Goal: Task Accomplishment & Management: Complete application form

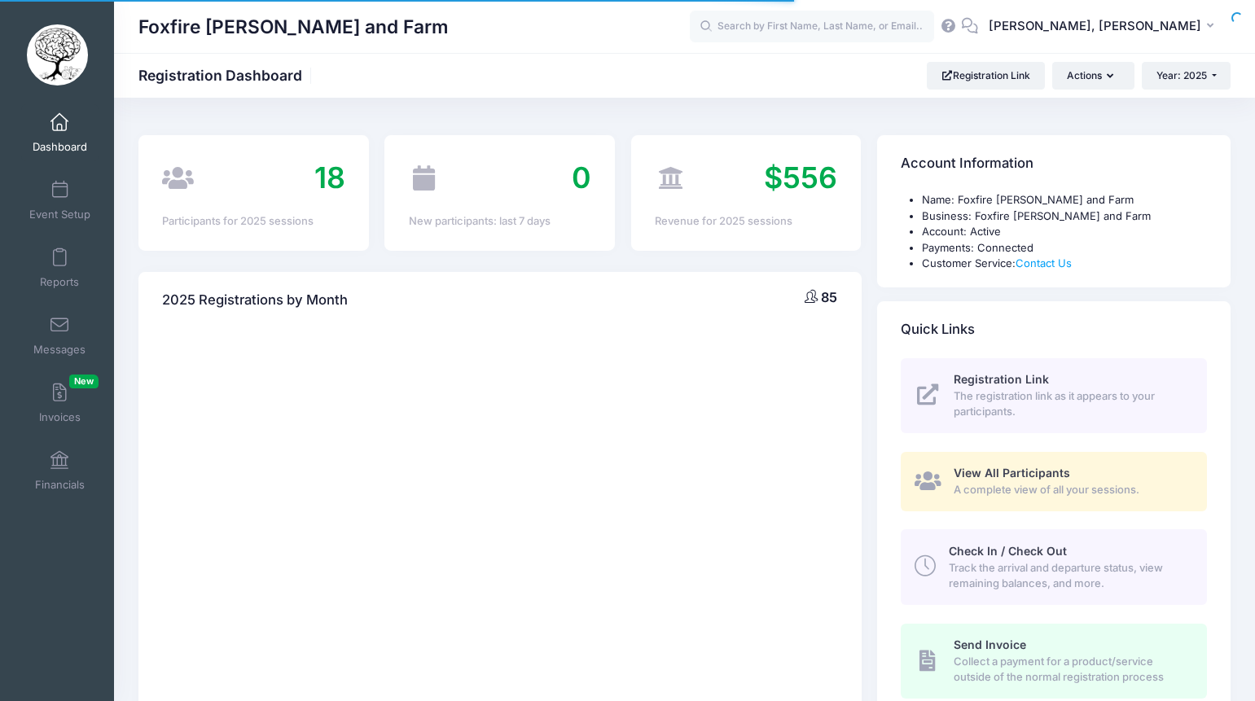
select select
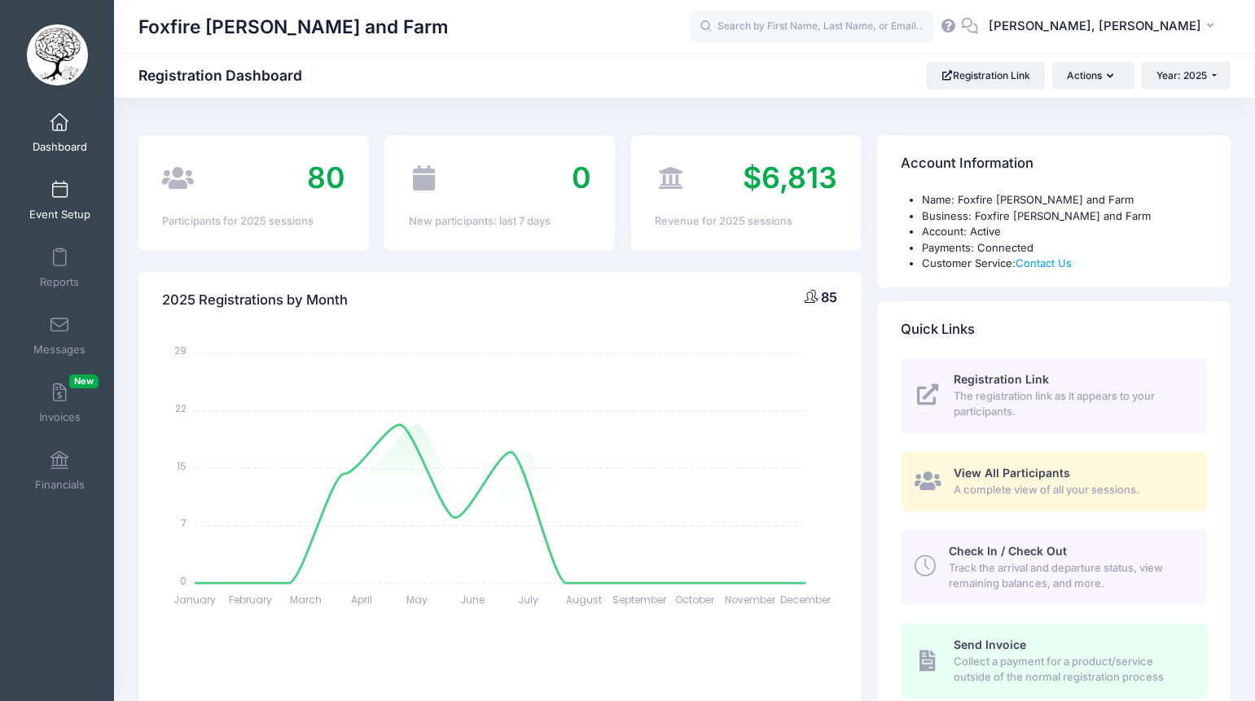
click at [79, 187] on link "Event Setup" at bounding box center [59, 200] width 77 height 57
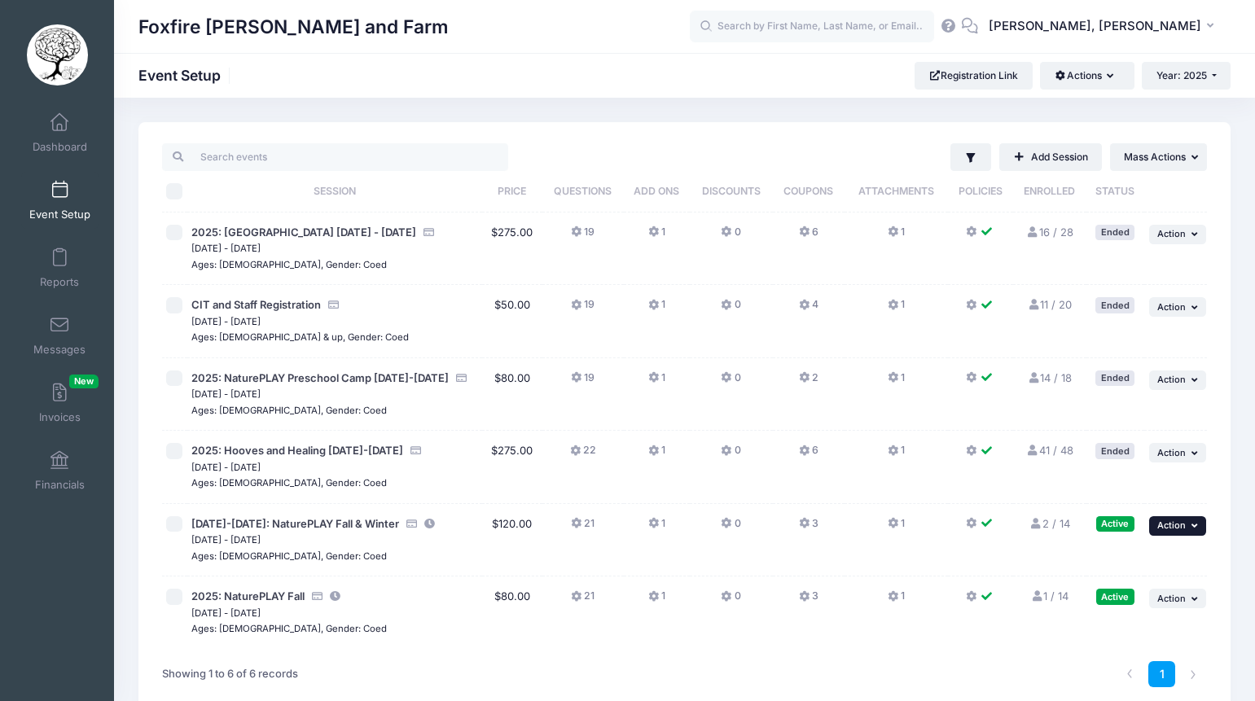
click at [1193, 525] on icon "button" at bounding box center [1197, 525] width 10 height 9
click at [1107, 623] on link "Duplicate Session" at bounding box center [1124, 624] width 147 height 31
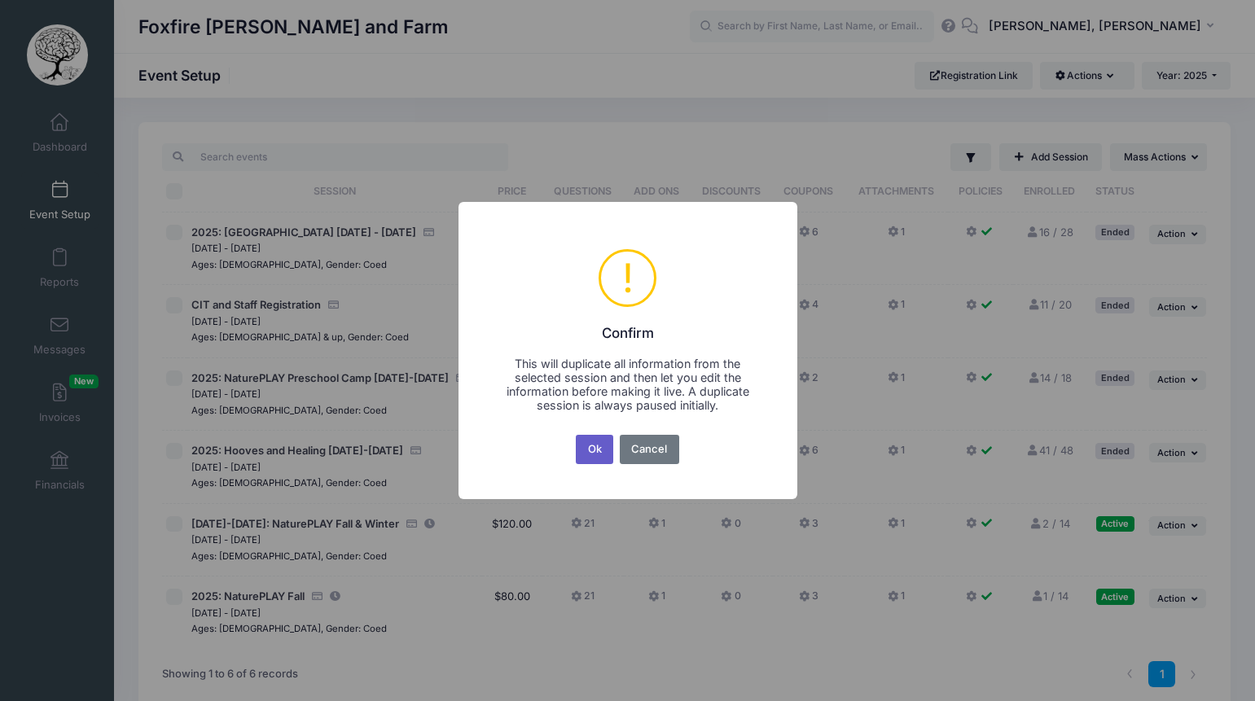
click at [605, 448] on button "Ok" at bounding box center [594, 449] width 37 height 29
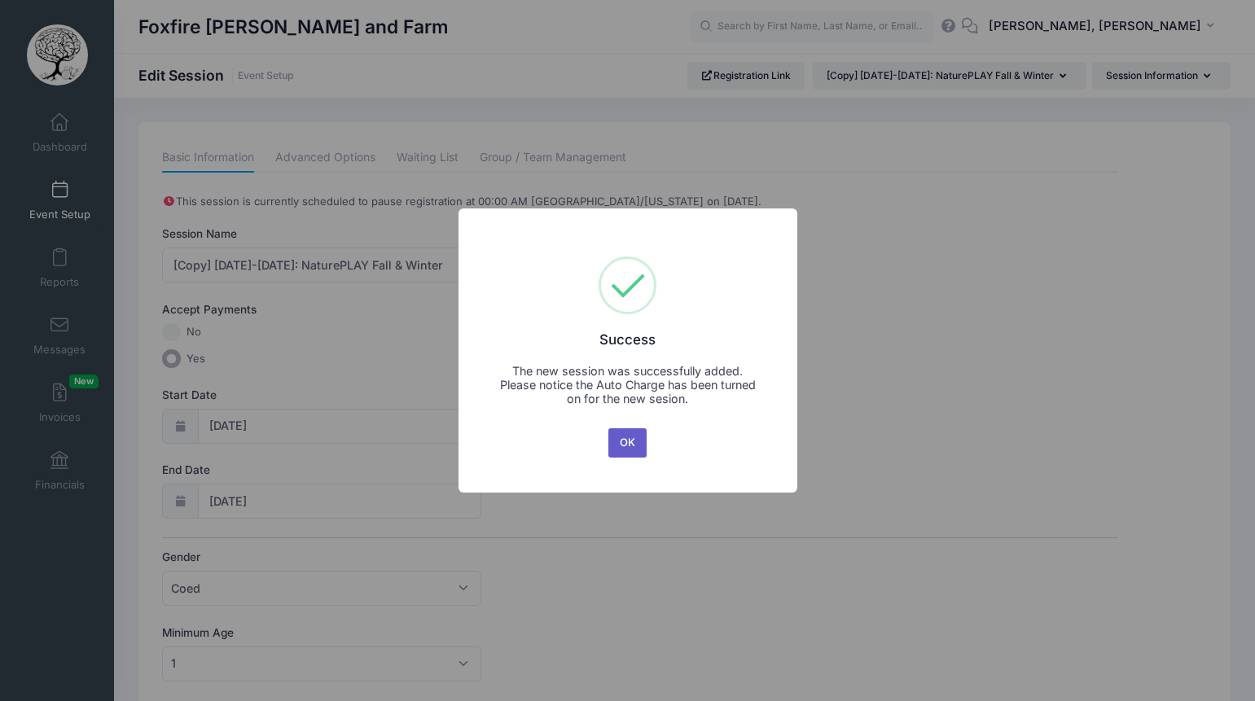
click at [622, 449] on button "OK" at bounding box center [628, 443] width 39 height 29
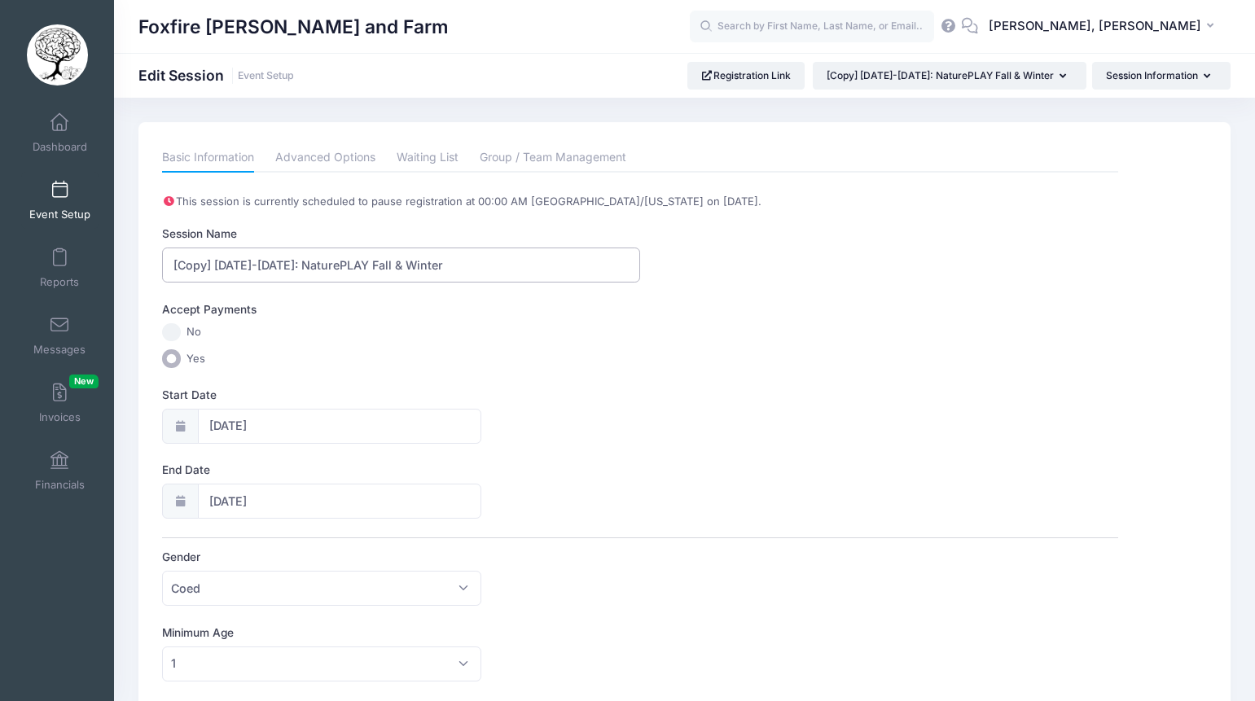
click at [242, 262] on input "[Copy] 2025-2026: NaturePLAY Fall & Winter" at bounding box center [401, 265] width 478 height 35
drag, startPoint x: 217, startPoint y: 266, endPoint x: 156, endPoint y: 263, distance: 60.3
type input "[DATE]-[DATE]: NaturePLAY Fall & Winter"
click at [465, 345] on div "Accept Payments No Yes" at bounding box center [640, 334] width 956 height 67
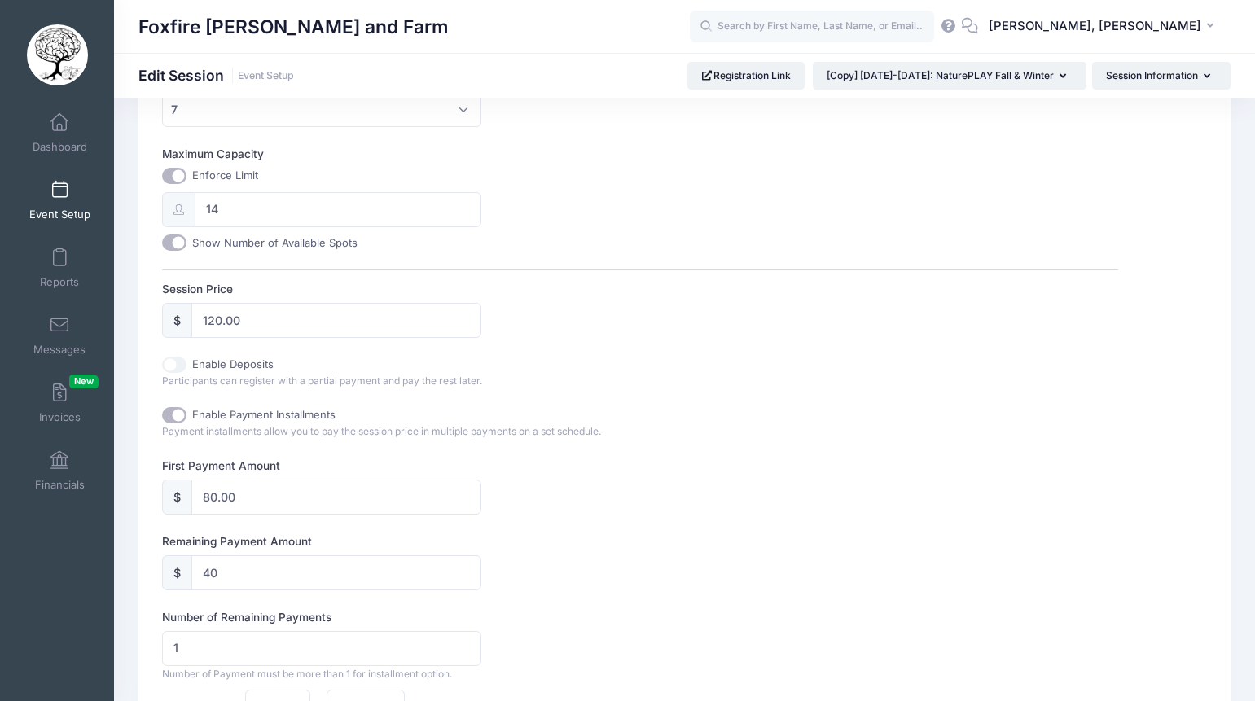
scroll to position [631, 0]
click at [220, 321] on input "120.00" at bounding box center [335, 318] width 289 height 35
type input "40.00"
click at [646, 387] on div "This session is currently scheduled to pause registration at 00:00 AM America/N…" at bounding box center [640, 304] width 956 height 1482
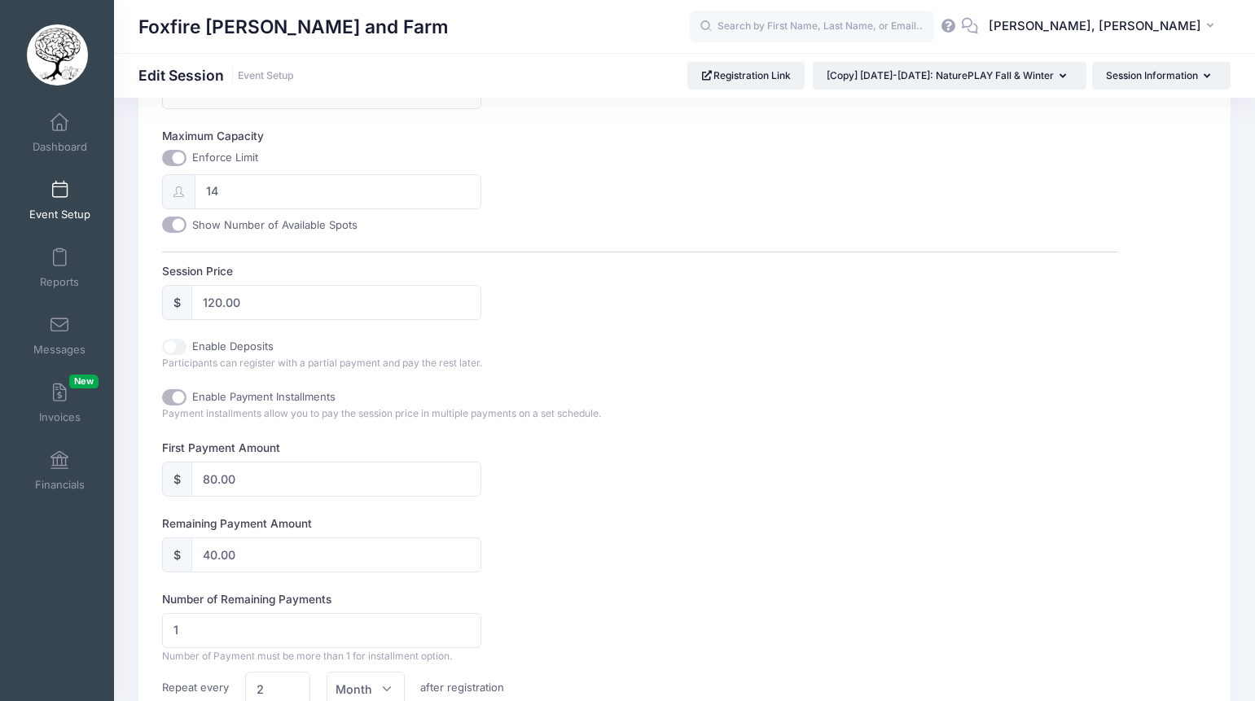
scroll to position [644, 0]
click at [221, 310] on input "120.00" at bounding box center [335, 305] width 289 height 35
type input "105.00"
type input "25.00"
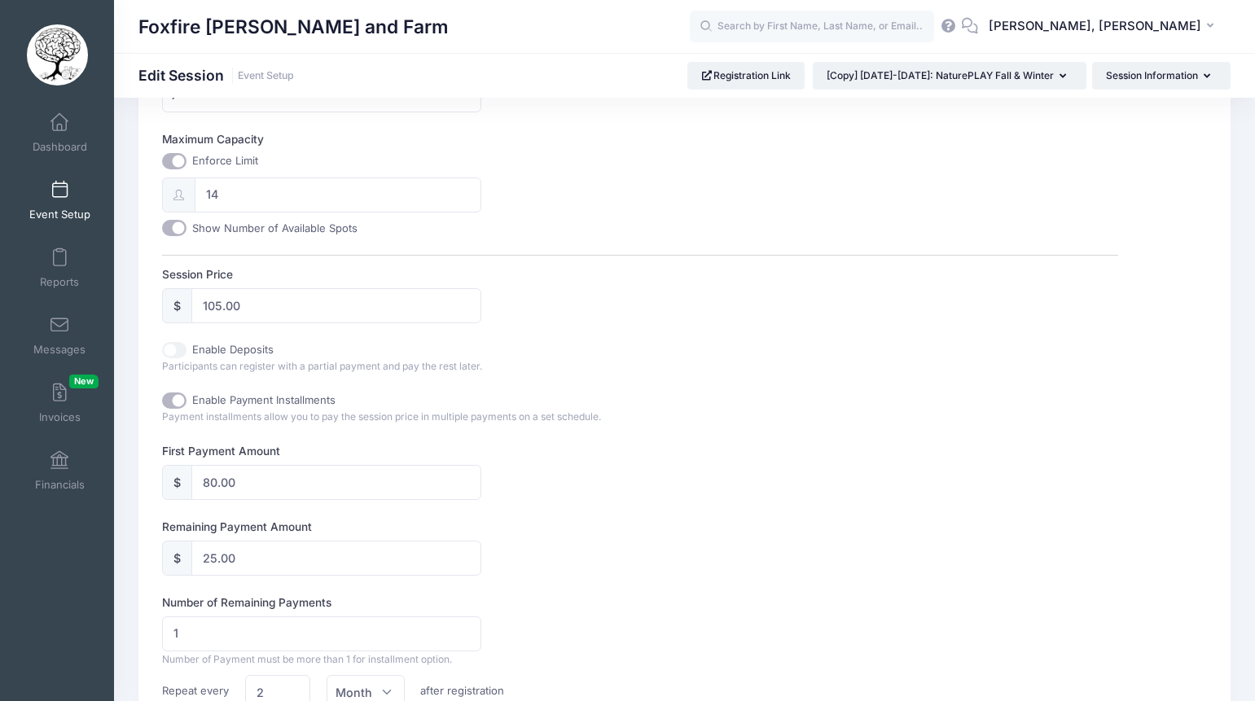
click at [625, 495] on div "First Payment Amount $ 80.00" at bounding box center [640, 471] width 956 height 57
click at [212, 481] on input "80.00" at bounding box center [335, 482] width 289 height 35
type input "0.00"
type input "105.00"
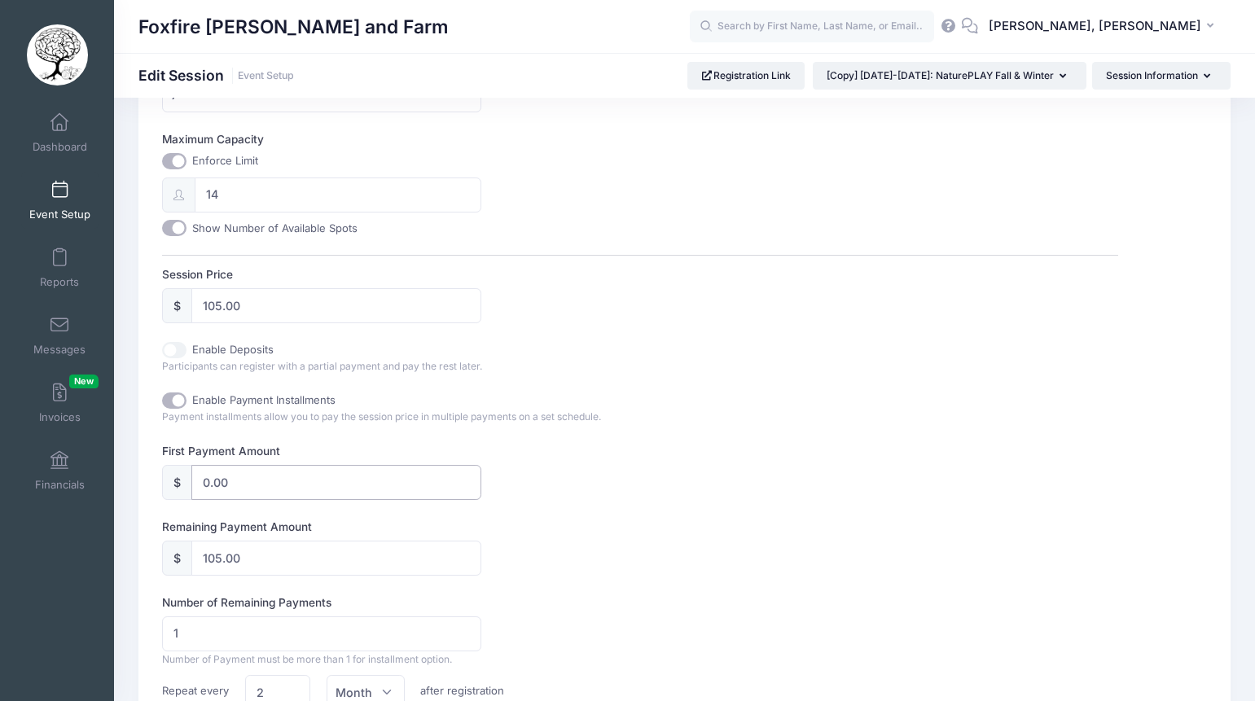
type input "70.00"
type input "35.00"
type input "70.00"
click at [253, 558] on input "35.00" at bounding box center [335, 558] width 289 height 35
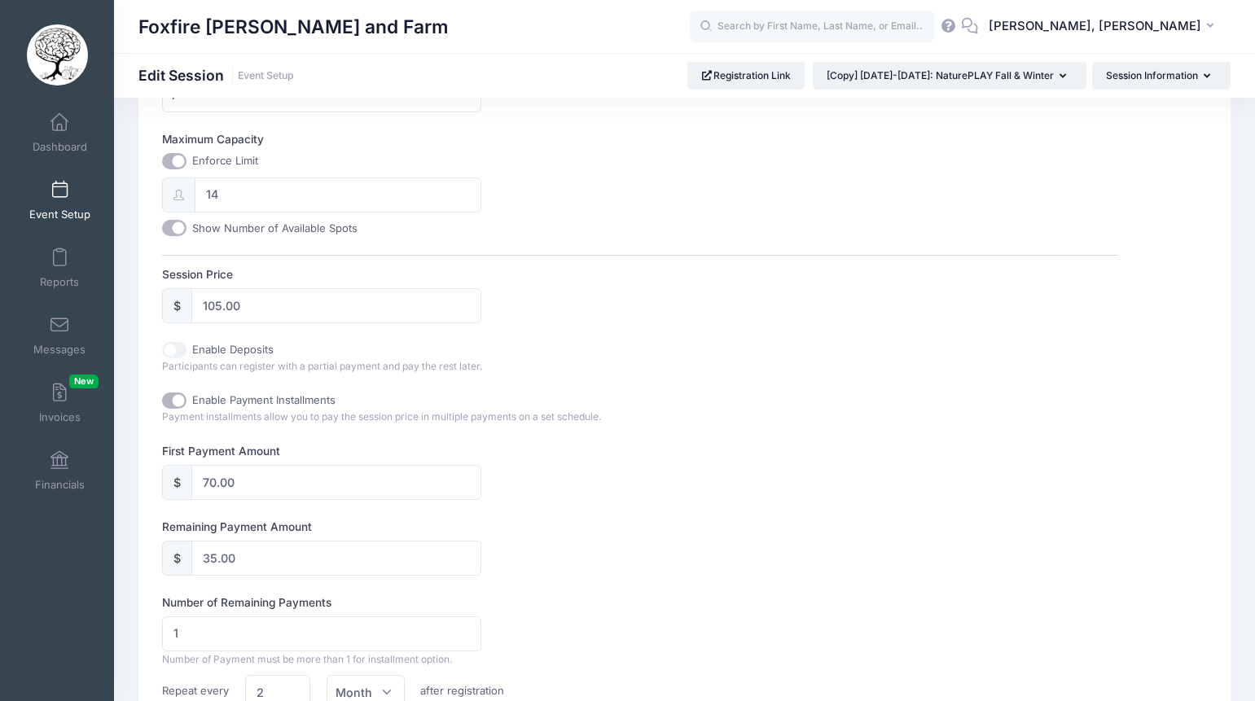
click at [581, 557] on div "Remaining Payment Amount $ 35.00" at bounding box center [640, 547] width 956 height 57
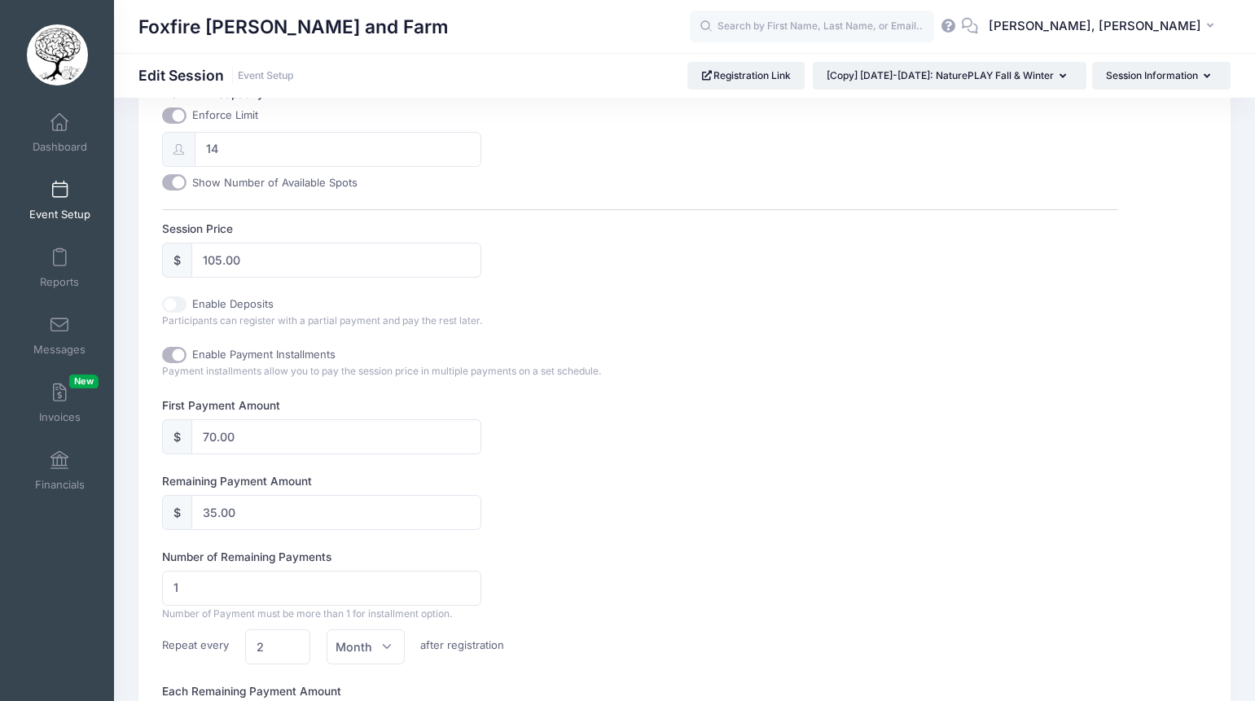
scroll to position [814, 0]
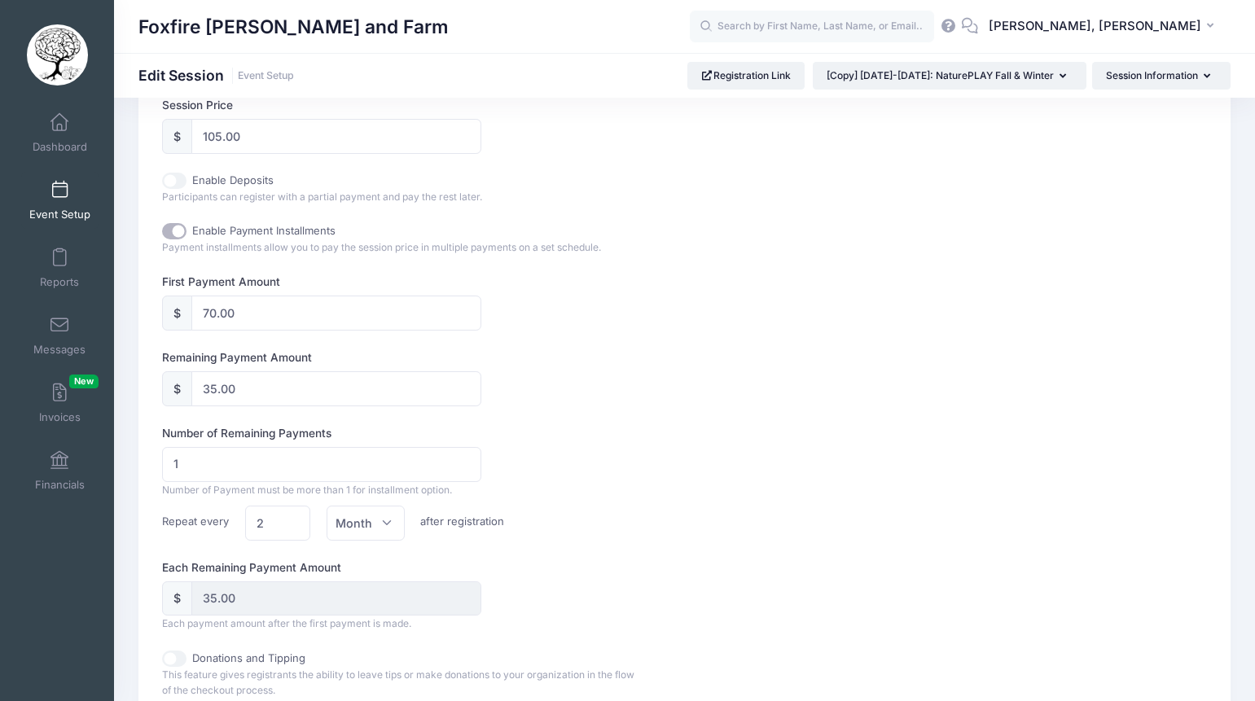
click at [727, 493] on div "Number of Remaining Payments 1 Number of Payment must be more than 1 for instal…" at bounding box center [640, 483] width 956 height 116
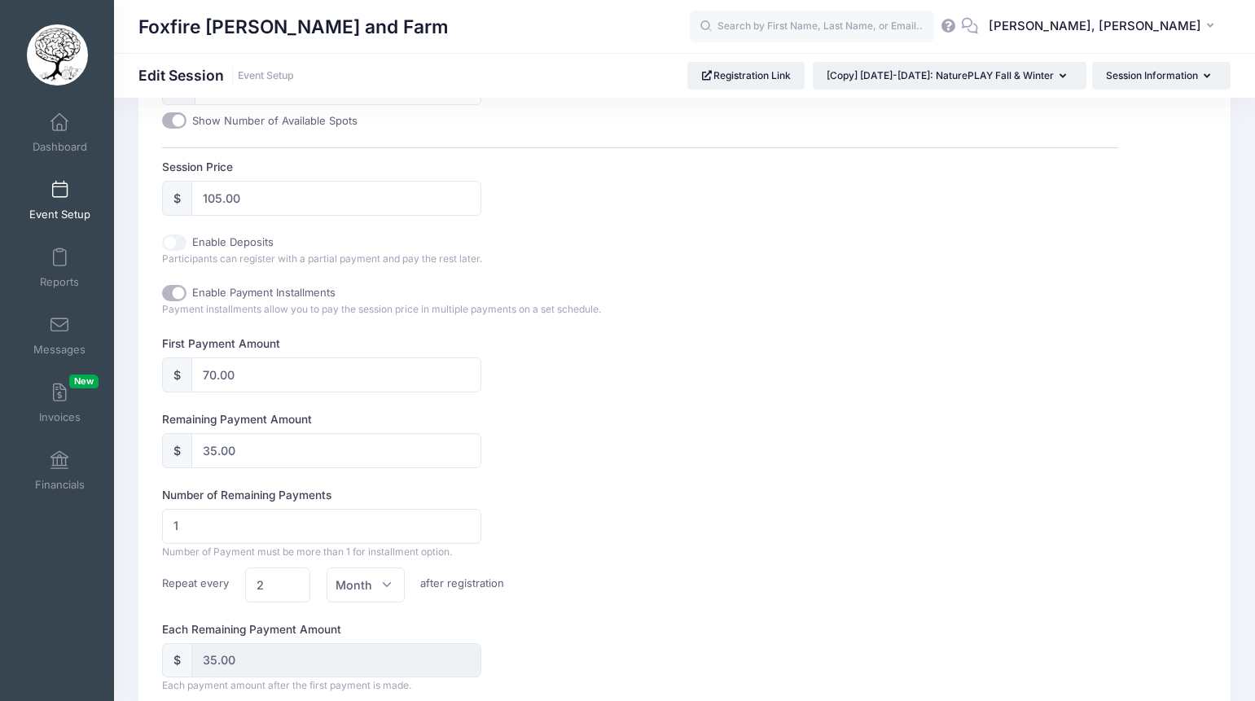
scroll to position [749, 0]
click at [648, 452] on div "Remaining Payment Amount $ 35.00" at bounding box center [640, 442] width 956 height 57
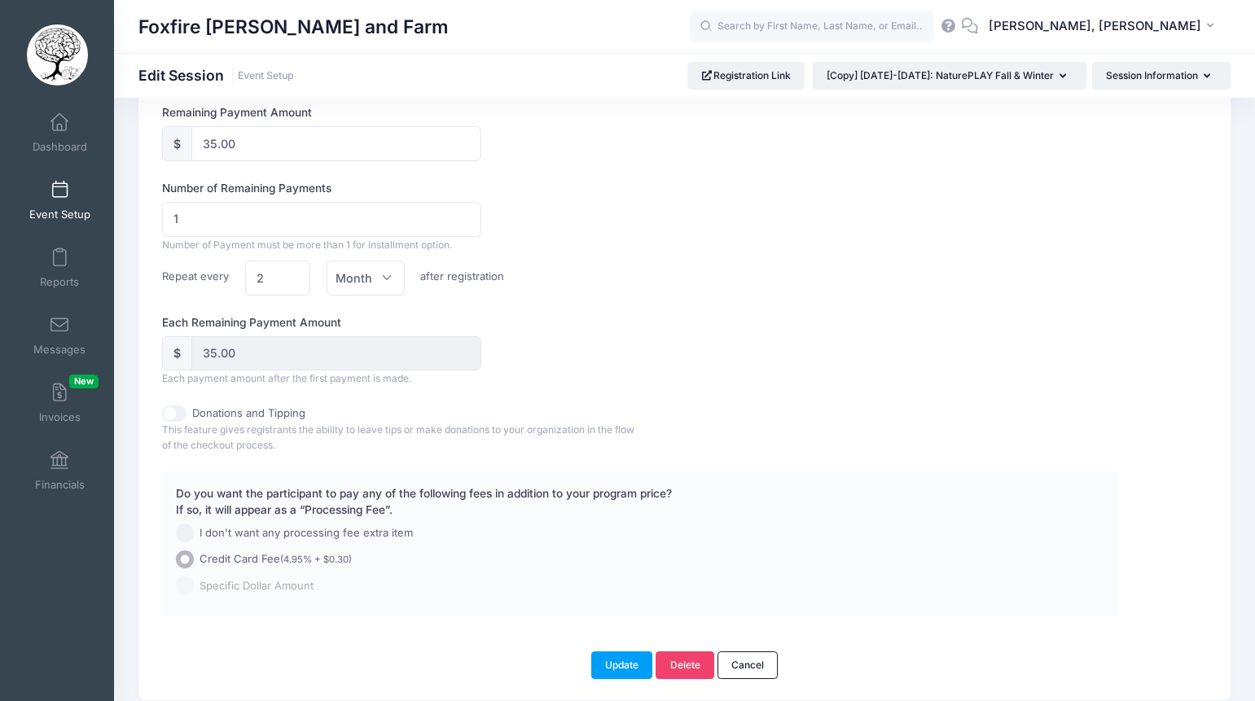
scroll to position [1119, 0]
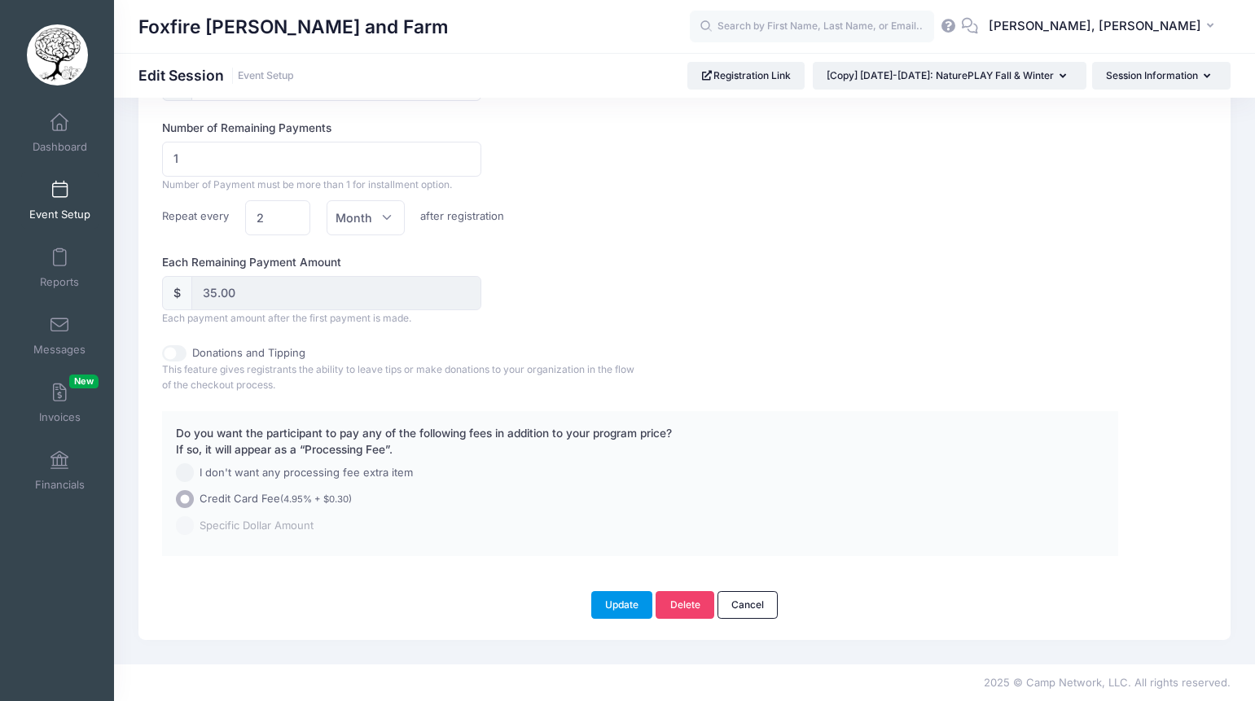
click at [618, 600] on button "Update" at bounding box center [622, 605] width 62 height 28
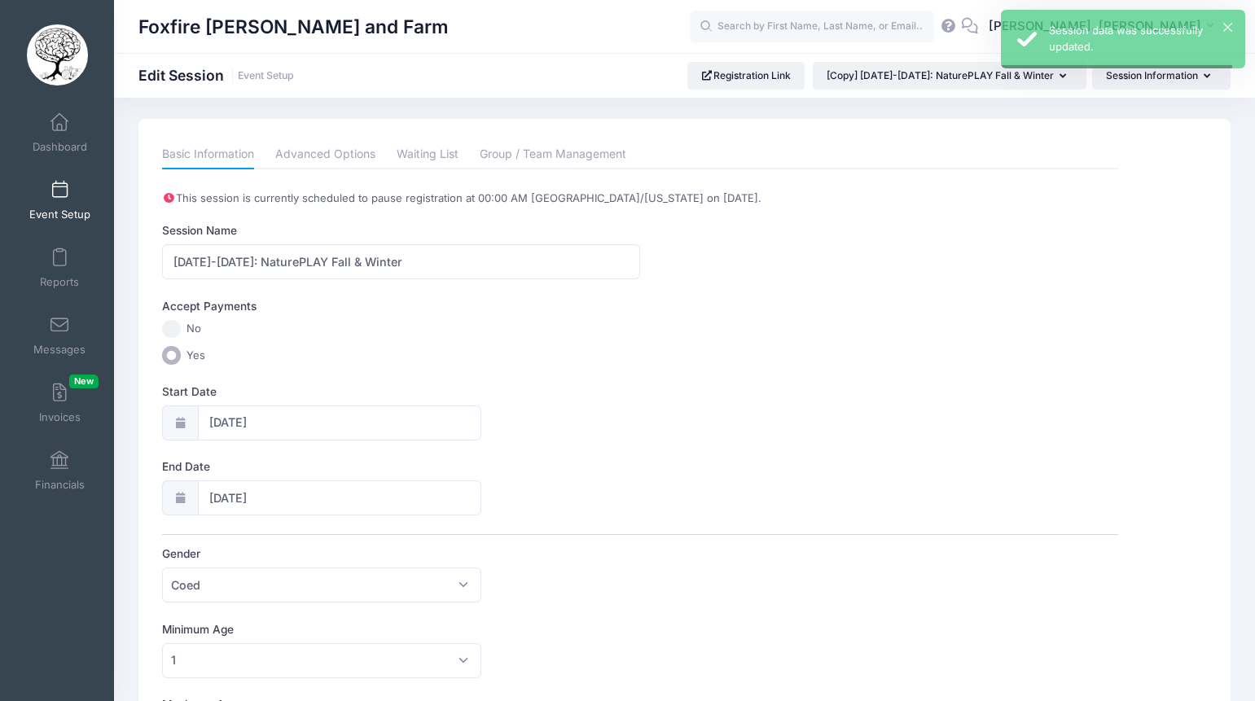
scroll to position [0, 0]
click at [409, 270] on input "[DATE]-[DATE]: NaturePLAY Fall & Winter" at bounding box center [401, 265] width 478 height 35
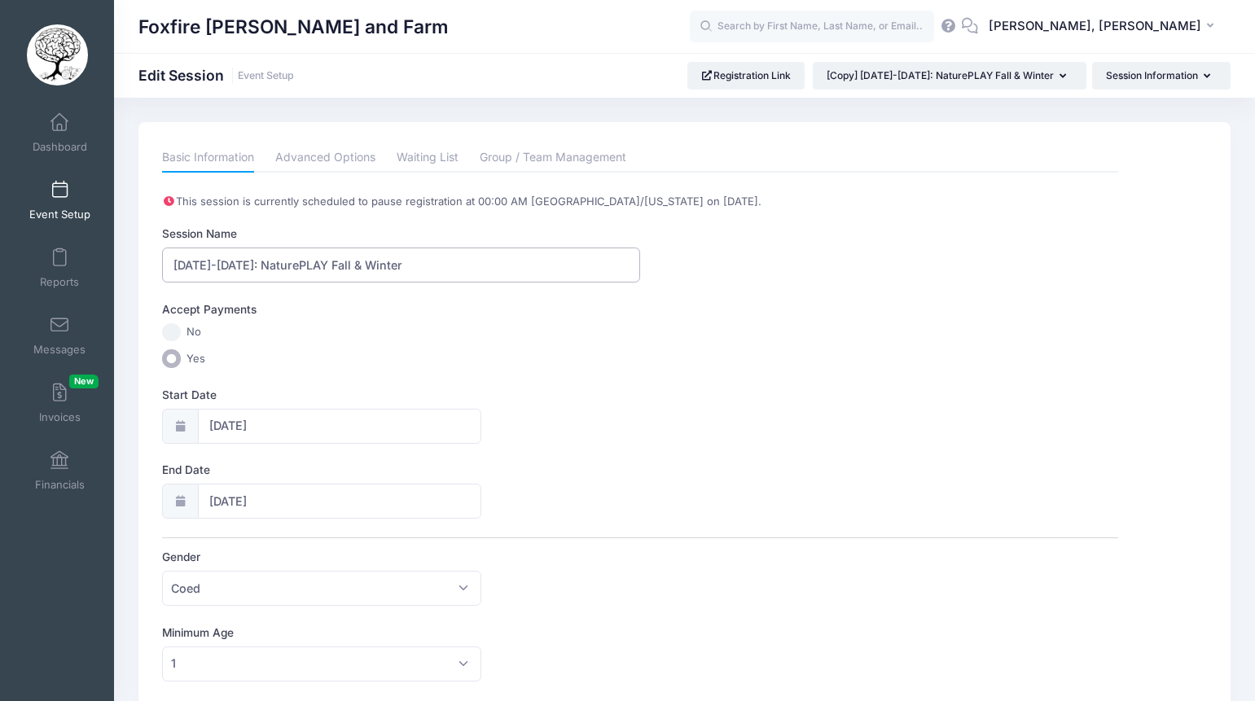
click at [332, 264] on input "[DATE]-[DATE]: NaturePLAY Fall & Winter" at bounding box center [401, 265] width 478 height 35
click at [390, 264] on input "2025-2026: NaturePLAY Fall2 & Winter" at bounding box center [401, 265] width 478 height 35
type input "[DATE]-[DATE]: NaturePLAY Fall2 & Winter3"
click at [497, 306] on div "Accept Payments" at bounding box center [641, 312] width 973 height 22
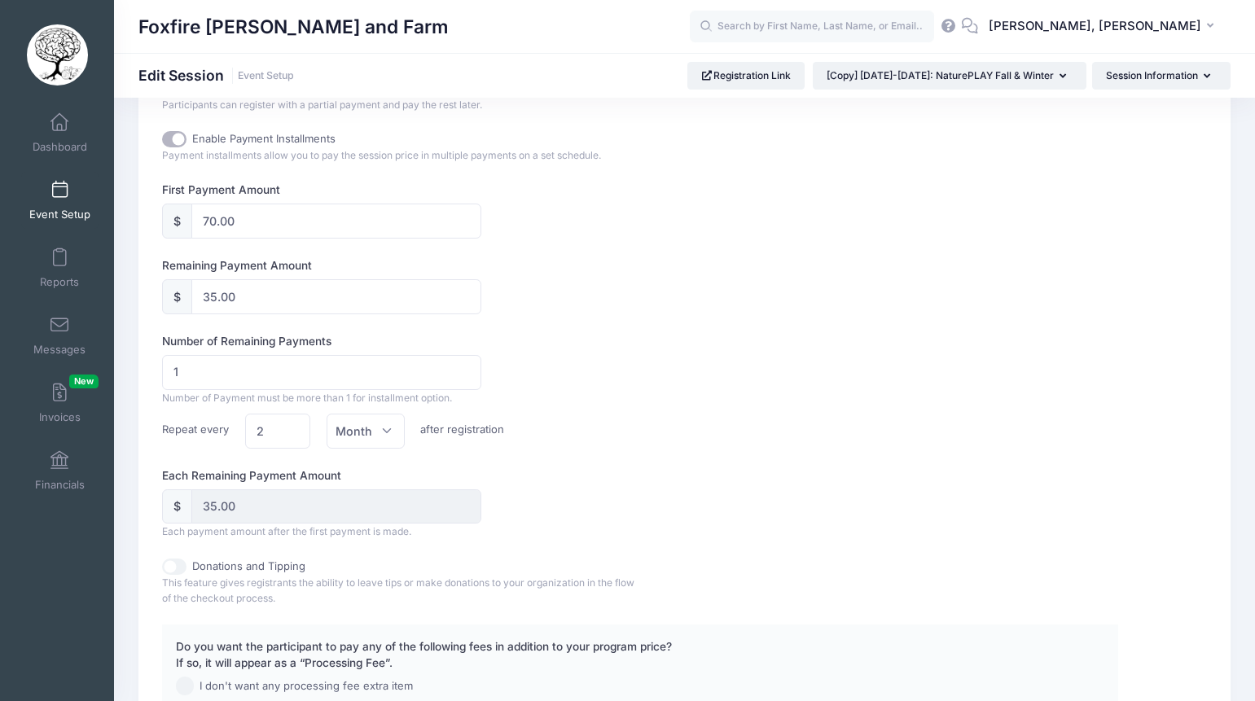
scroll to position [1119, 0]
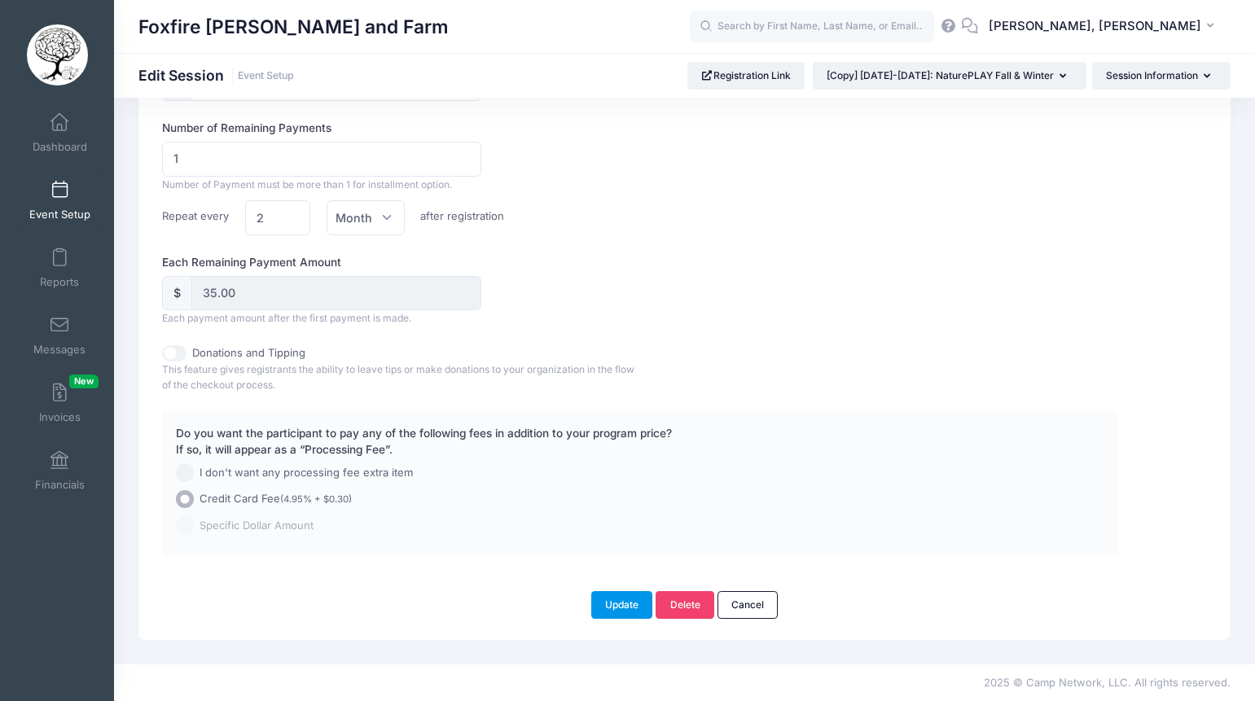
click at [616, 603] on button "Update" at bounding box center [622, 605] width 62 height 28
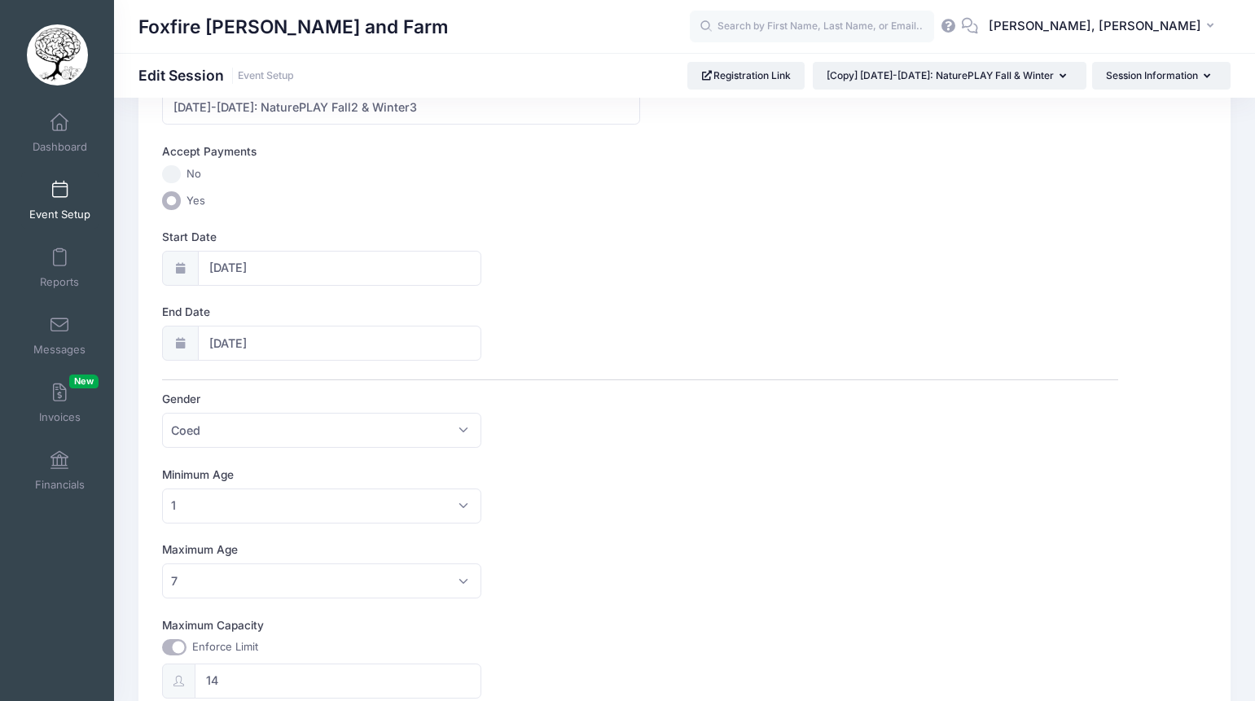
scroll to position [157, 0]
click at [179, 270] on icon at bounding box center [180, 269] width 13 height 11
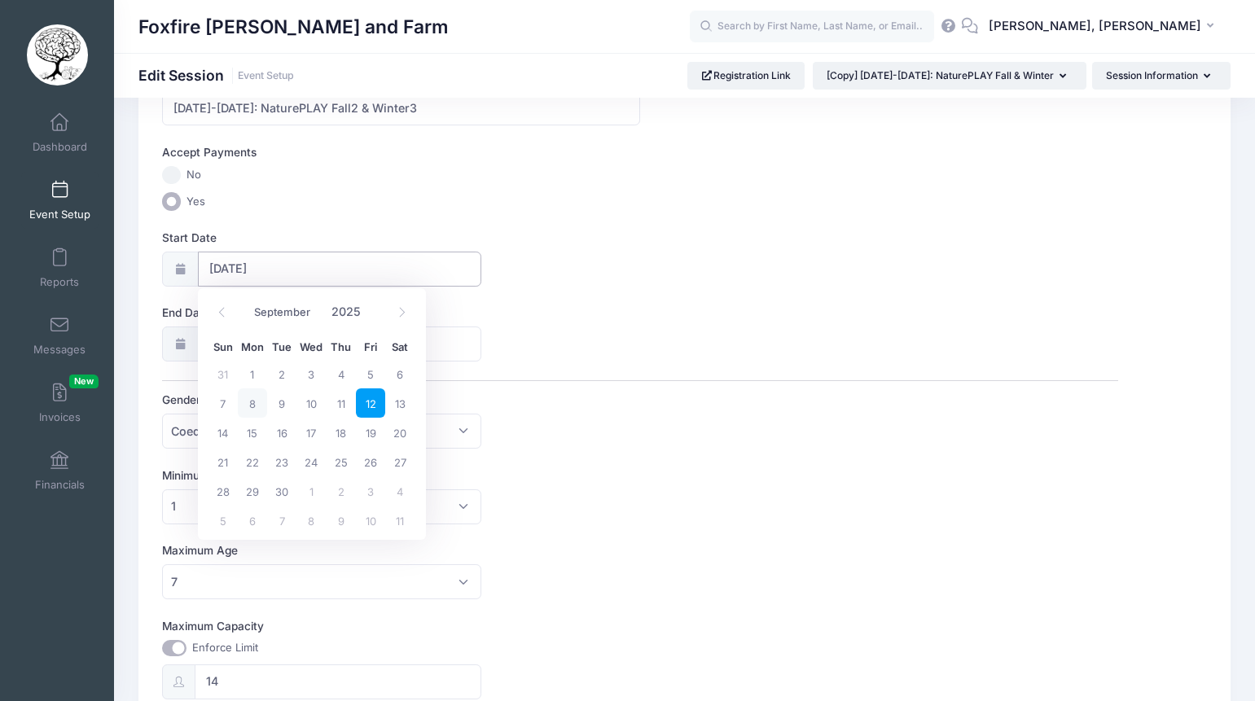
click at [231, 268] on input "09/12/2025" at bounding box center [339, 269] width 283 height 35
click at [402, 314] on icon at bounding box center [402, 312] width 11 height 11
select select "9"
click at [375, 432] on span "17" at bounding box center [370, 432] width 29 height 29
type input "10/17/2025"
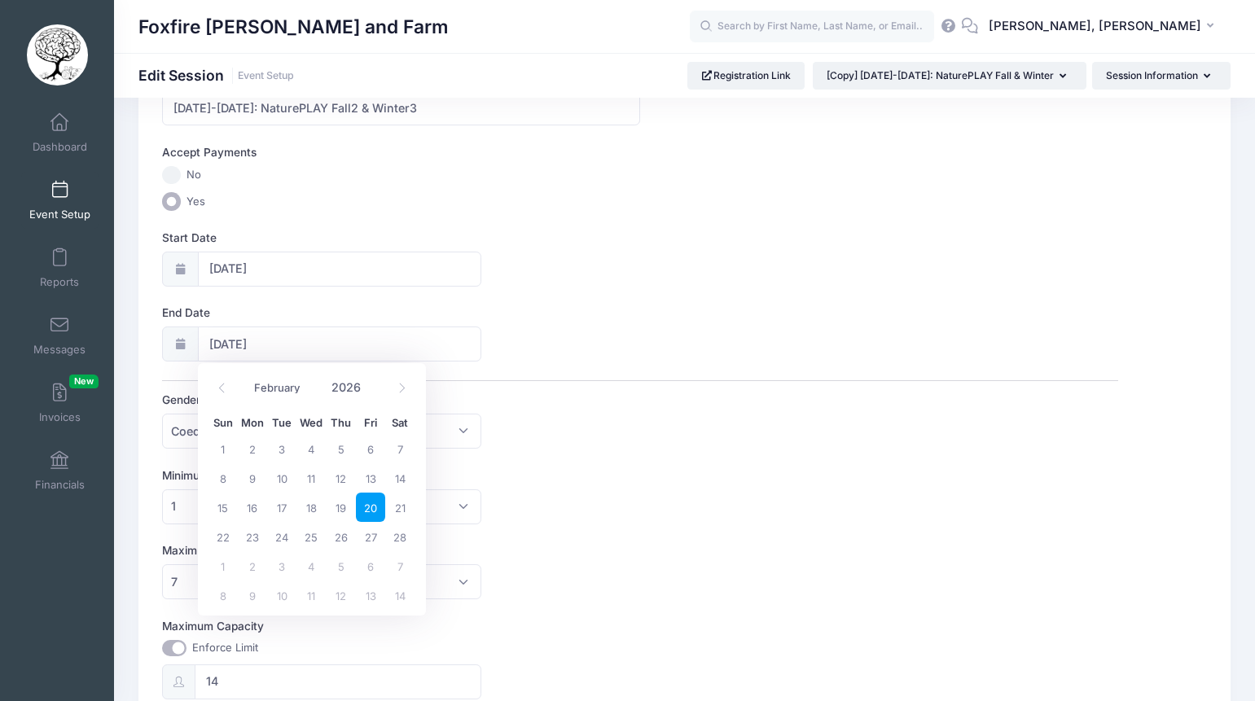
click at [714, 430] on div "Gender Please select Coed Boys Girls Any Coed" at bounding box center [640, 420] width 956 height 57
click at [779, 486] on div "Minimum Age No Minimum 1 2 3 4 5 6 7 8 9 10 11 12 13 14 15 16 17 18 19 20 21 22…" at bounding box center [640, 496] width 956 height 57
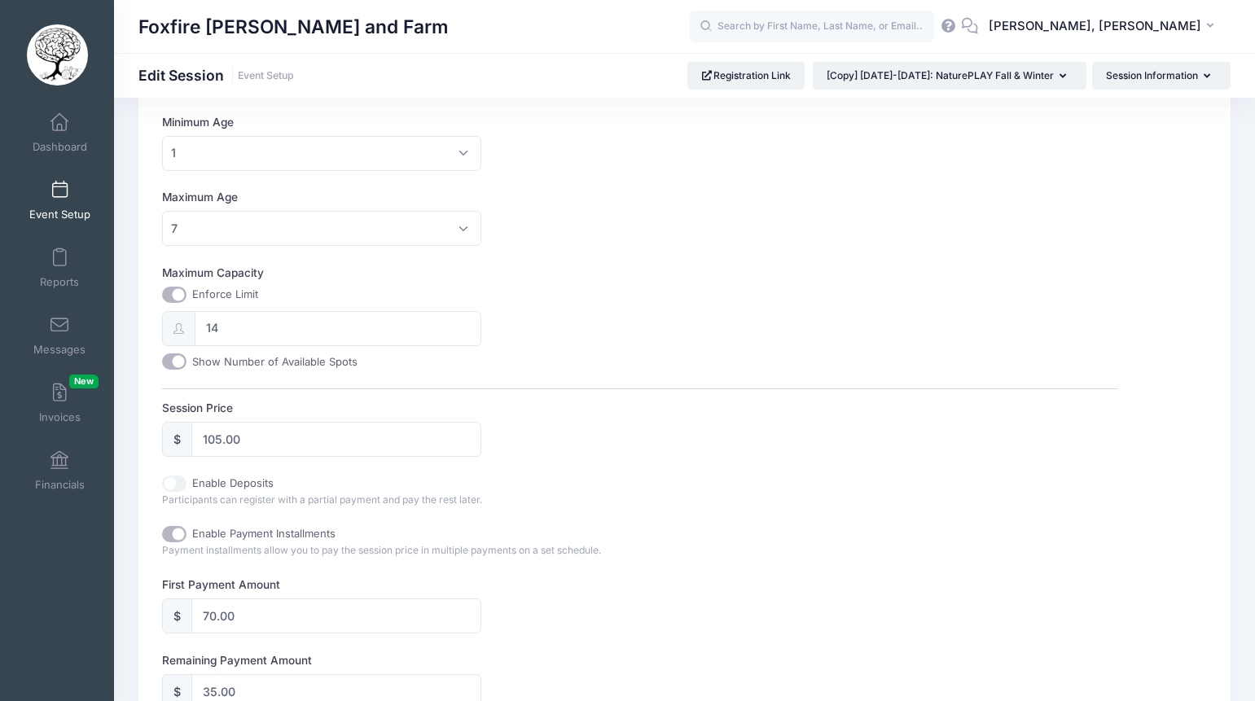
scroll to position [398, 0]
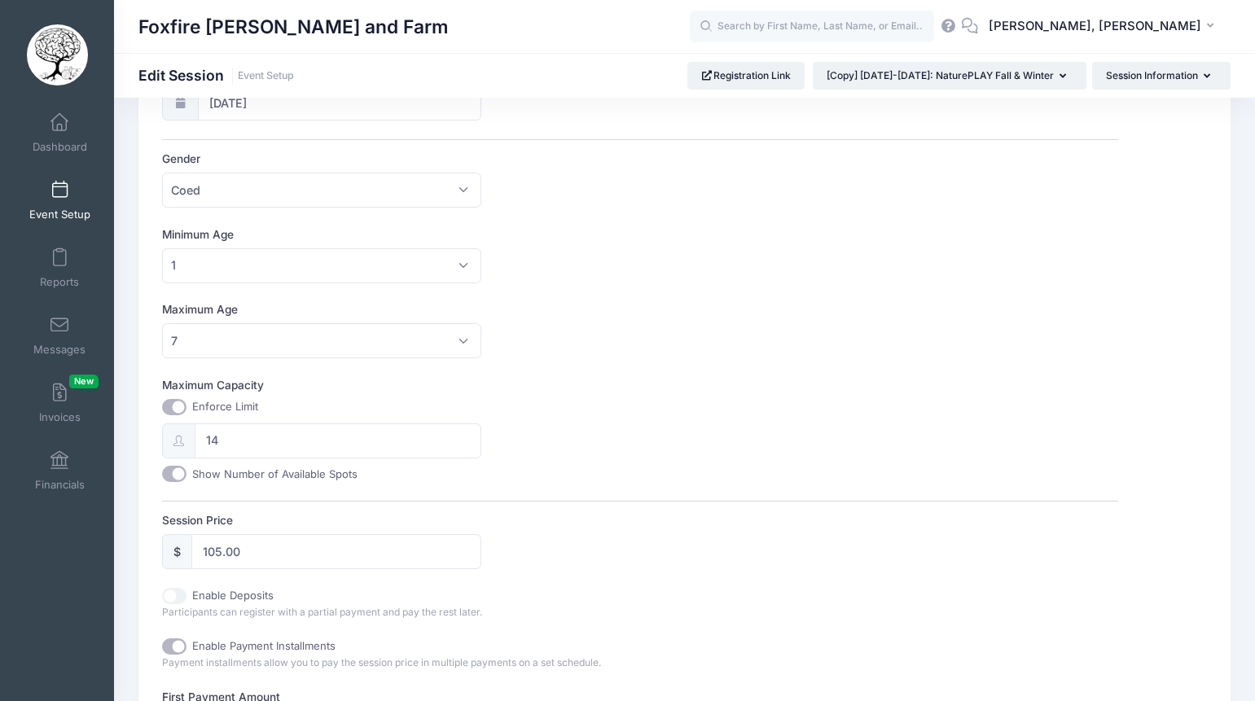
click at [718, 323] on div "Maximum Age No Maximum 1 2 3 4 5 6 7 8 9 10 11 12 13 14 15 16 17 18 19 20 21 22…" at bounding box center [640, 329] width 956 height 57
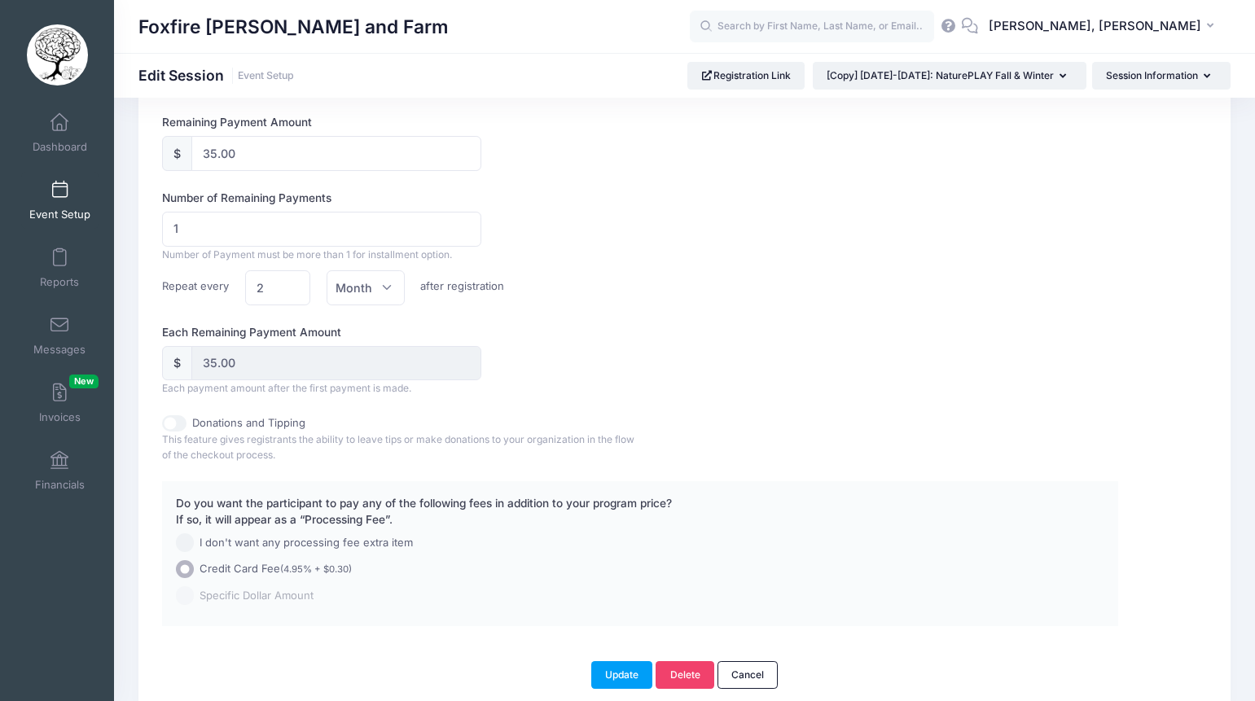
scroll to position [1119, 0]
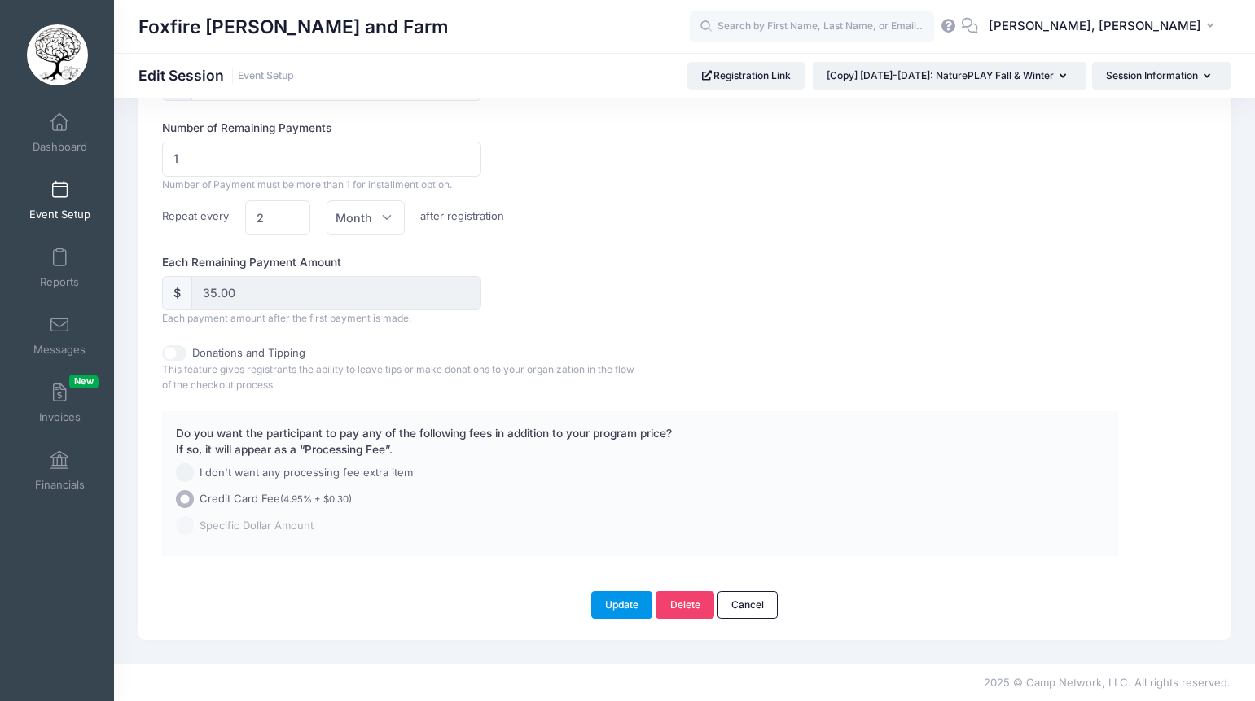
click at [620, 600] on button "Update" at bounding box center [622, 605] width 62 height 28
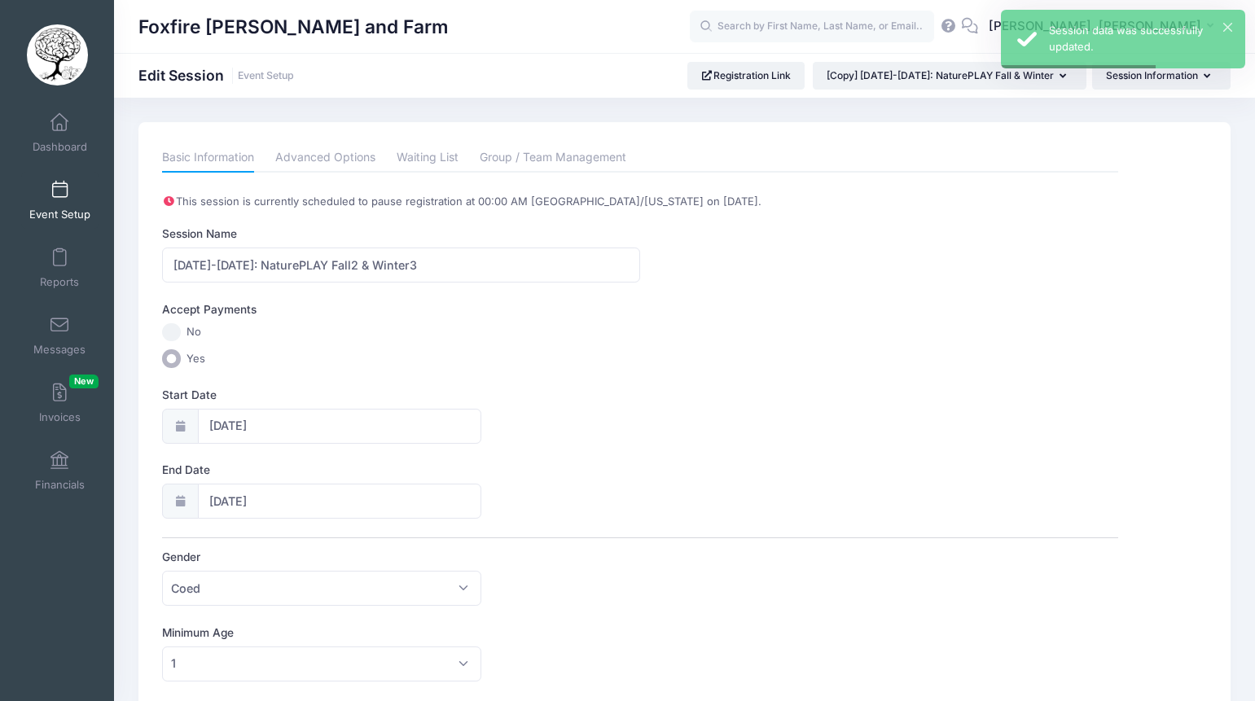
scroll to position [12, 0]
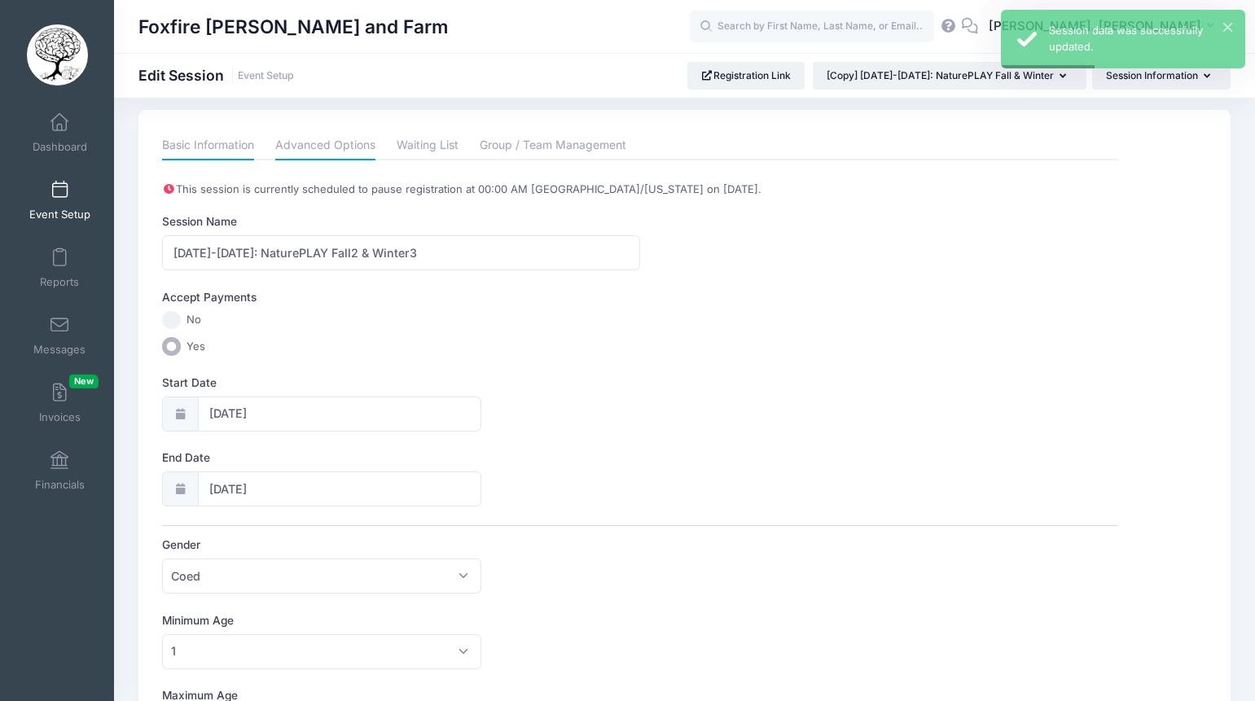
click at [332, 150] on link "Advanced Options" at bounding box center [325, 145] width 100 height 29
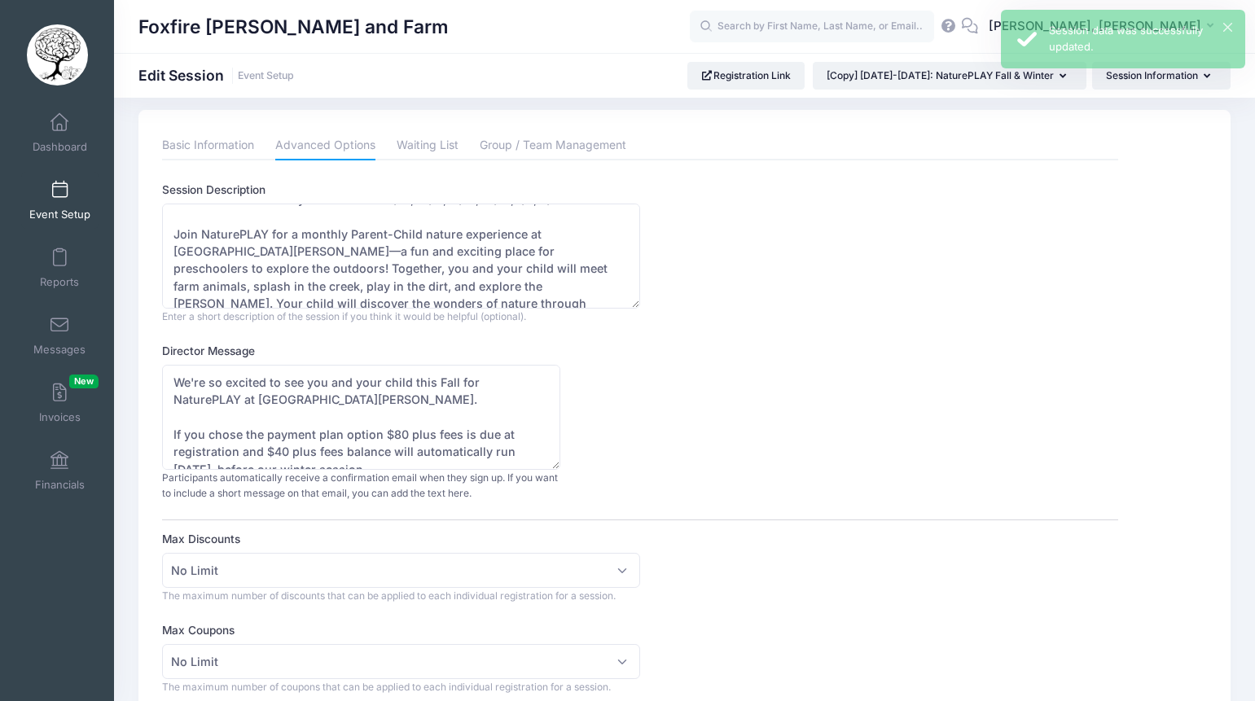
scroll to position [0, 0]
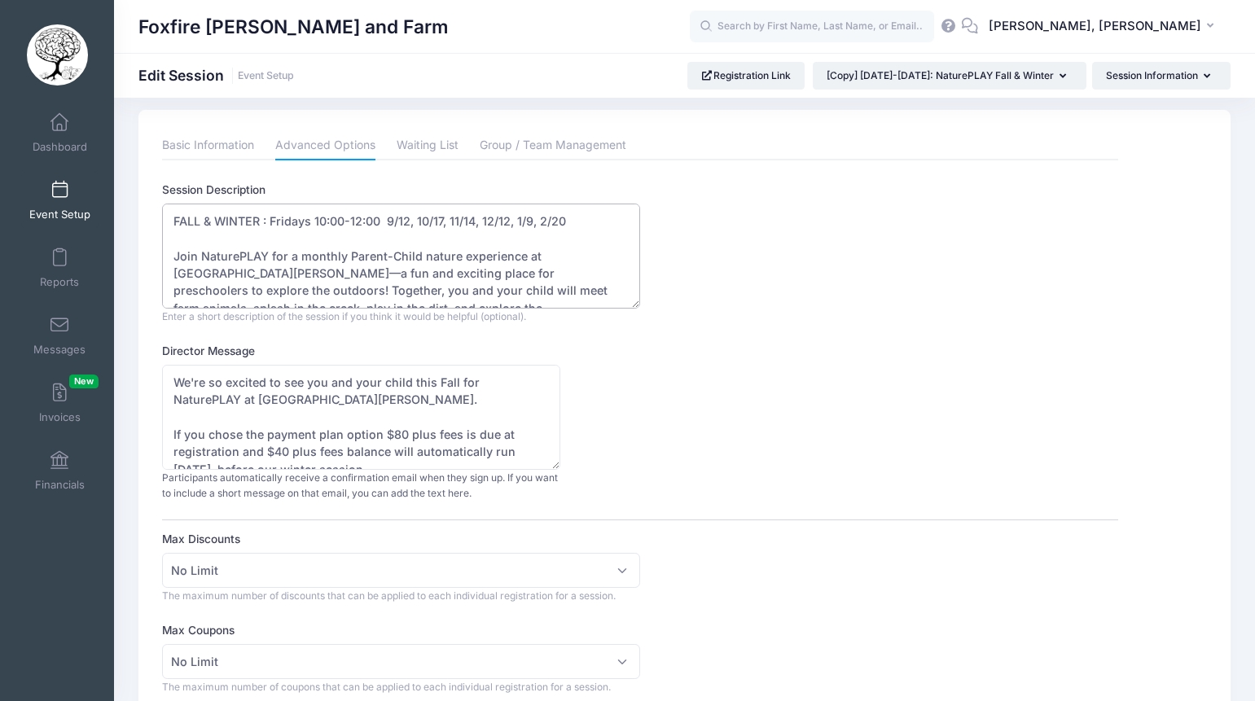
click at [387, 223] on textarea "FALL & WINTER : Fridays 10:00-12:00 9/12, 10/17, 11/14, 12/12, 1/9, 2/20 Join N…" at bounding box center [401, 256] width 478 height 105
drag, startPoint x: 418, startPoint y: 219, endPoint x: 386, endPoint y: 222, distance: 31.9
click at [386, 222] on textarea "FALL & WINTER : Fridays 10:00-12:00 9/12, 10/17, 11/14, 12/12, 1/9, 2/20 Join N…" at bounding box center [401, 256] width 478 height 105
click at [585, 218] on textarea "FALL & WINTER : Fridays 10:00-12:00 9/12, 10/17, 11/14, 12/12, 1/9, 2/20 Join N…" at bounding box center [401, 256] width 478 height 105
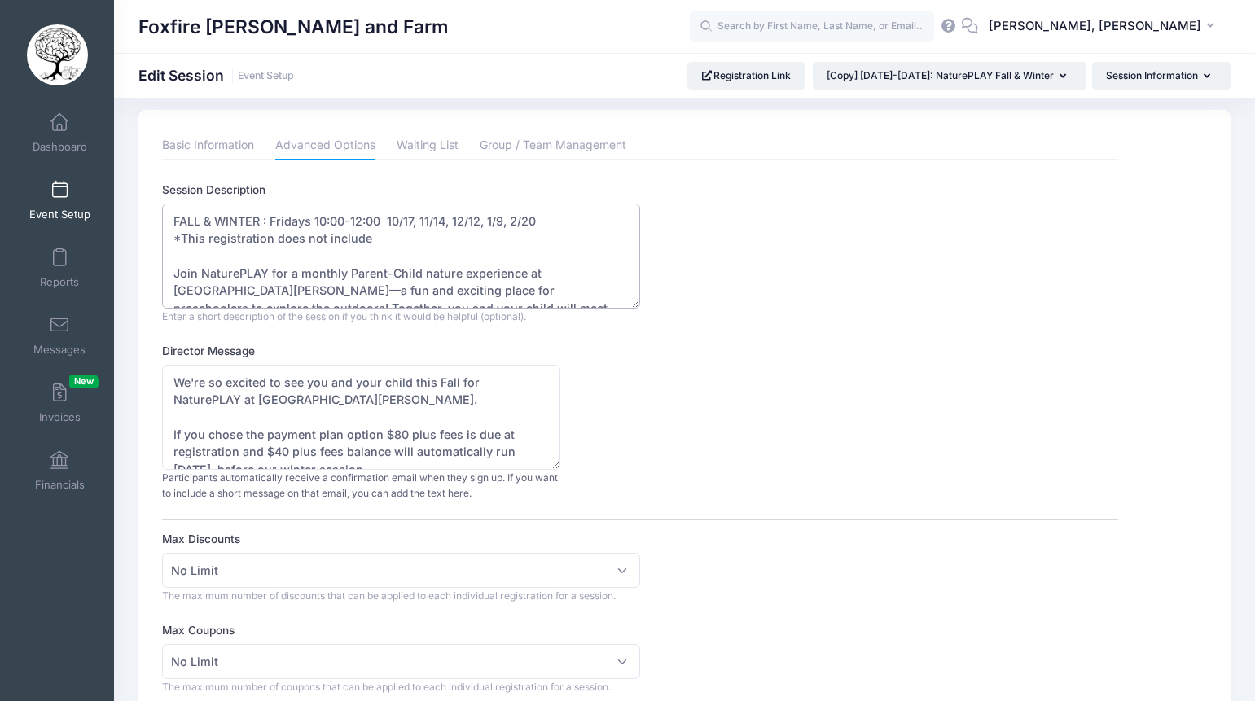
paste textarea "9/12,"
click at [424, 248] on textarea "FALL & WINTER : Fridays 10:00-12:00 9/12, 10/17, 11/14, 12/12, 1/9, 2/20 Join N…" at bounding box center [401, 256] width 478 height 105
click at [370, 240] on textarea "FALL & WINTER : Fridays 10:00-12:00 9/12, 10/17, 11/14, 12/12, 1/9, 2/20 Join N…" at bounding box center [401, 256] width 478 height 105
click at [393, 241] on textarea "FALL & WINTER : Fridays 10:00-12:00 9/12, 10/17, 11/14, 12/12, 1/9, 2/20 Join N…" at bounding box center [401, 256] width 478 height 105
click at [516, 292] on textarea "FALL & WINTER : Fridays 10:00-12:00 9/12, 10/17, 11/14, 12/12, 1/9, 2/20 Join N…" at bounding box center [401, 256] width 478 height 105
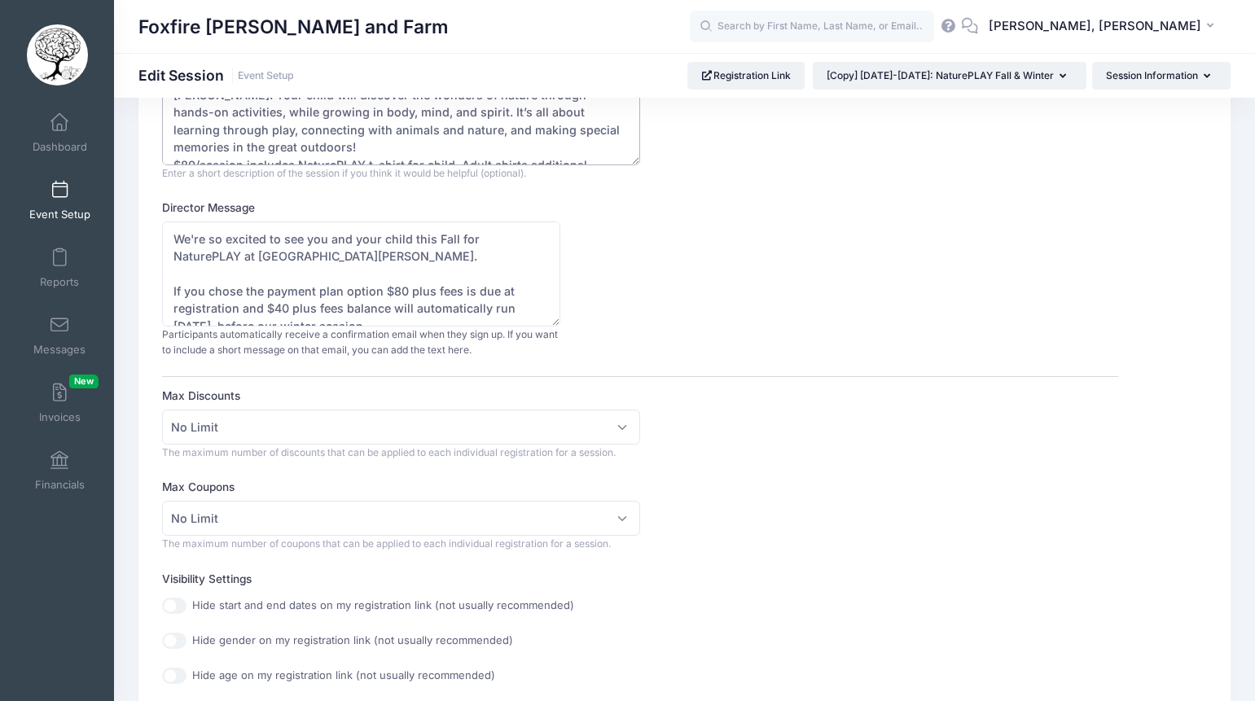
scroll to position [169, 0]
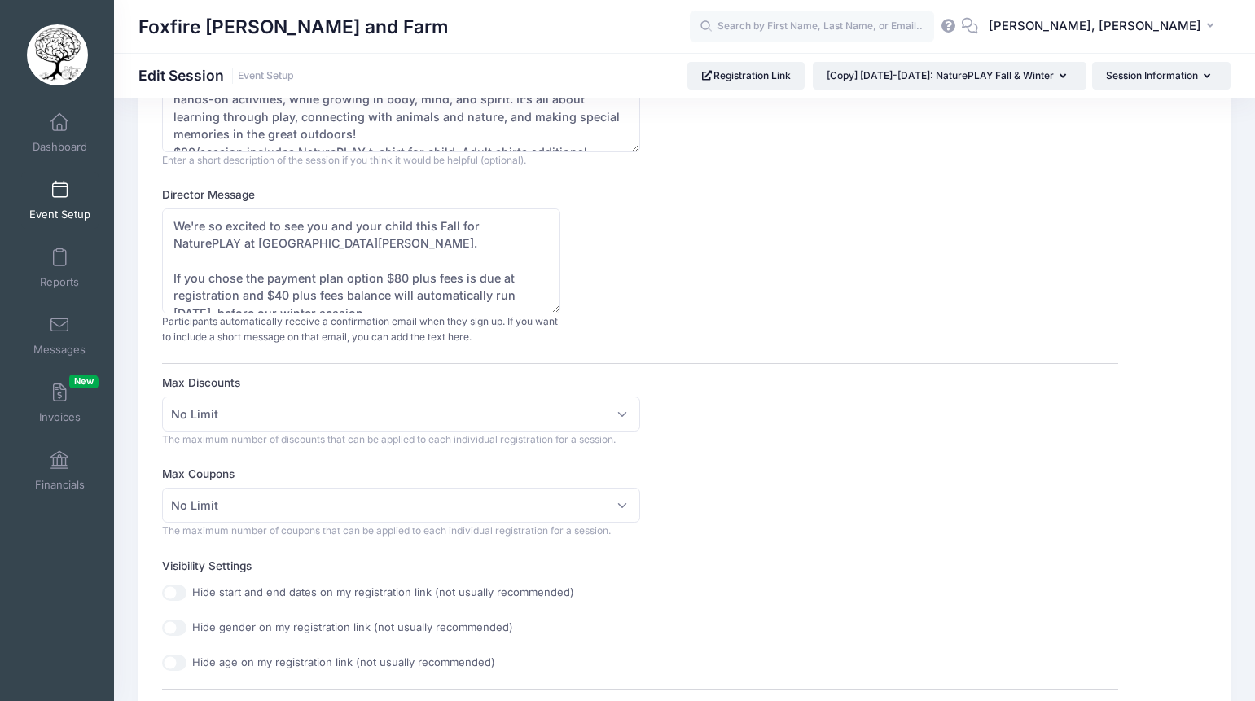
click at [680, 289] on div "Director Message We're so excited to see you and your child this Fall for Natur…" at bounding box center [640, 266] width 956 height 159
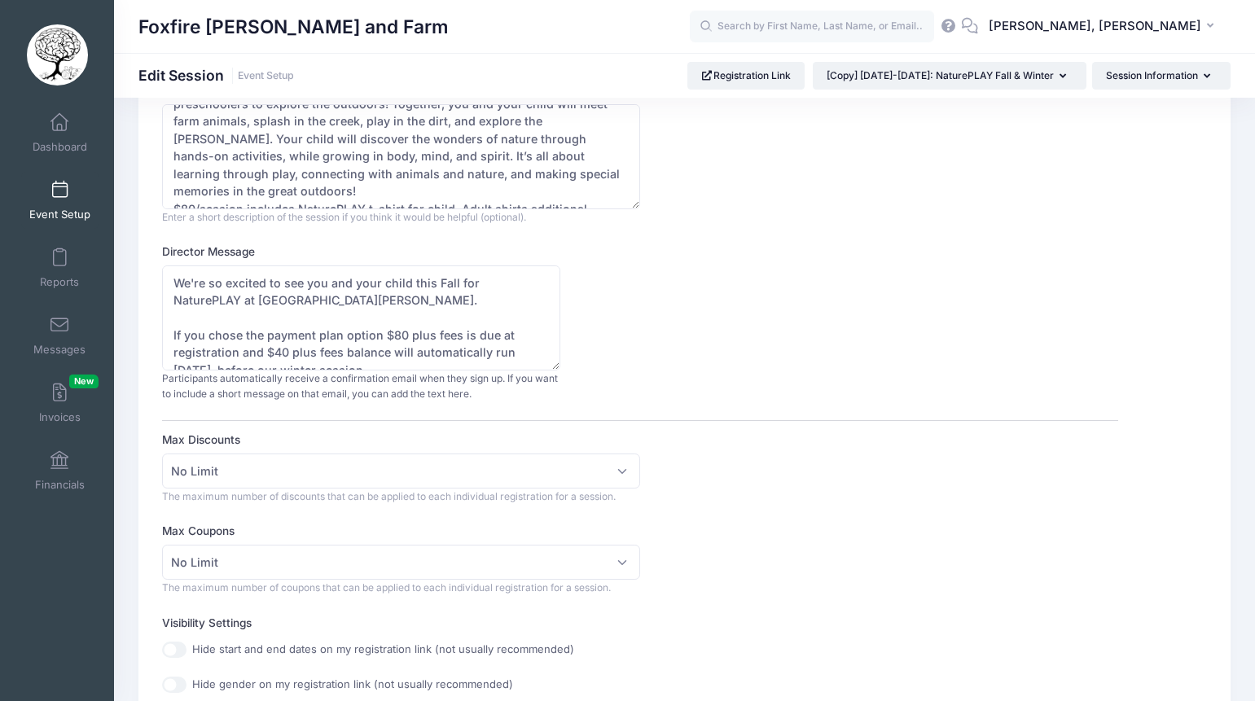
scroll to position [116, 0]
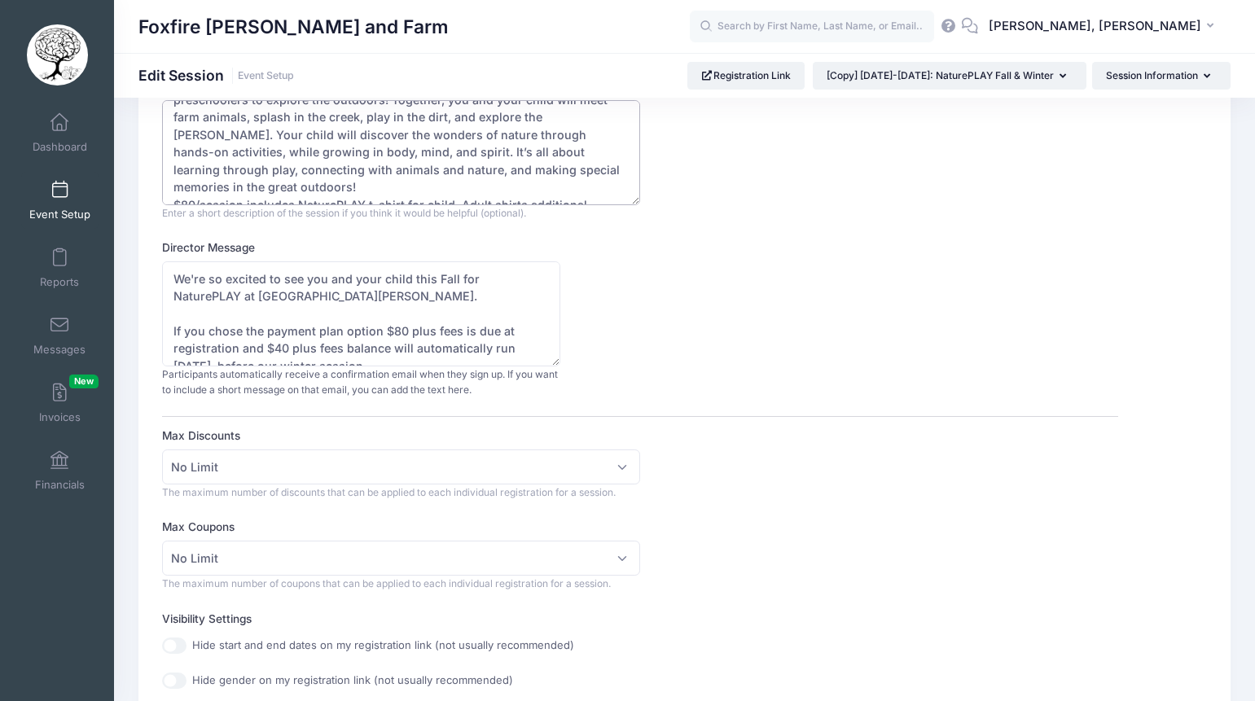
click at [583, 187] on textarea "FALL & WINTER : Fridays 10:00-12:00 9/12, 10/17, 11/14, 12/12, 1/9, 2/20 Join N…" at bounding box center [401, 152] width 478 height 105
click at [202, 188] on textarea "FALL & WINTER : Fridays 10:00-12:00 9/12, 10/17, 11/14, 12/12, 1/9, 2/20 Join N…" at bounding box center [401, 152] width 478 height 105
click at [630, 190] on textarea "FALL & WINTER : Fridays 10:00-12:00 9/12, 10/17, 11/14, 12/12, 1/9, 2/20 Join N…" at bounding box center [401, 152] width 478 height 105
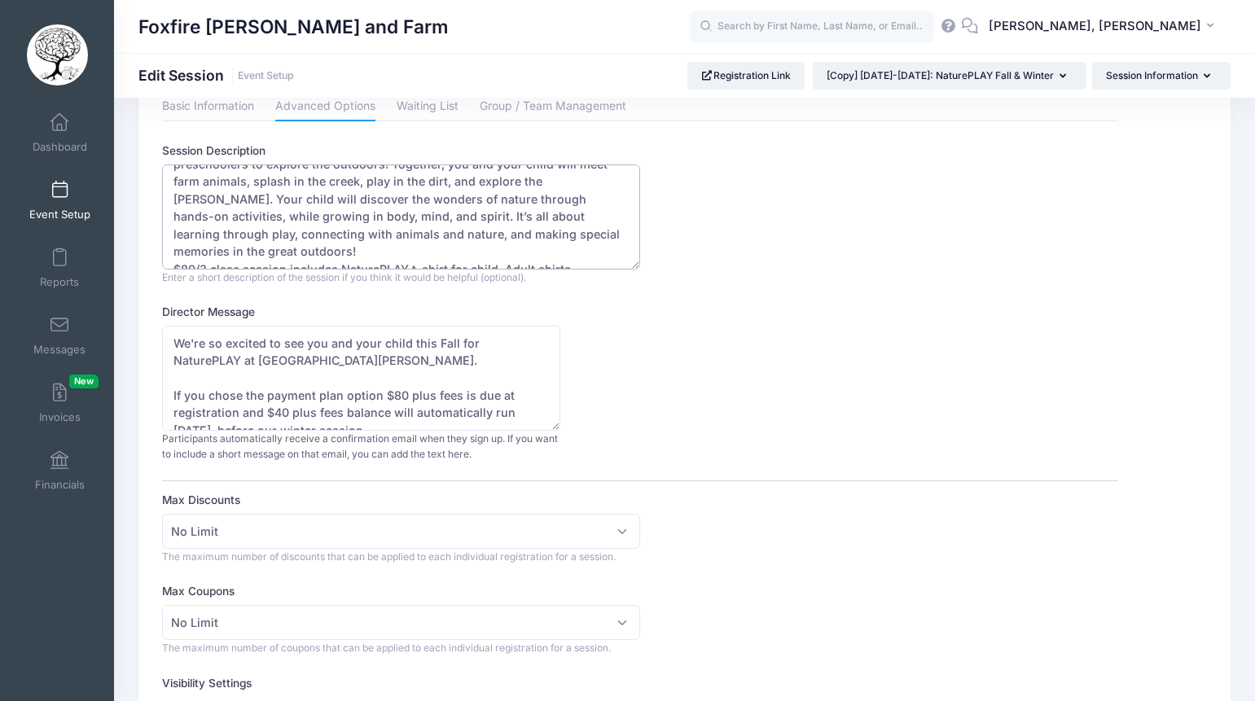
scroll to position [112, 0]
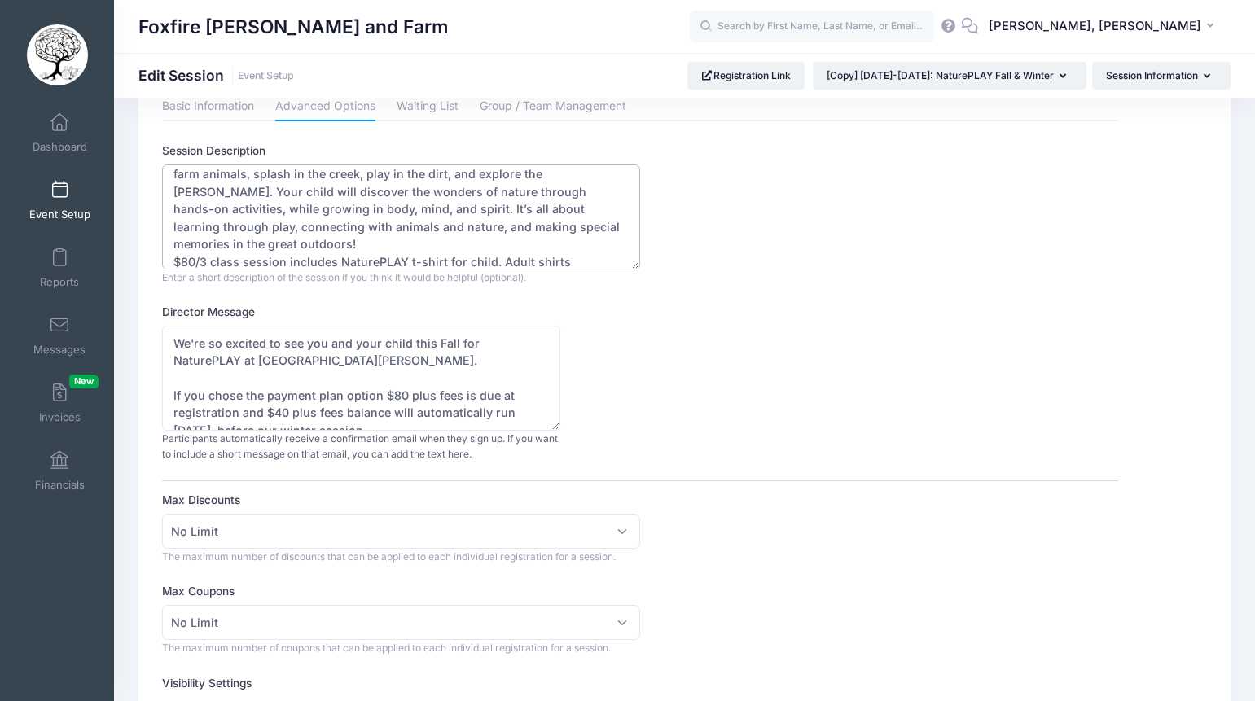
paste textarea "Two Seasons: 6 classes + t-shirt $120"
click at [174, 258] on textarea "FALL & WINTER : Fridays 10:00-12:00 9/12, 10/17, 11/14, 12/12, 1/9, 2/20 Join N…" at bounding box center [401, 217] width 478 height 105
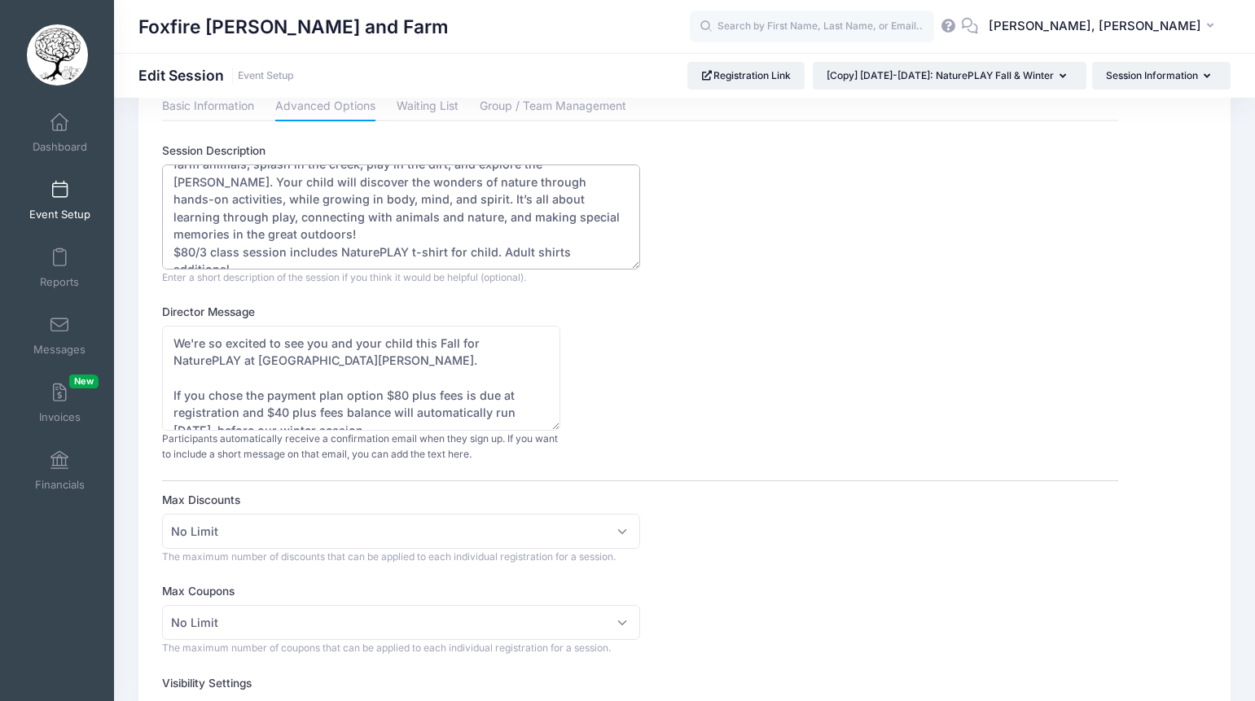
drag, startPoint x: 389, startPoint y: 264, endPoint x: 358, endPoint y: 253, distance: 33.0
click at [358, 253] on textarea "FALL & WINTER : Fridays 10:00-12:00 9/12, 10/17, 11/14, 12/12, 1/9, 2/20 Join N…" at bounding box center [401, 217] width 478 height 105
click at [170, 252] on textarea "FALL & WINTER : Fridays 10:00-12:00 9/12, 10/17, 11/14, 12/12, 1/9, 2/20 Join N…" at bounding box center [401, 217] width 478 height 105
paste textarea "$120"
drag, startPoint x: 484, startPoint y: 253, endPoint x: 464, endPoint y: 257, distance: 19.8
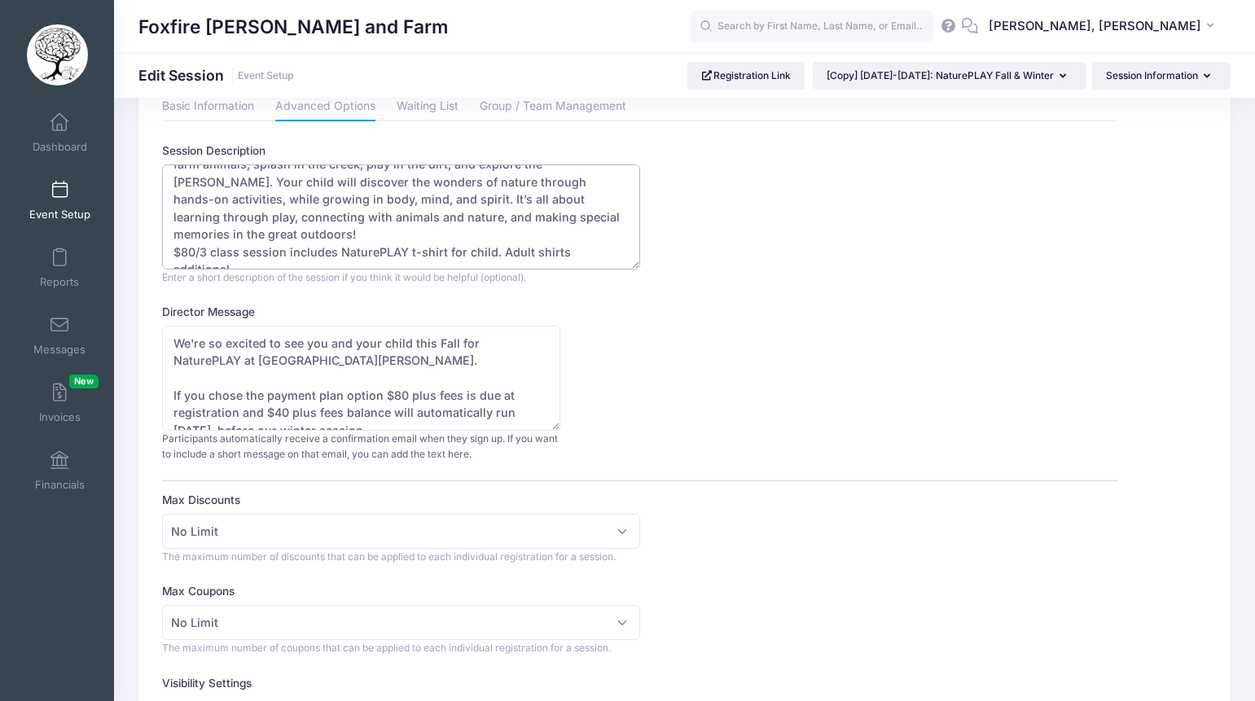
click at [464, 257] on textarea "FALL & WINTER : Fridays 10:00-12:00 9/12, 10/17, 11/14, 12/12, 1/9, 2/20 Join N…" at bounding box center [401, 217] width 478 height 105
drag, startPoint x: 286, startPoint y: 233, endPoint x: 497, endPoint y: 236, distance: 211.0
click at [497, 236] on textarea "FALL & WINTER : Fridays 10:00-12:00 9/12, 10/17, 11/14, 12/12, 1/9, 2/20 Join N…" at bounding box center [401, 217] width 478 height 105
drag, startPoint x: 477, startPoint y: 254, endPoint x: 403, endPoint y: 252, distance: 73.4
click at [403, 252] on textarea "FALL & WINTER : Fridays 10:00-12:00 9/12, 10/17, 11/14, 12/12, 1/9, 2/20 Join N…" at bounding box center [401, 217] width 478 height 105
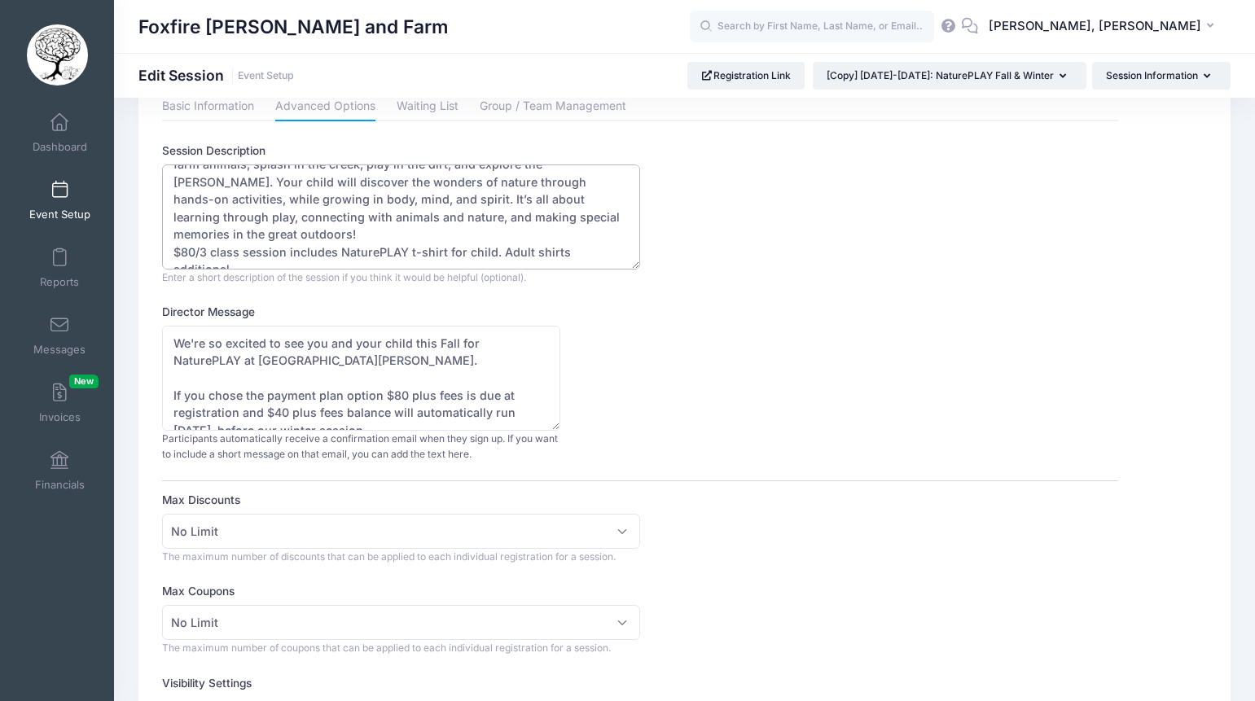
paste textarea "includes NaturePLAY t-shirt for child."
click at [408, 254] on textarea "FALL & WINTER : Fridays 10:00-12:00 9/12, 10/17, 11/14, 12/12, 1/9, 2/20 Join N…" at bounding box center [401, 217] width 478 height 105
drag, startPoint x: 409, startPoint y: 253, endPoint x: 343, endPoint y: 254, distance: 66.0
click at [343, 254] on textarea "FALL & WINTER : Fridays 10:00-12:00 9/12, 10/17, 11/14, 12/12, 1/9, 2/20 Join N…" at bounding box center [401, 217] width 478 height 105
type textarea "FALL & WINTER : Fridays 10:00-12:00 10/17, 11/14, 12/12, 1/9, 2/20 *This regist…"
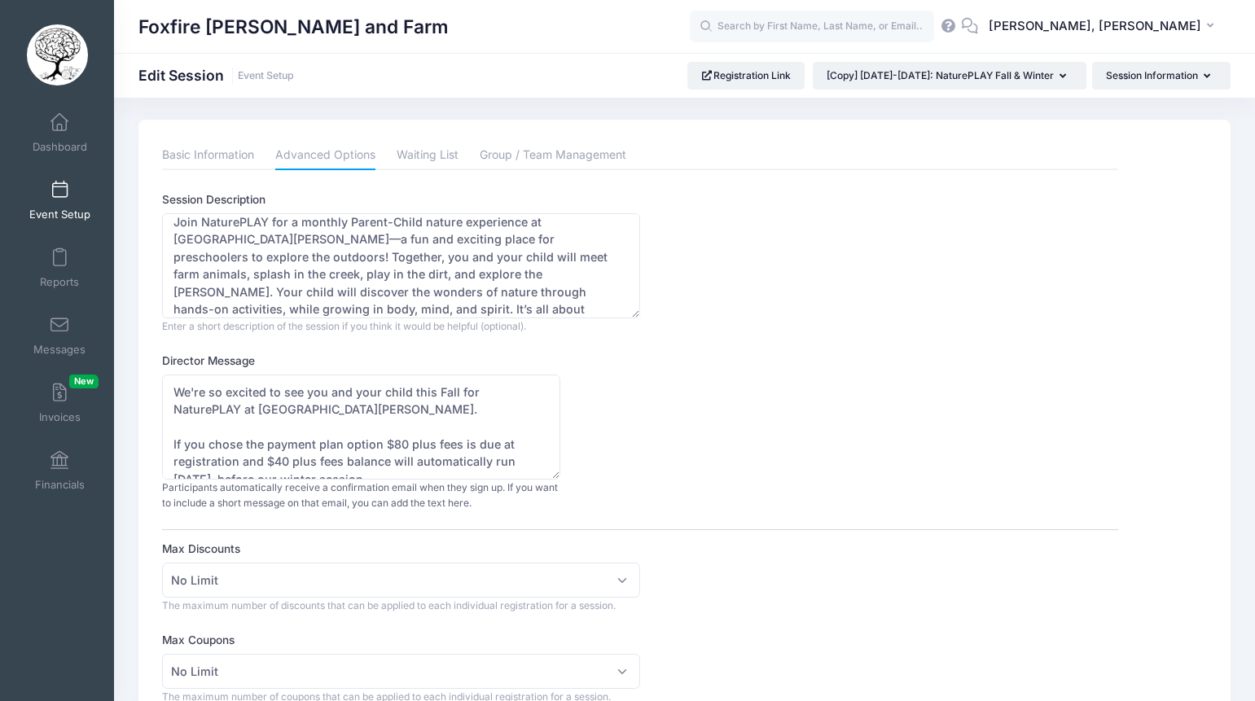
scroll to position [17, 0]
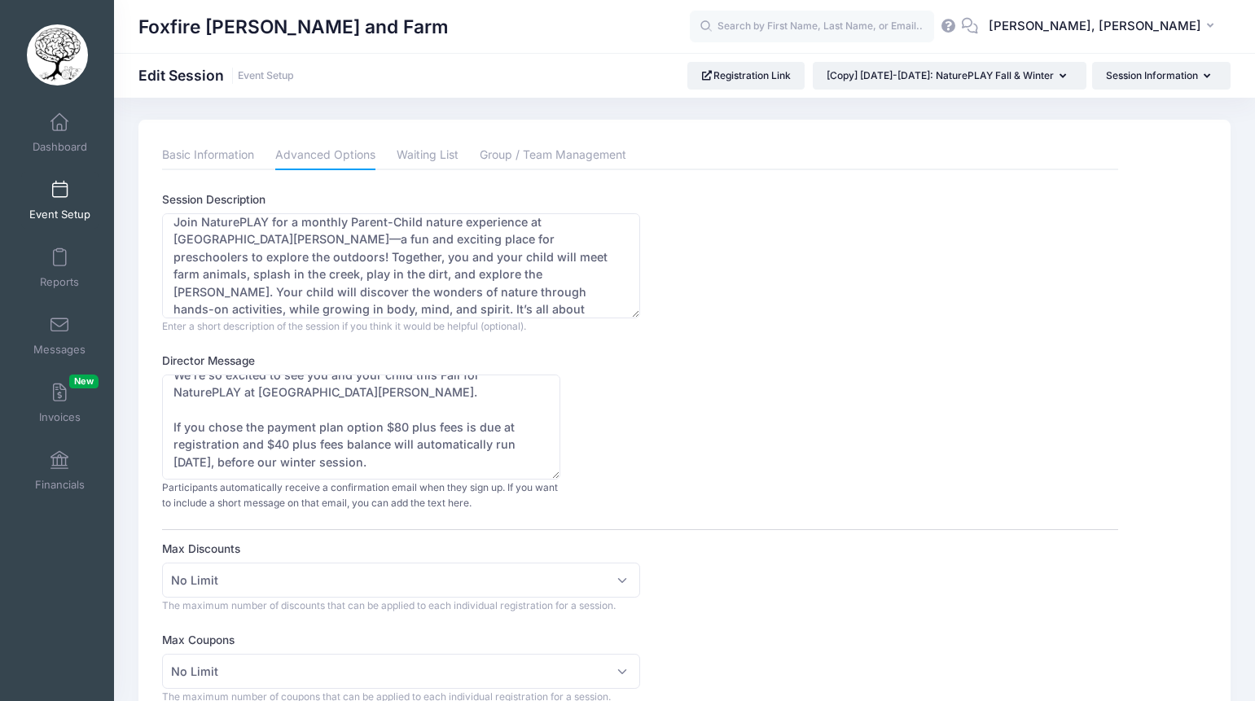
click at [684, 454] on div "Director Message We're so excited to see you and your child this Fall for Natur…" at bounding box center [640, 432] width 956 height 159
click at [395, 433] on textarea "We're so excited to see you and your child this Fall for NaturePLAY at Foxfire …" at bounding box center [361, 429] width 398 height 105
click at [218, 153] on link "Basic Information" at bounding box center [208, 157] width 92 height 29
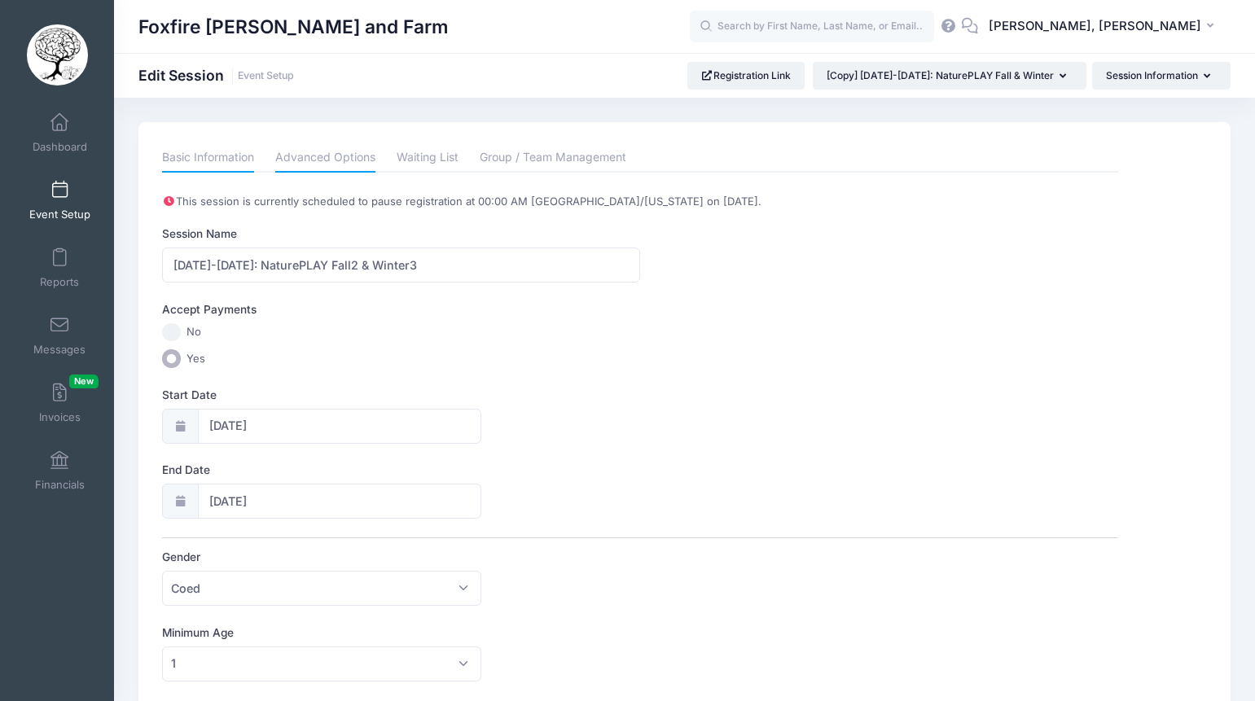
click at [328, 165] on link "Advanced Options" at bounding box center [325, 157] width 100 height 29
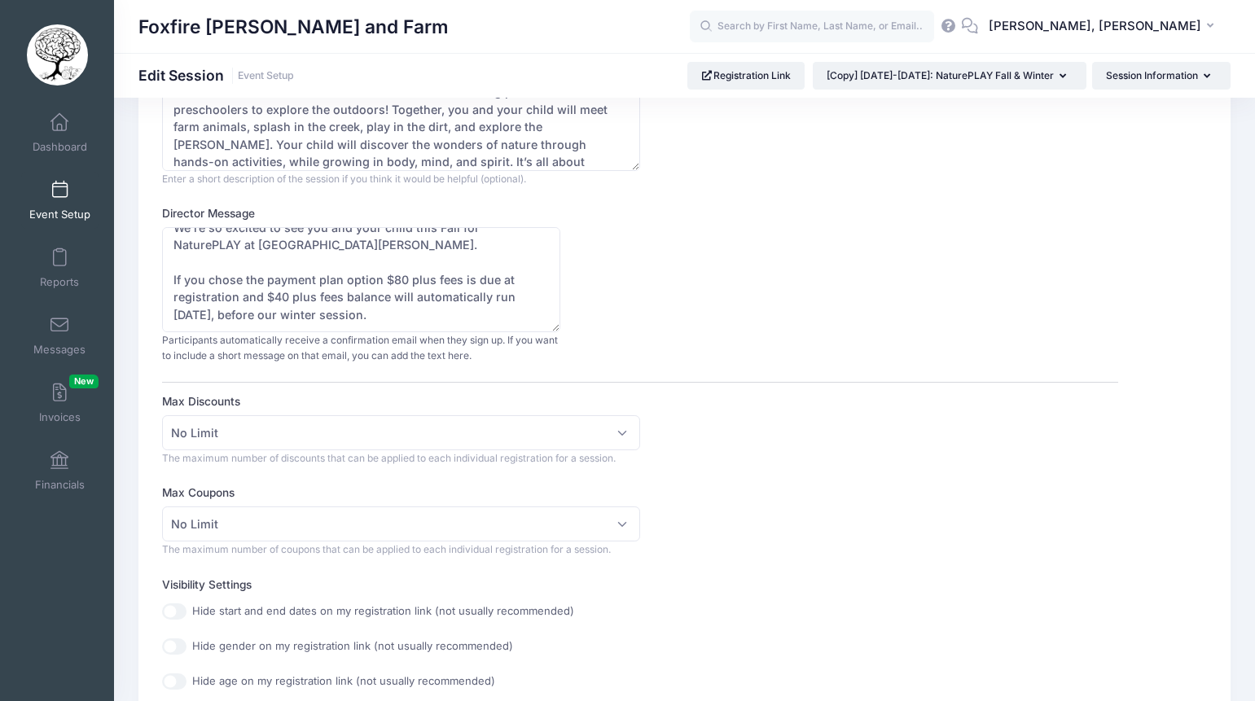
scroll to position [149, 0]
click at [401, 282] on textarea "We're so excited to see you and your child this Fall for NaturePLAY at Foxfire …" at bounding box center [361, 280] width 398 height 105
click at [286, 298] on textarea "We're so excited to see you and your child this Fall for NaturePLAY at Foxfire …" at bounding box center [361, 280] width 398 height 105
click at [705, 343] on div "Director Message We're so excited to see you and your child this Fall for Natur…" at bounding box center [640, 285] width 956 height 159
click at [437, 277] on textarea "We're so excited to see you and your child this Fall for NaturePLAY at Foxfire …" at bounding box center [361, 280] width 398 height 105
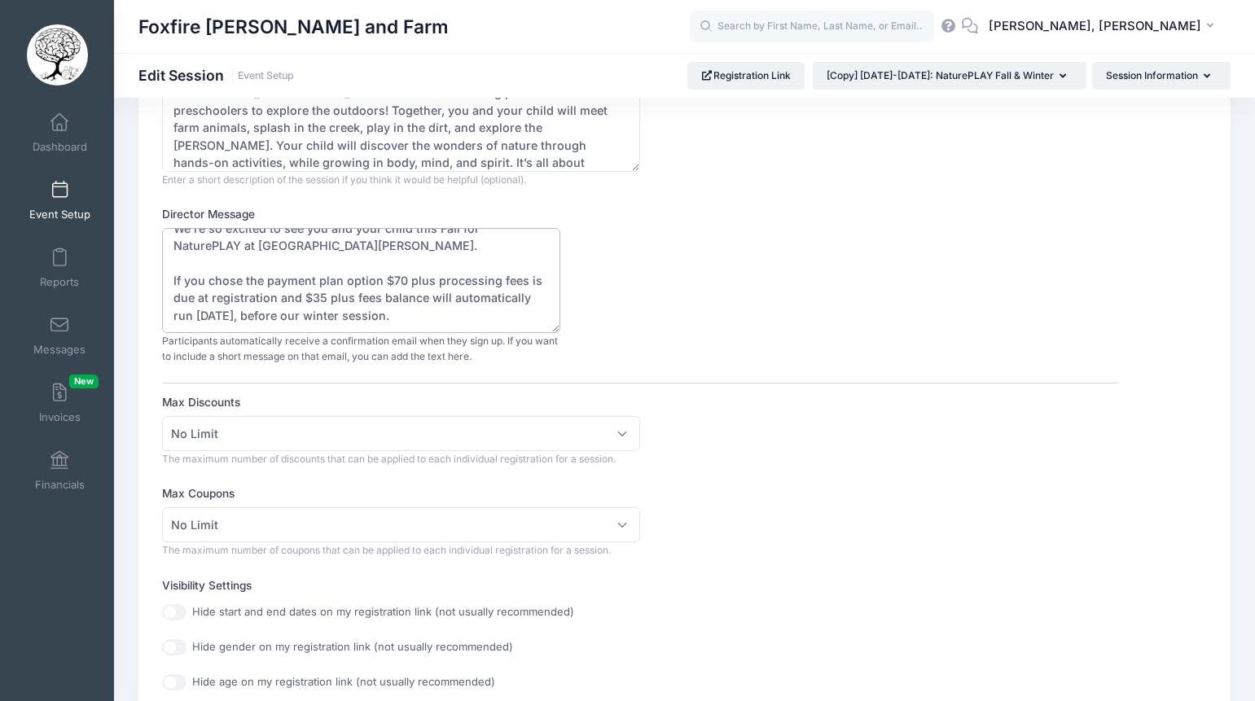
type textarea "We're so excited to see you and your child this Fall for NaturePLAY at Foxfire …"
click at [714, 337] on div "Director Message We're so excited to see you and your child this Fall for Natur…" at bounding box center [640, 285] width 956 height 159
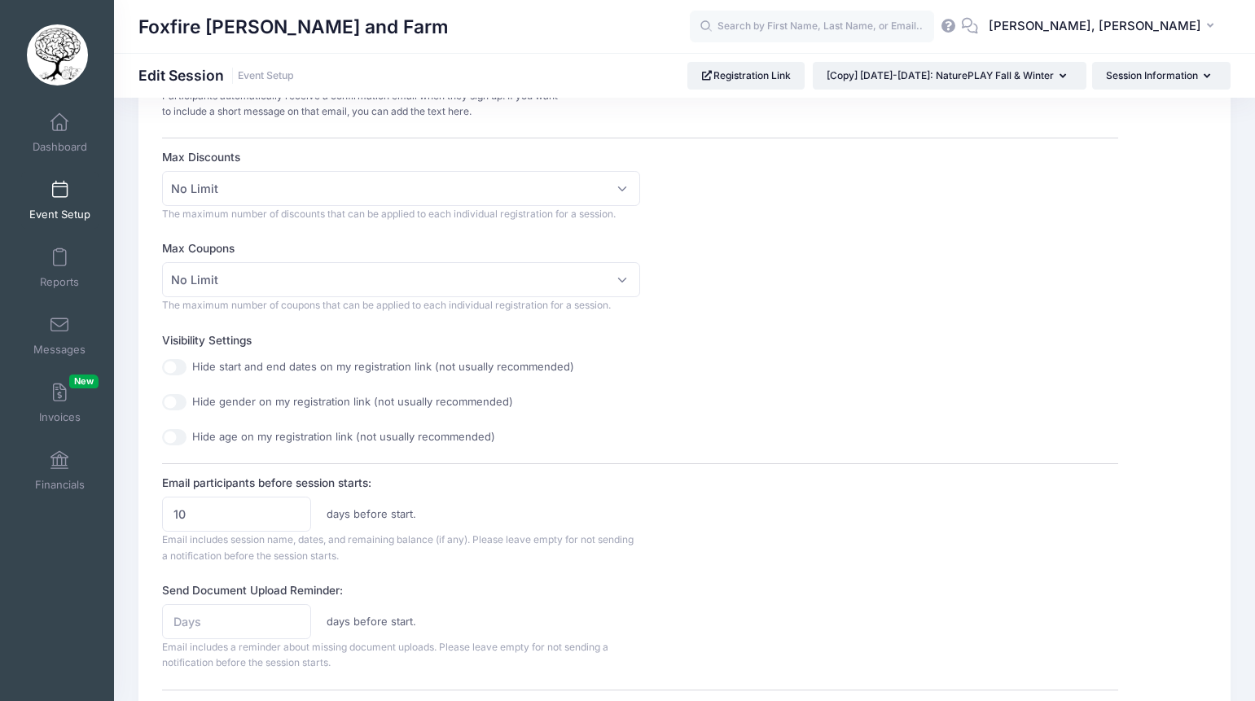
click at [714, 337] on div "Session Description FALL & WINTER : Fridays 10:00-12:00 9/12, 10/17, 11/14, 12/…" at bounding box center [640, 524] width 956 height 1448
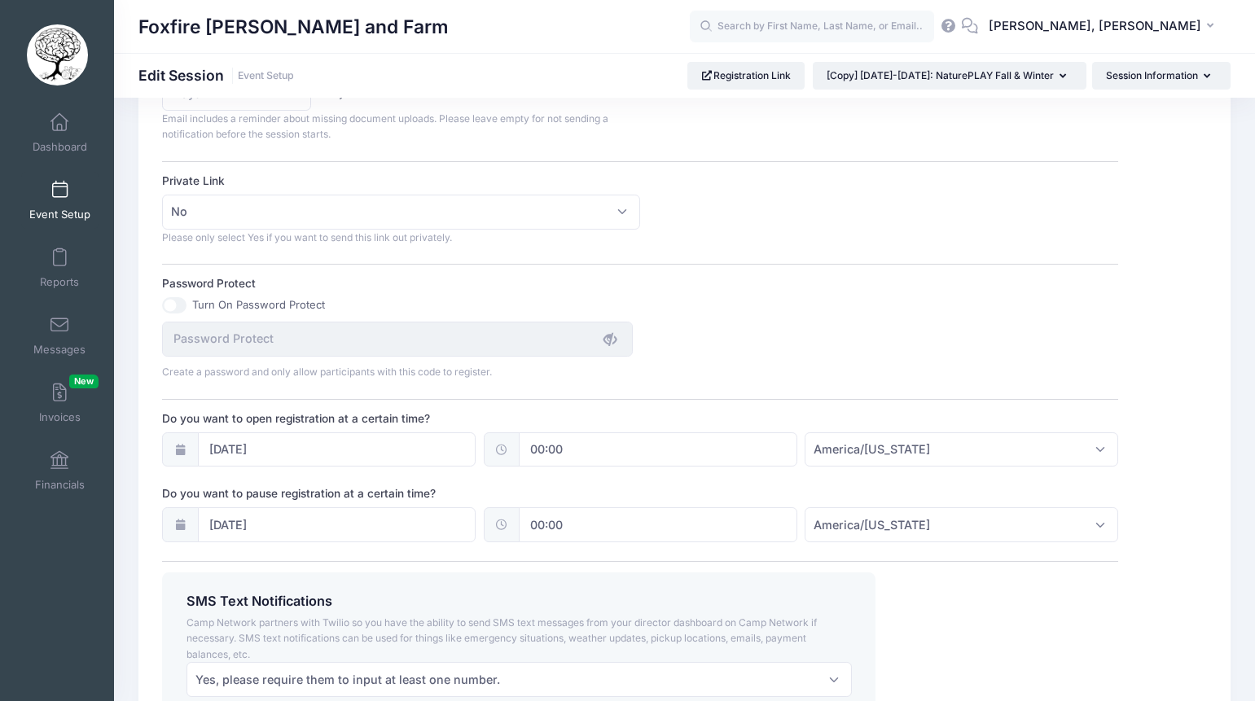
scroll to position [1005, 0]
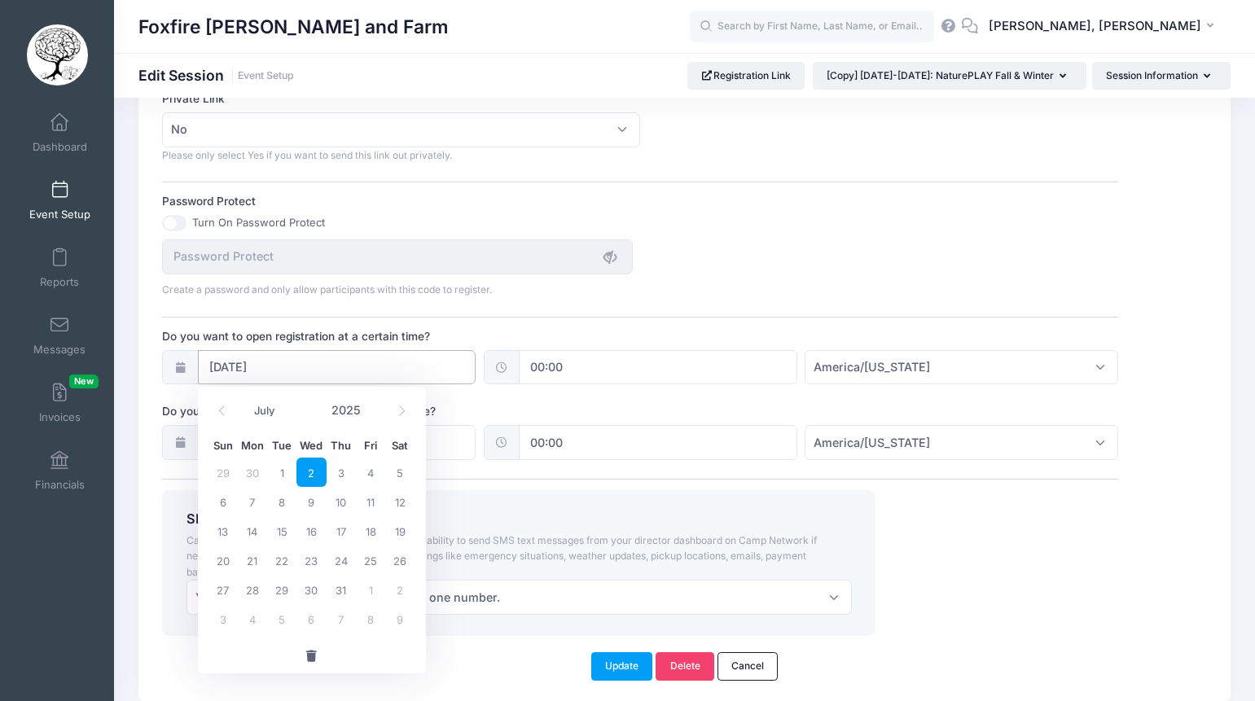
click at [265, 371] on input "07/02/2025" at bounding box center [337, 367] width 279 height 35
click at [400, 406] on span at bounding box center [402, 412] width 27 height 28
click at [400, 406] on icon at bounding box center [402, 411] width 11 height 11
select select "8"
click at [256, 502] on span "8" at bounding box center [252, 501] width 29 height 29
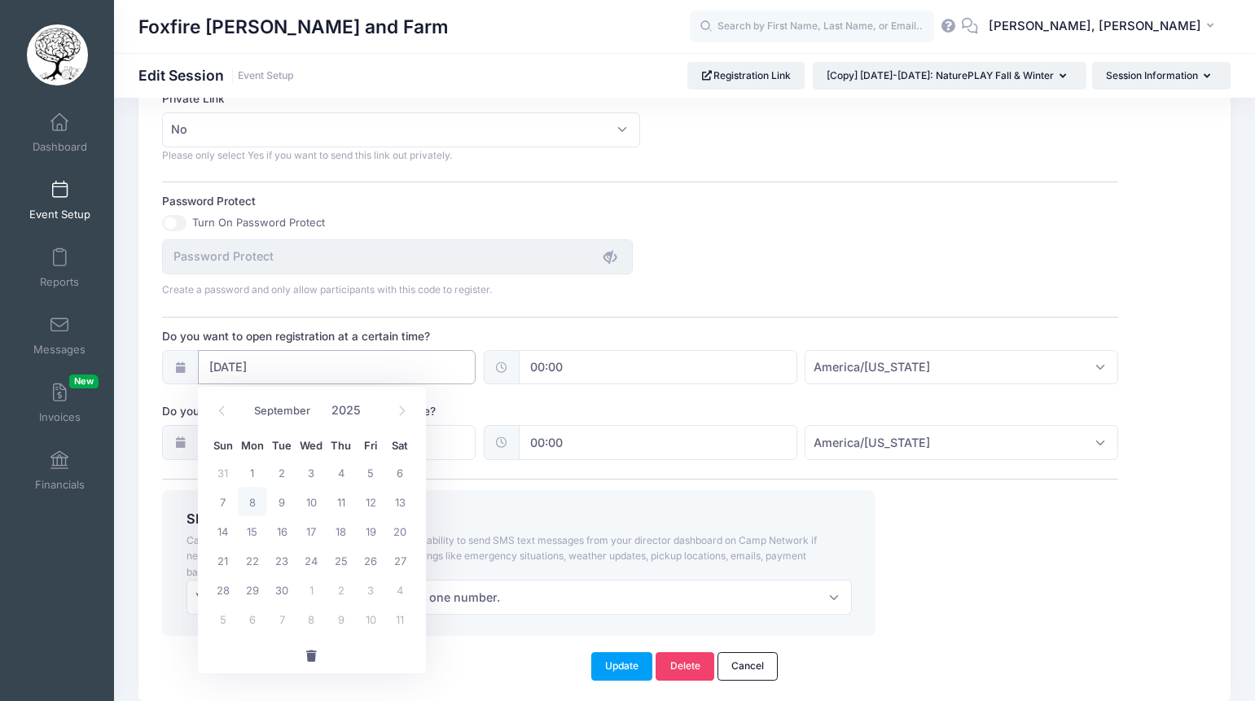
type input "09/08/2025"
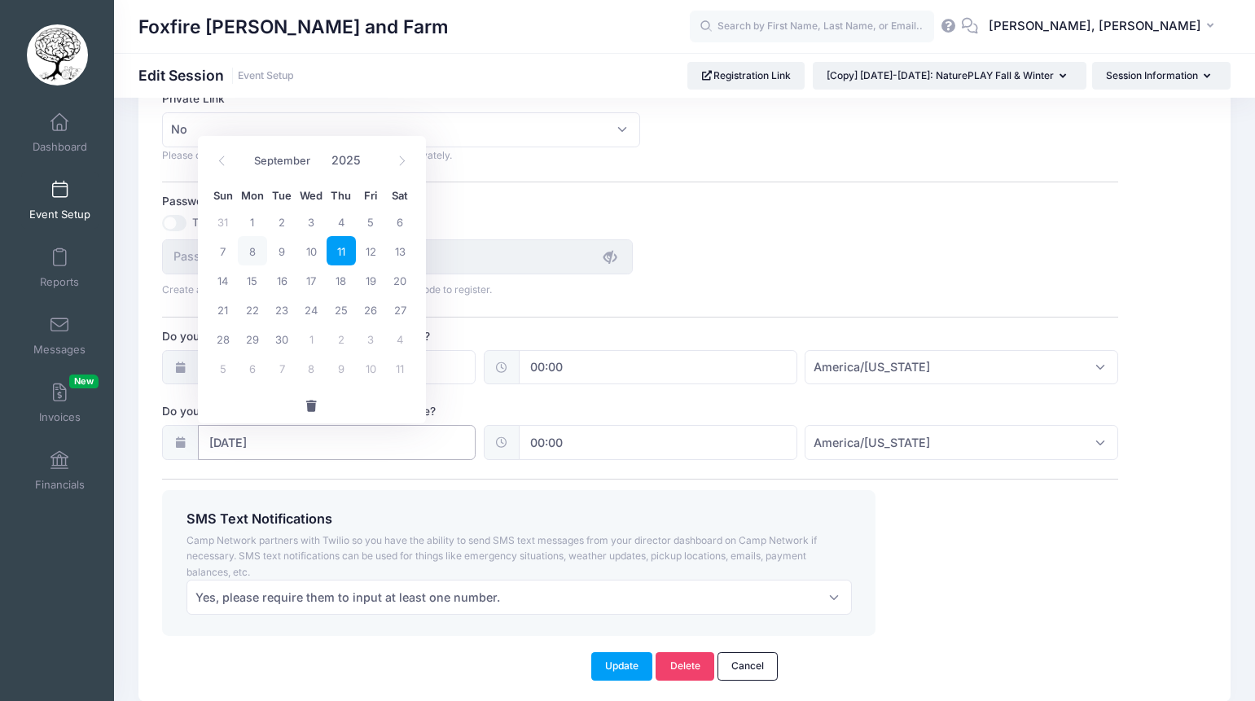
click at [287, 446] on input "09/11/2025" at bounding box center [337, 442] width 279 height 35
click at [411, 166] on span at bounding box center [402, 161] width 27 height 28
select select "9"
click at [260, 285] on span "13" at bounding box center [252, 280] width 29 height 29
type input "10/13/2025"
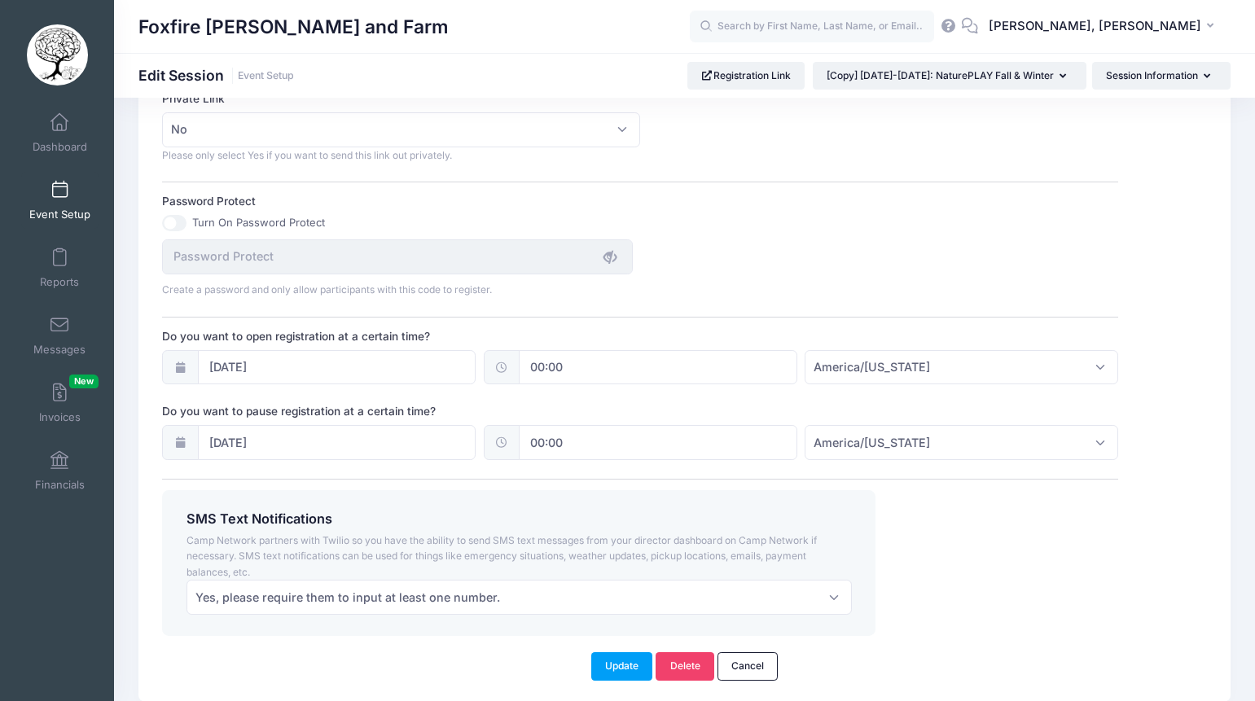
click at [734, 289] on div "Create a password and only allow participants with this code to register." at bounding box center [641, 269] width 973 height 59
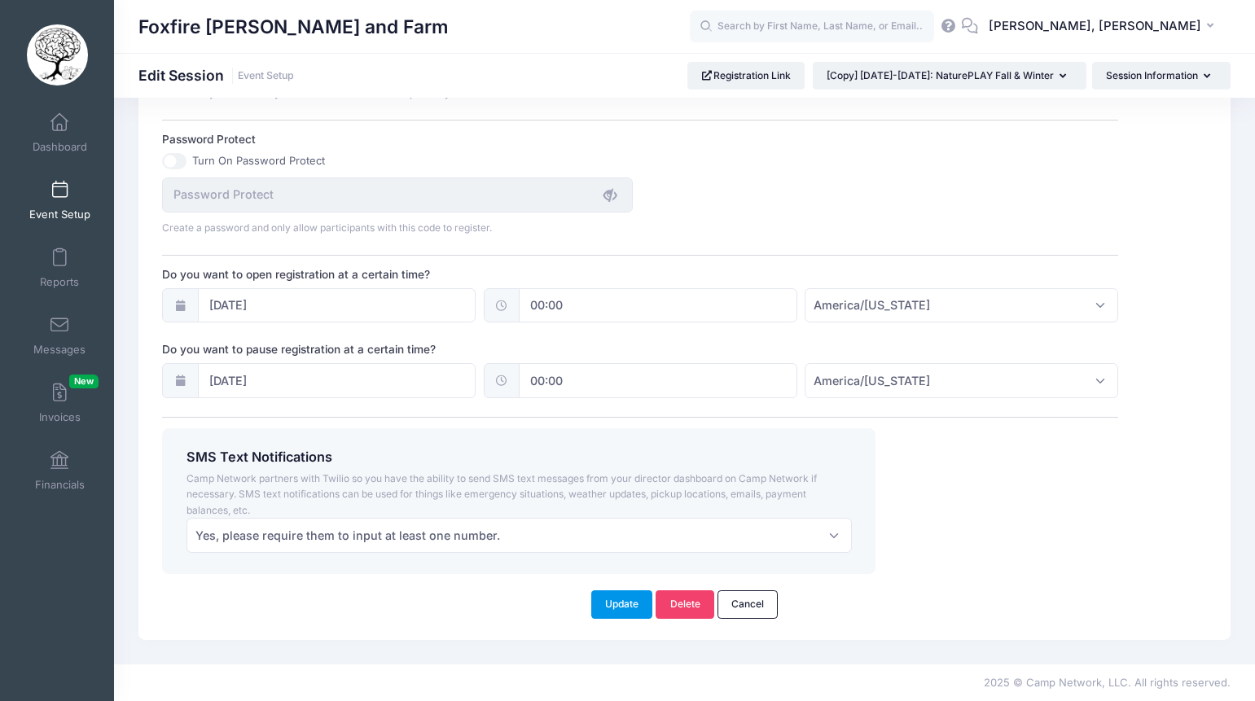
click at [629, 600] on button "Update" at bounding box center [622, 605] width 62 height 28
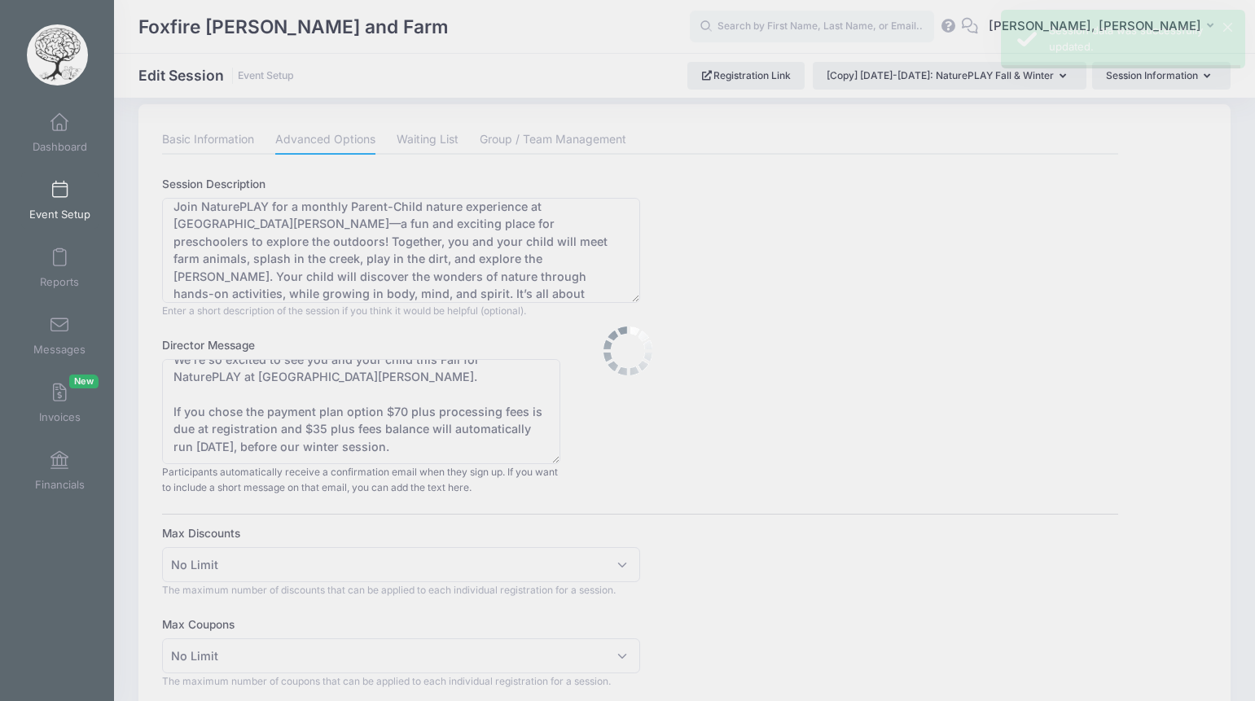
scroll to position [0, 0]
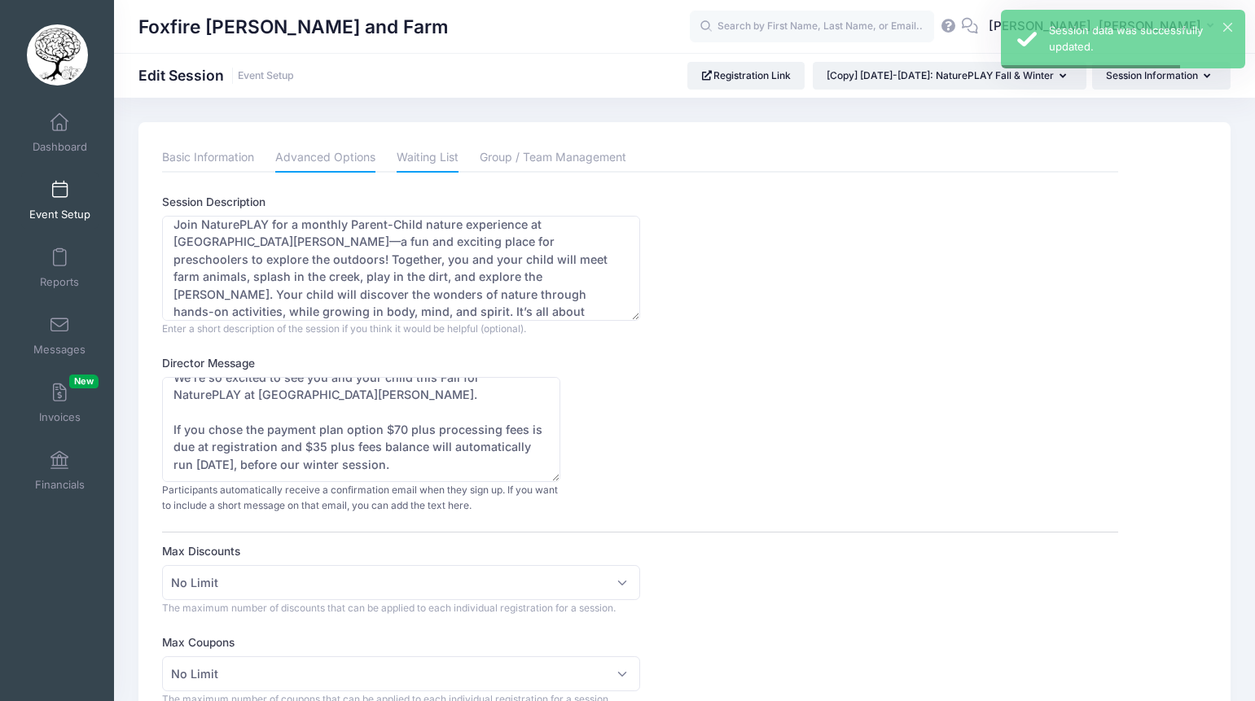
click at [435, 159] on link "Waiting List" at bounding box center [428, 157] width 62 height 29
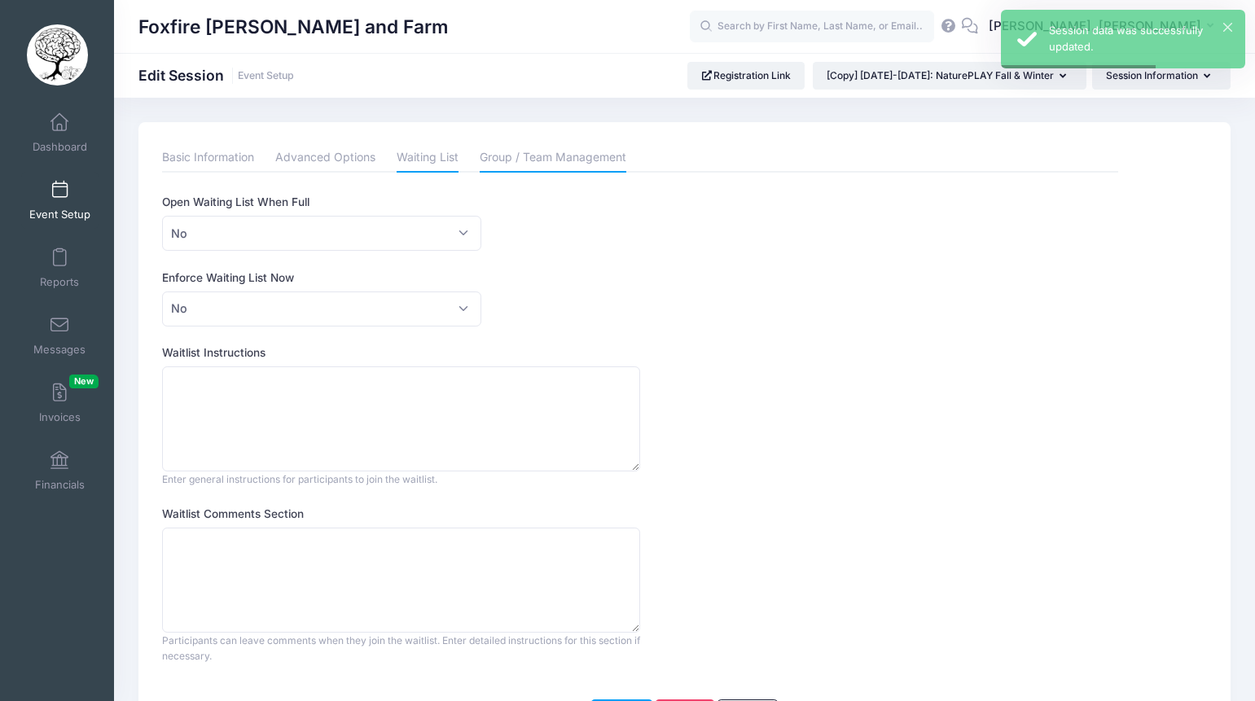
click at [561, 152] on link "Group / Team Management" at bounding box center [553, 157] width 147 height 29
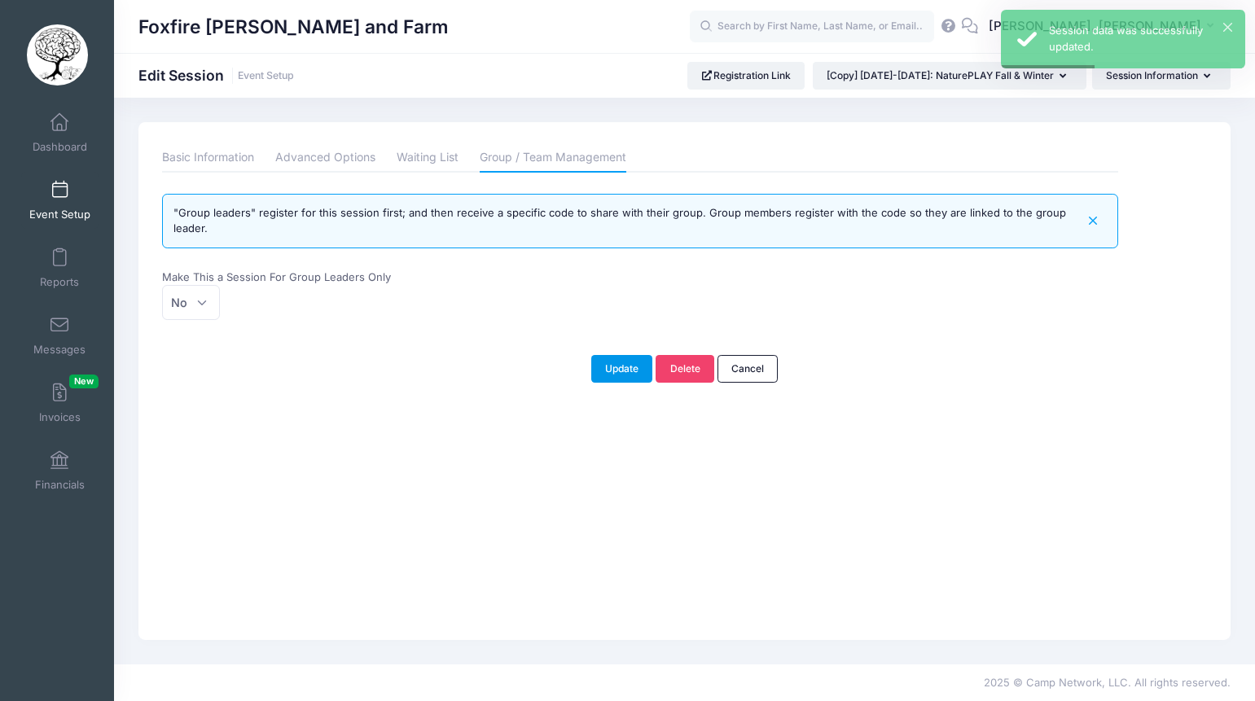
click at [621, 375] on button "Update" at bounding box center [622, 369] width 62 height 28
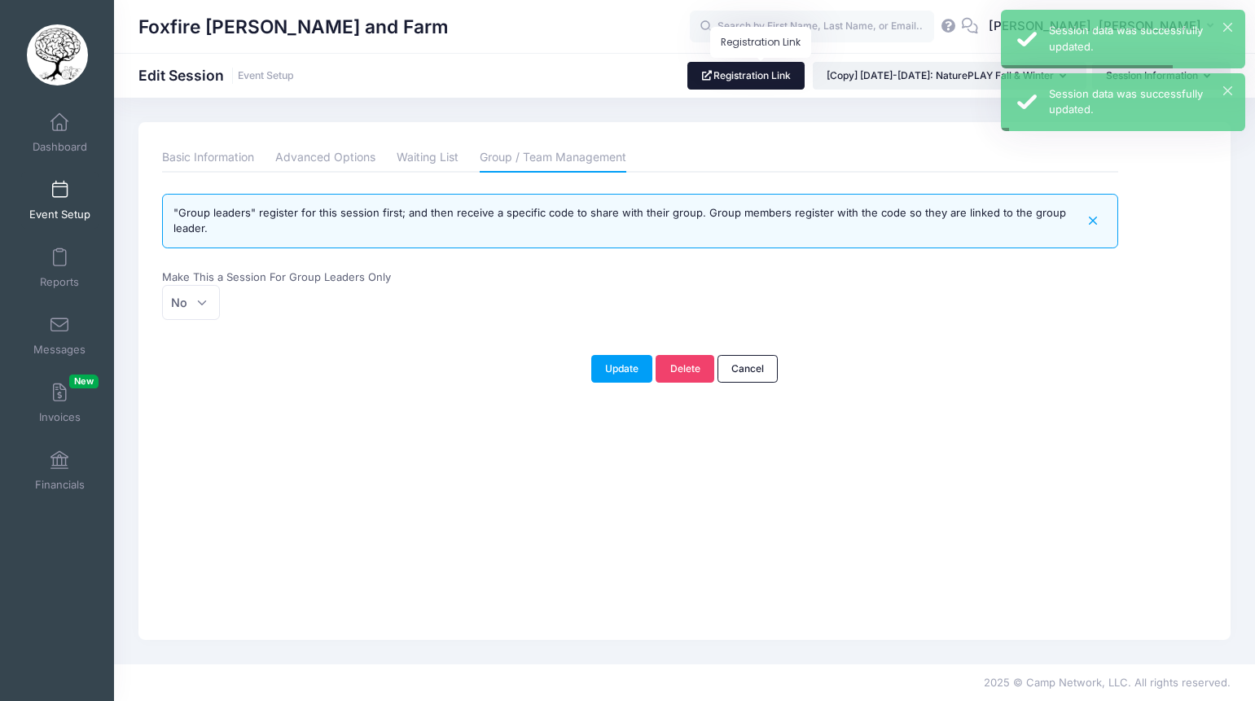
click at [748, 83] on link "Registration Link" at bounding box center [747, 76] width 118 height 28
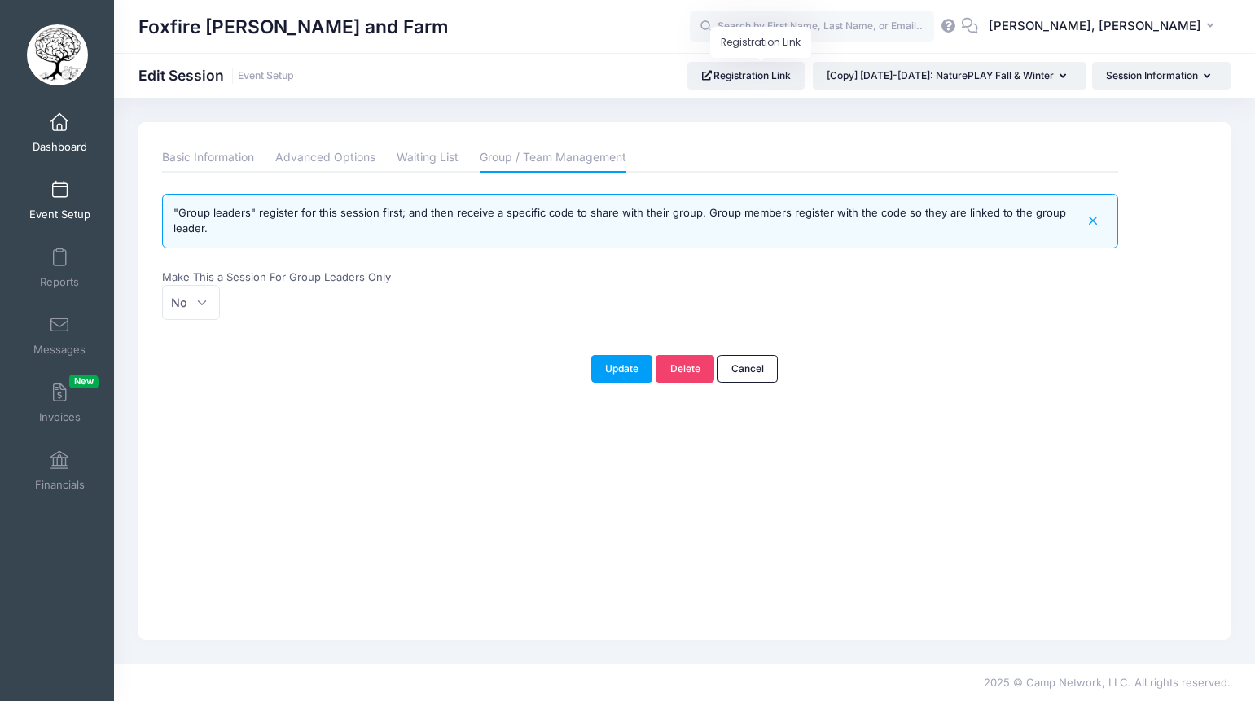
click at [59, 141] on span "Dashboard" at bounding box center [60, 147] width 55 height 14
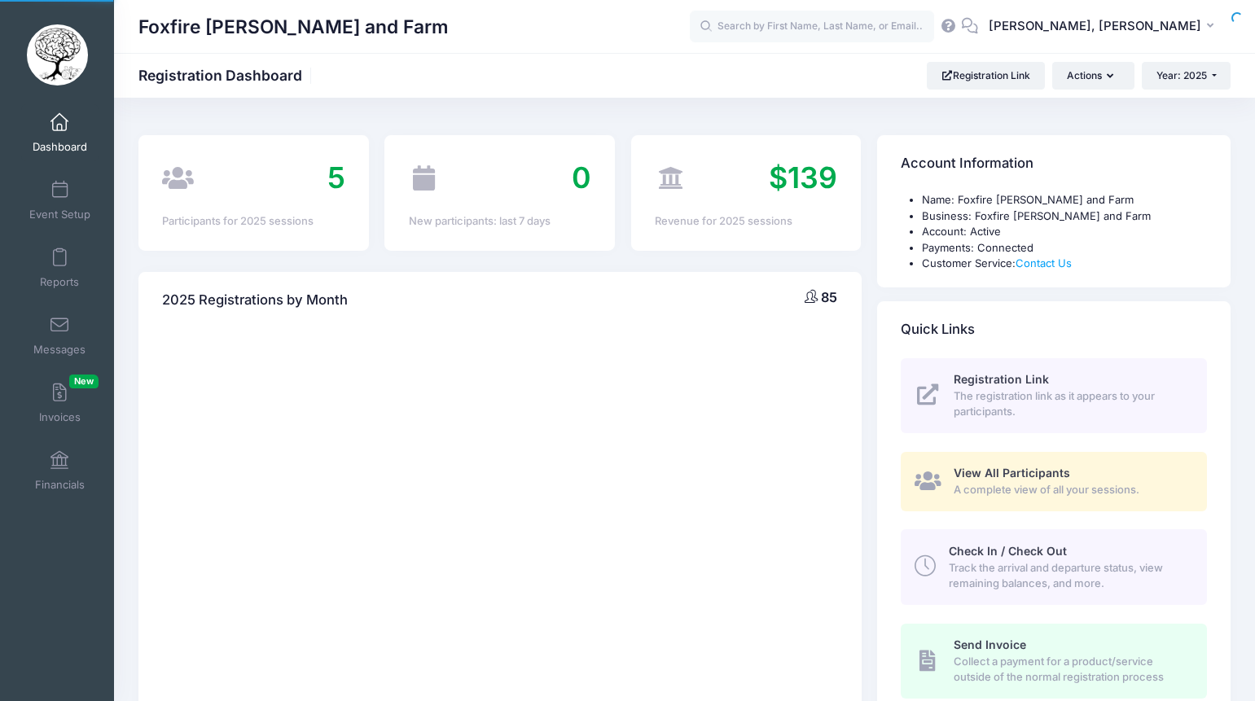
select select
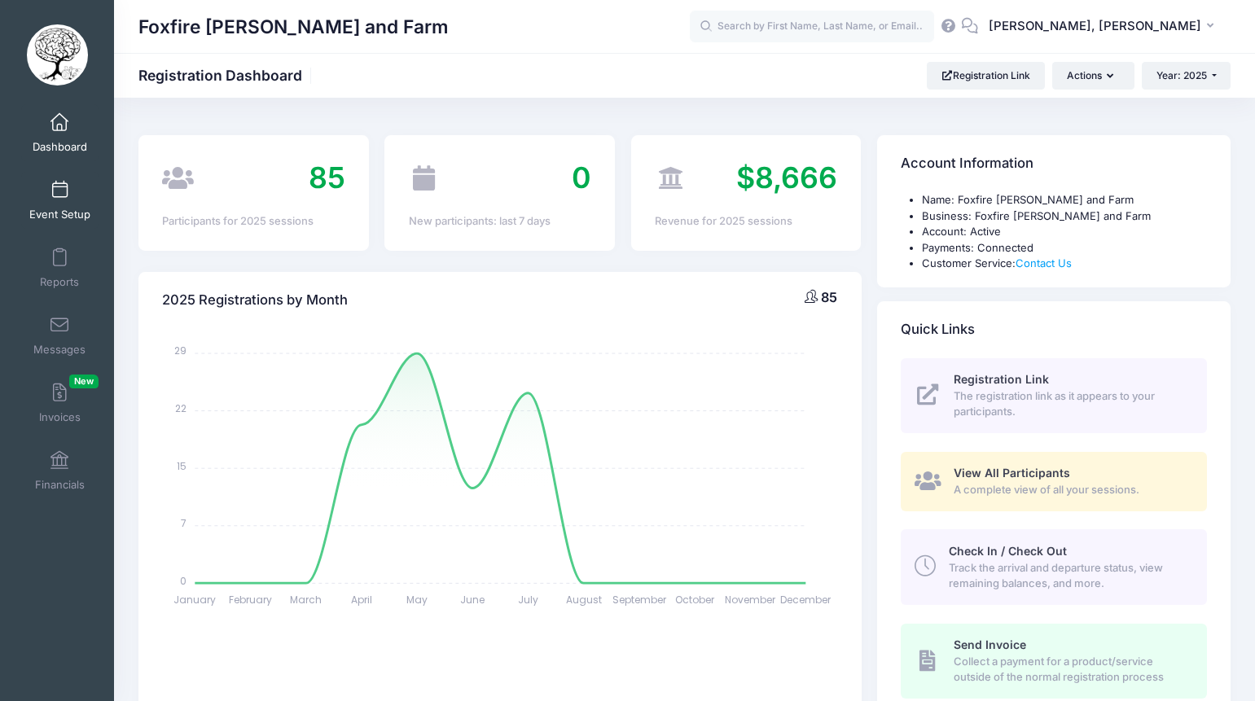
click at [41, 191] on link "Event Setup" at bounding box center [59, 200] width 77 height 57
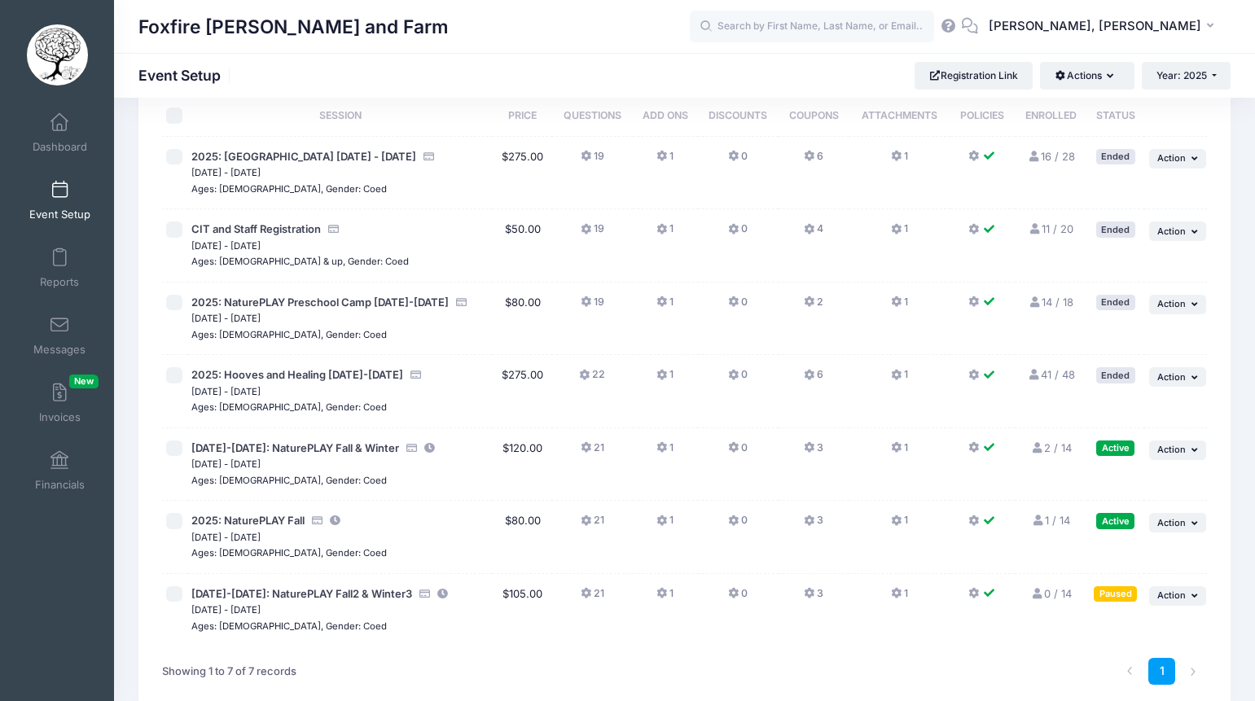
scroll to position [170, 0]
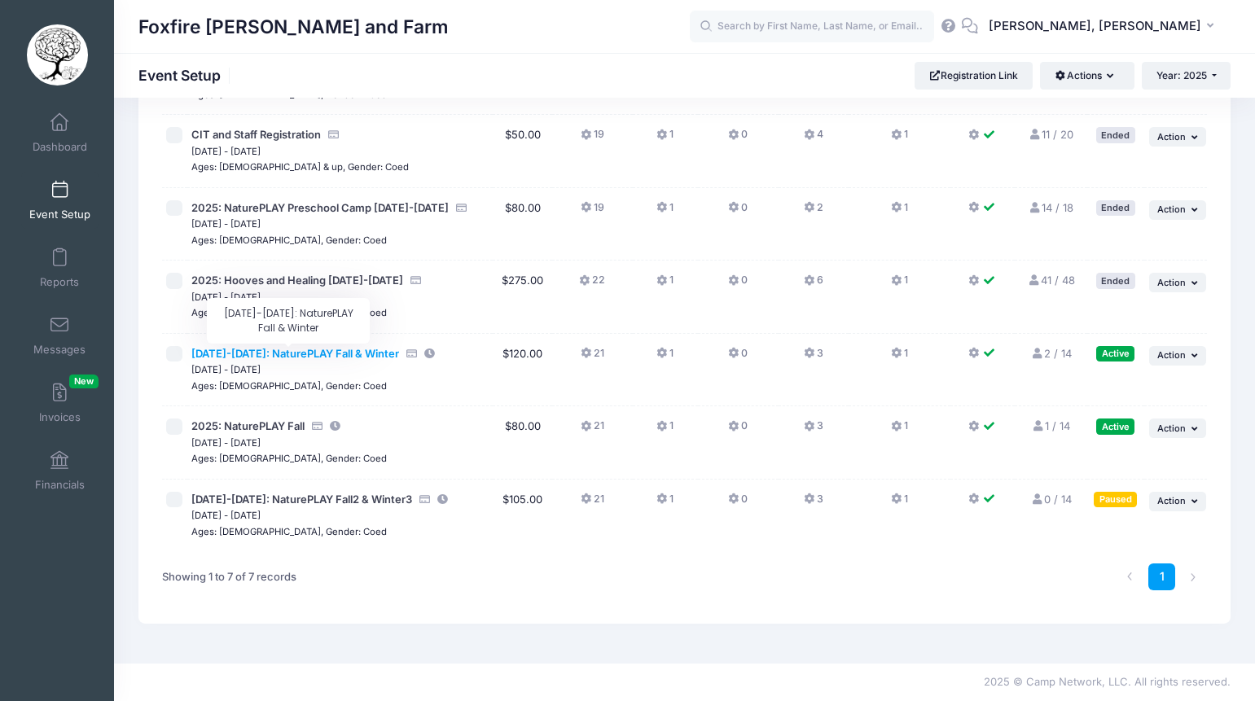
click at [347, 353] on span "[DATE]-[DATE]: NaturePLAY Fall & Winter" at bounding box center [295, 353] width 208 height 13
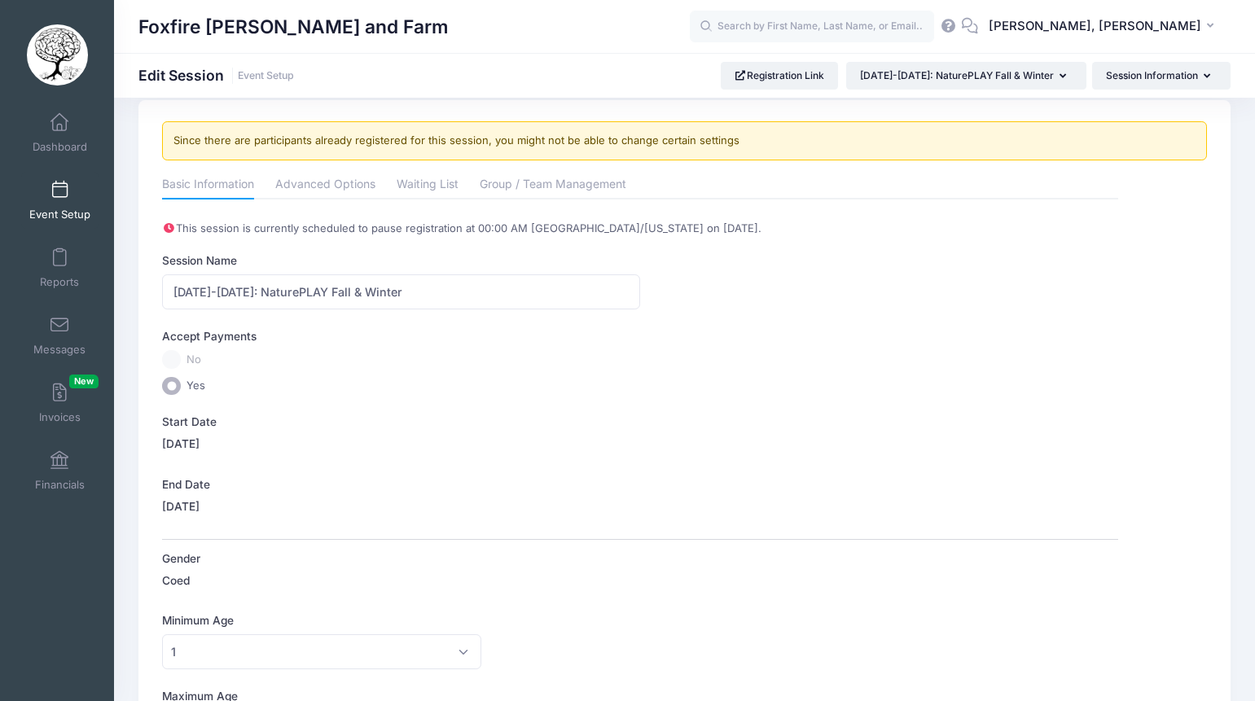
scroll to position [27, 0]
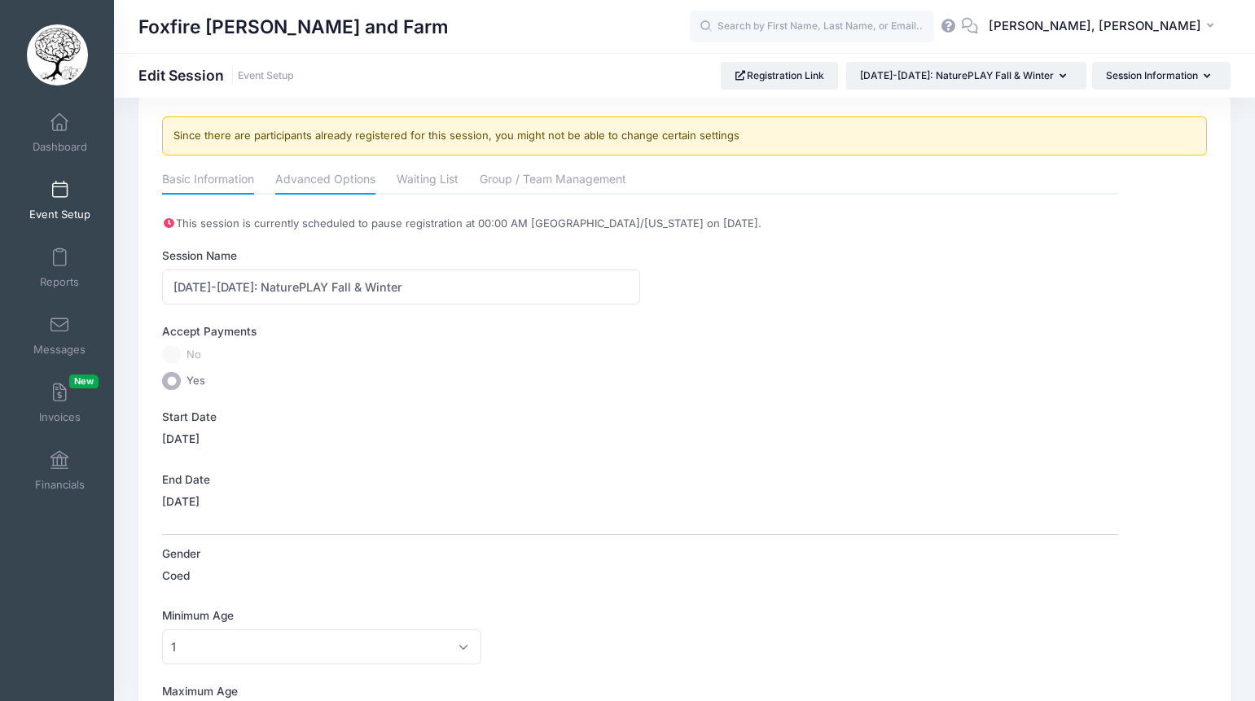
click at [347, 186] on link "Advanced Options" at bounding box center [325, 180] width 100 height 29
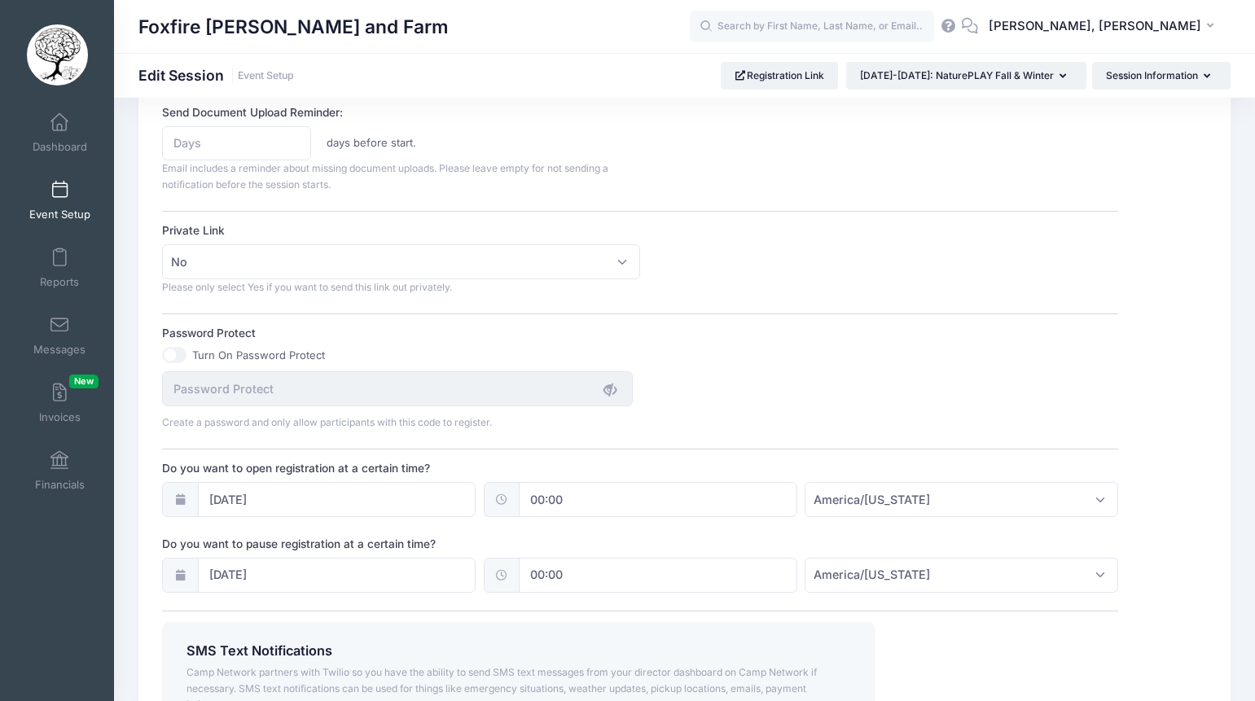
scroll to position [925, 0]
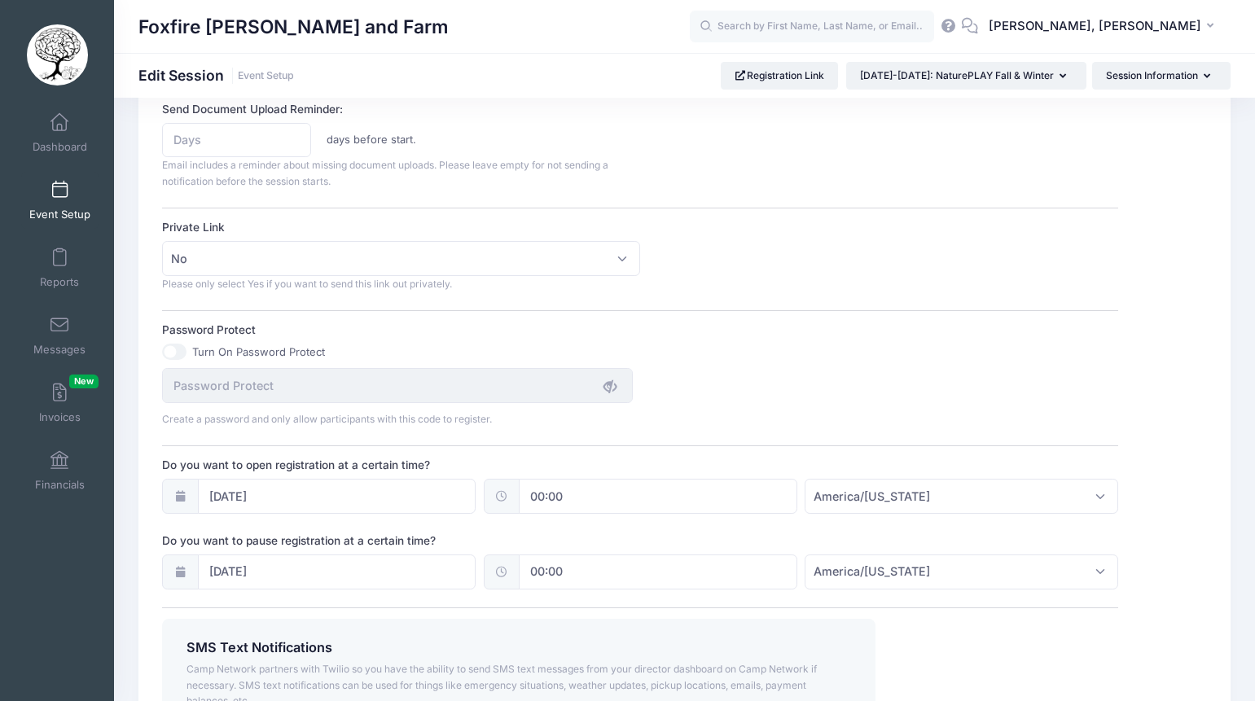
click at [730, 339] on div "Password Protect Turn On Password Protect Create a password and only allow part…" at bounding box center [640, 374] width 956 height 105
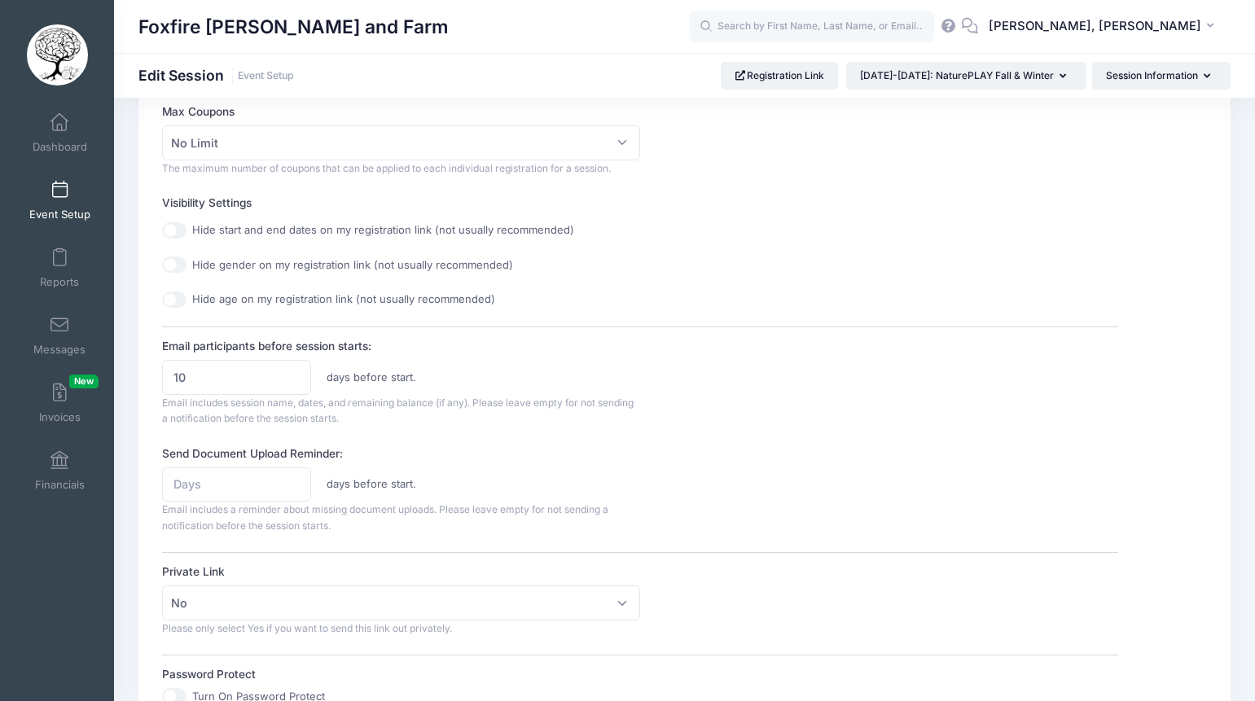
scroll to position [0, 0]
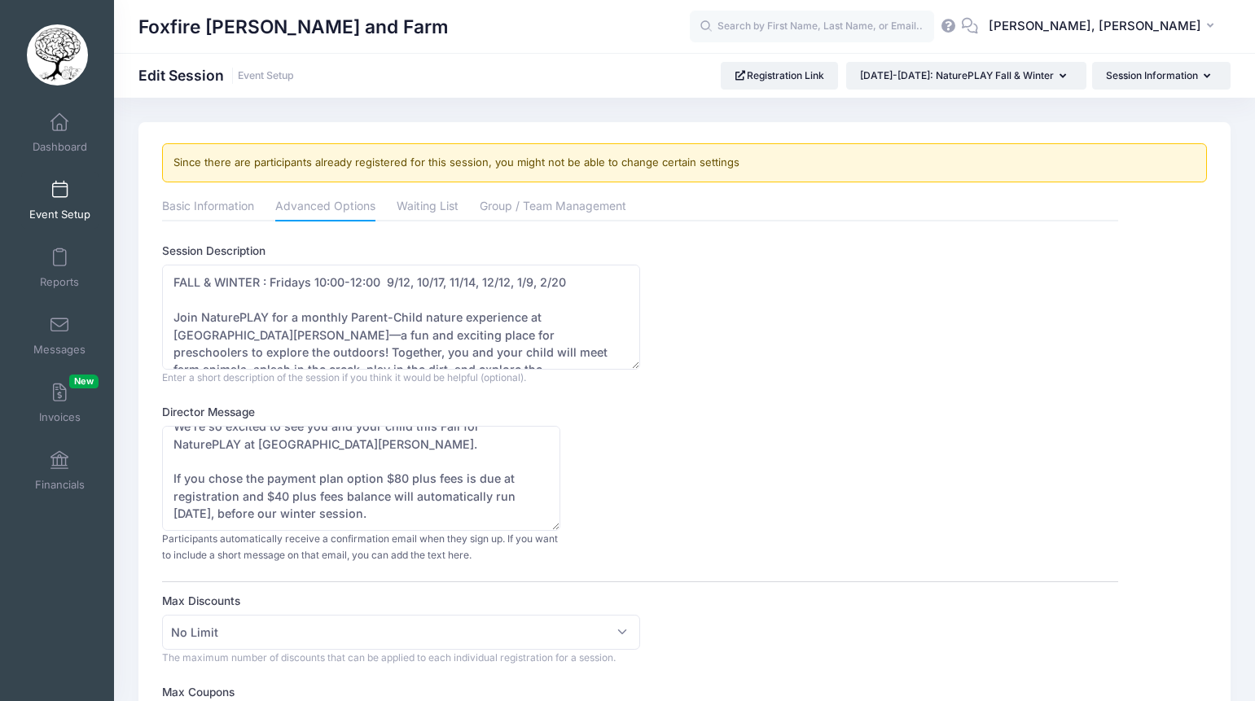
click at [63, 203] on link "Event Setup" at bounding box center [59, 200] width 77 height 57
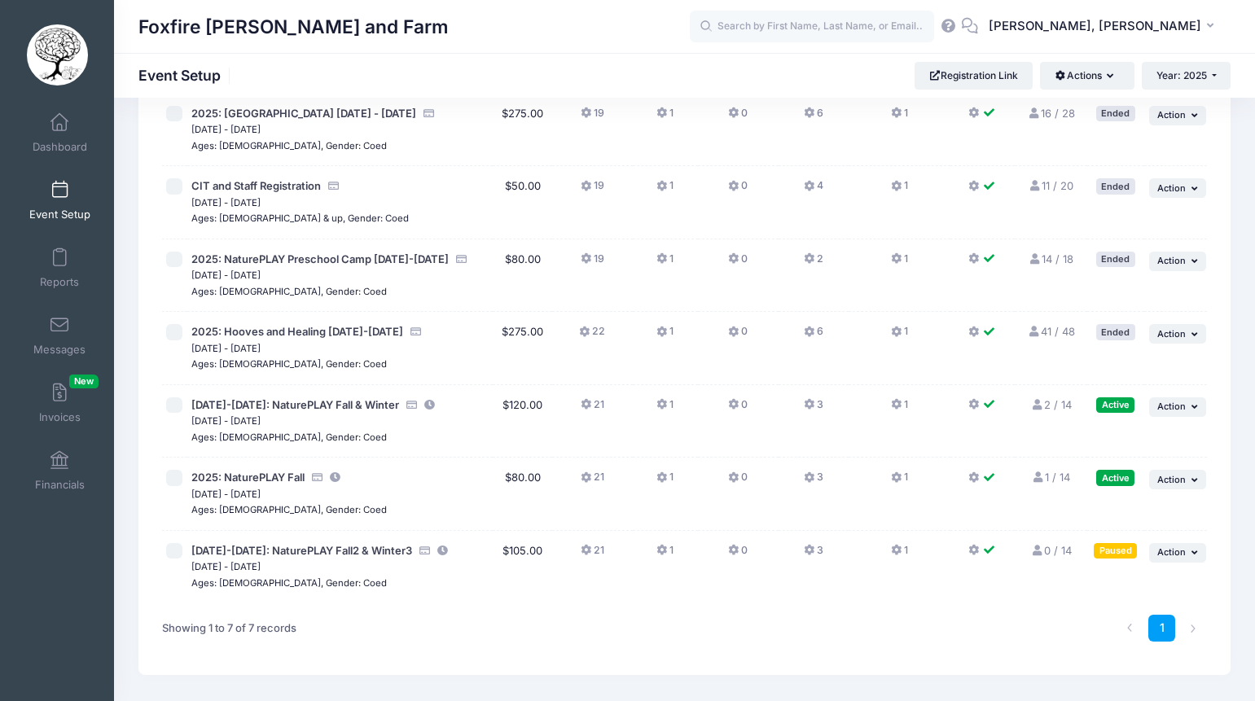
scroll to position [120, 0]
click at [311, 552] on span "[DATE]-[DATE]: NaturePLAY Fall2 & Winter3" at bounding box center [301, 549] width 221 height 13
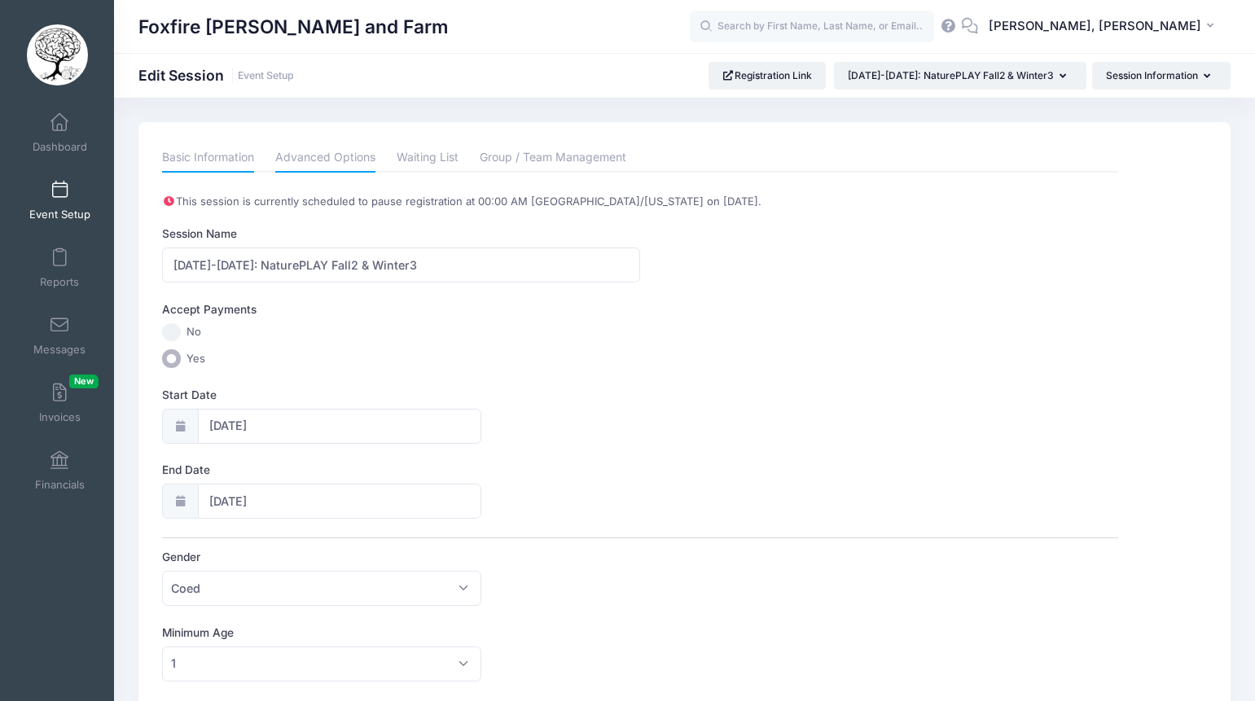
click at [345, 155] on link "Advanced Options" at bounding box center [325, 157] width 100 height 29
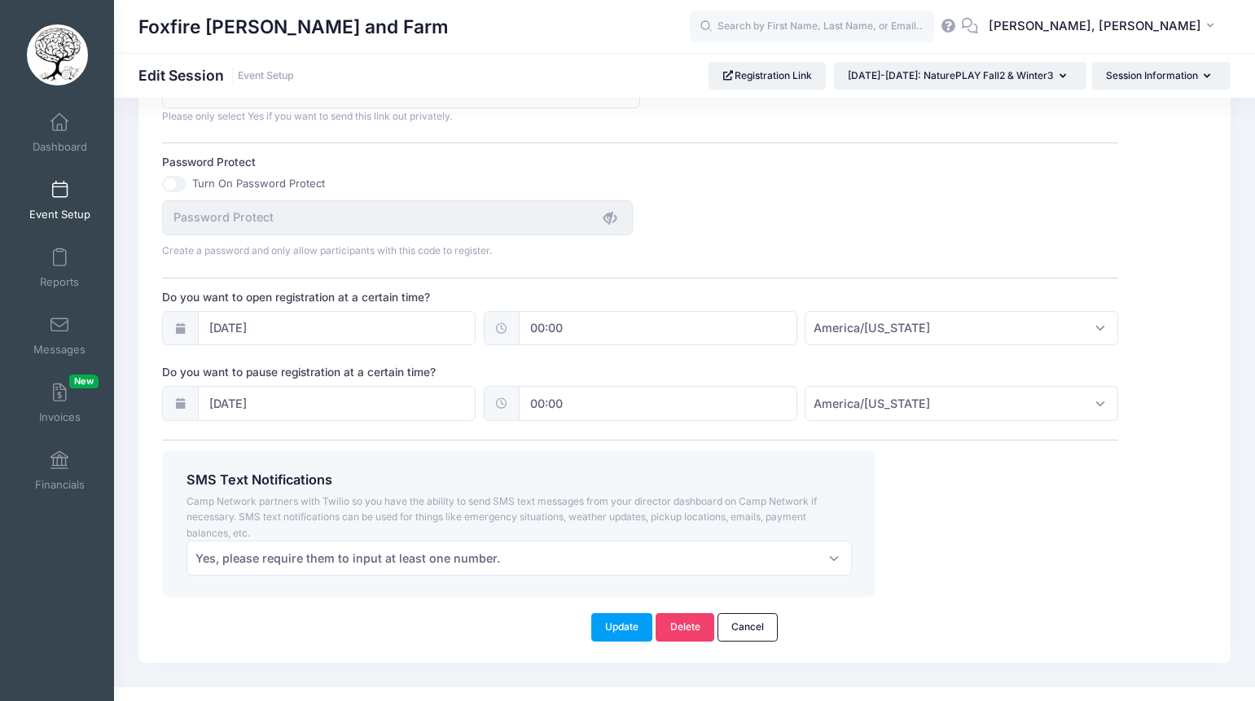
scroll to position [1067, 0]
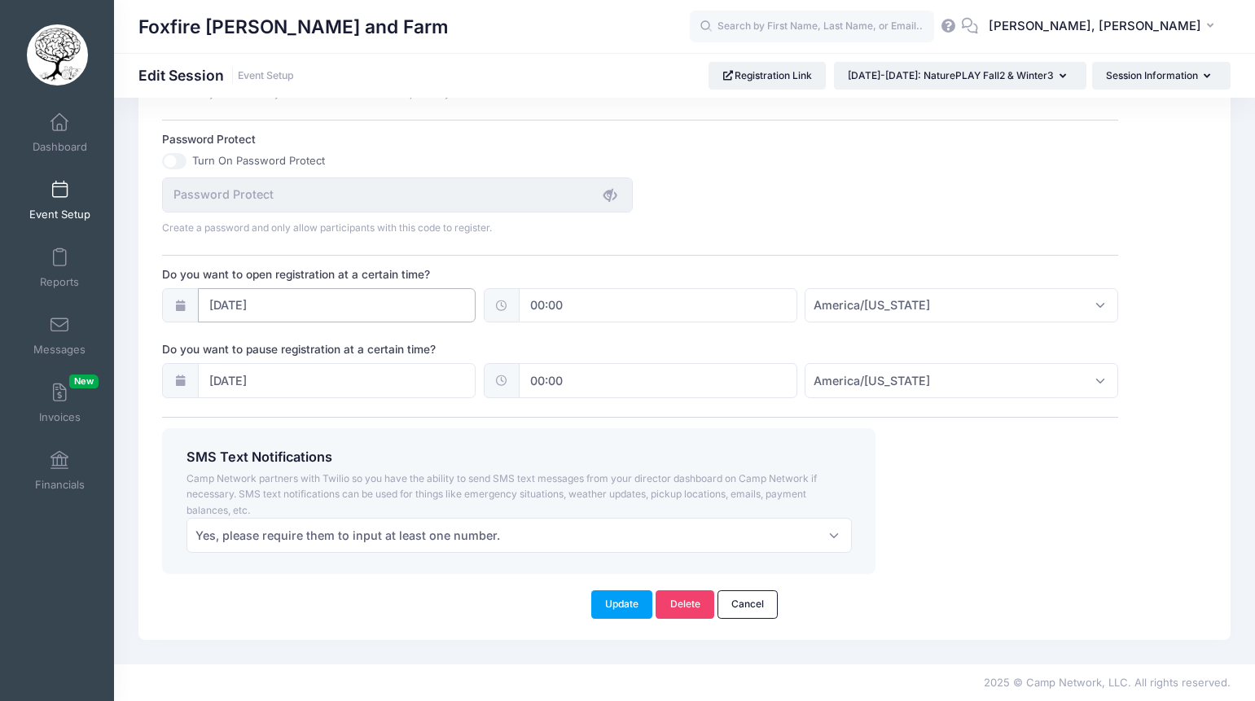
click at [315, 303] on input "09/08/2025" at bounding box center [337, 305] width 279 height 35
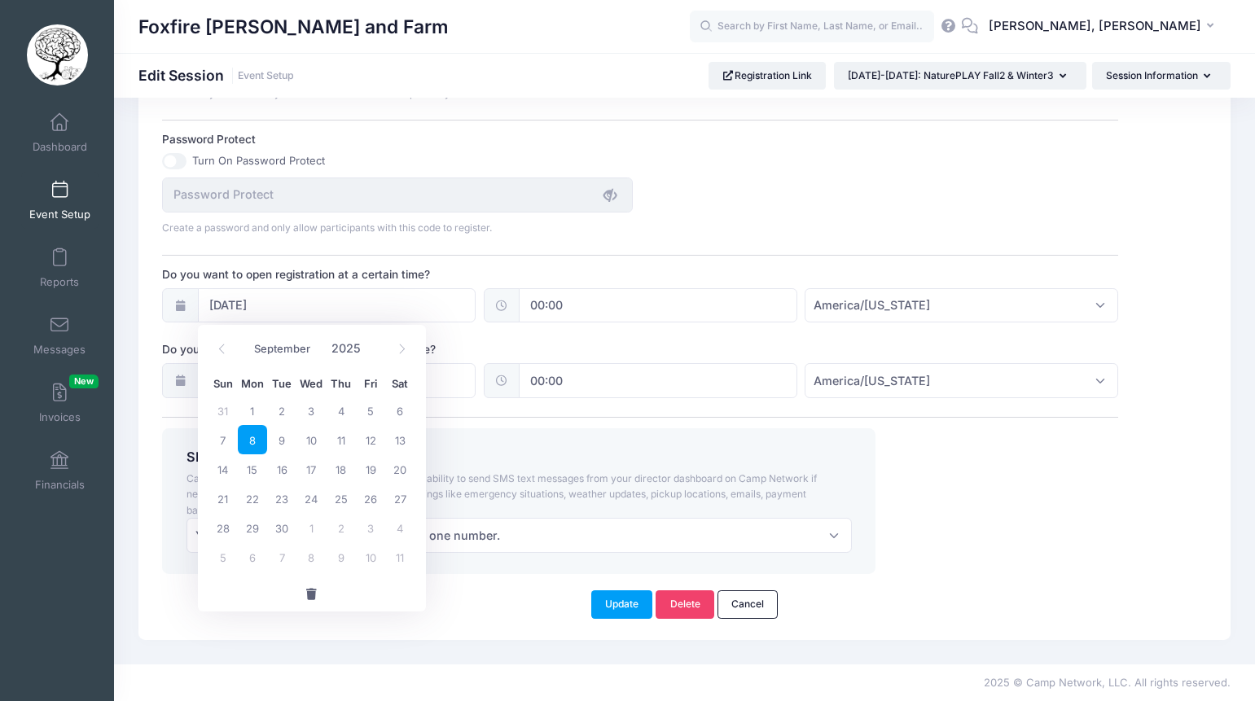
click at [251, 437] on span "8" at bounding box center [252, 439] width 29 height 29
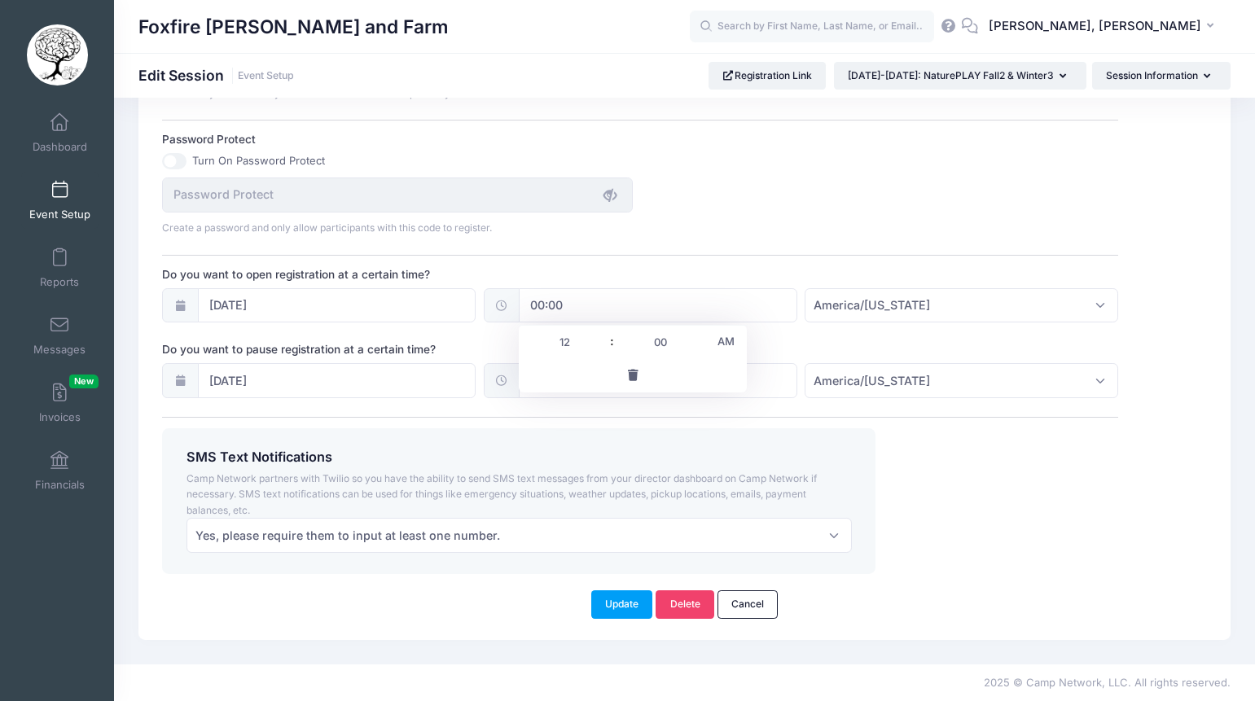
click at [586, 315] on input "00:00" at bounding box center [658, 305] width 279 height 35
type input "11"
type input "11:00"
click at [657, 341] on input "00" at bounding box center [660, 342] width 91 height 33
type input "7"
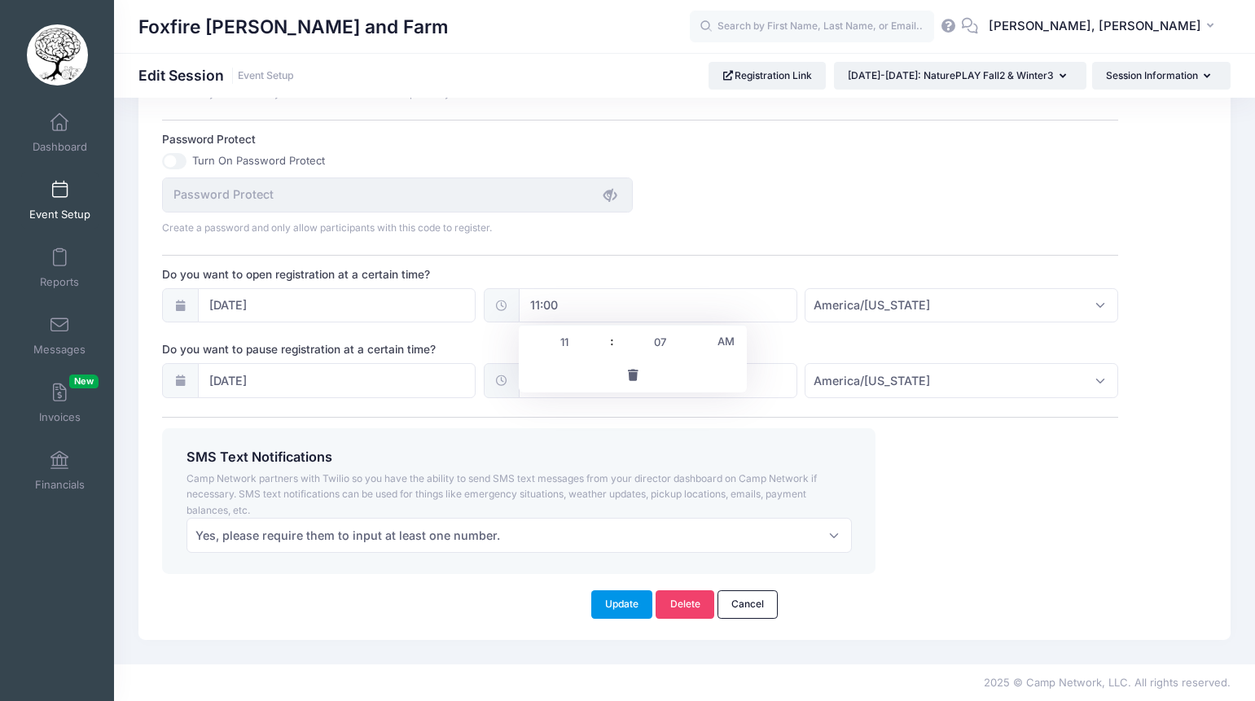
type input "11:07"
click at [613, 596] on button "Update" at bounding box center [622, 605] width 62 height 28
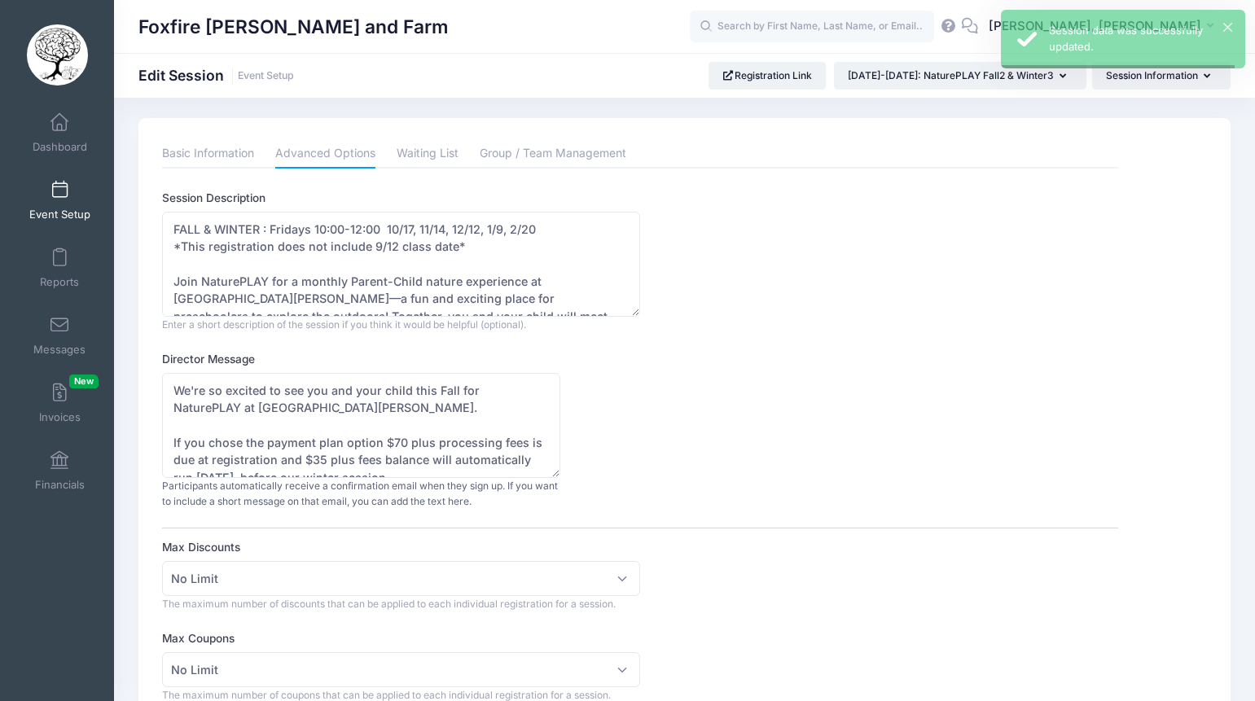
scroll to position [0, 0]
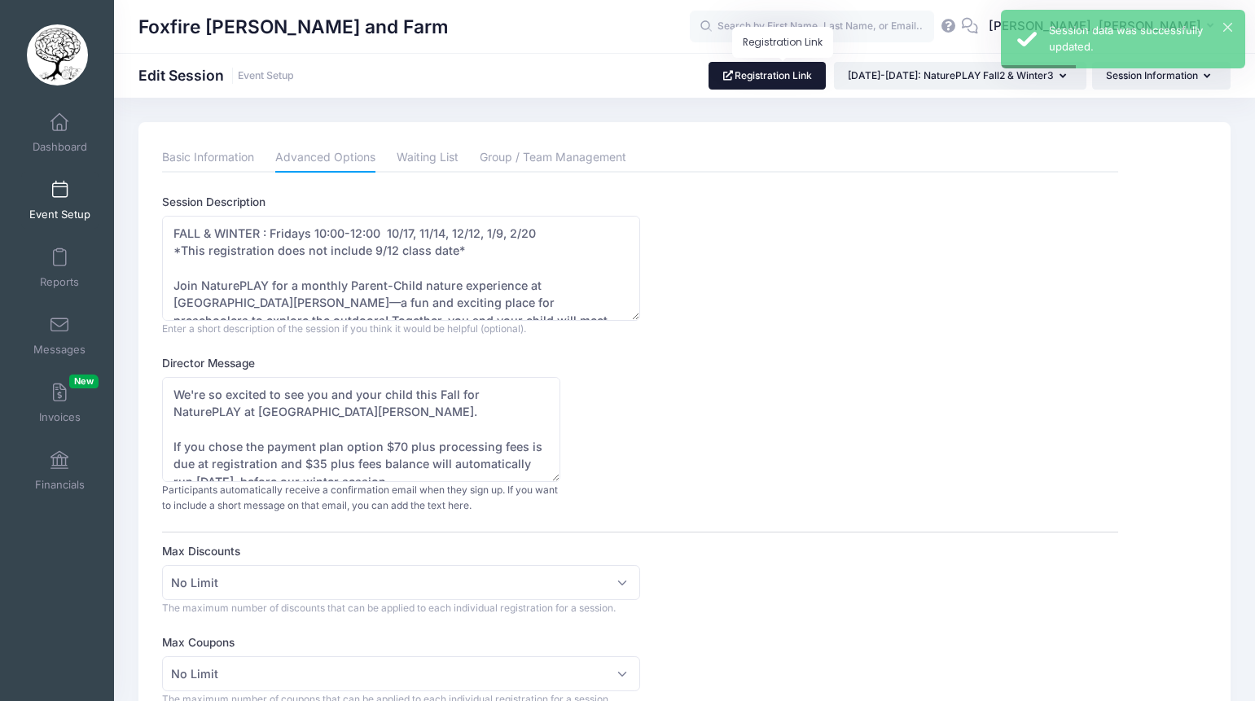
click at [799, 77] on link "Registration Link" at bounding box center [768, 76] width 118 height 28
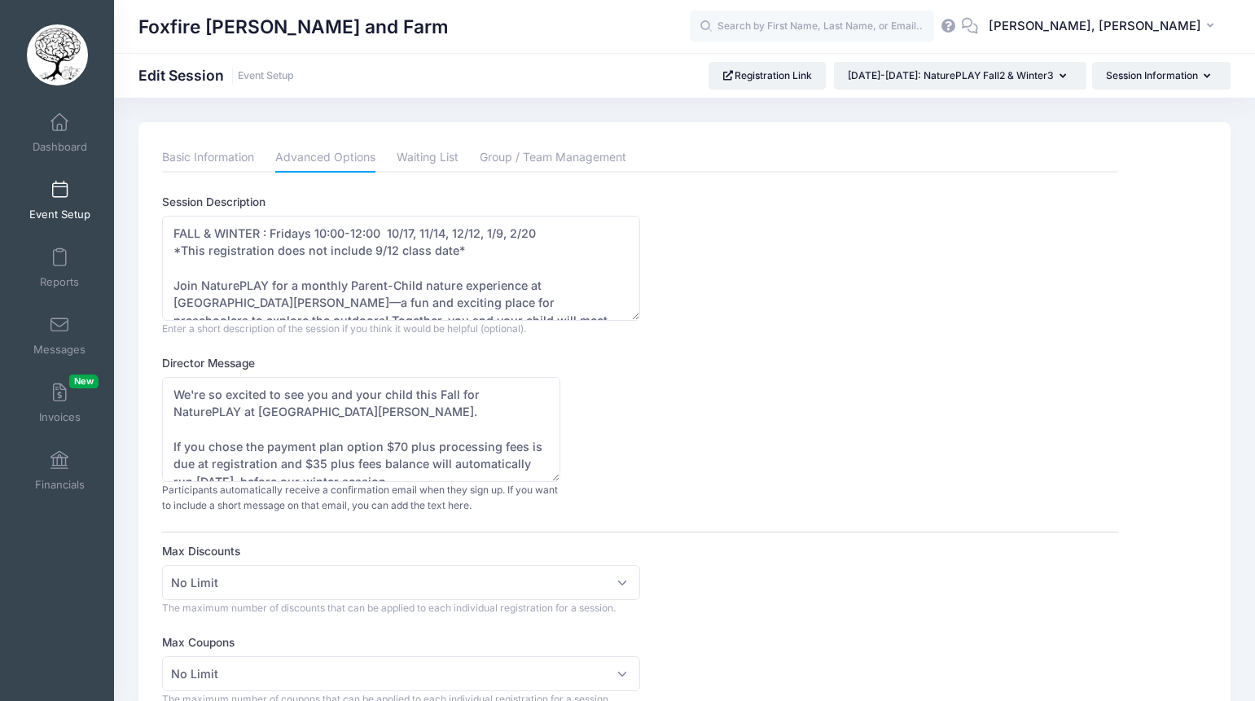
click at [55, 215] on span "Event Setup" at bounding box center [59, 215] width 61 height 14
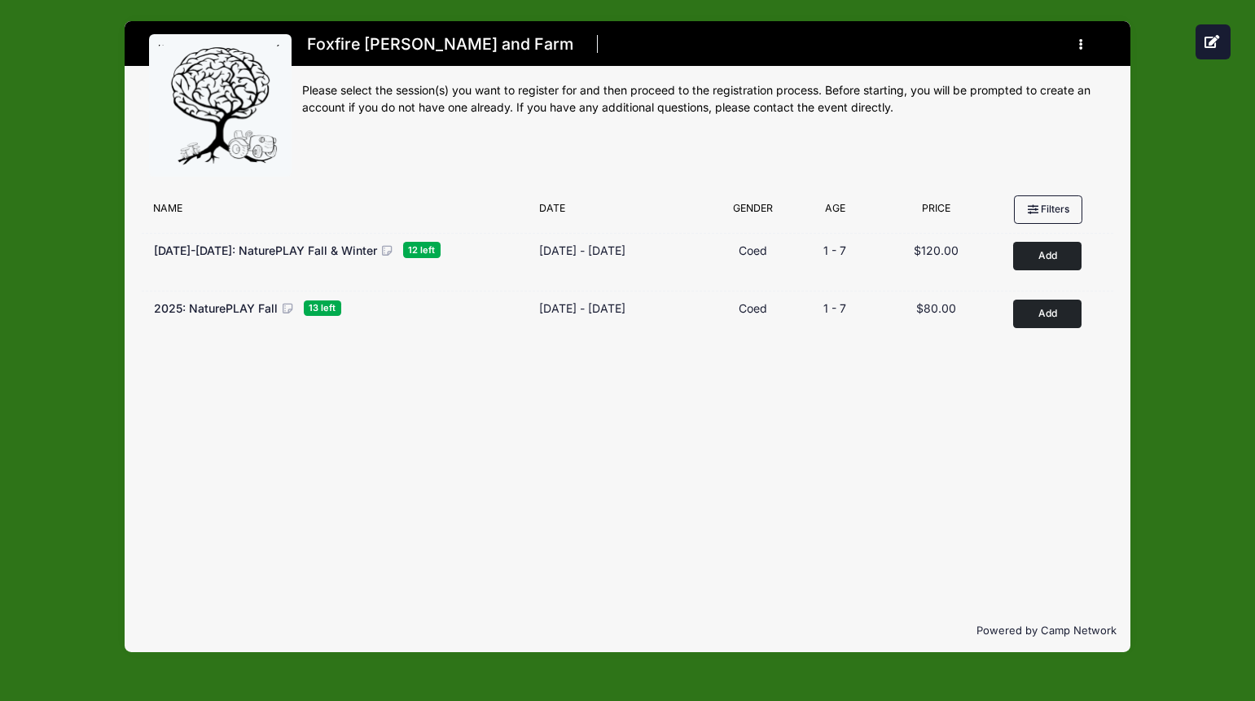
click at [503, 471] on div "Filter Options No sessions found matching your criteria Name Date Gender Filter…" at bounding box center [627, 398] width 1005 height 423
click at [245, 364] on div "Filter Options No sessions found matching your criteria Name Date Gender Filter…" at bounding box center [627, 398] width 1005 height 423
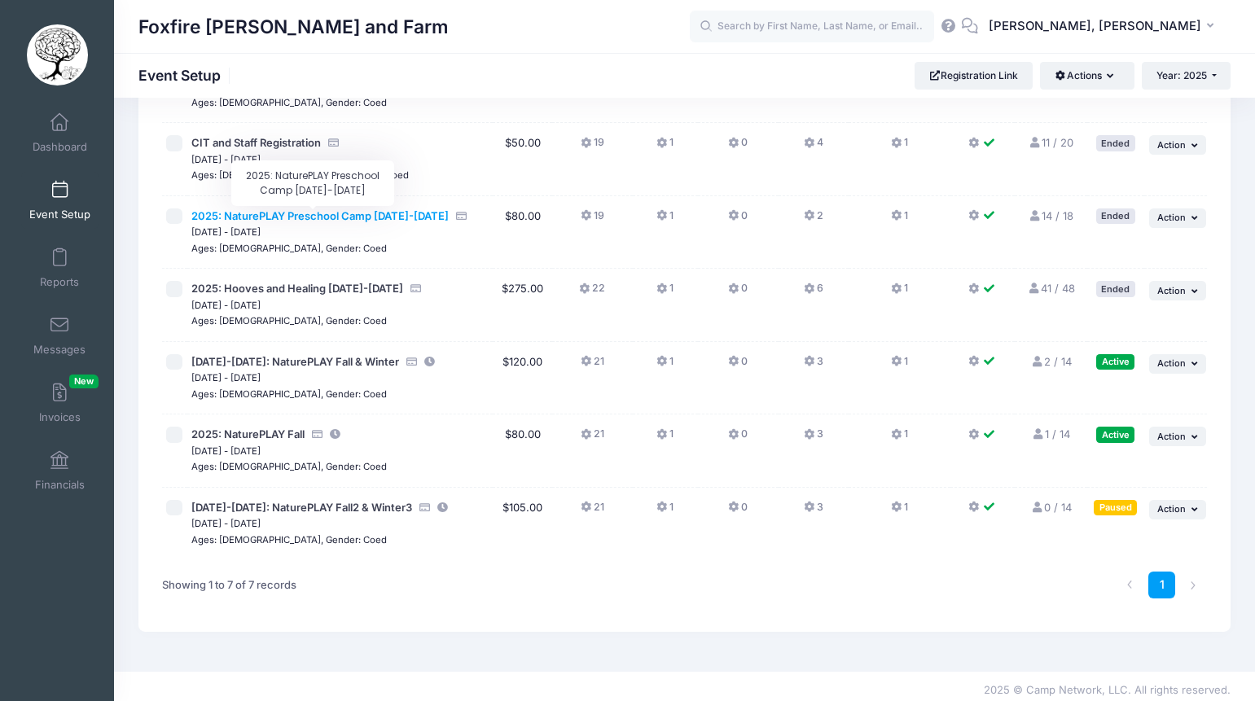
scroll to position [165, 0]
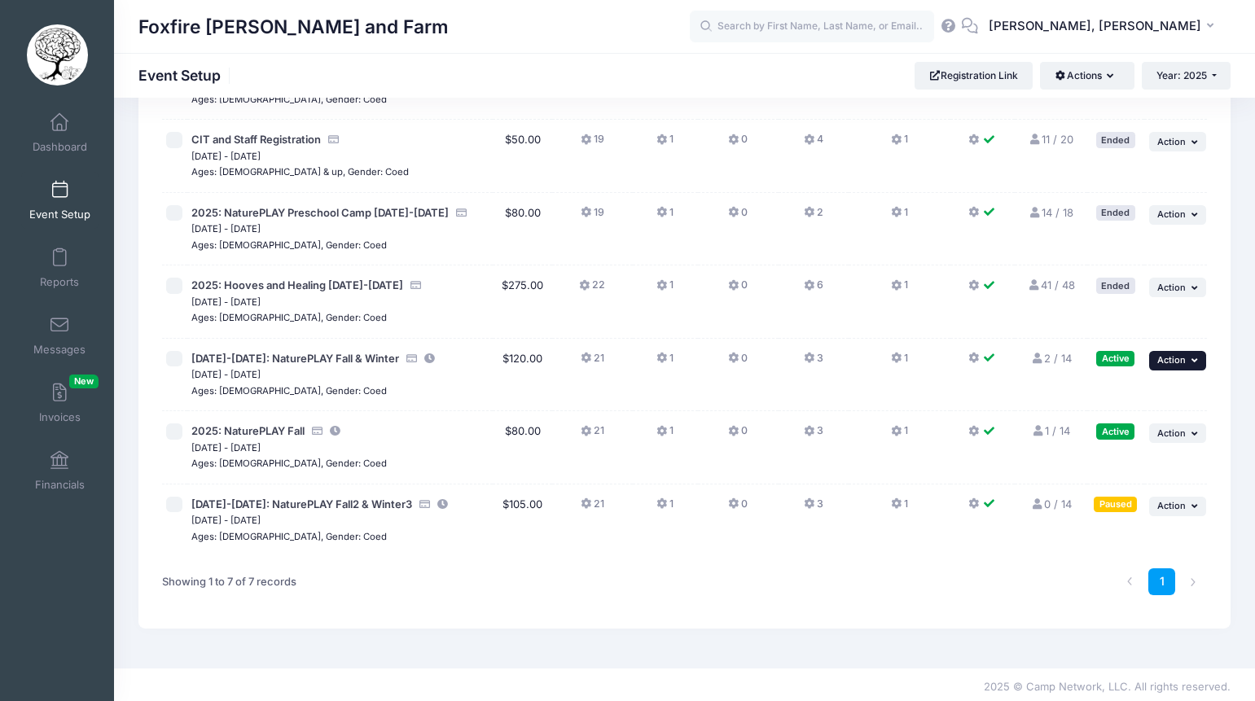
click at [1183, 361] on span "Action" at bounding box center [1172, 359] width 29 height 11
click at [371, 442] on span "[DATE] - [DATE]" at bounding box center [339, 448] width 297 height 16
click at [1176, 437] on span "Action" at bounding box center [1172, 433] width 29 height 11
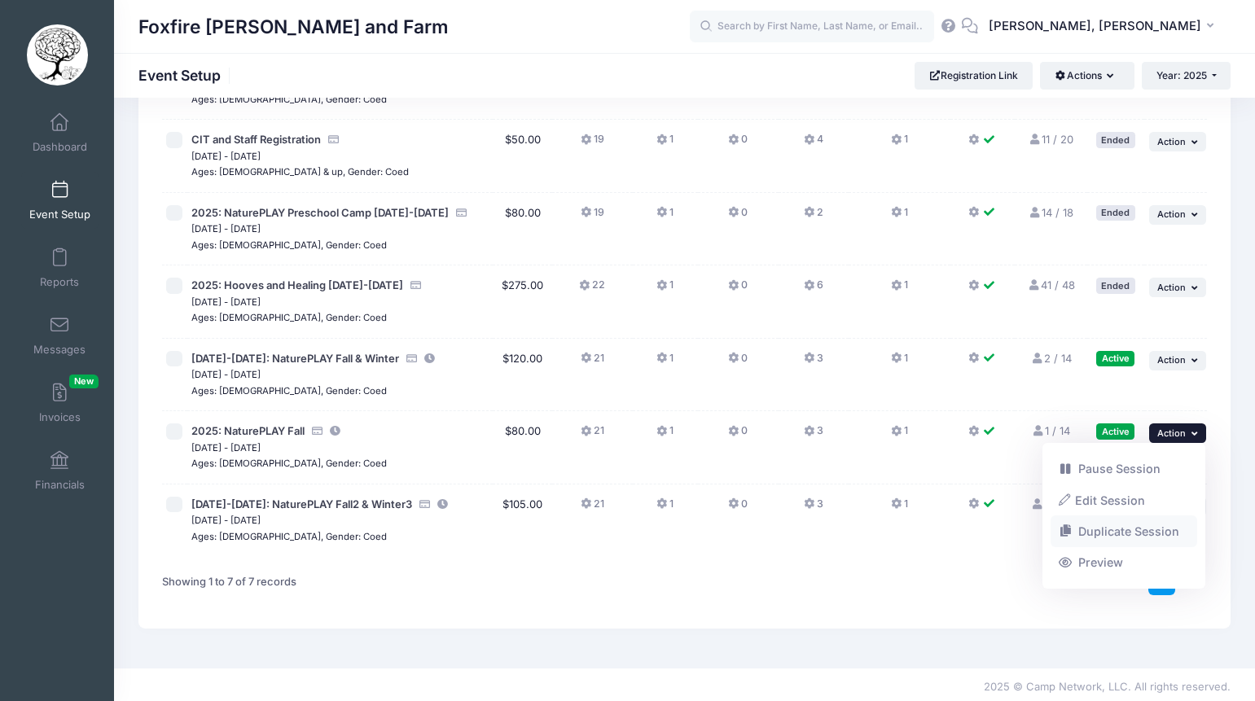
click at [1097, 534] on link "Duplicate Session" at bounding box center [1124, 531] width 147 height 31
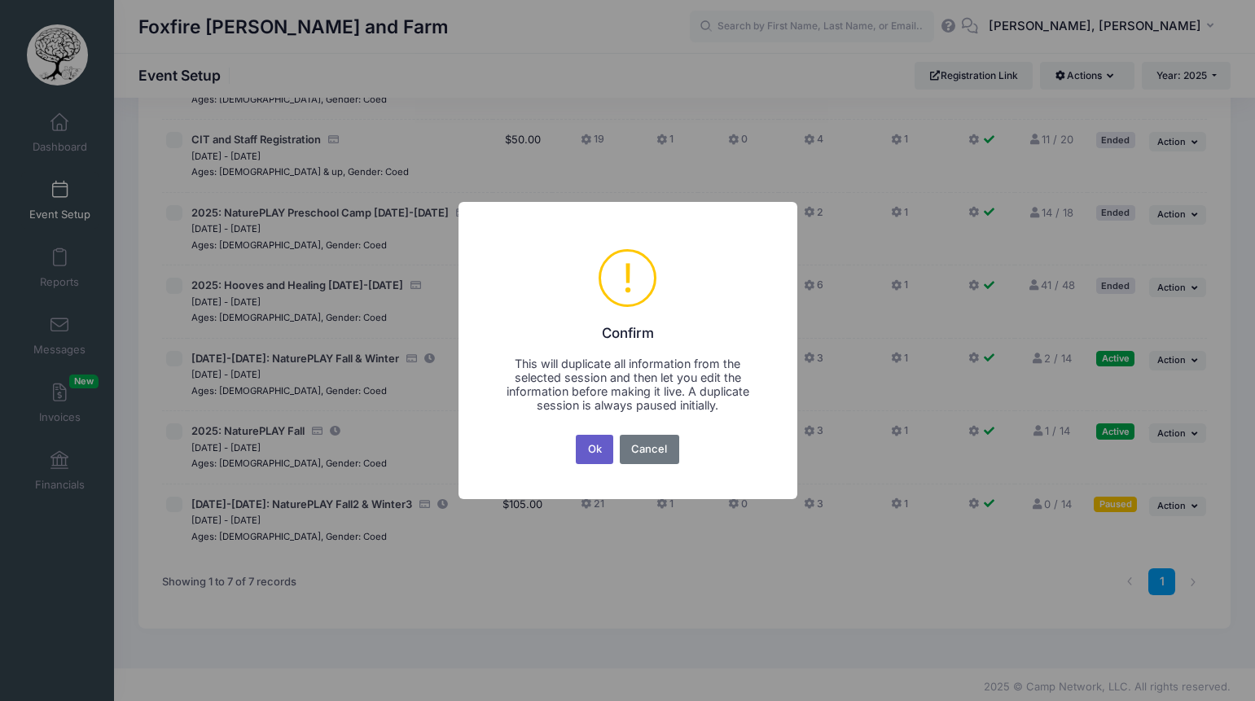
click at [596, 460] on button "Ok" at bounding box center [594, 449] width 37 height 29
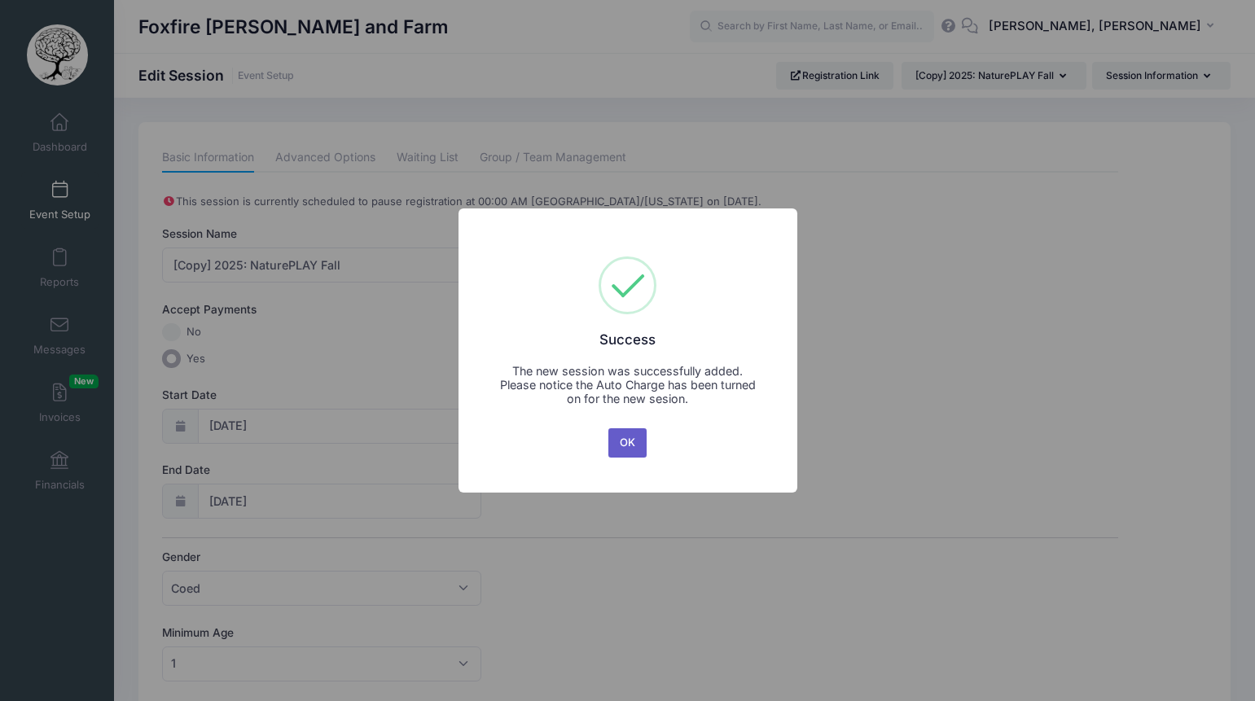
click at [621, 444] on button "OK" at bounding box center [628, 443] width 39 height 29
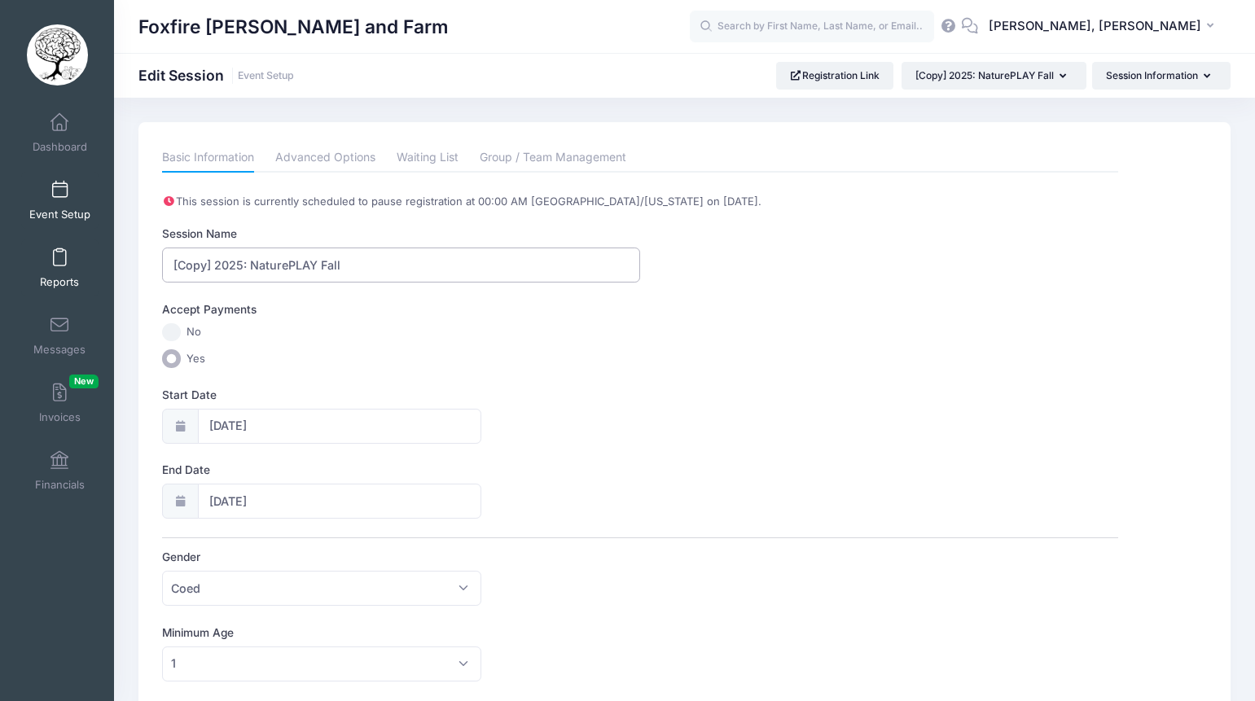
drag, startPoint x: 212, startPoint y: 265, endPoint x: 73, endPoint y: 260, distance: 139.4
click at [203, 263] on input "2025: NaturePLAY Fall" at bounding box center [401, 265] width 478 height 35
click at [291, 267] on input "2026: NaturePLAY Fall" at bounding box center [401, 265] width 478 height 35
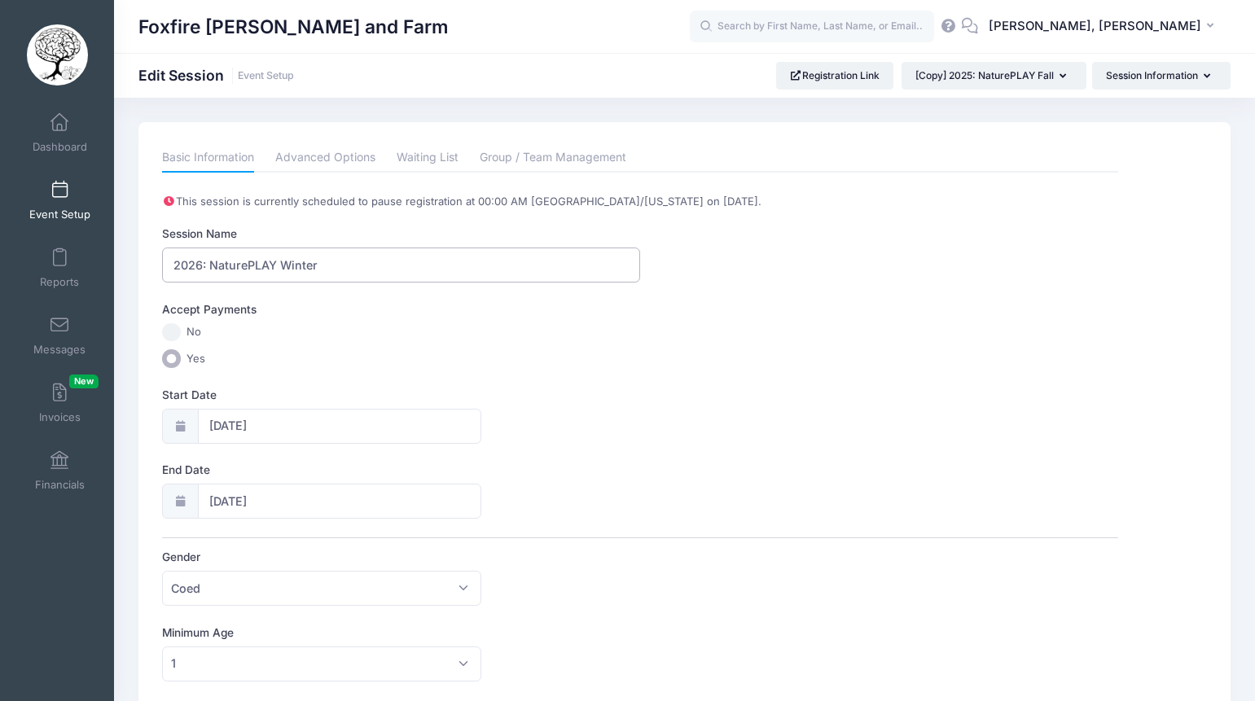
type input "2026: NaturePLAY Winter"
click at [376, 354] on label "Yes" at bounding box center [640, 358] width 956 height 19
click at [181, 354] on input "Yes" at bounding box center [171, 358] width 19 height 19
click at [223, 424] on input "09/12/2025" at bounding box center [339, 426] width 283 height 35
click at [397, 465] on icon at bounding box center [402, 469] width 11 height 11
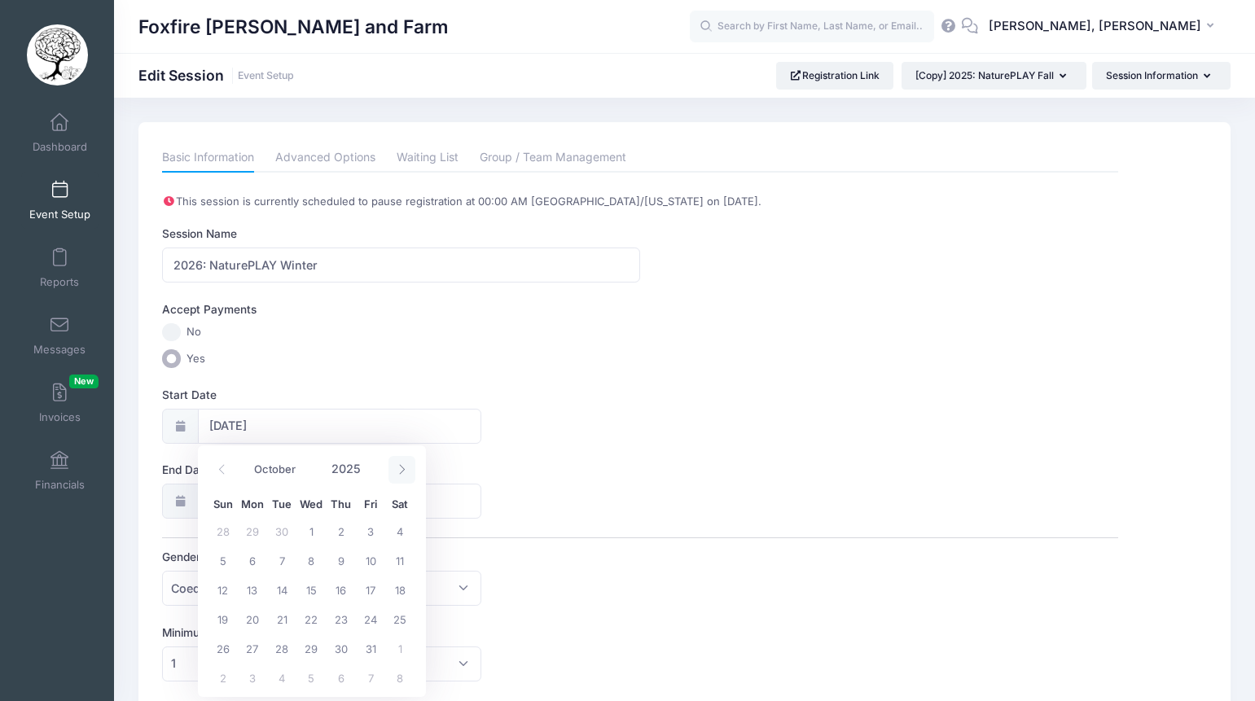
click at [397, 465] on icon at bounding box center [402, 469] width 11 height 11
select select "11"
click at [371, 559] on span "12" at bounding box center [370, 560] width 29 height 29
type input "12/12/2025"
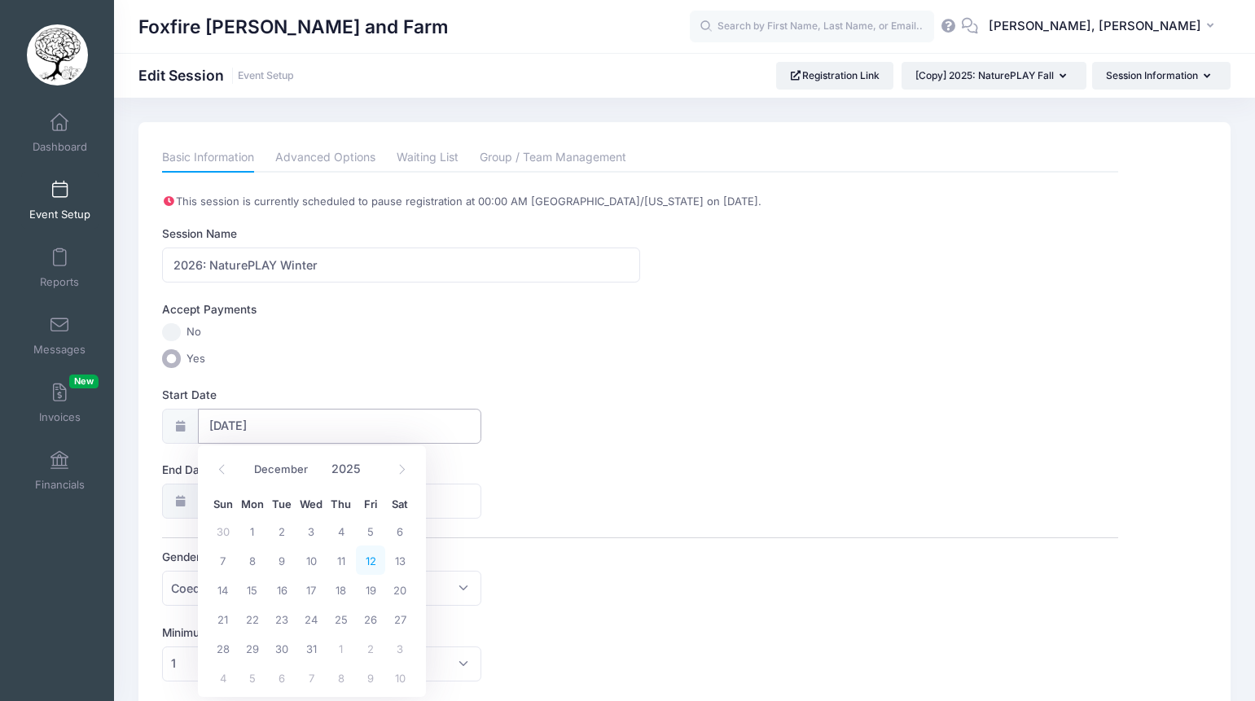
type input "12/13/2025"
select select "11"
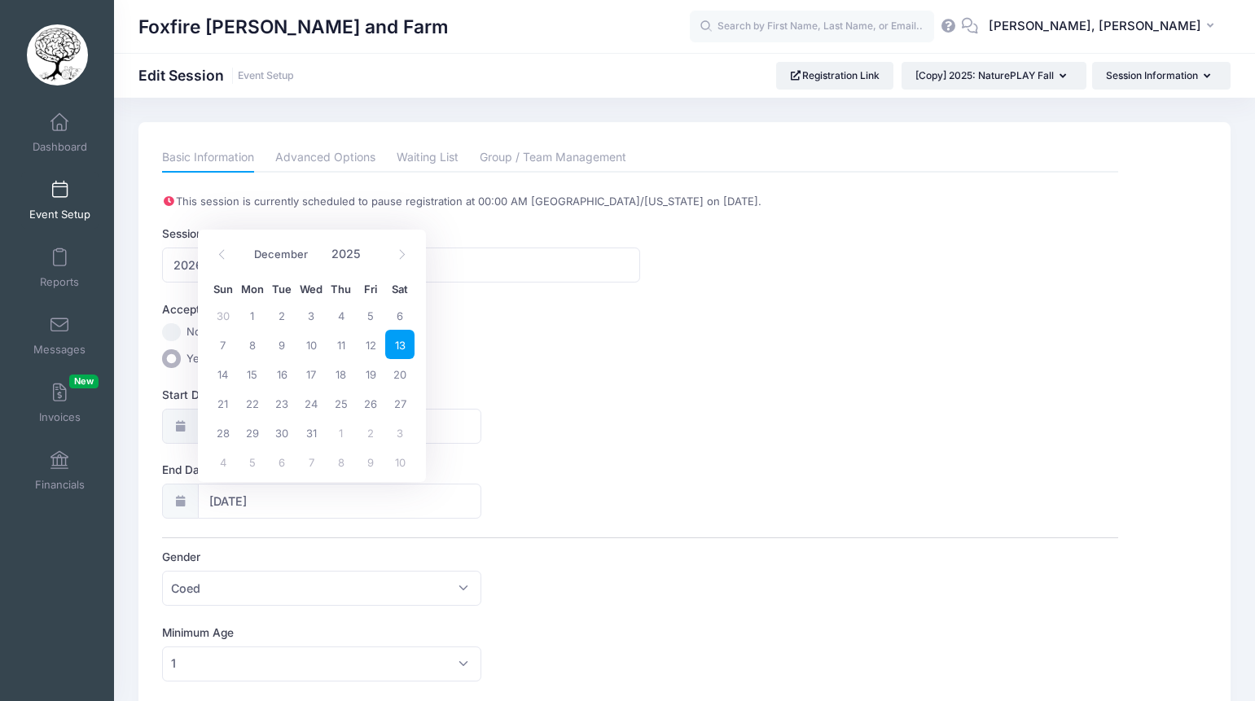
click at [483, 323] on label "No" at bounding box center [640, 332] width 956 height 19
click at [181, 323] on input "No" at bounding box center [171, 332] width 19 height 19
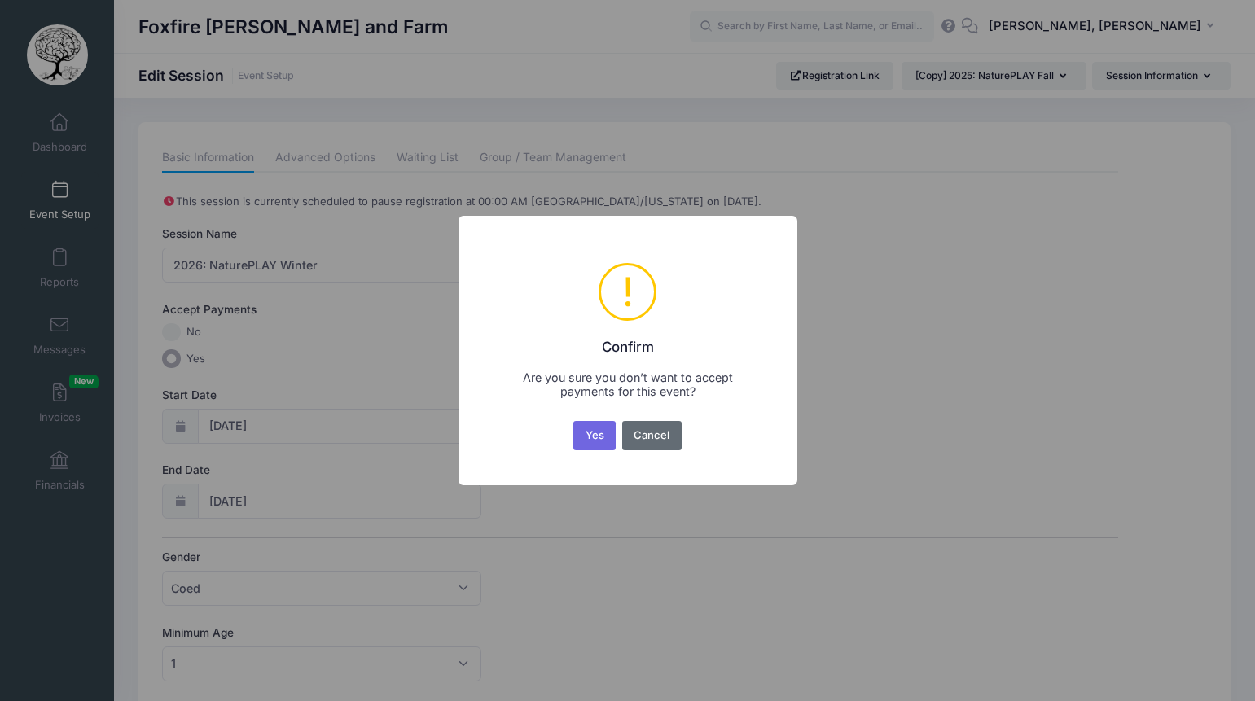
click at [638, 442] on button "Cancel" at bounding box center [651, 435] width 59 height 29
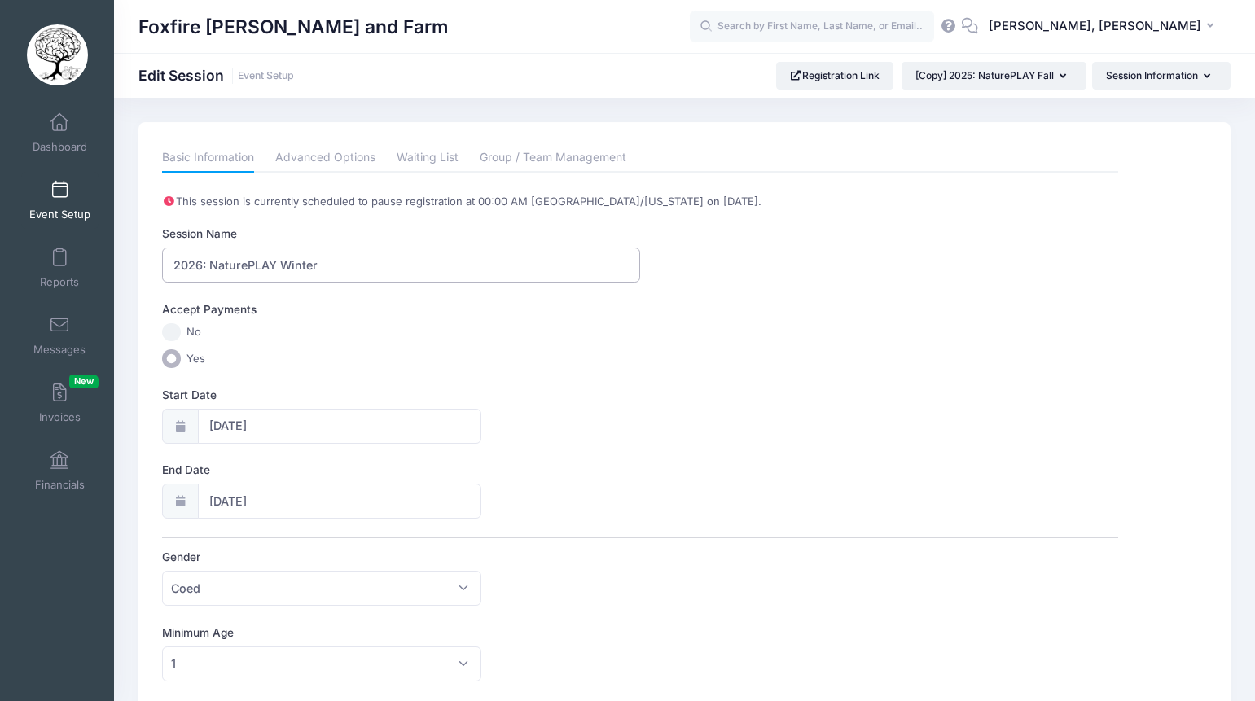
click at [191, 266] on input "2026: NaturePLAY Winter" at bounding box center [401, 265] width 478 height 35
click at [178, 265] on input "2026: NaturePLAY Winter" at bounding box center [401, 265] width 478 height 35
click at [191, 266] on input "2026: NaturePLAY Winter" at bounding box center [401, 265] width 478 height 35
type input "2025-26: NaturePLAY Winter"
click at [426, 356] on label "Yes" at bounding box center [640, 358] width 956 height 19
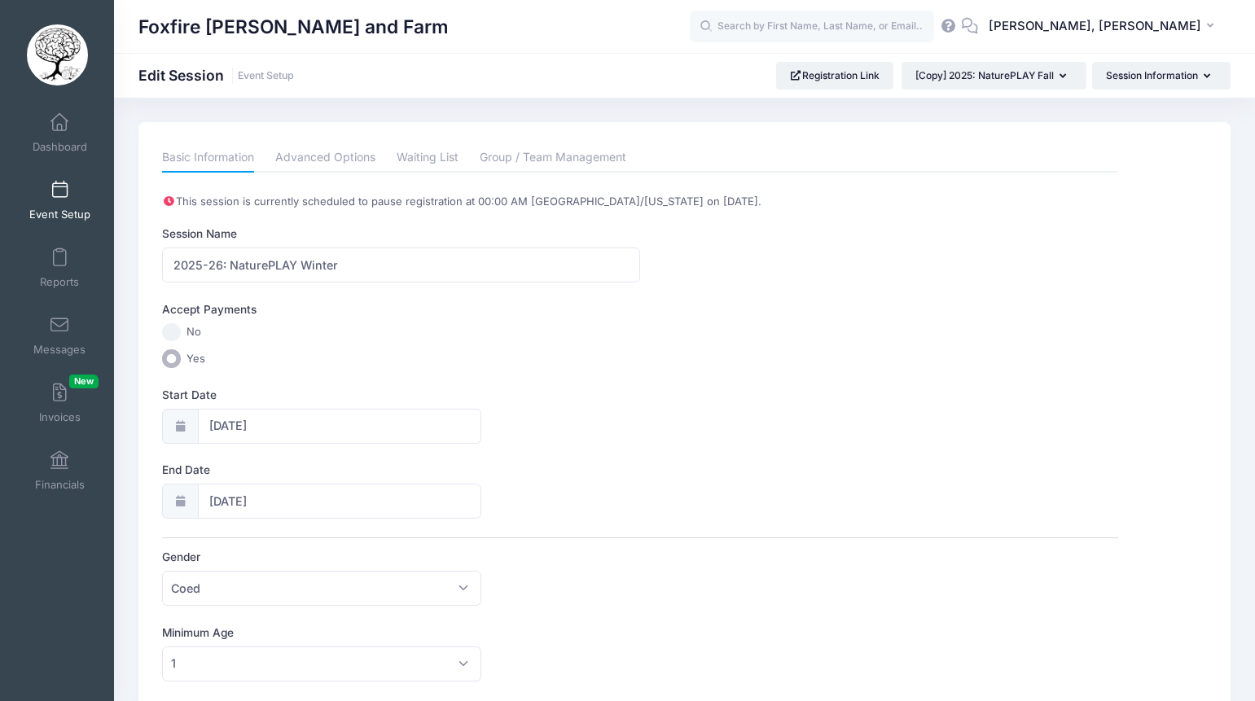
click at [181, 356] on input "Yes" at bounding box center [171, 358] width 19 height 19
click at [239, 505] on input "12/13/2025" at bounding box center [339, 501] width 283 height 35
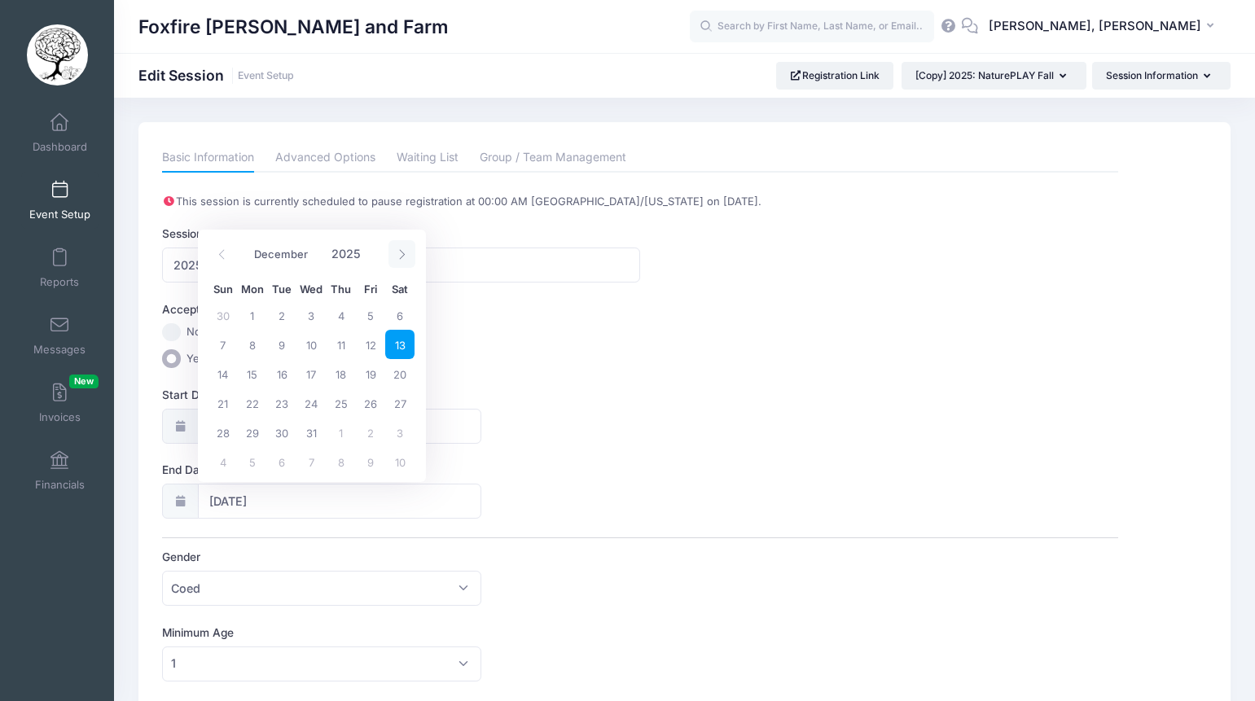
click at [396, 263] on span at bounding box center [402, 254] width 27 height 28
type input "2026"
click at [396, 263] on span at bounding box center [402, 254] width 27 height 28
select select "1"
click at [367, 370] on span "20" at bounding box center [370, 373] width 29 height 29
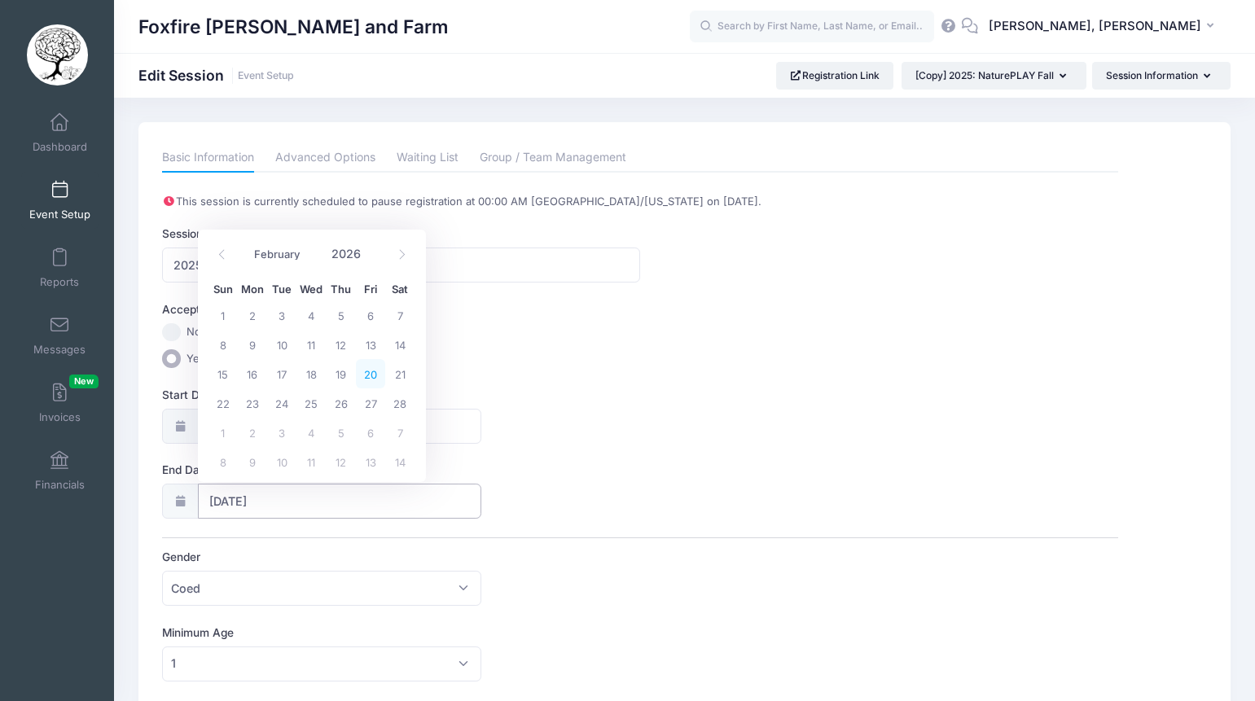
type input "02/20/2026"
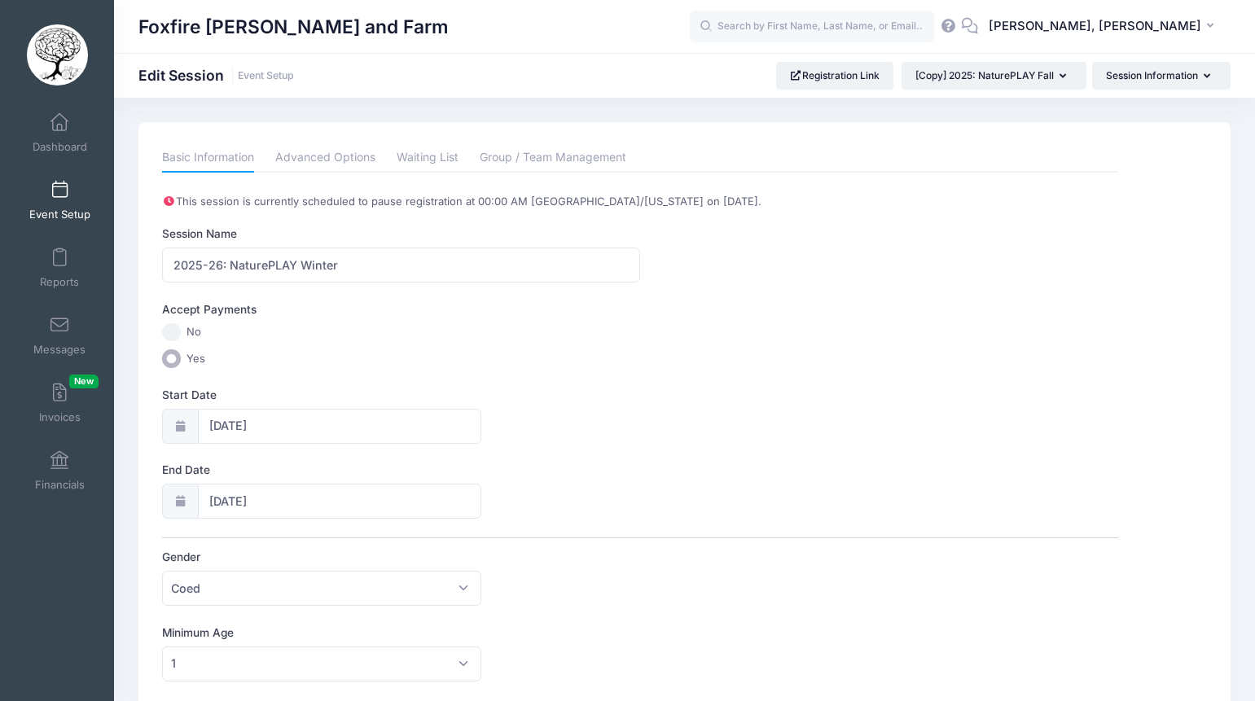
click at [640, 402] on label "Start Date" at bounding box center [401, 395] width 478 height 16
click at [481, 409] on input "12/12/2025" at bounding box center [339, 426] width 283 height 35
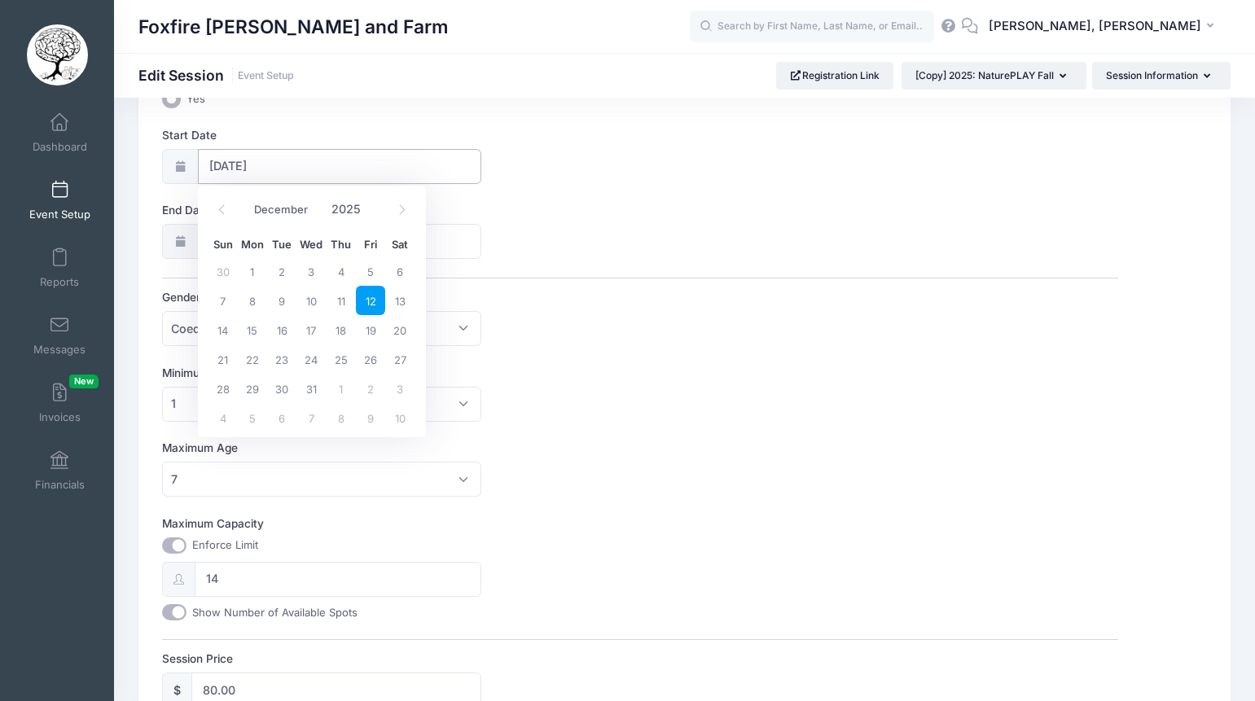
scroll to position [338, 0]
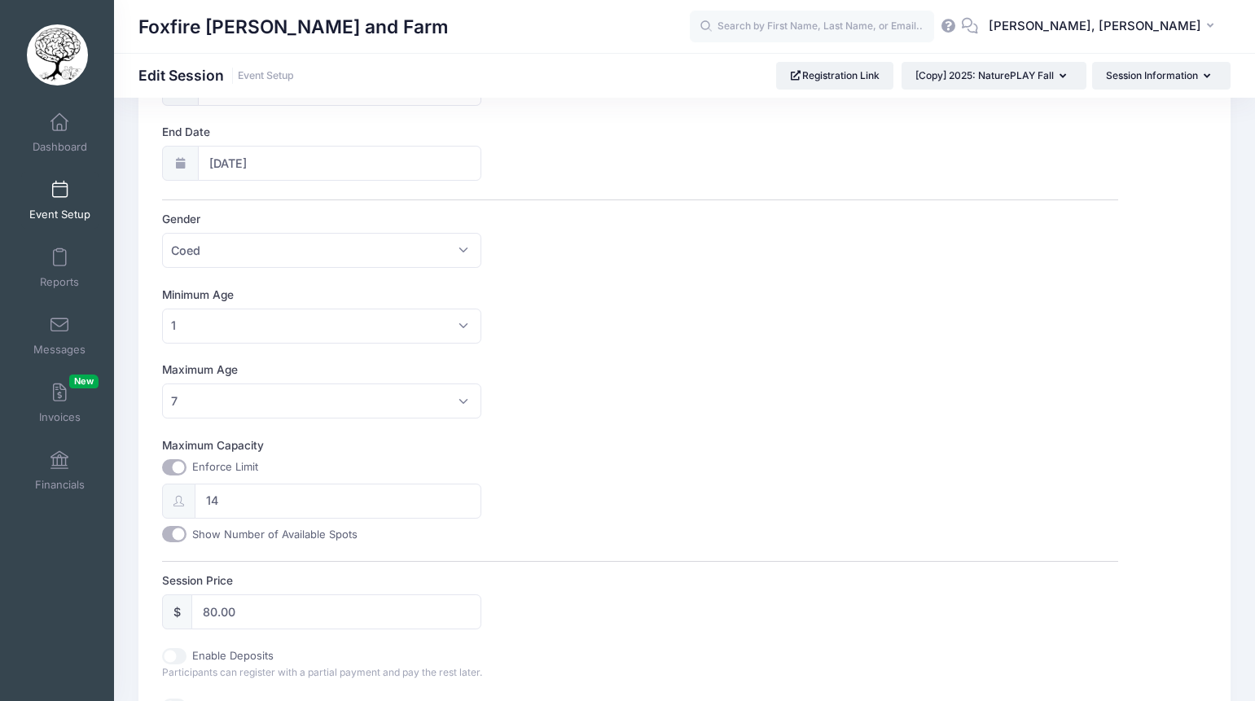
click at [604, 136] on label "End Date" at bounding box center [401, 132] width 478 height 16
click at [481, 146] on input "02/20/2026" at bounding box center [339, 163] width 283 height 35
click at [657, 312] on div "Minimum Age No Minimum 1 2 3 4 5 6 7 8 9 10 11 12 13 14 15 16 17 18 19 20 21 22…" at bounding box center [640, 315] width 956 height 57
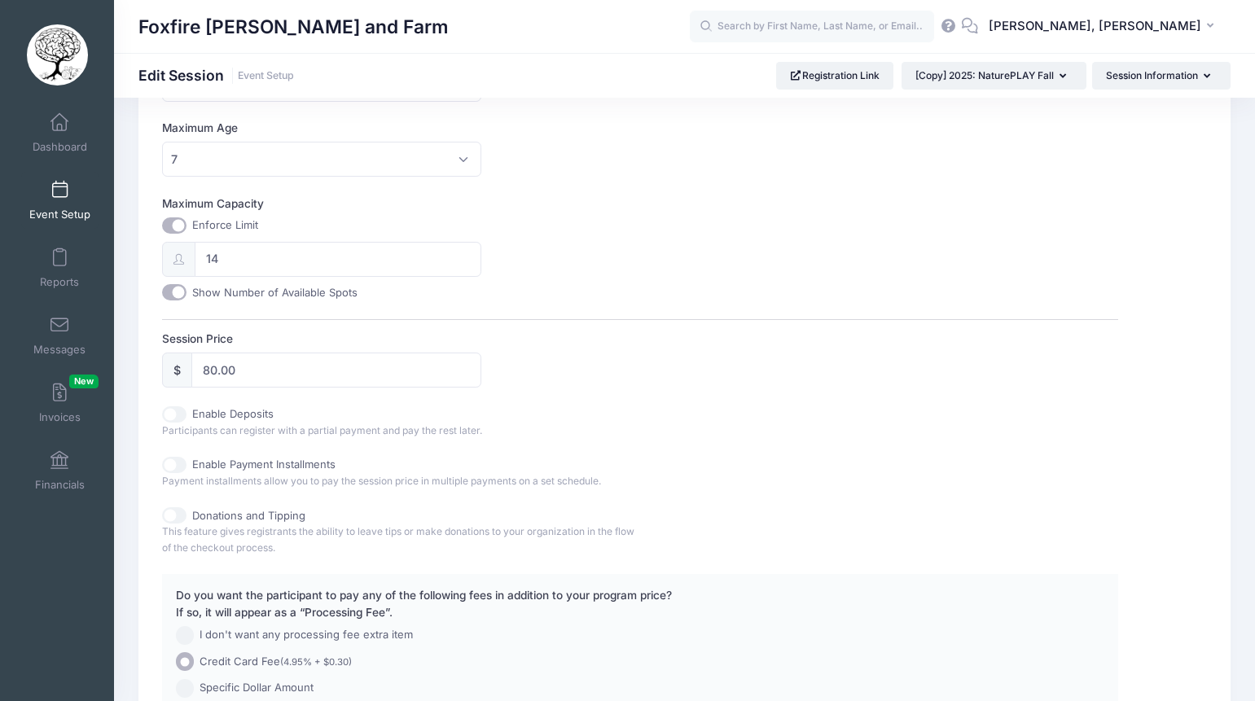
scroll to position [743, 0]
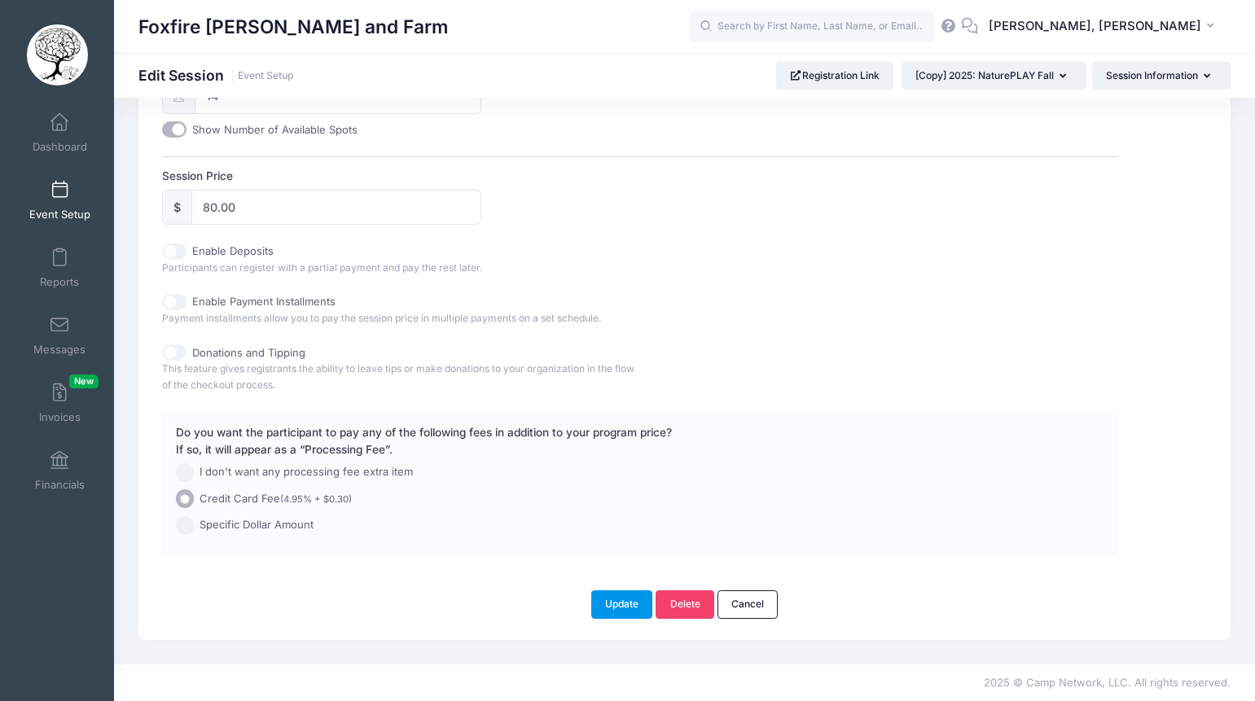
click at [613, 601] on button "Update" at bounding box center [622, 605] width 62 height 28
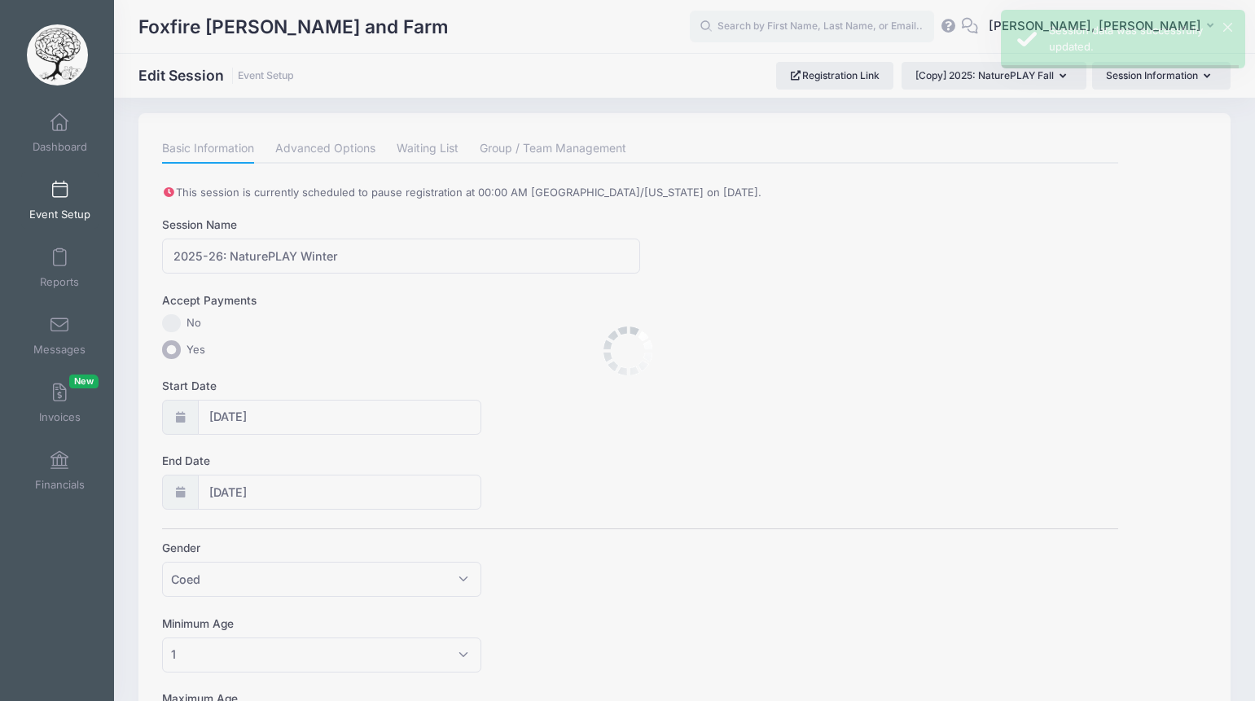
scroll to position [0, 0]
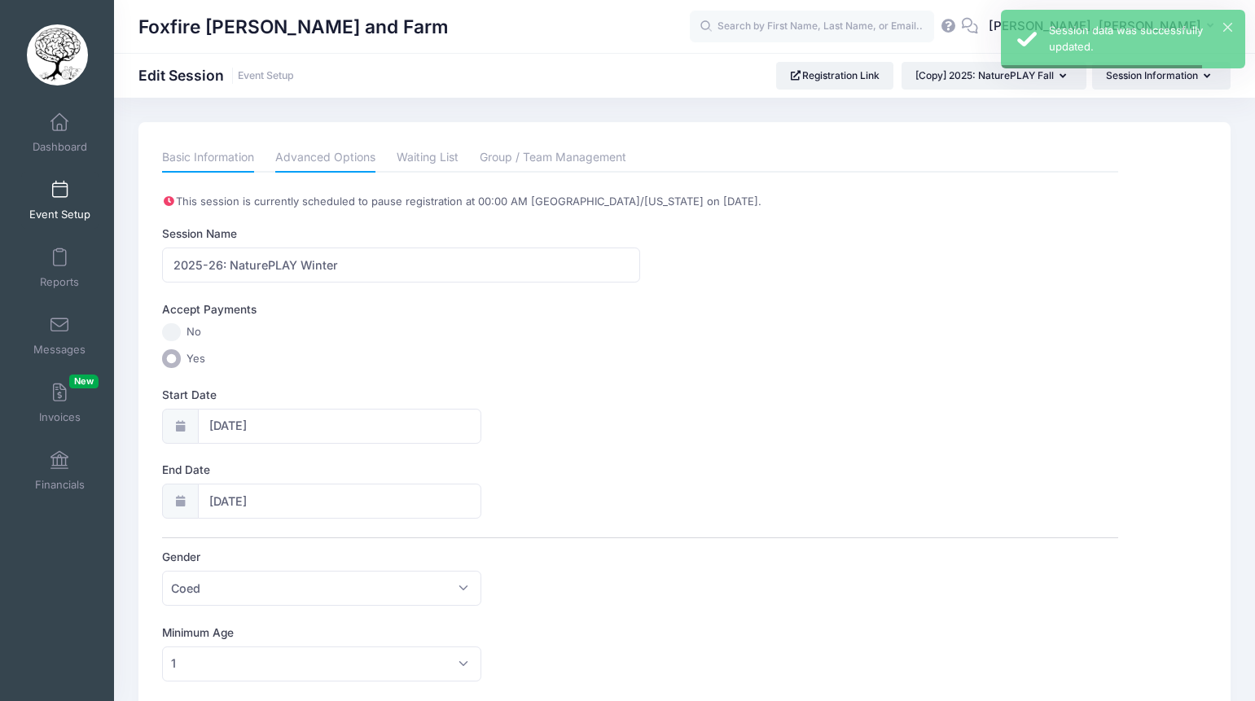
click at [310, 162] on link "Advanced Options" at bounding box center [325, 157] width 100 height 29
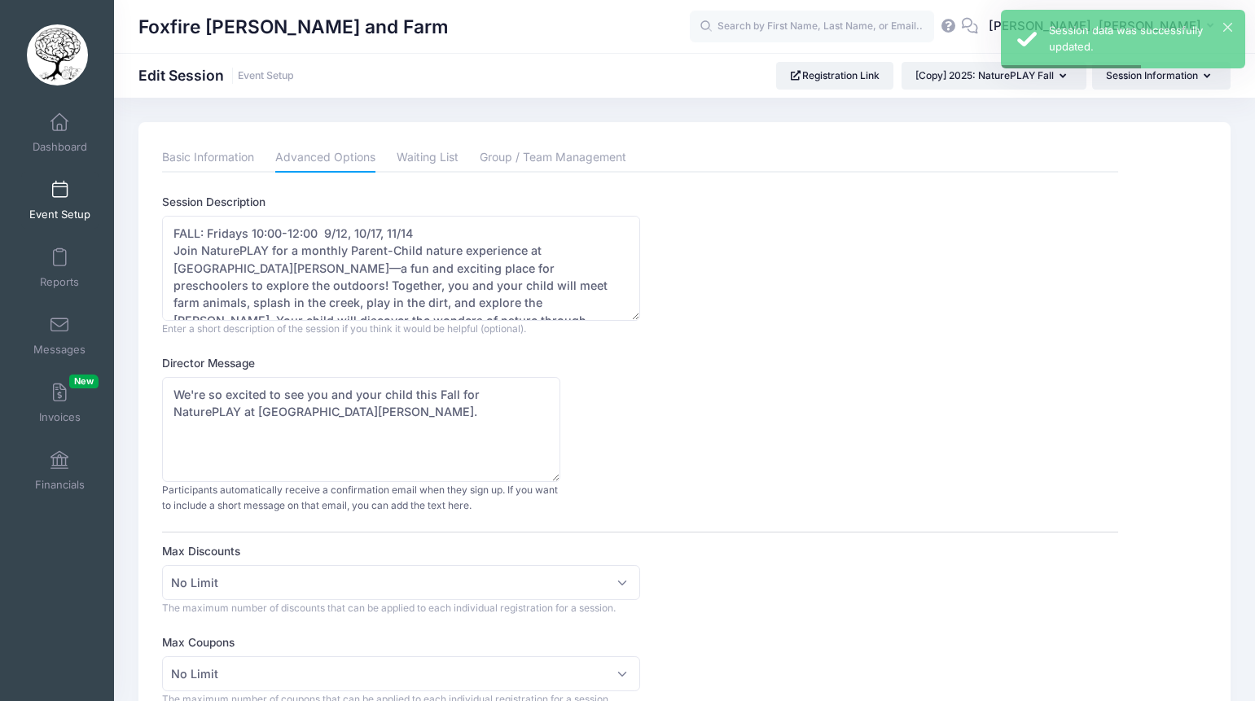
click at [755, 416] on div "Director Message We're so excited to see you and your child this Fall for Natur…" at bounding box center [640, 434] width 956 height 159
click at [178, 229] on textarea "FALL: Fridays 10:00-12:00 9/12, 10/17, 11/14 Join NaturePLAY for a monthly Pare…" at bounding box center [401, 268] width 478 height 105
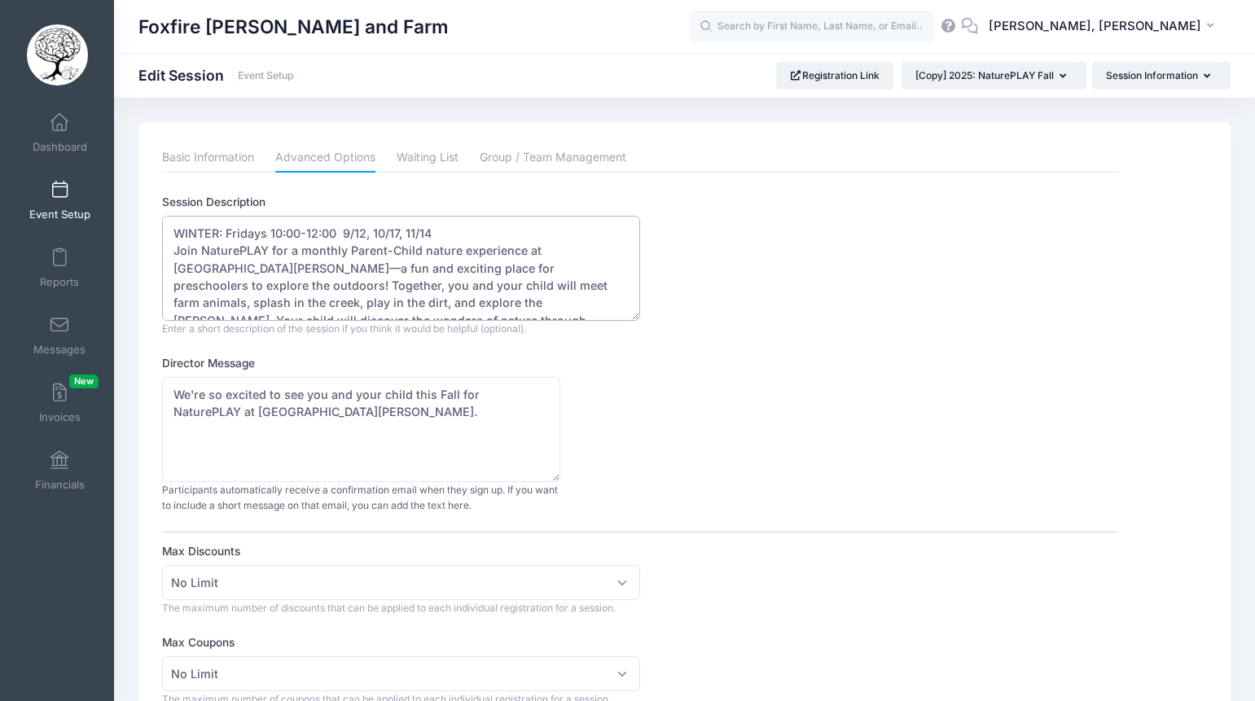
drag, startPoint x: 271, startPoint y: 231, endPoint x: 494, endPoint y: 234, distance: 223.2
click at [494, 234] on textarea "FALL: Fridays 10:00-12:00 9/12, 10/17, 11/14 Join NaturePLAY for a monthly Pare…" at bounding box center [401, 268] width 478 height 105
paste textarea "December 12th January 9th February 20th"
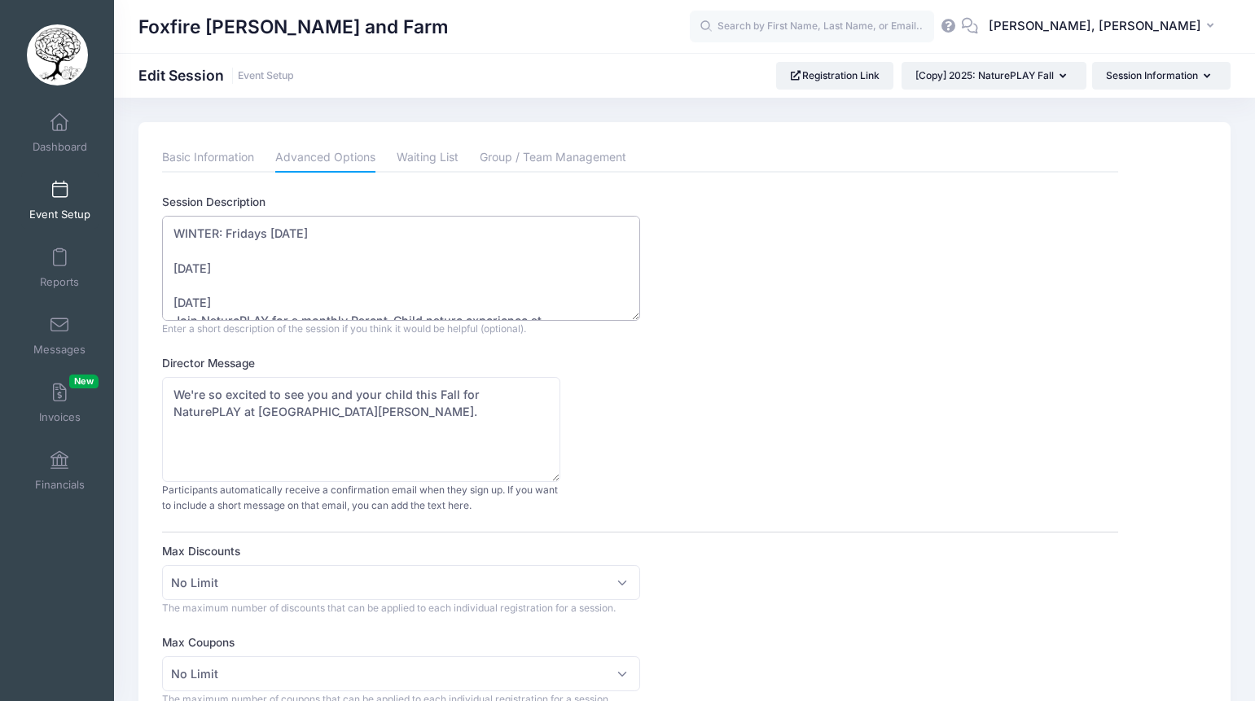
click at [266, 234] on textarea "FALL: Fridays 10:00-12:00 9/12, 10/17, 11/14 Join NaturePLAY for a monthly Pare…" at bounding box center [401, 268] width 478 height 105
click at [174, 268] on textarea "FALL: Fridays 10:00-12:00 9/12, 10/17, 11/14 Join NaturePLAY for a monthly Pare…" at bounding box center [401, 268] width 478 height 105
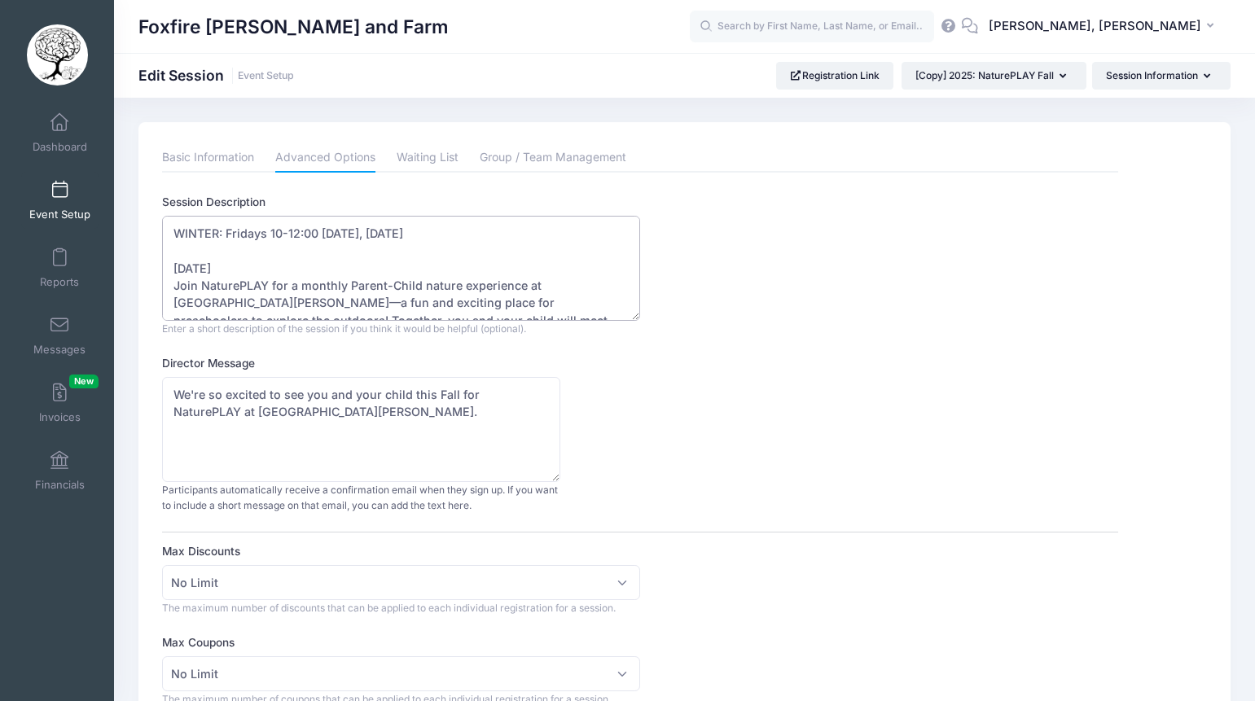
click at [172, 267] on textarea "FALL: Fridays 10:00-12:00 9/12, 10/17, 11/14 Join NaturePLAY for a monthly Pare…" at bounding box center [401, 268] width 478 height 105
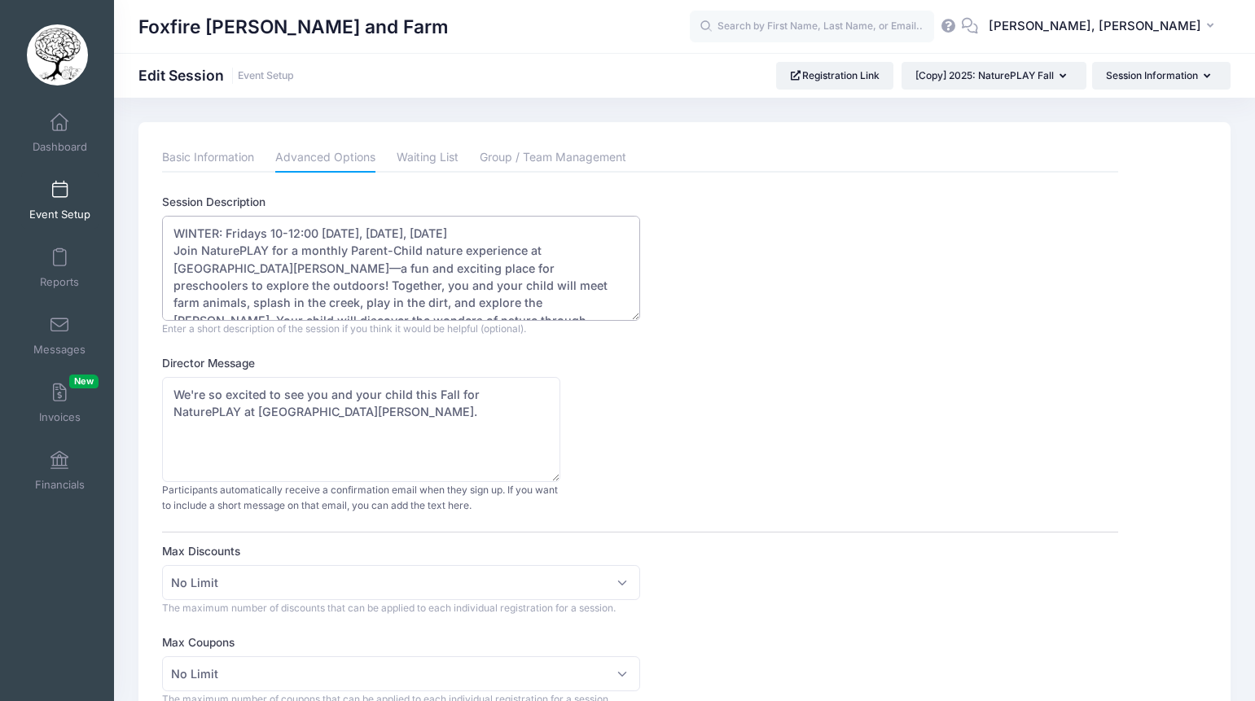
click at [573, 231] on textarea "FALL: Fridays 10:00-12:00 9/12, 10/17, 11/14 Join NaturePLAY for a monthly Pare…" at bounding box center [401, 268] width 478 height 105
click at [508, 279] on textarea "FALL: Fridays 10:00-12:00 9/12, 10/17, 11/14 Join NaturePLAY for a monthly Pare…" at bounding box center [401, 268] width 478 height 105
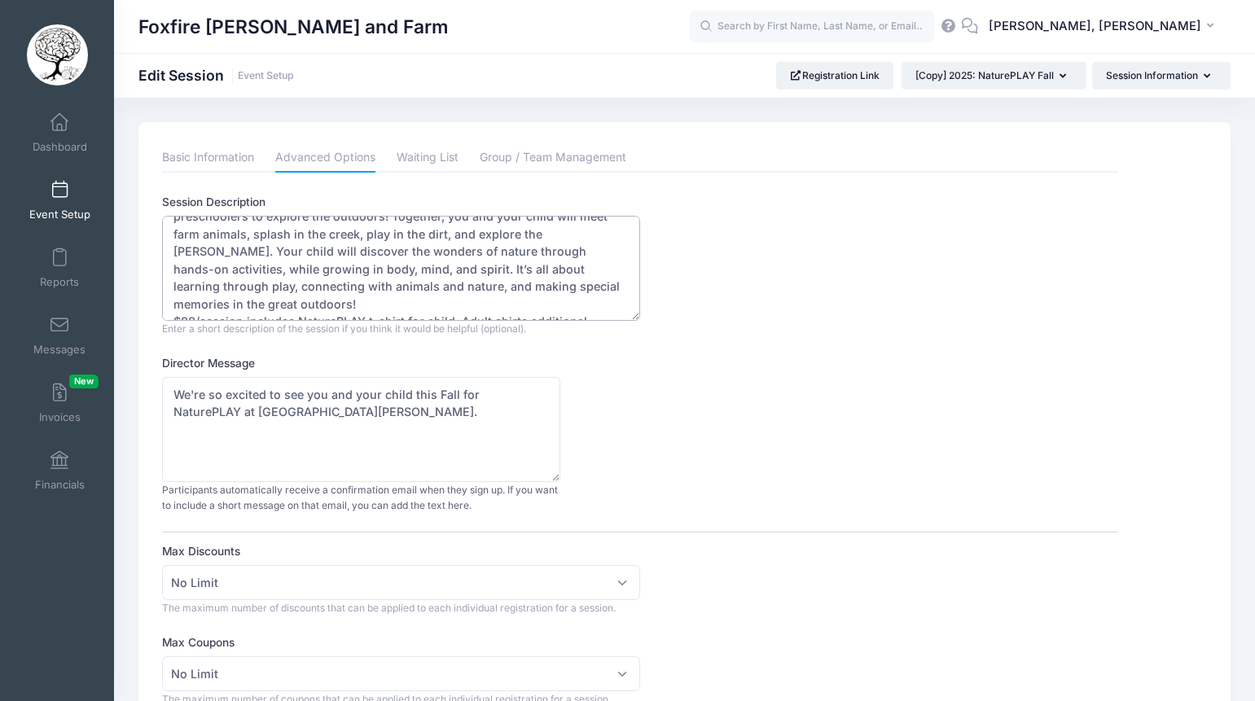
scroll to position [87, 0]
click at [433, 284] on textarea "FALL: Fridays 10:00-12:00 9/12, 10/17, 11/14 Join NaturePLAY for a monthly Pare…" at bounding box center [401, 268] width 478 height 105
type textarea "WINTER: Fridays 10-12:00 December 12th, January 9th, February 20th Join NatureP…"
click at [432, 416] on textarea "We're so excited to see you and your child this Fall for NaturePLAY at Foxfire …" at bounding box center [361, 429] width 398 height 105
click at [446, 389] on textarea "We're so excited to see you and your child this Fall for NaturePLAY at Foxfire …" at bounding box center [361, 429] width 398 height 105
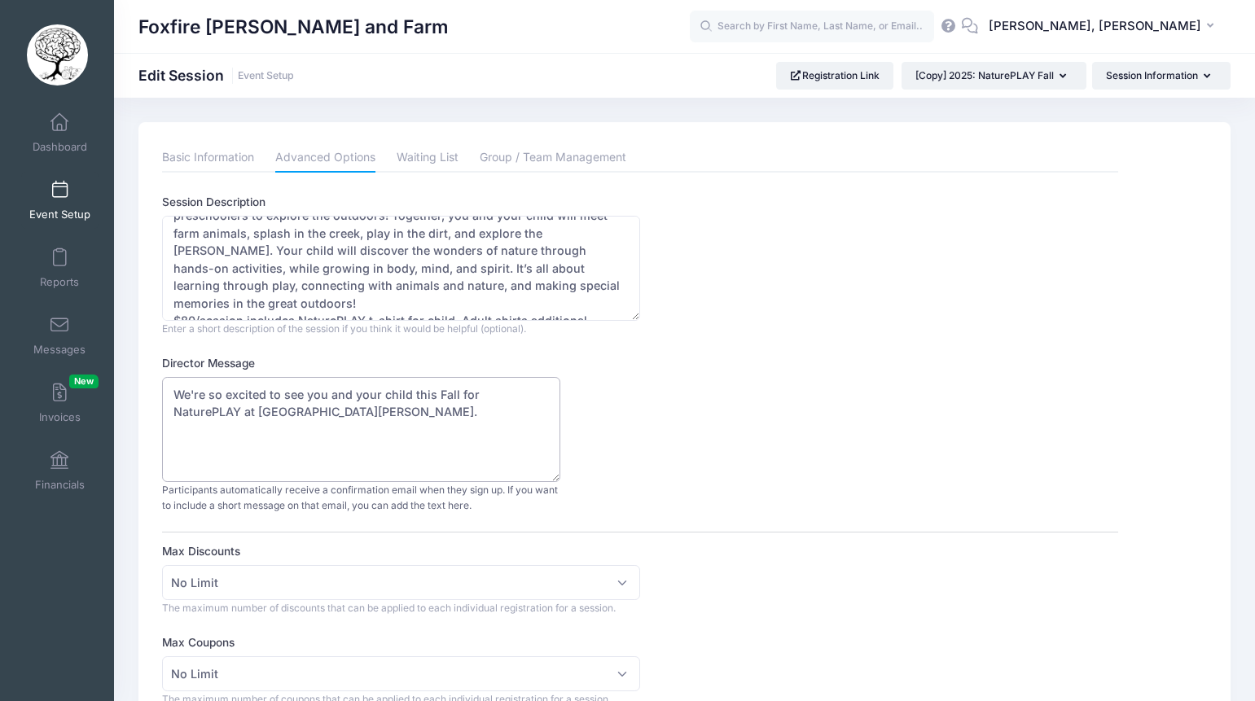
click at [446, 389] on textarea "We're so excited to see you and your child this Fall for NaturePLAY at Foxfire …" at bounding box center [361, 429] width 398 height 105
type textarea "We're so excited to see you and your child this Winter for NaturePLAY at Foxfir…"
click at [799, 484] on div "Director Message We're so excited to see you and your child this Fall for Natur…" at bounding box center [640, 434] width 956 height 159
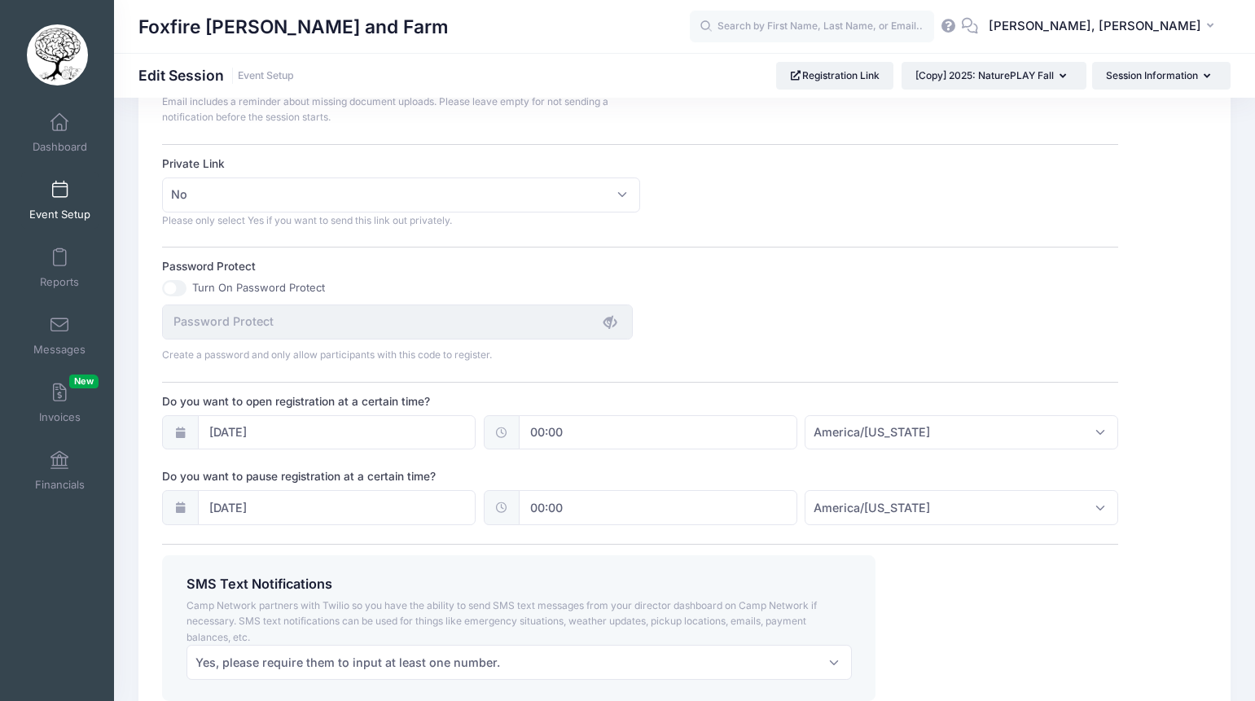
scroll to position [951, 0]
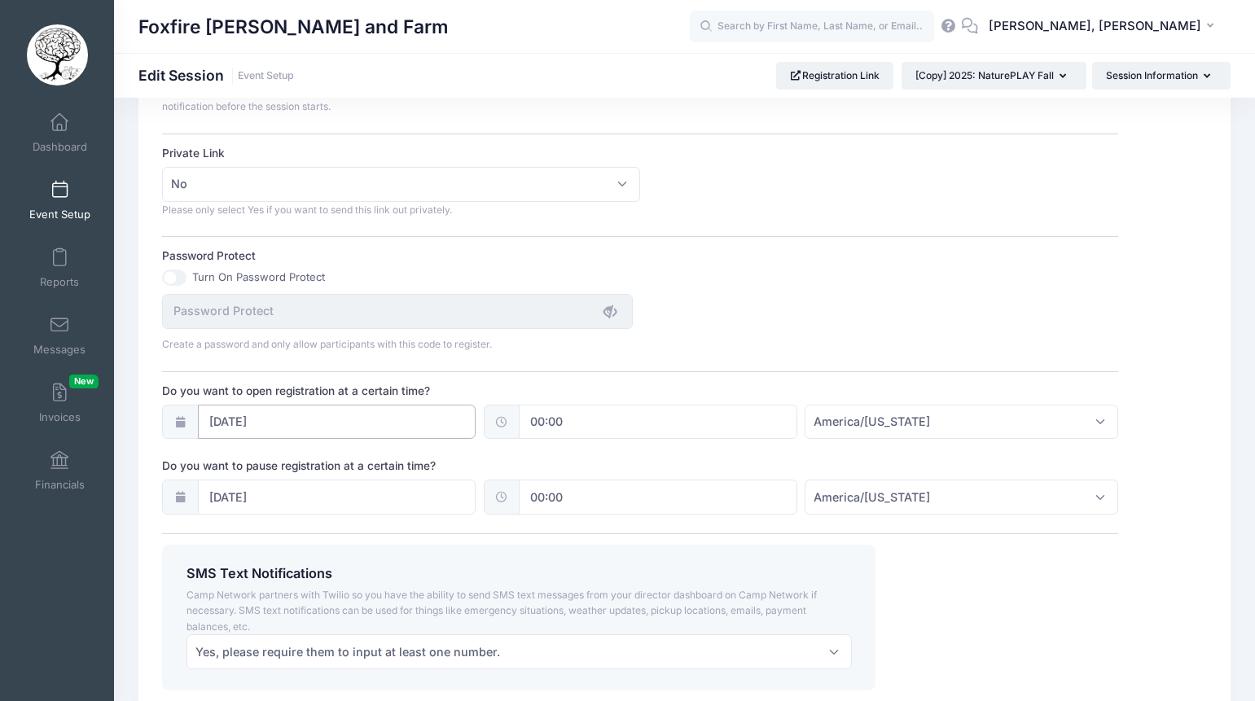
click at [402, 422] on input "03/09/2025" at bounding box center [337, 422] width 279 height 35
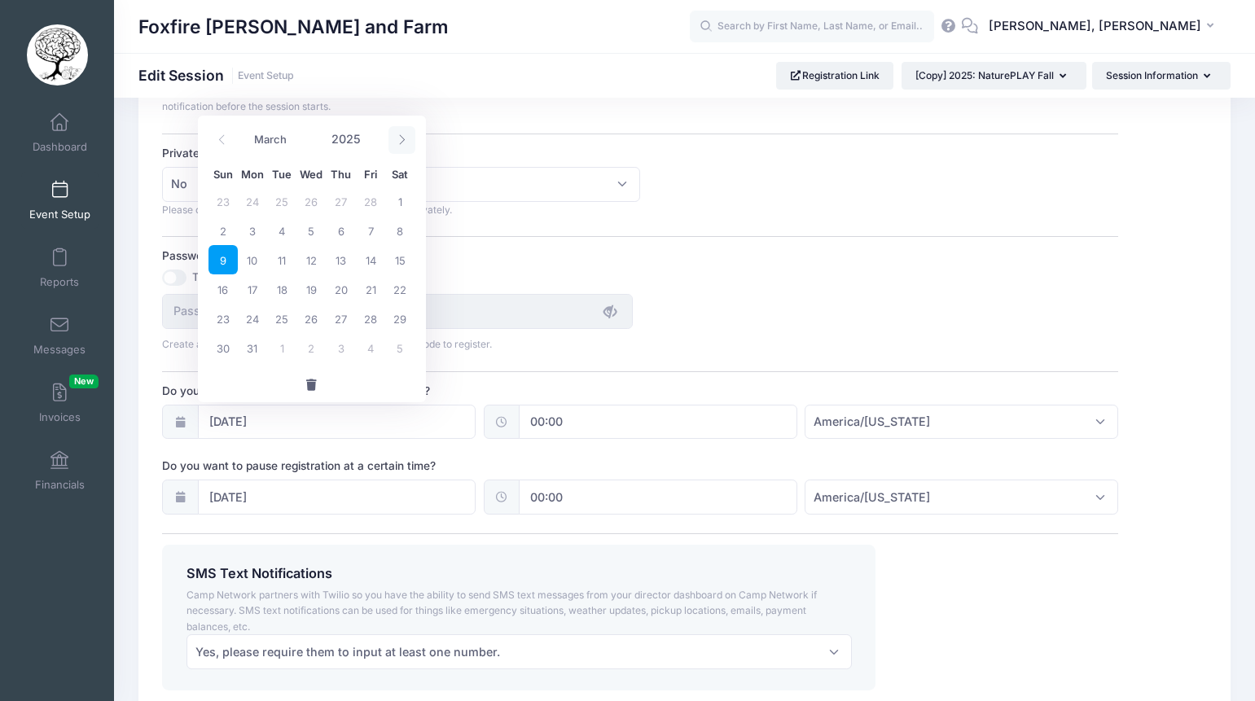
click at [405, 137] on icon at bounding box center [402, 139] width 11 height 11
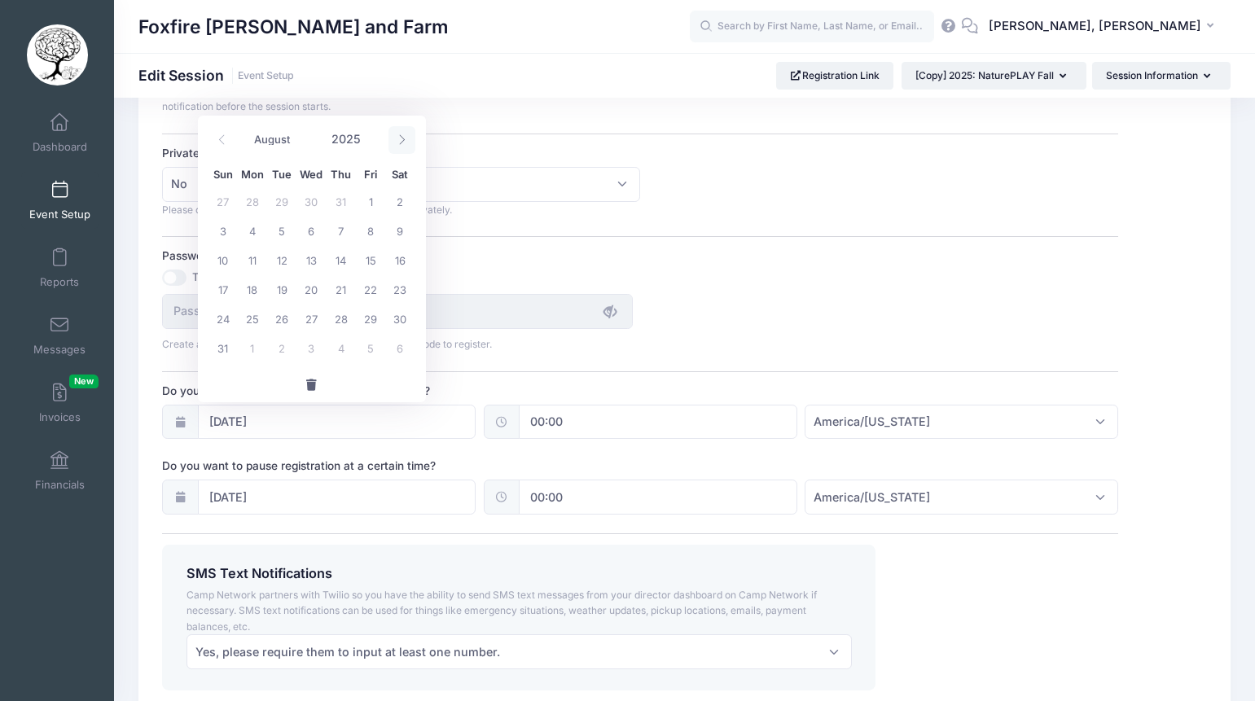
click at [405, 137] on icon at bounding box center [402, 139] width 11 height 11
select select "8"
click at [253, 226] on span "8" at bounding box center [252, 230] width 29 height 29
type input "09/08/2025"
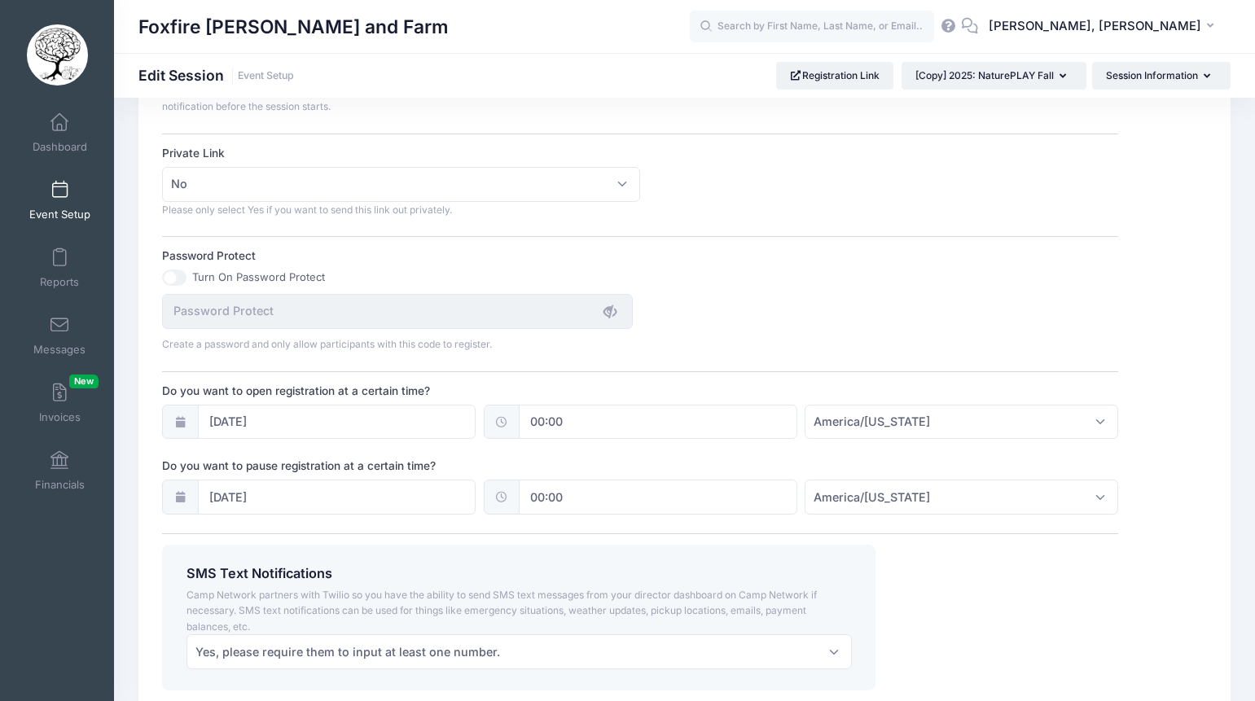
click at [818, 306] on div "Create a password and only allow participants with this code to register." at bounding box center [641, 323] width 973 height 59
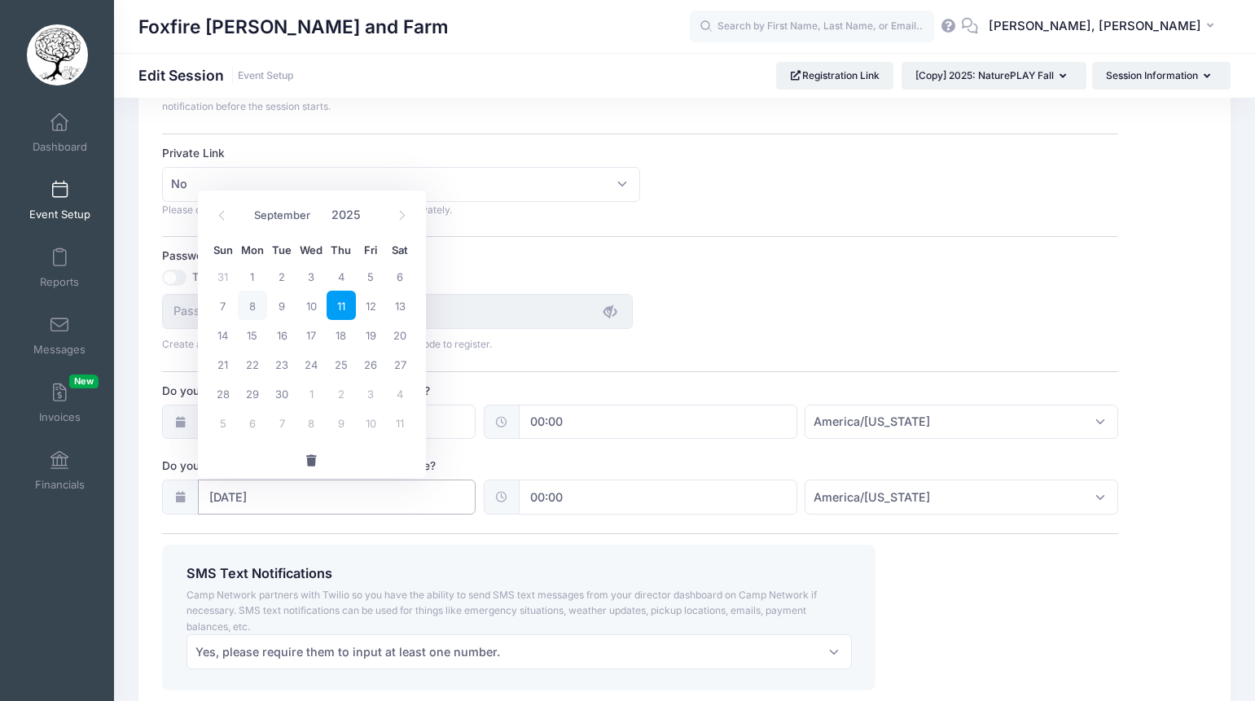
click at [385, 508] on input "09/11/2025" at bounding box center [337, 497] width 279 height 35
click at [403, 217] on icon at bounding box center [402, 215] width 11 height 11
select select "11"
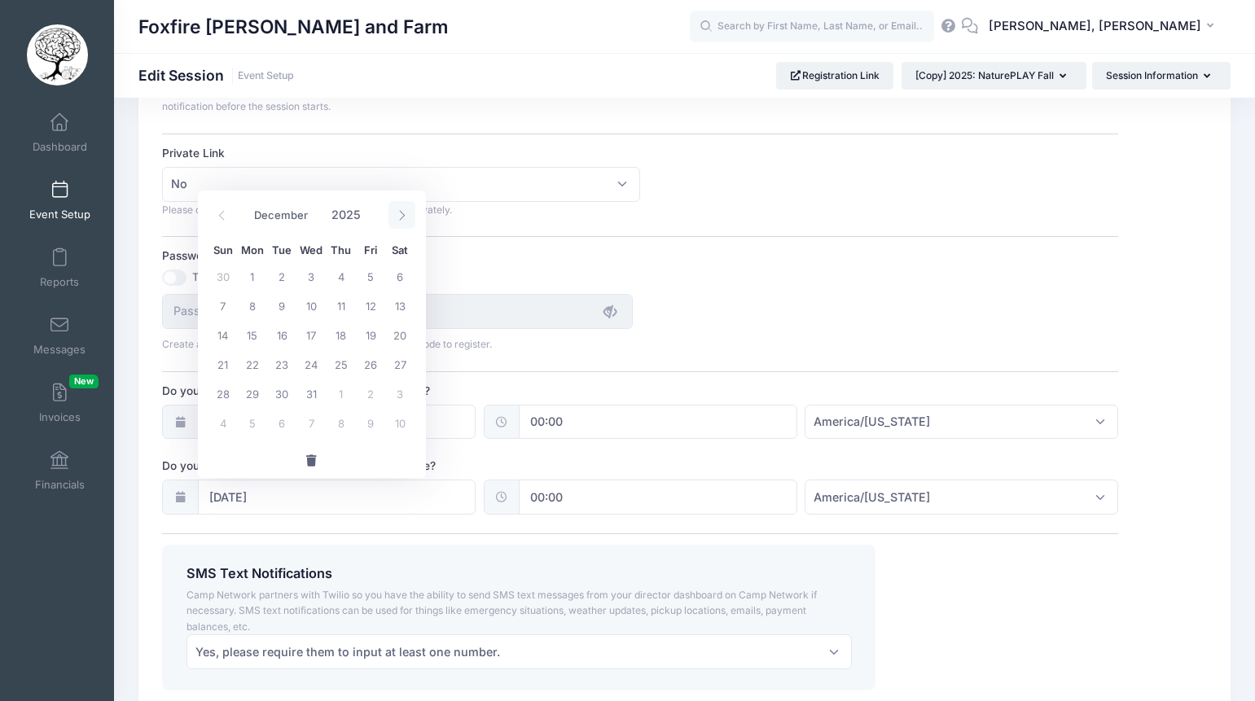
click at [403, 217] on icon at bounding box center [402, 215] width 11 height 11
type input "2026"
select select "0"
click at [222, 214] on icon at bounding box center [222, 215] width 11 height 11
type input "2025"
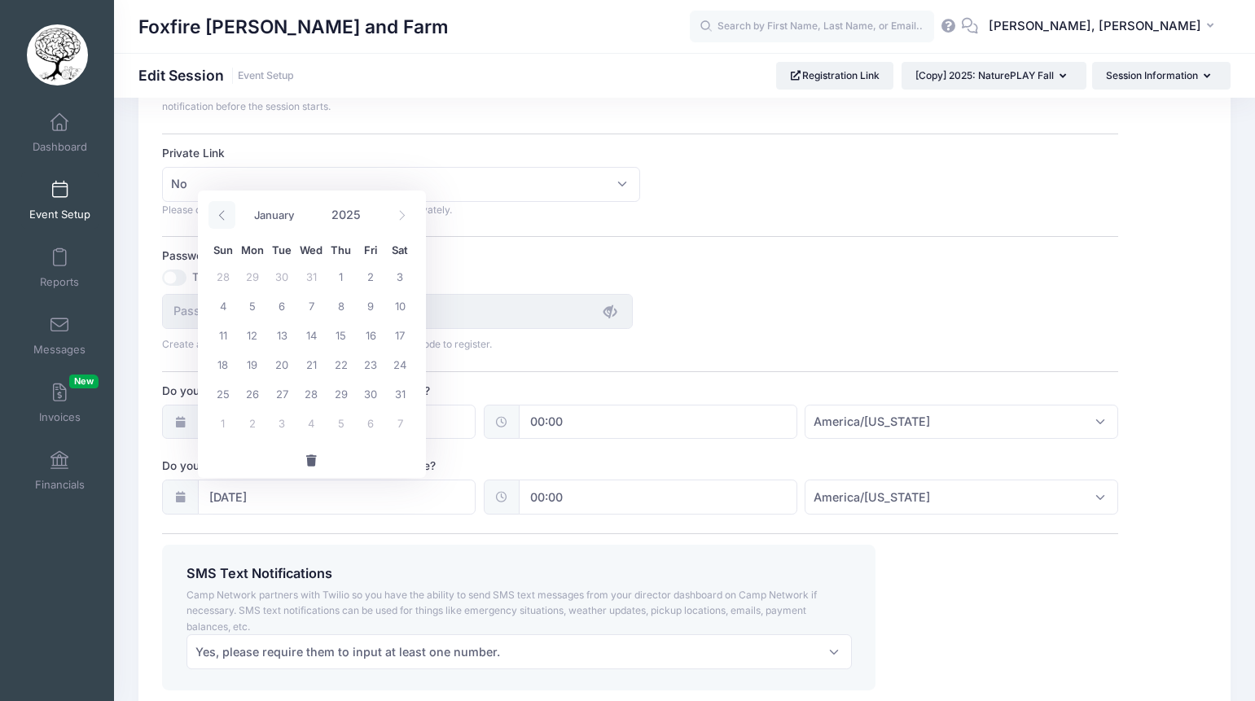
select select "11"
click at [249, 302] on span "8" at bounding box center [252, 305] width 29 height 29
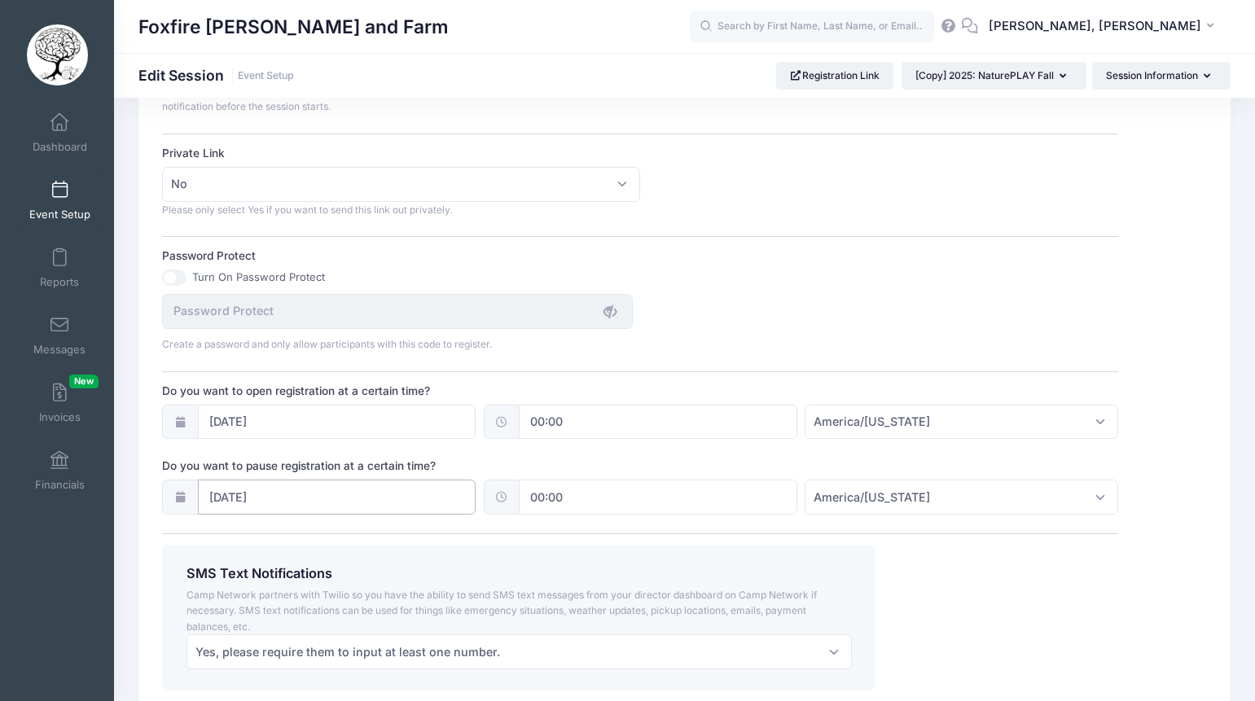
click at [283, 503] on input "12/08/2025" at bounding box center [337, 497] width 279 height 35
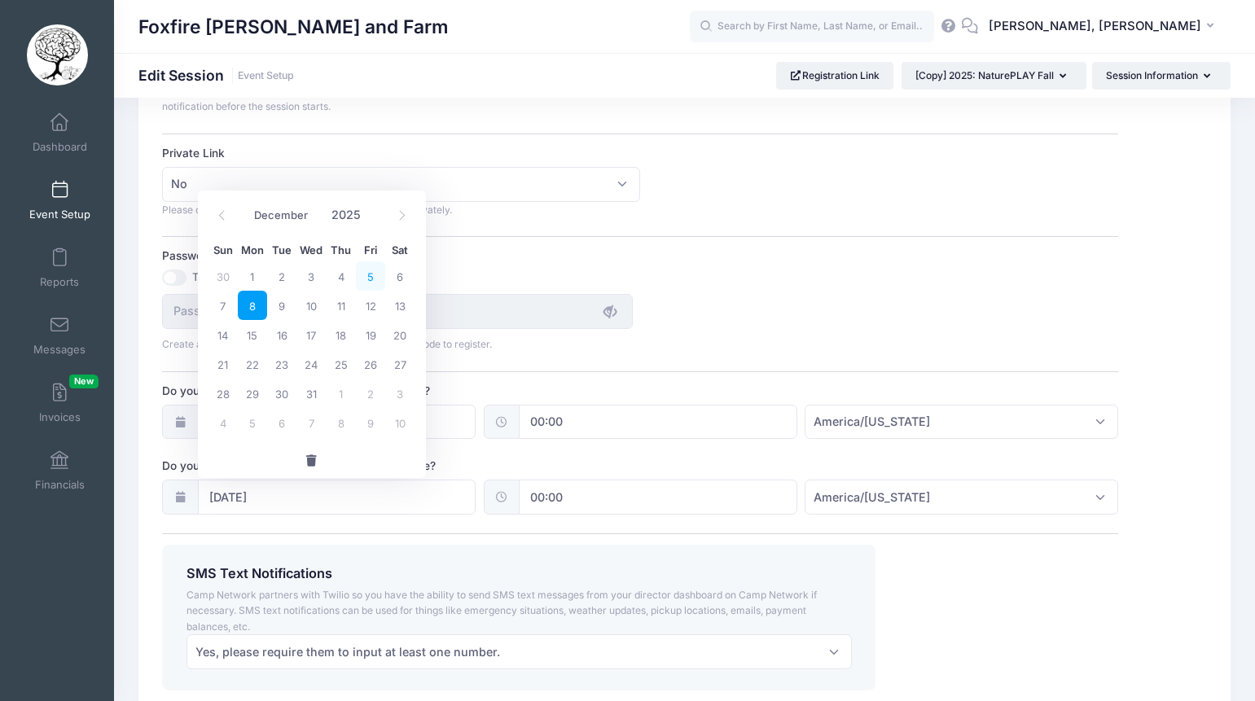
click at [374, 268] on span "5" at bounding box center [370, 276] width 29 height 29
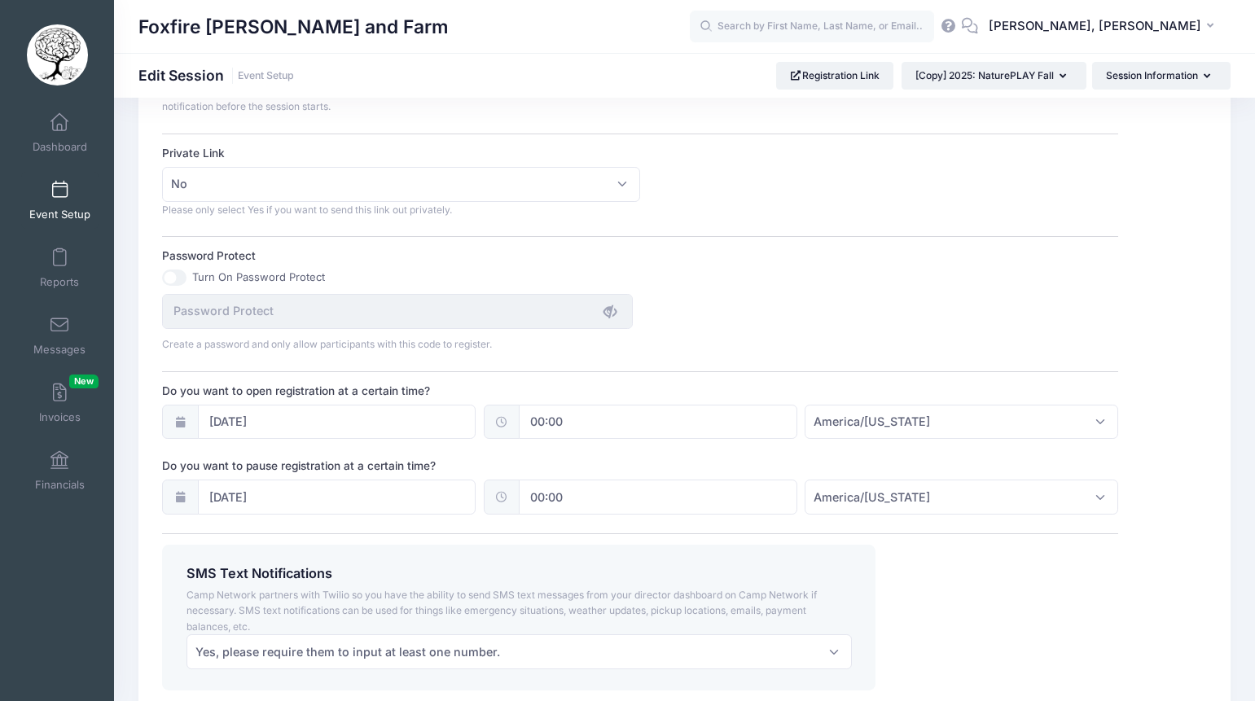
click at [827, 285] on div "Turn On Password Protect" at bounding box center [640, 278] width 956 height 16
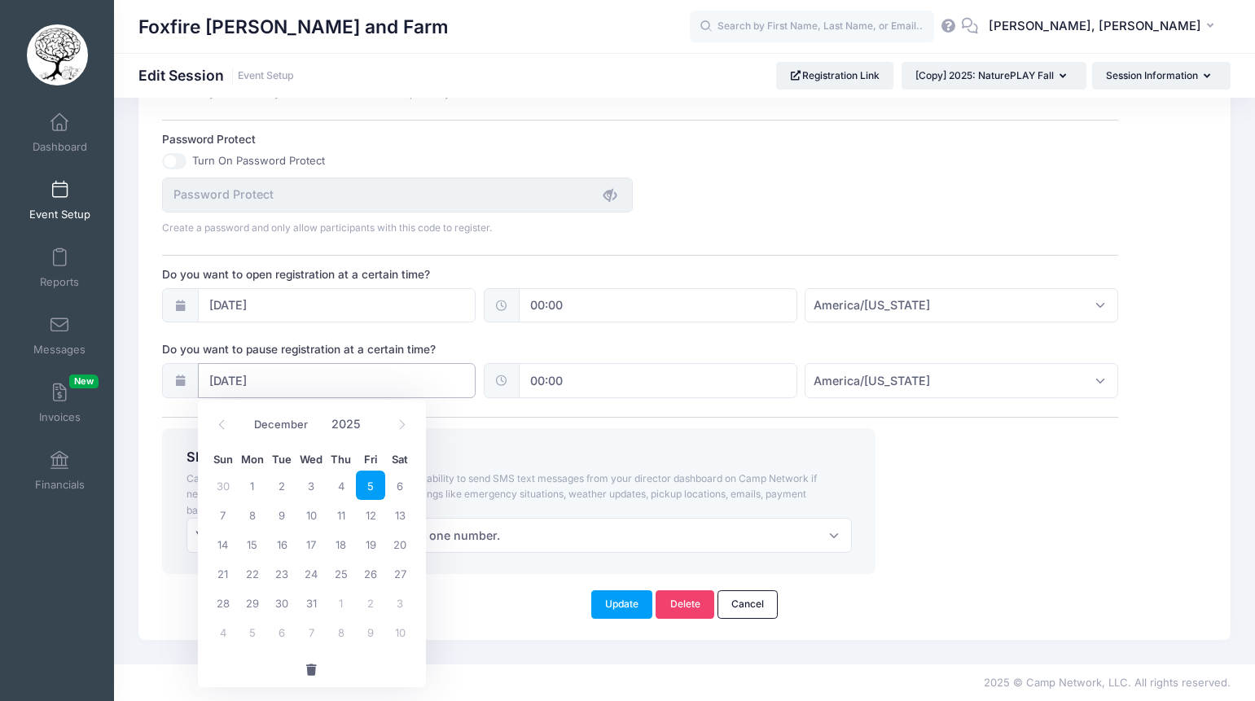
click at [351, 383] on input "12/05/2025" at bounding box center [337, 380] width 279 height 35
click at [309, 513] on span "10" at bounding box center [311, 514] width 29 height 29
type input "12/10/2025"
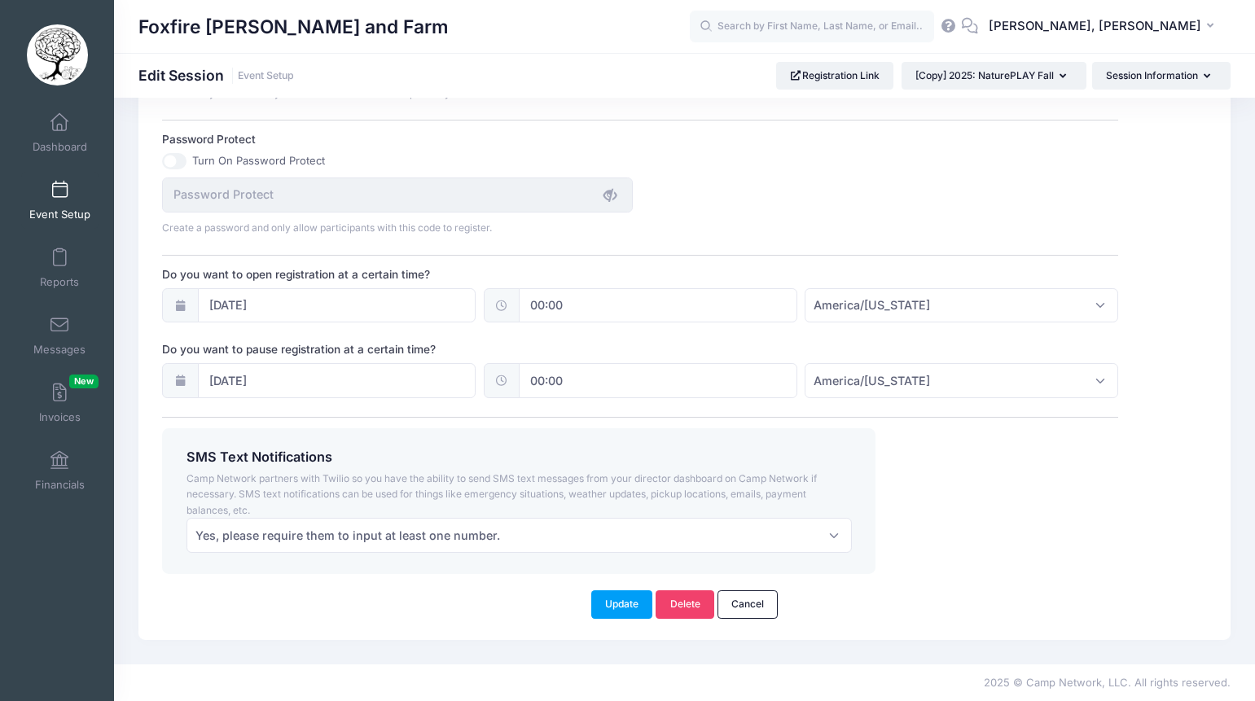
click at [685, 468] on div "SMS Text Notifications" at bounding box center [519, 460] width 682 height 21
click at [612, 608] on button "Update" at bounding box center [622, 605] width 62 height 28
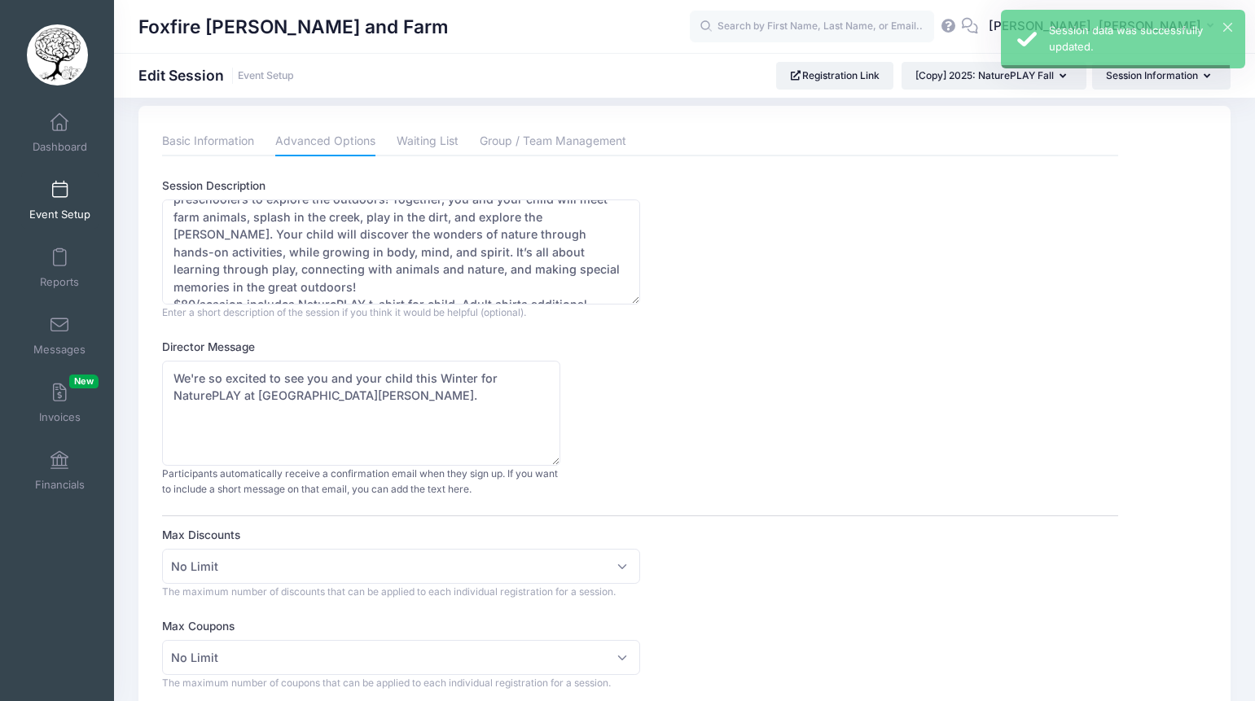
scroll to position [0, 0]
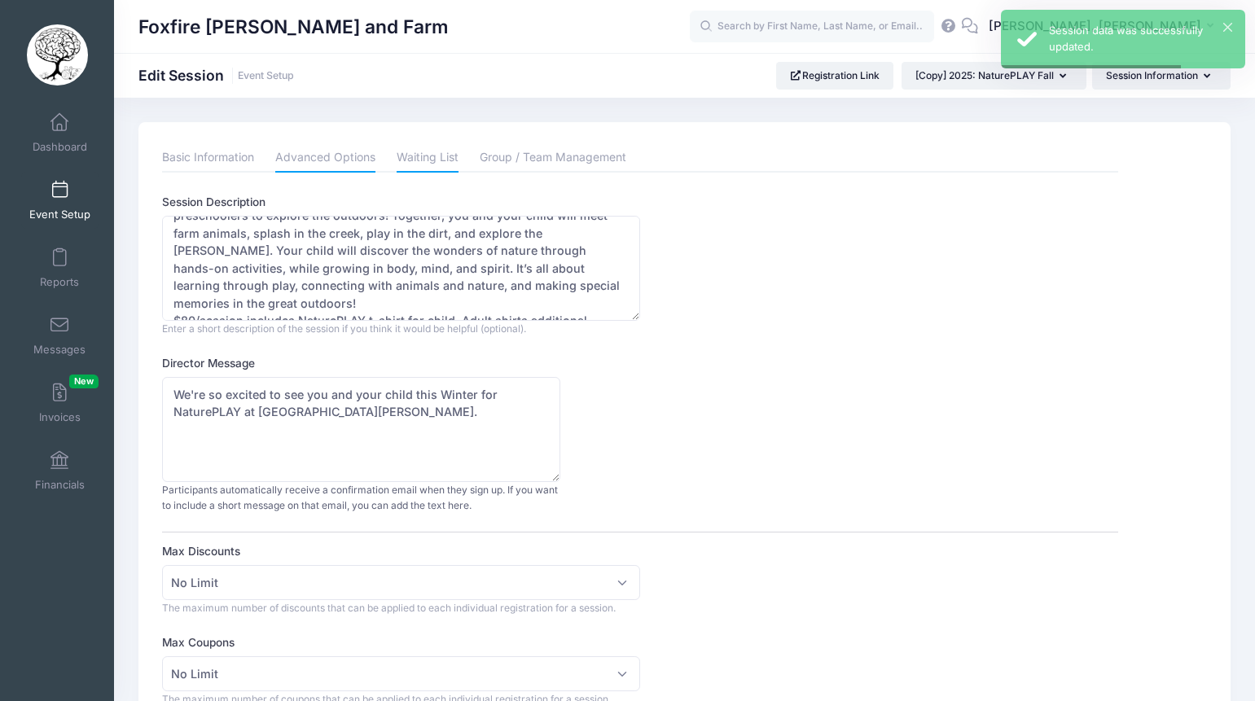
click at [422, 160] on link "Waiting List" at bounding box center [428, 157] width 62 height 29
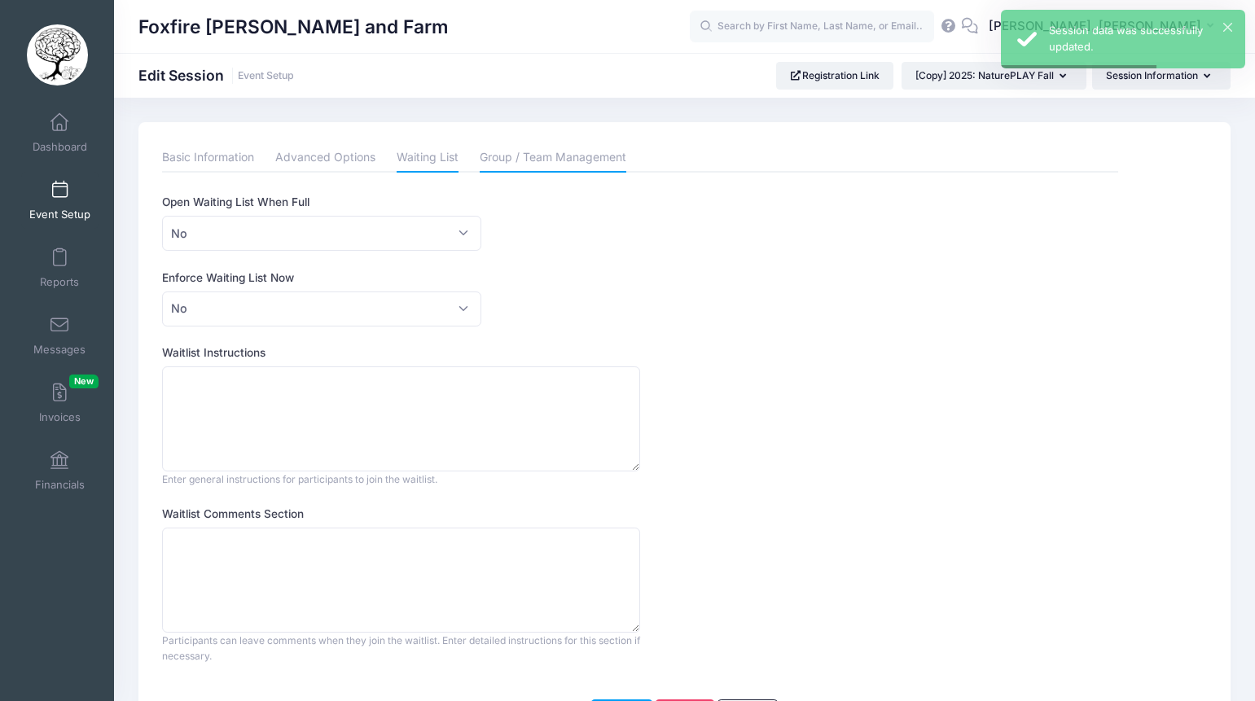
click at [579, 170] on link "Group / Team Management" at bounding box center [553, 157] width 147 height 29
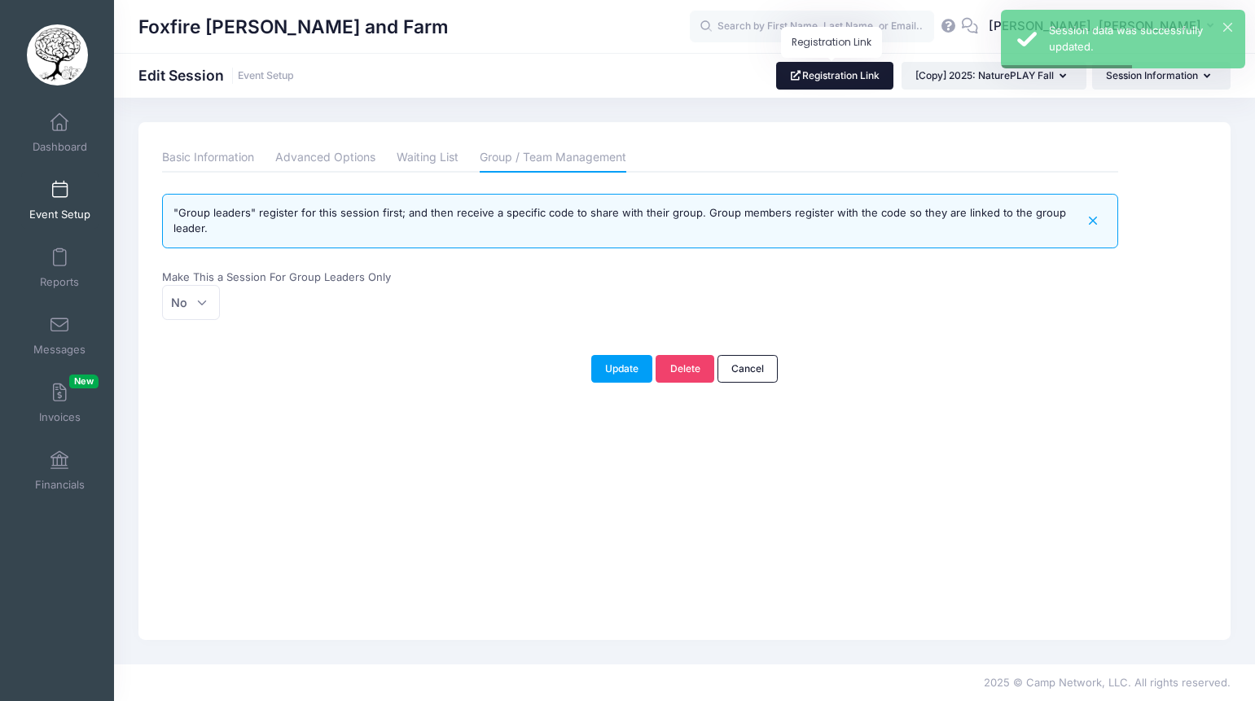
click at [805, 71] on link "Registration Link" at bounding box center [835, 76] width 118 height 28
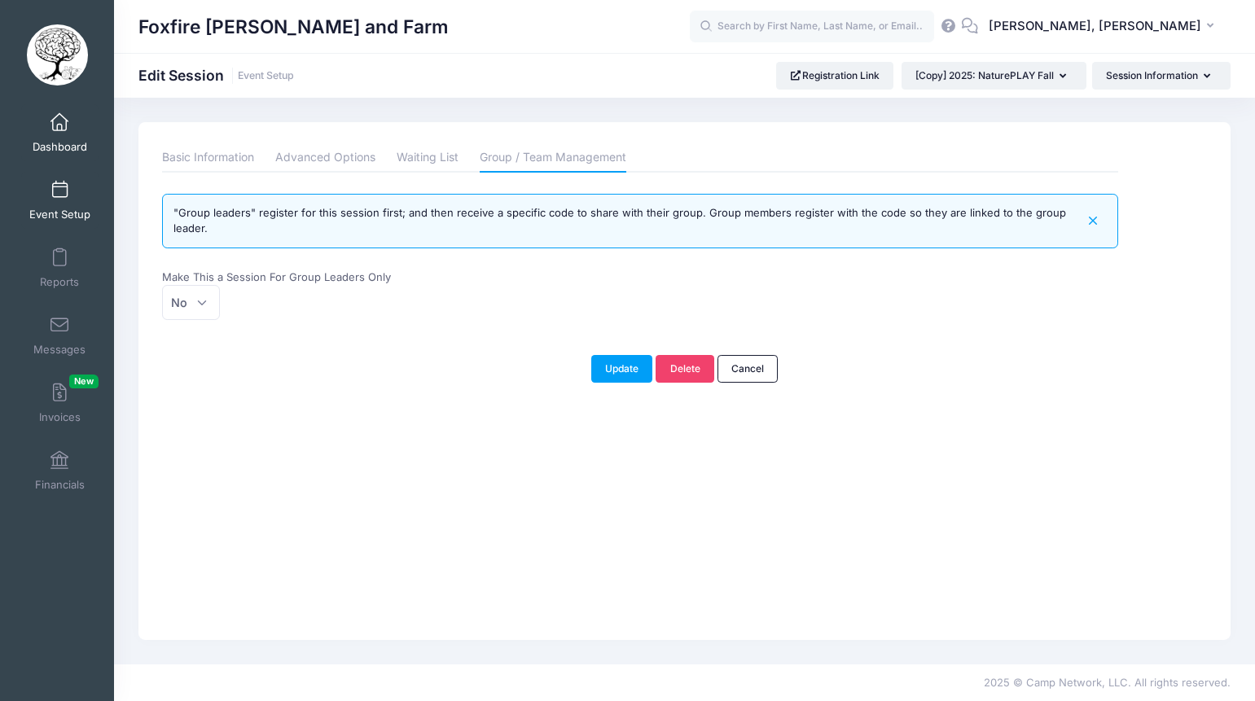
click at [54, 137] on link "Dashboard" at bounding box center [59, 132] width 77 height 57
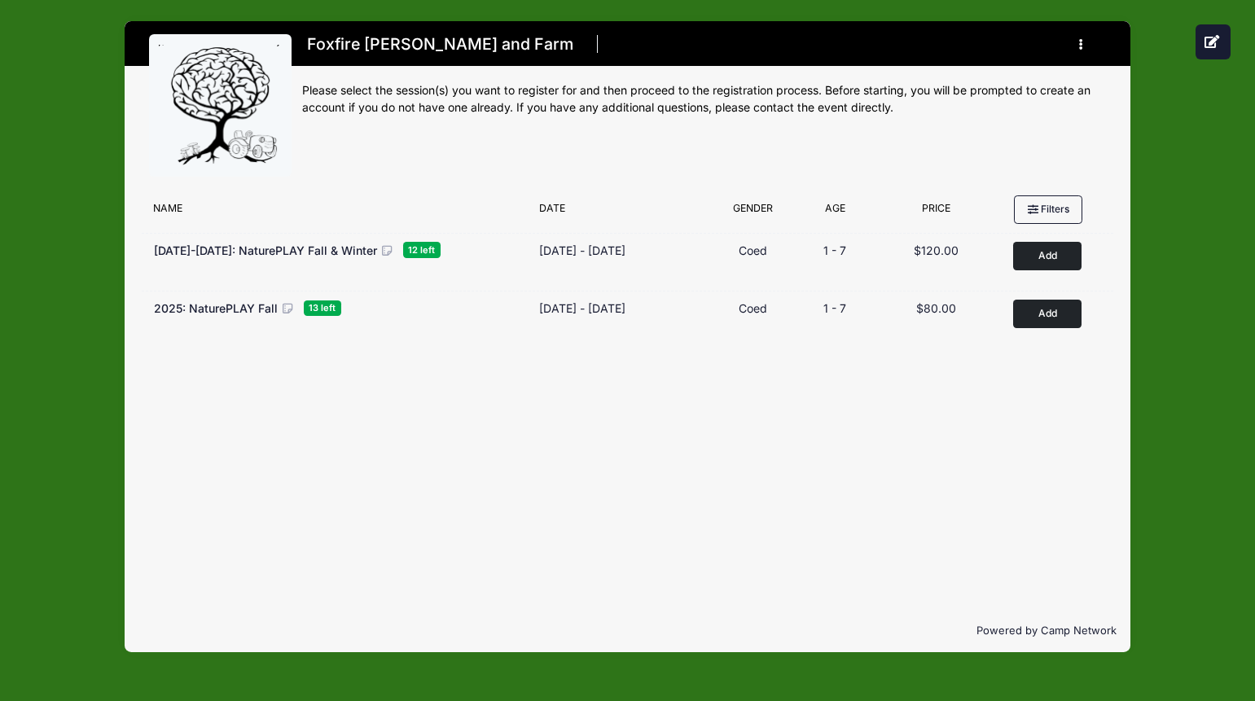
click at [459, 433] on div "Filter Options No sessions found matching your criteria Name Date Gender Filter…" at bounding box center [627, 398] width 1005 height 423
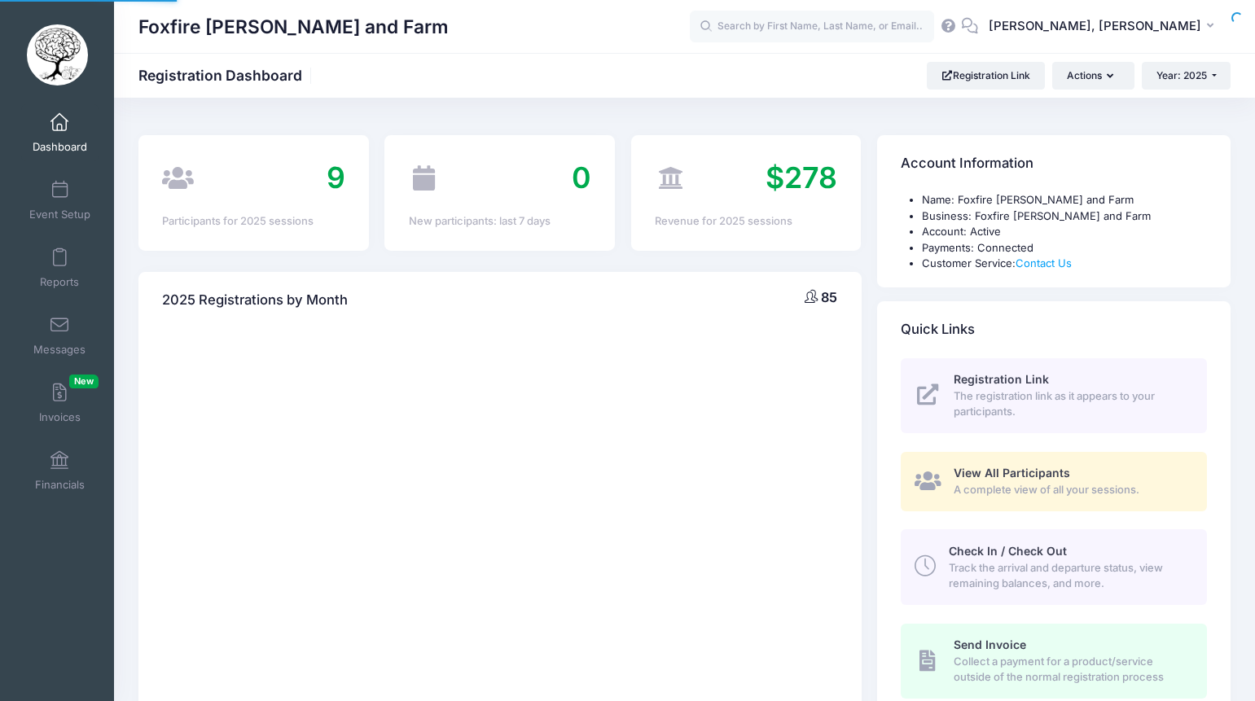
select select
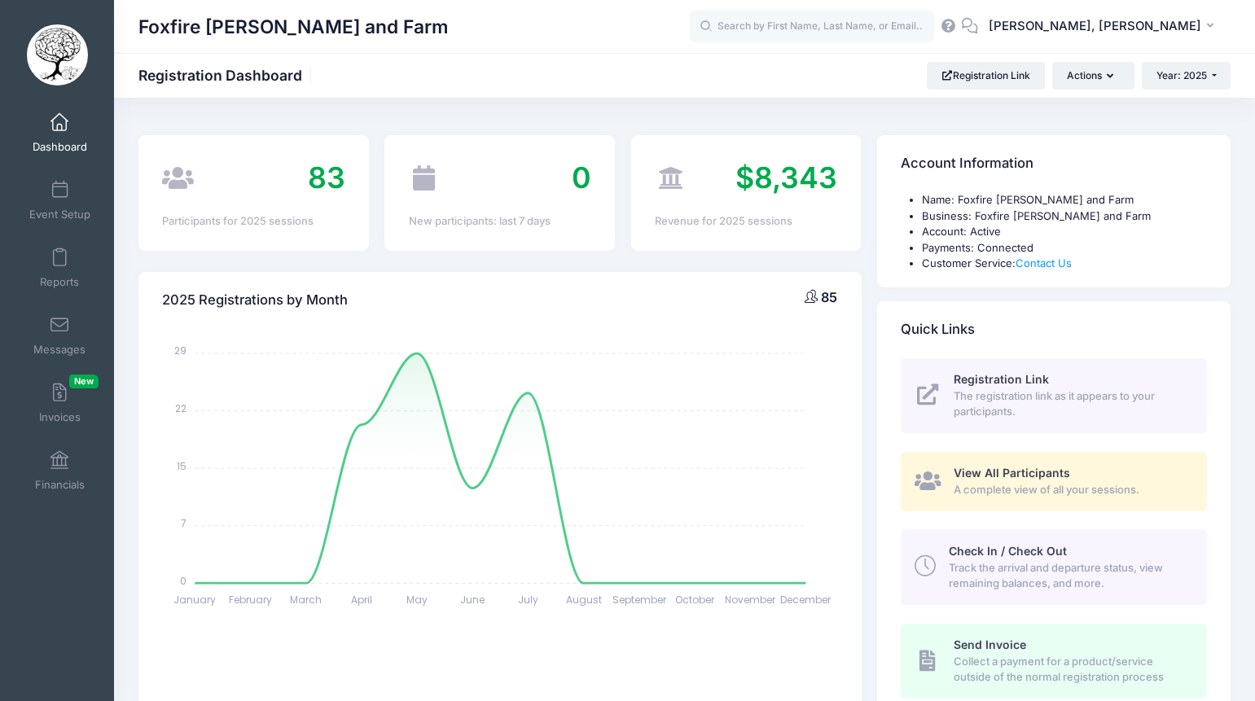
click at [56, 229] on div "Event Setup" at bounding box center [60, 200] width 109 height 68
click at [62, 204] on link "Event Setup" at bounding box center [59, 200] width 77 height 57
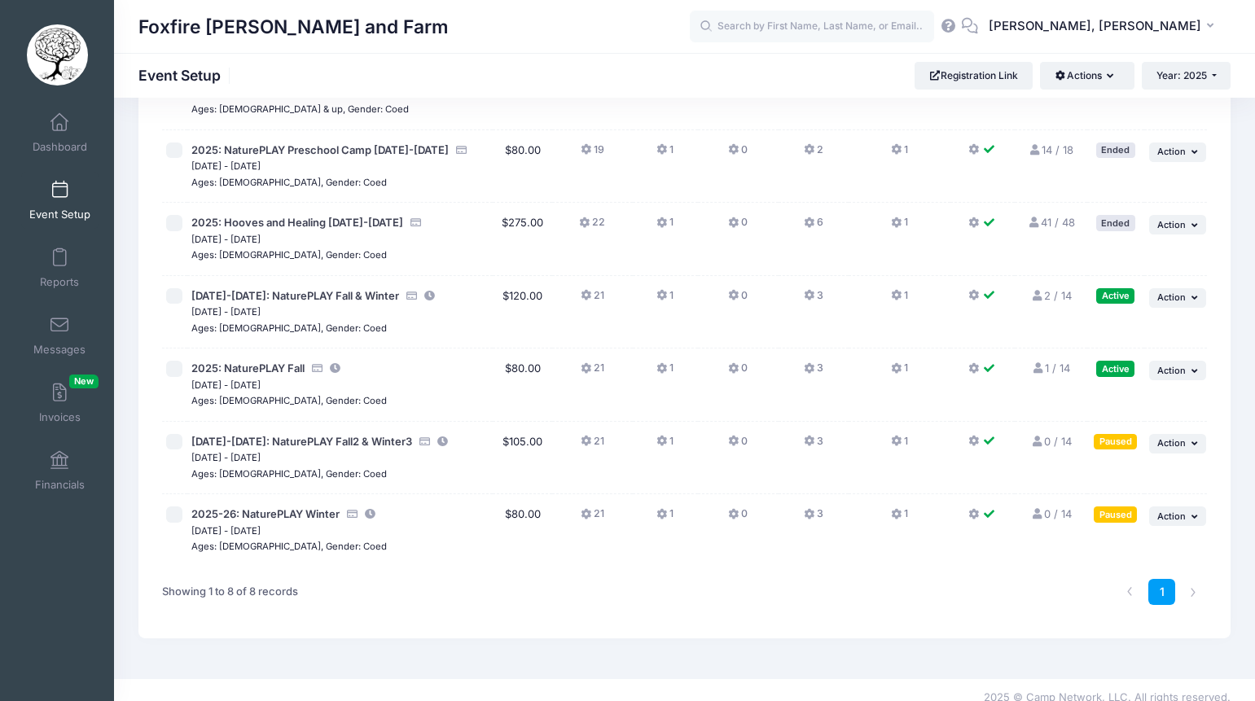
scroll to position [243, 0]
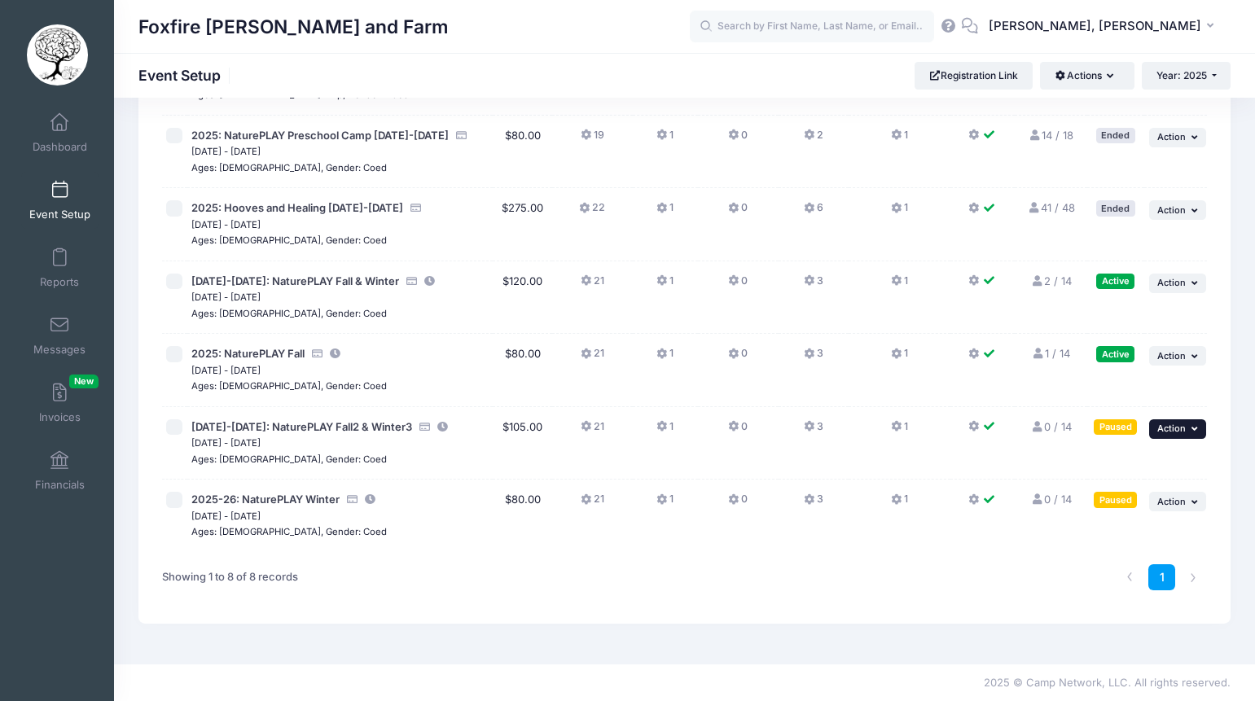
click at [1184, 436] on button "... Action" at bounding box center [1177, 430] width 57 height 20
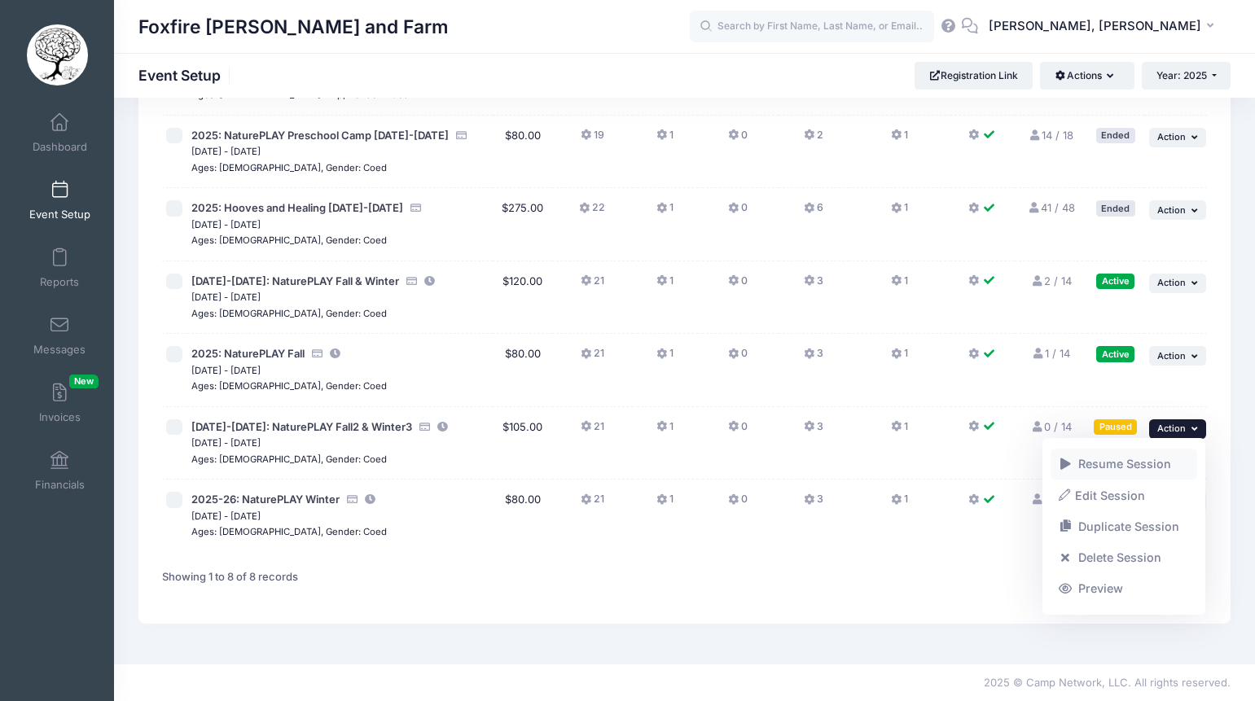
click at [1129, 471] on link "Resume Session" at bounding box center [1124, 464] width 147 height 31
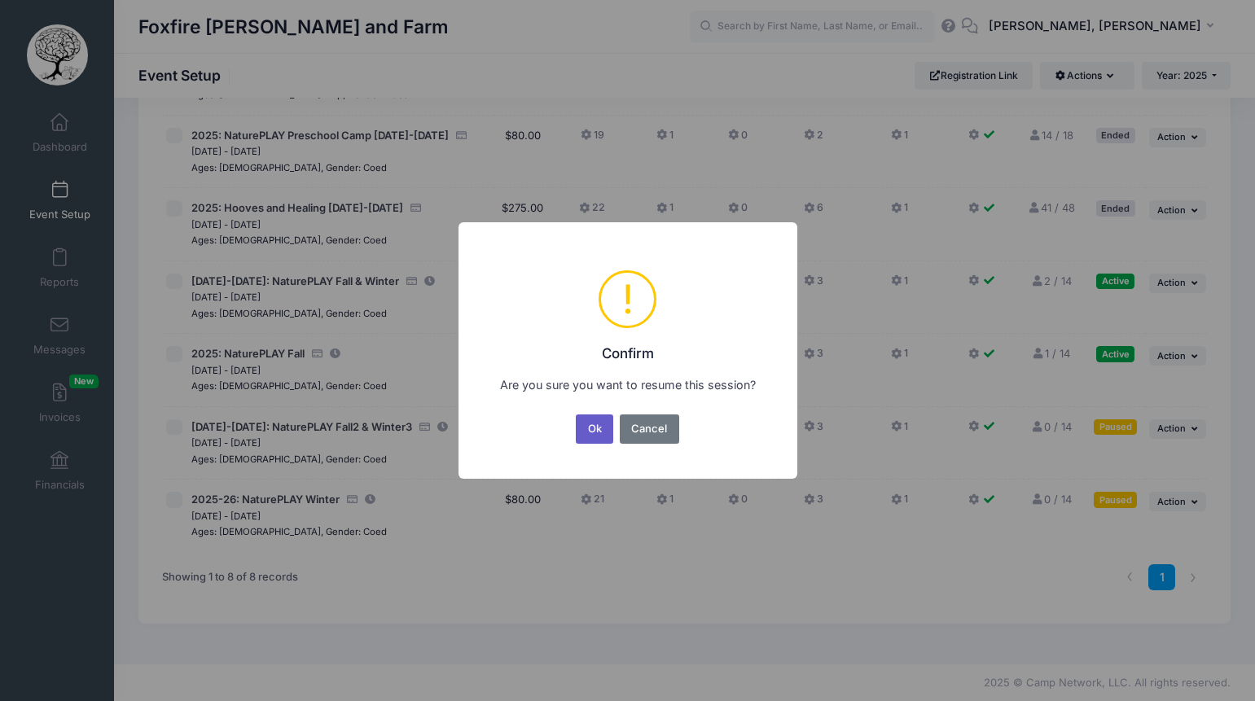
click at [600, 430] on button "Ok" at bounding box center [594, 429] width 37 height 29
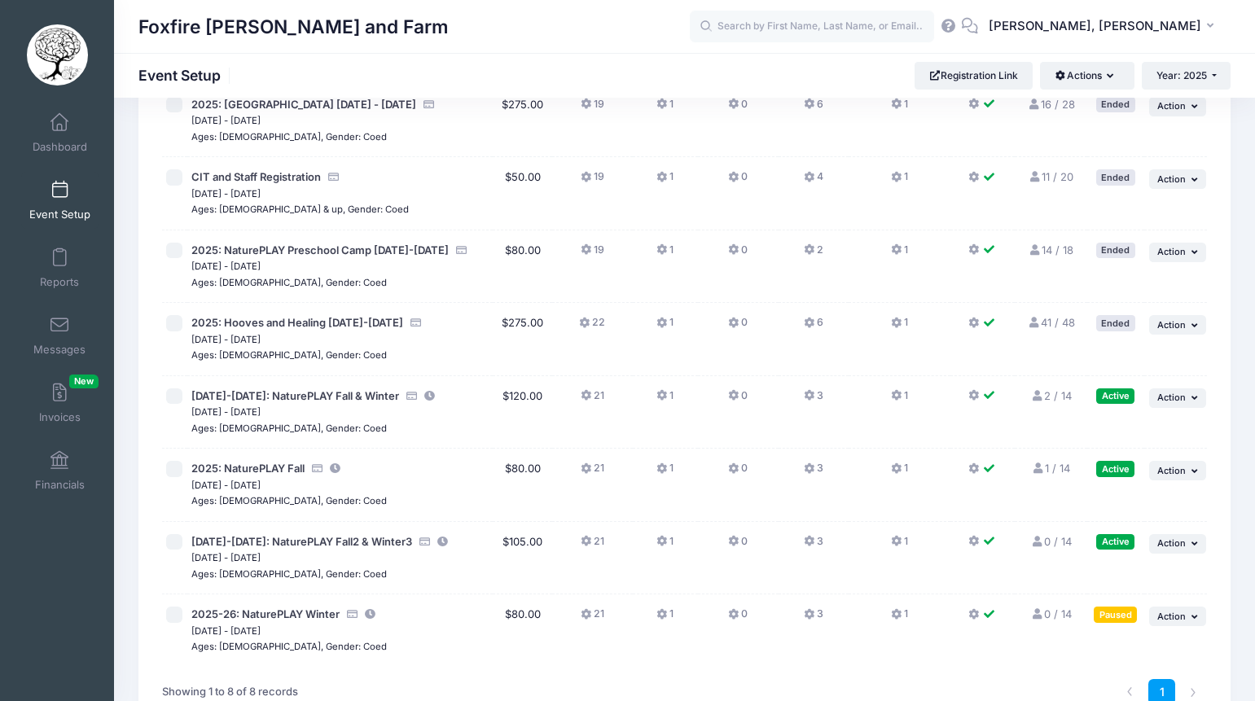
scroll to position [243, 0]
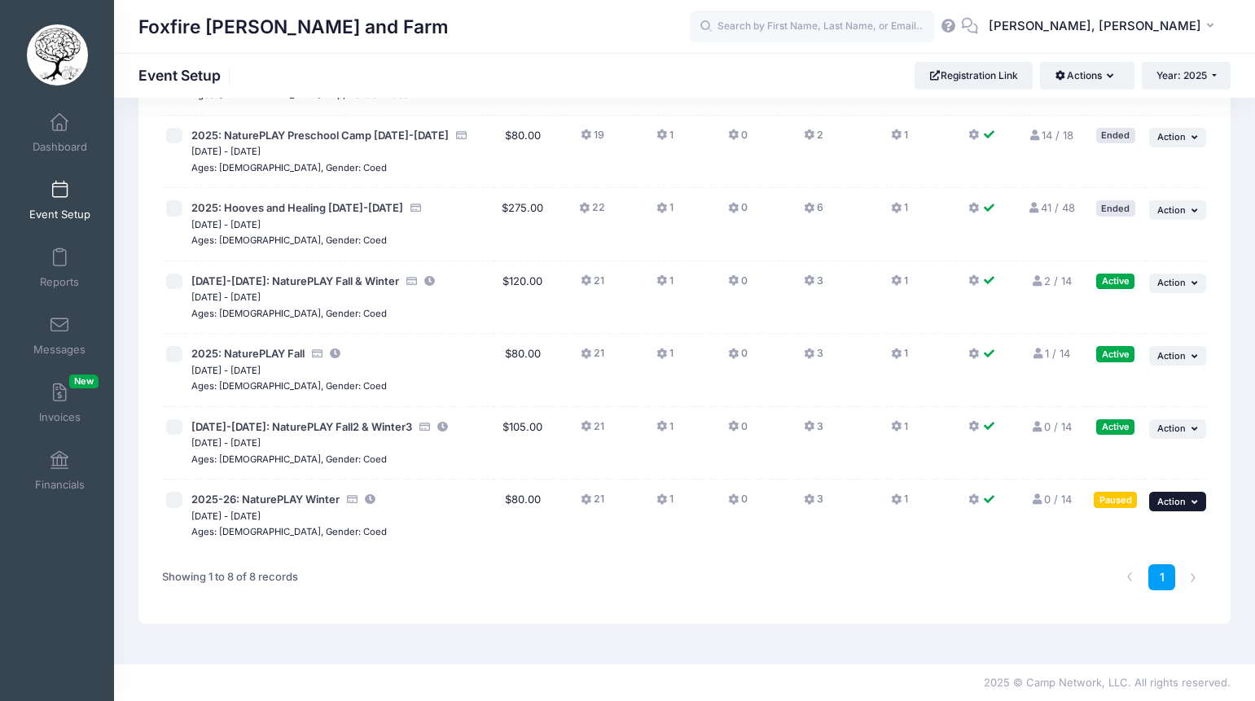
click at [1160, 506] on span "Action" at bounding box center [1172, 501] width 29 height 11
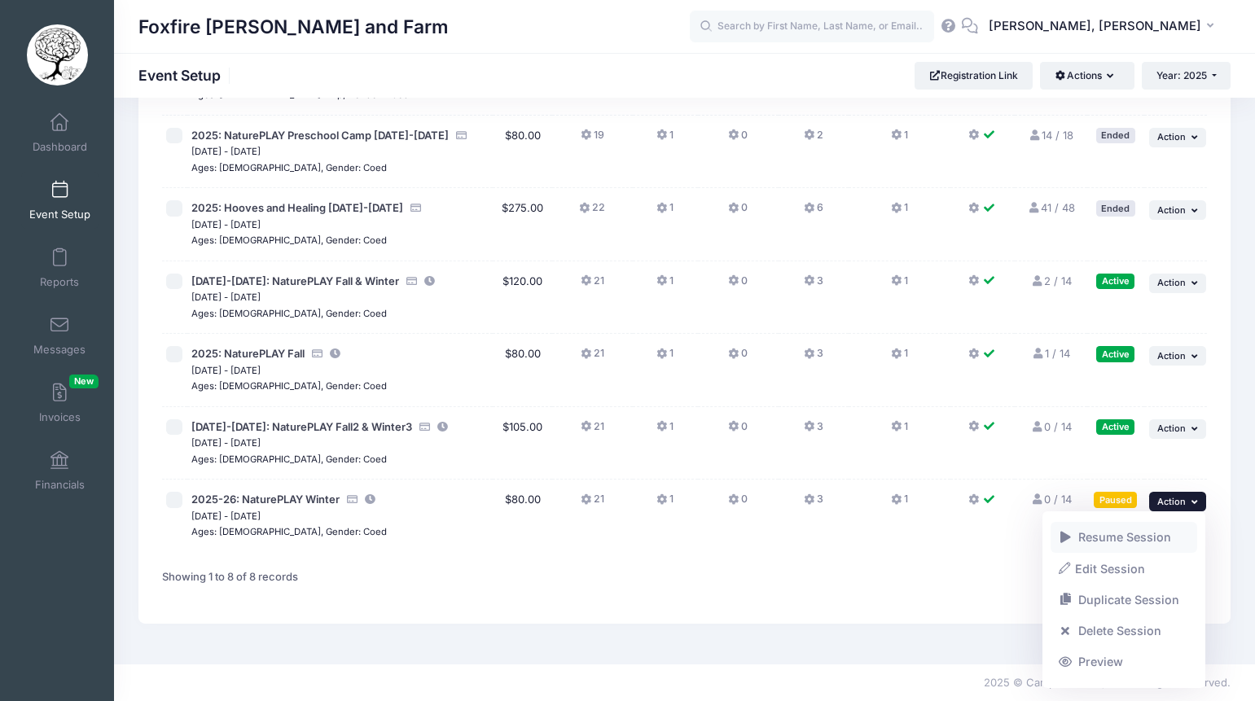
click at [1097, 533] on link "Resume Session" at bounding box center [1124, 537] width 147 height 31
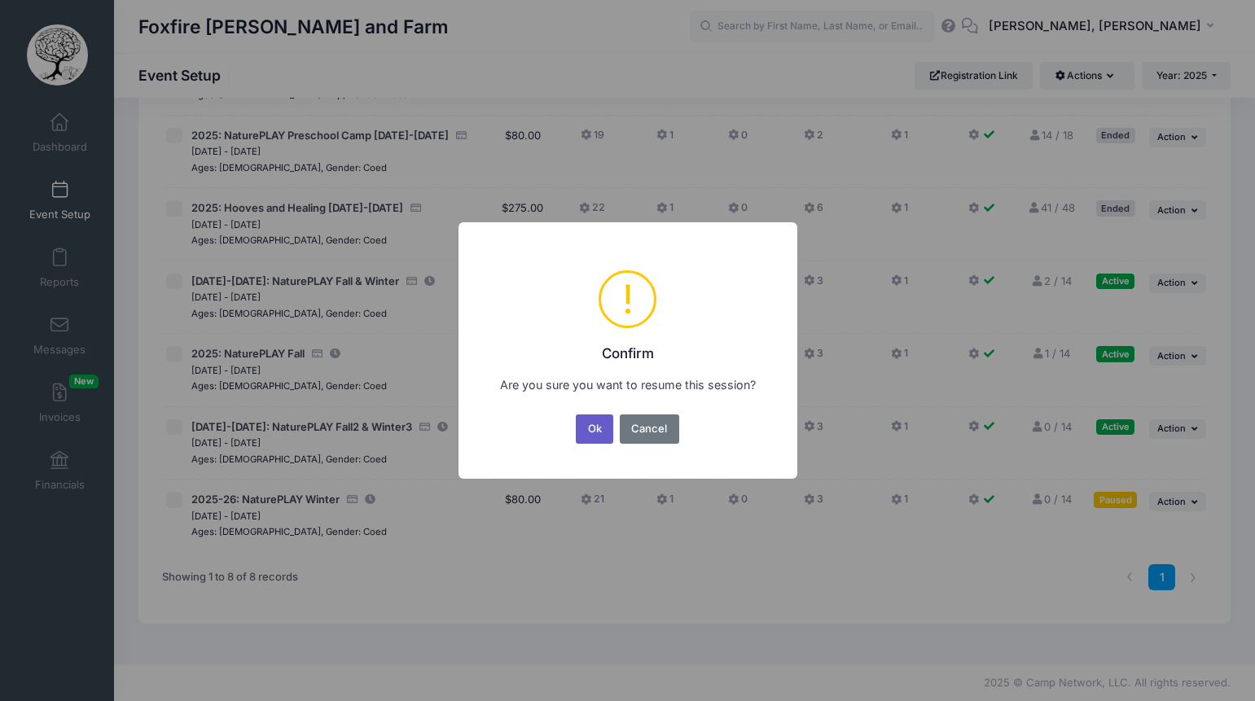
click at [609, 435] on button "Ok" at bounding box center [594, 429] width 37 height 29
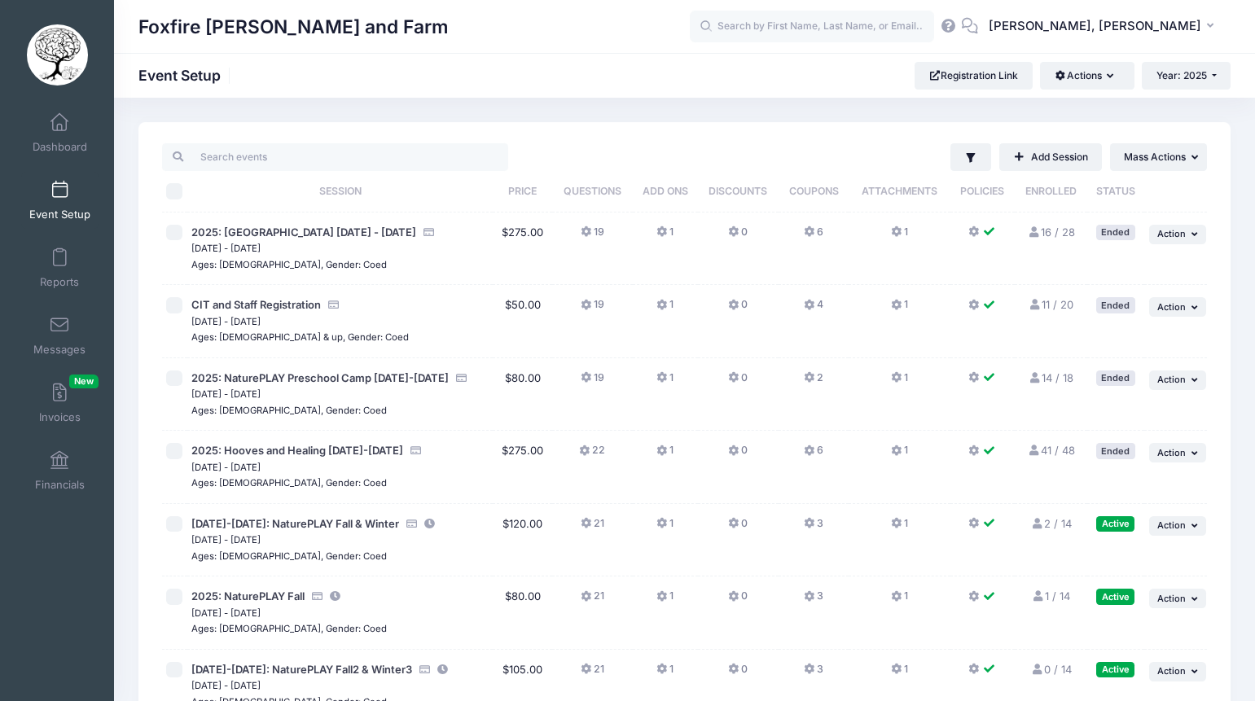
scroll to position [243, 0]
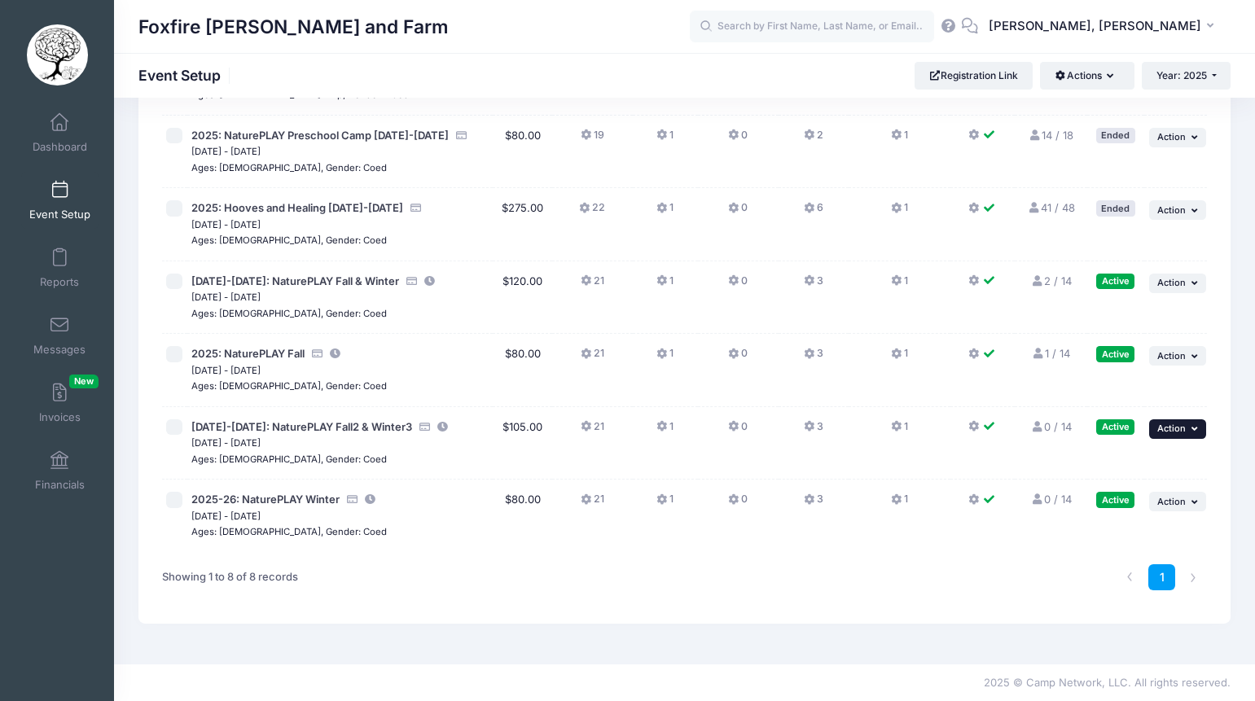
click at [1182, 433] on span "Action" at bounding box center [1172, 428] width 29 height 11
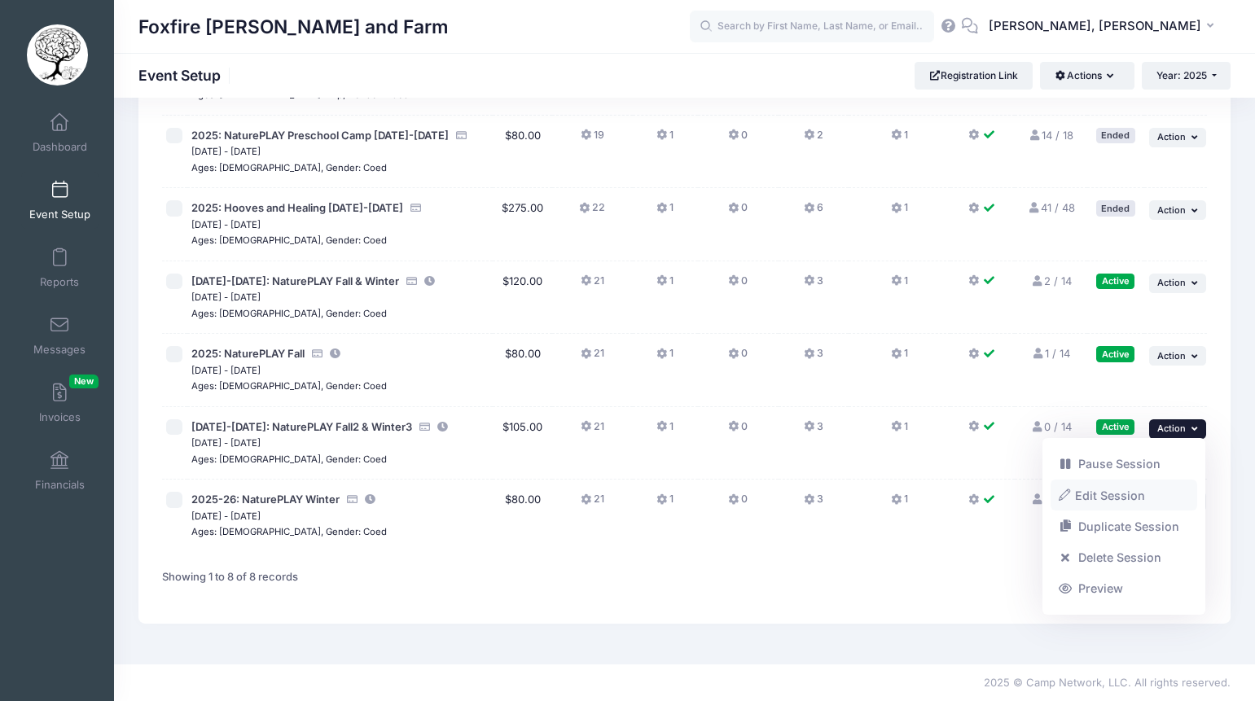
click at [1099, 500] on link "Edit Session" at bounding box center [1124, 495] width 147 height 31
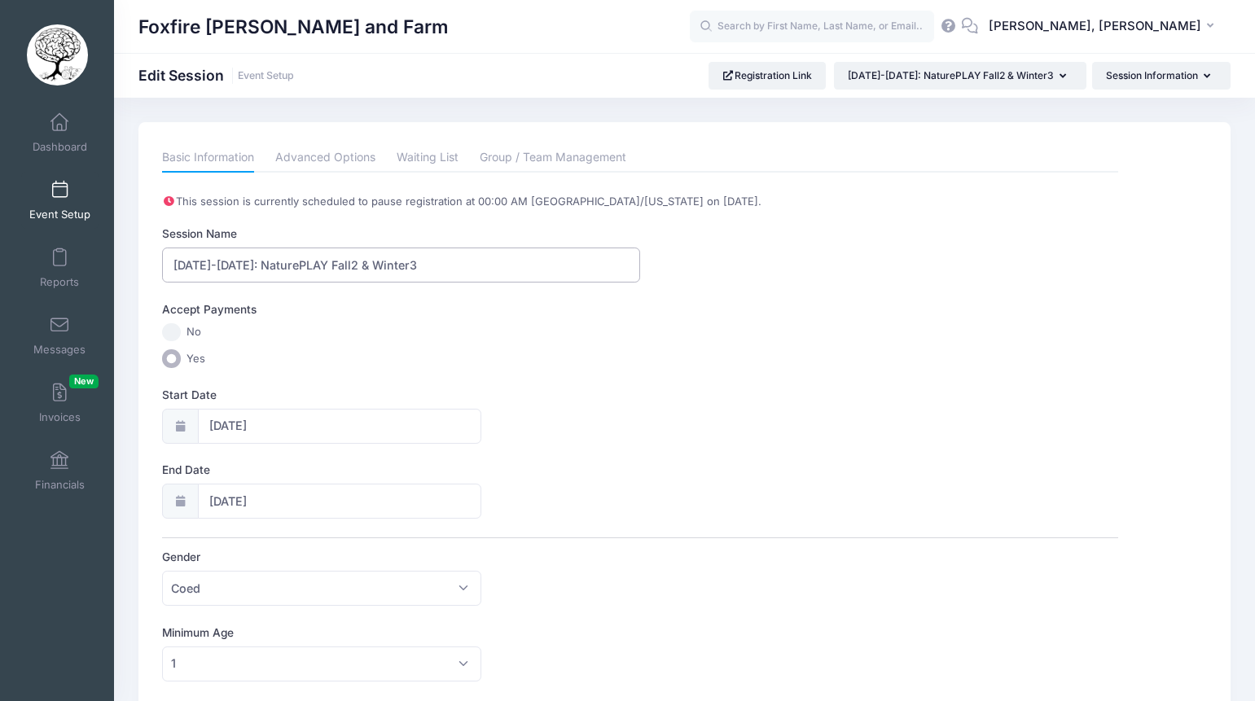
click at [342, 266] on input "[DATE]-[DATE]: NaturePLAY Fall2 & Winter3" at bounding box center [401, 265] width 478 height 35
click at [415, 262] on input "[DATE]-[DATE]: NaturePLAY Fall & Winter3" at bounding box center [401, 265] width 478 height 35
type input "[DATE]-[DATE]: NaturePLAY Fall & Winter Oct-Feb"
click at [564, 348] on div "Accept Payments No Yes" at bounding box center [640, 334] width 956 height 67
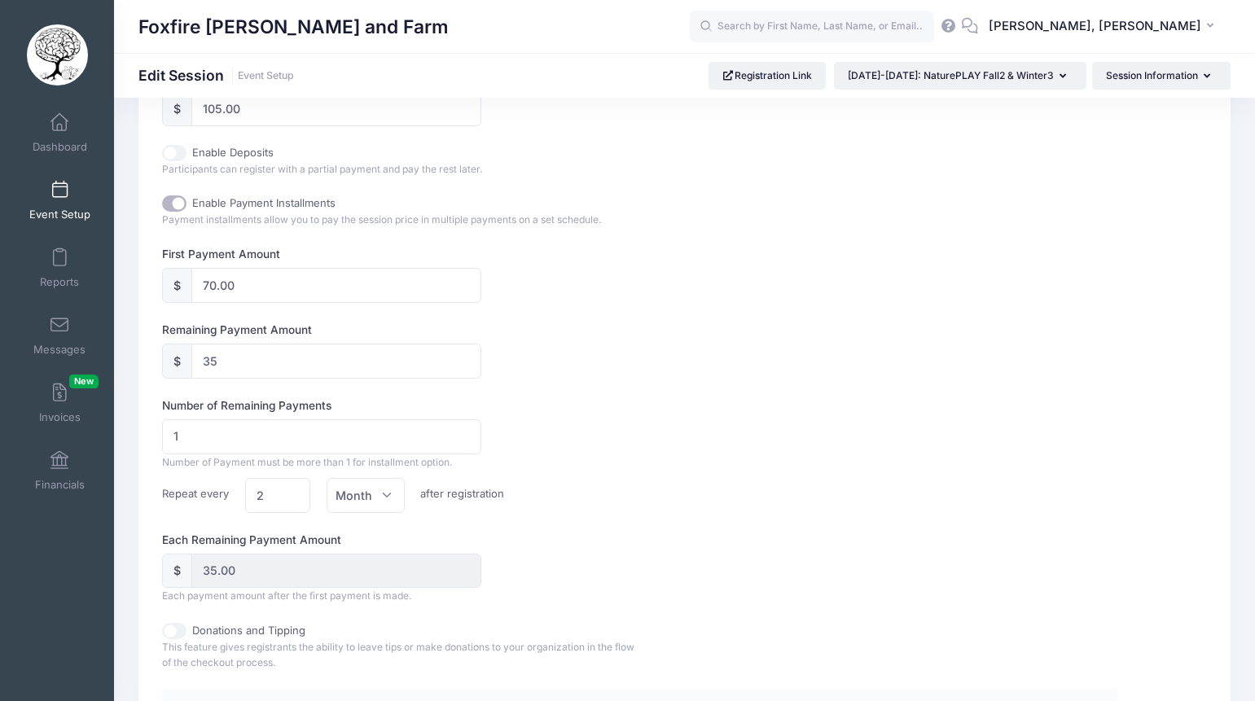
scroll to position [1119, 0]
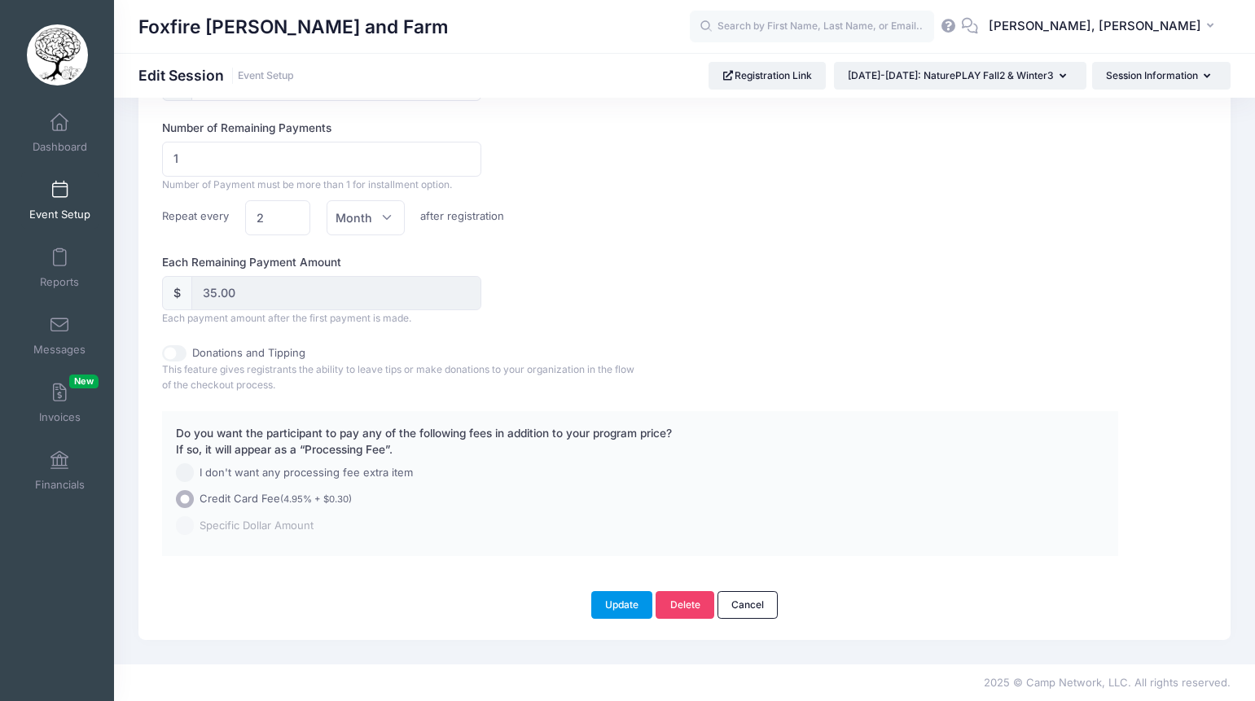
click at [617, 597] on button "Update" at bounding box center [622, 605] width 62 height 28
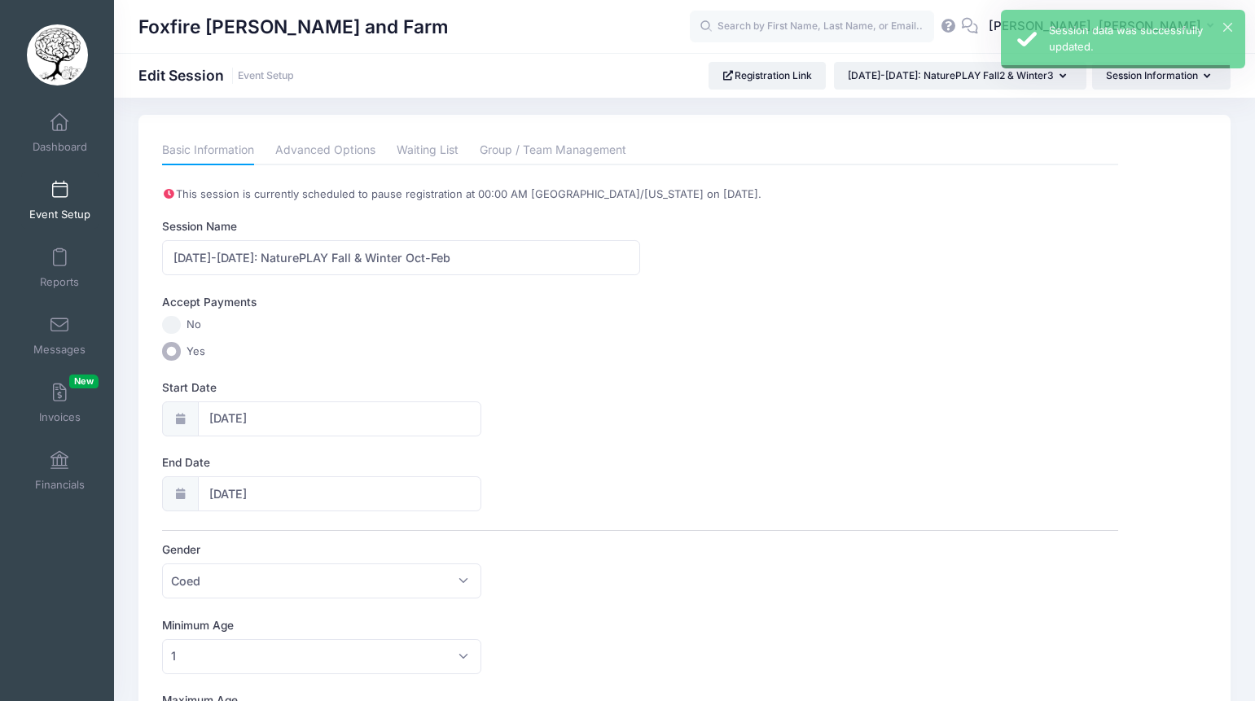
scroll to position [0, 0]
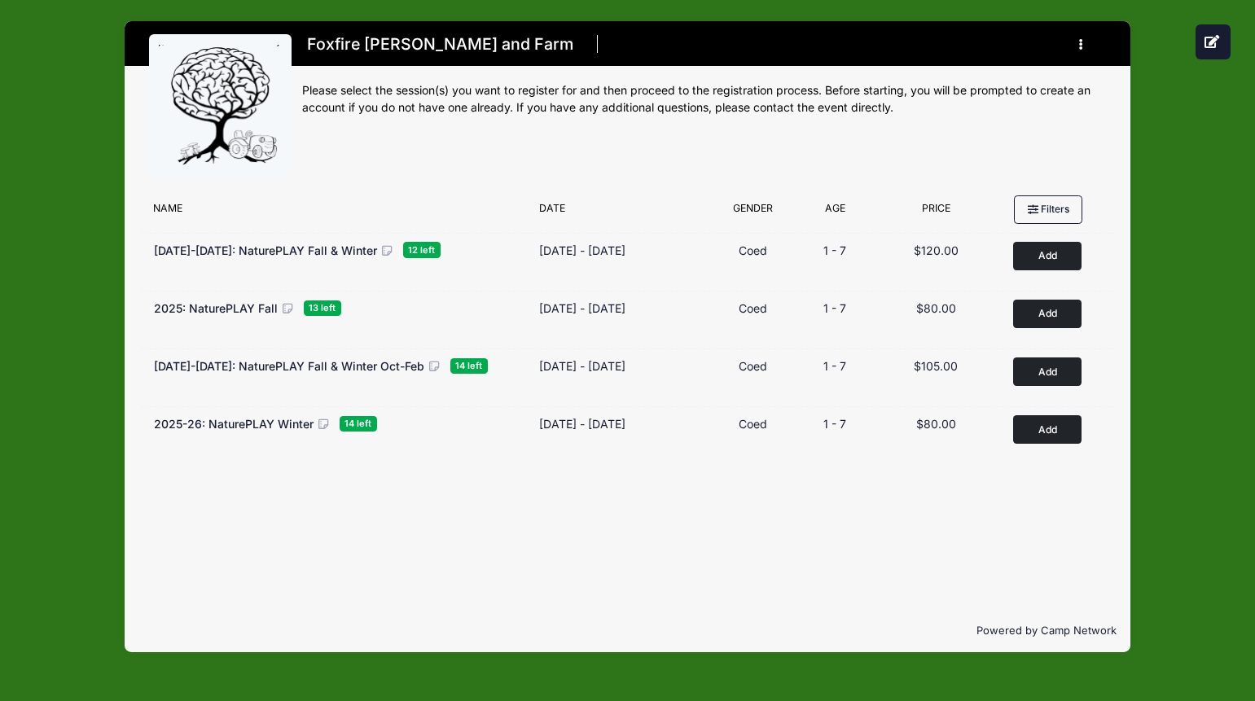
click at [552, 498] on div "Filter Options No sessions found matching your criteria Name Date Gender Filter…" at bounding box center [627, 398] width 1005 height 423
click at [332, 552] on div "Filter Options No sessions found matching your criteria Name Date Gender Filter…" at bounding box center [627, 398] width 1005 height 423
click at [313, 565] on div "Filter Options No sessions found matching your criteria Name Date Gender Filter…" at bounding box center [627, 398] width 1005 height 423
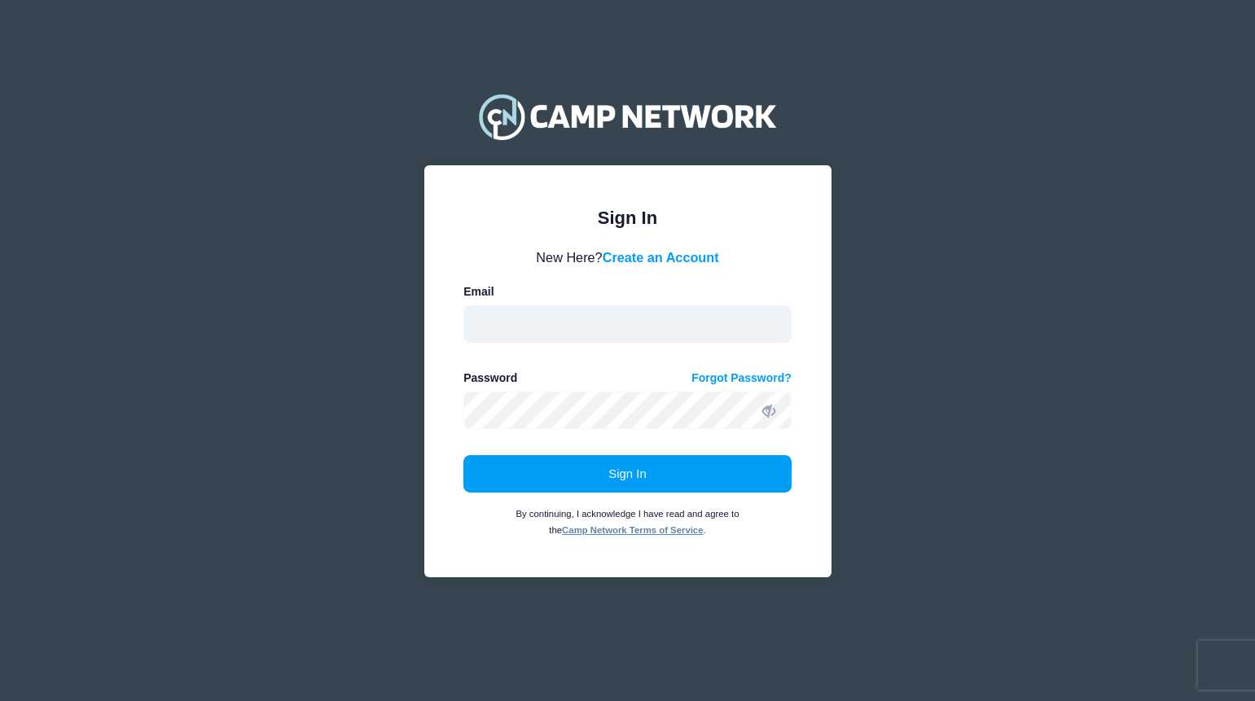
click at [545, 336] on input "email" at bounding box center [628, 323] width 328 height 37
click at [611, 330] on input "email" at bounding box center [628, 323] width 328 height 37
type input "campfoxfire@gmail.com"
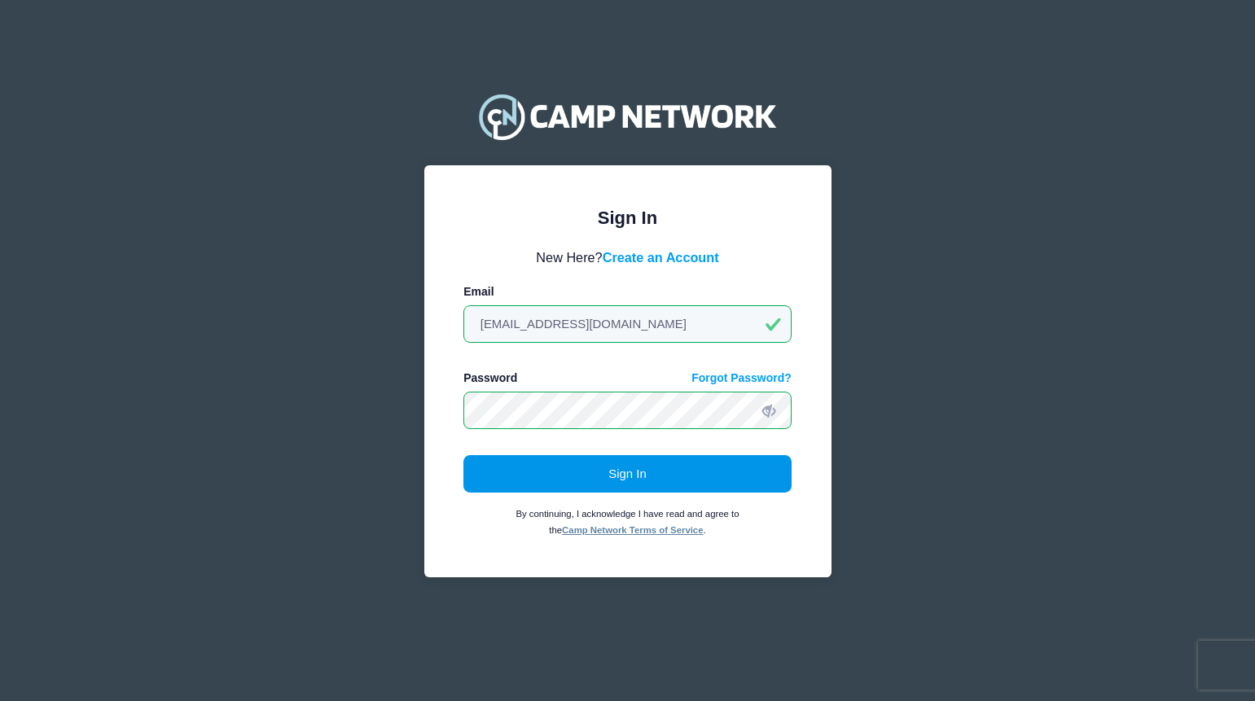
click at [604, 460] on button "Sign In" at bounding box center [628, 473] width 328 height 37
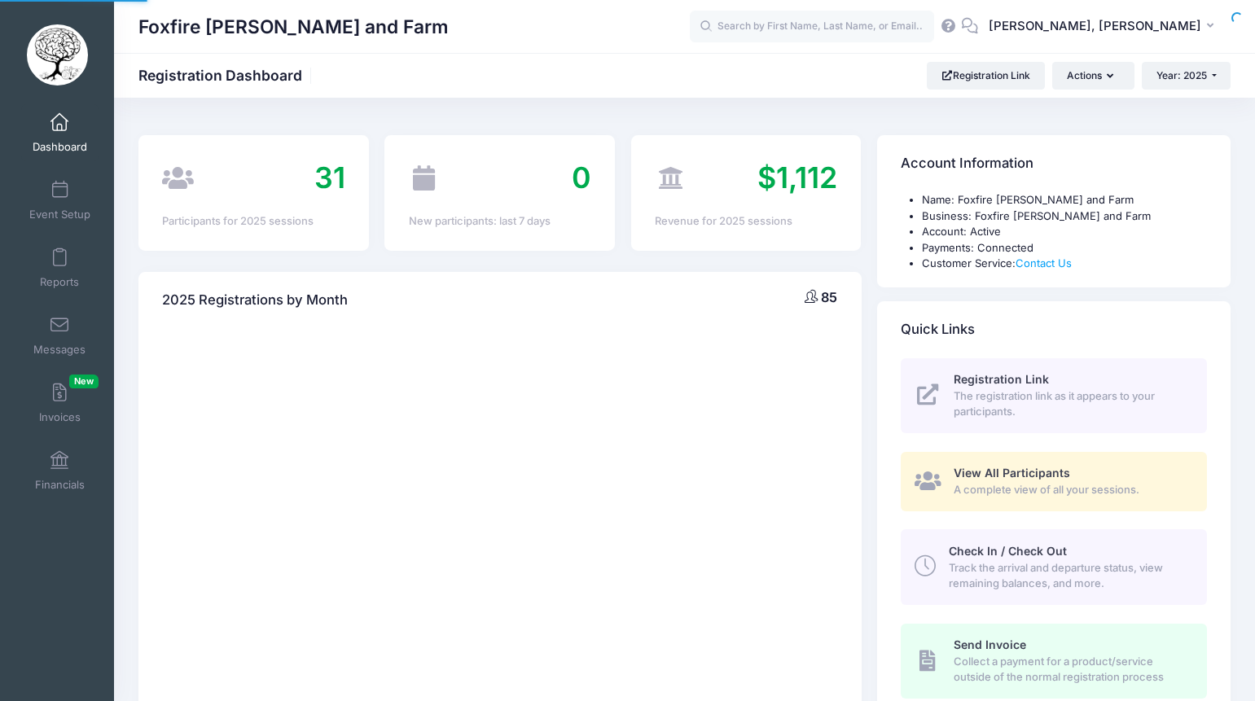
select select
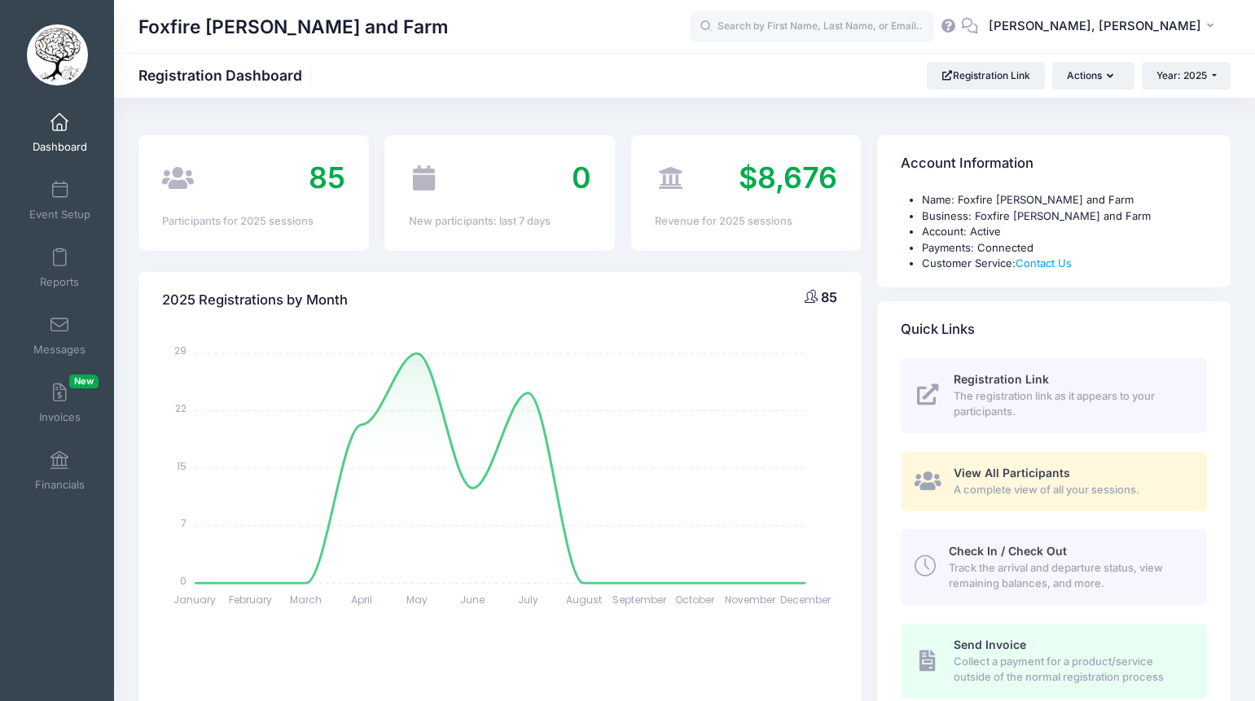
click at [613, 298] on div "2025 Registrations by Month 85" at bounding box center [499, 300] width 723 height 57
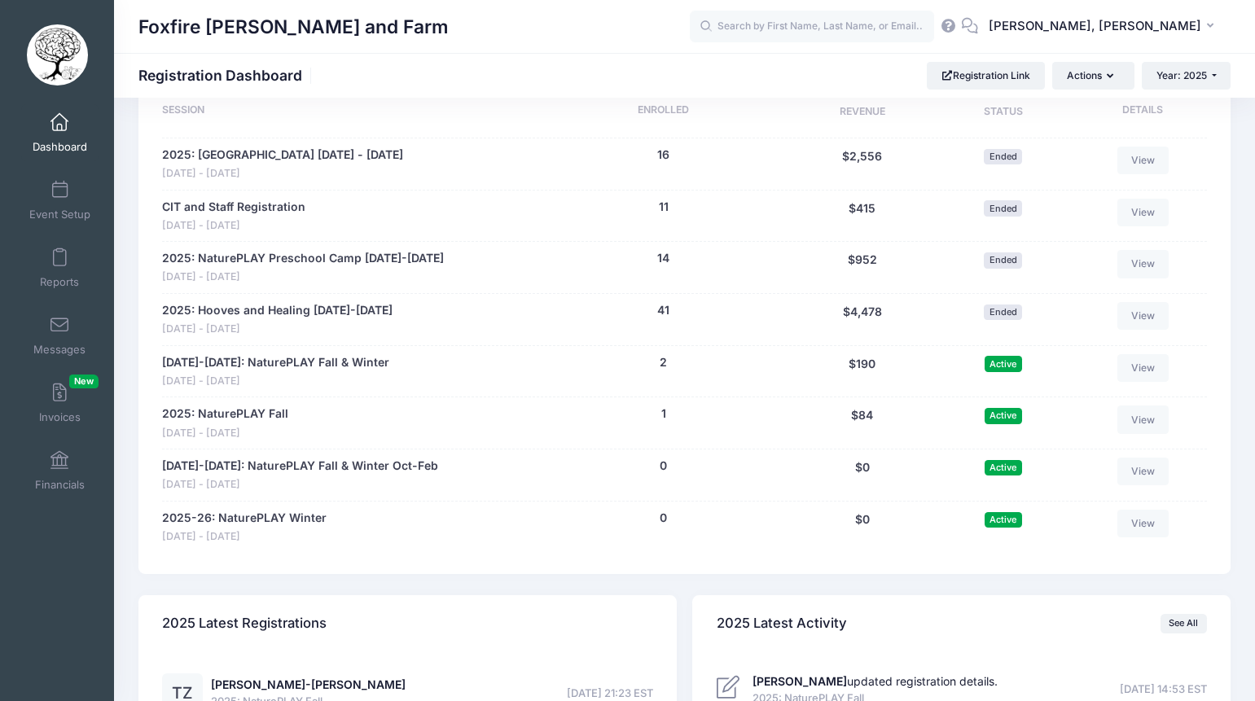
scroll to position [789, 0]
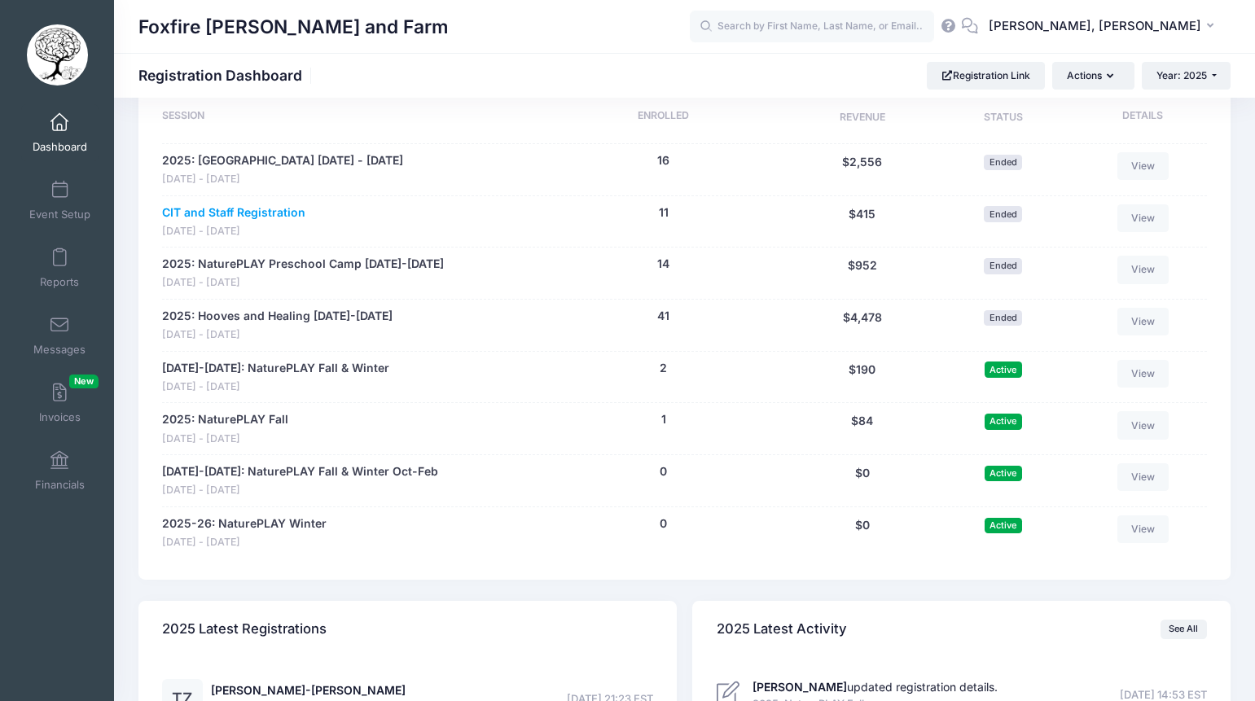
click at [271, 218] on link "CIT and Staff Registration" at bounding box center [233, 212] width 143 height 17
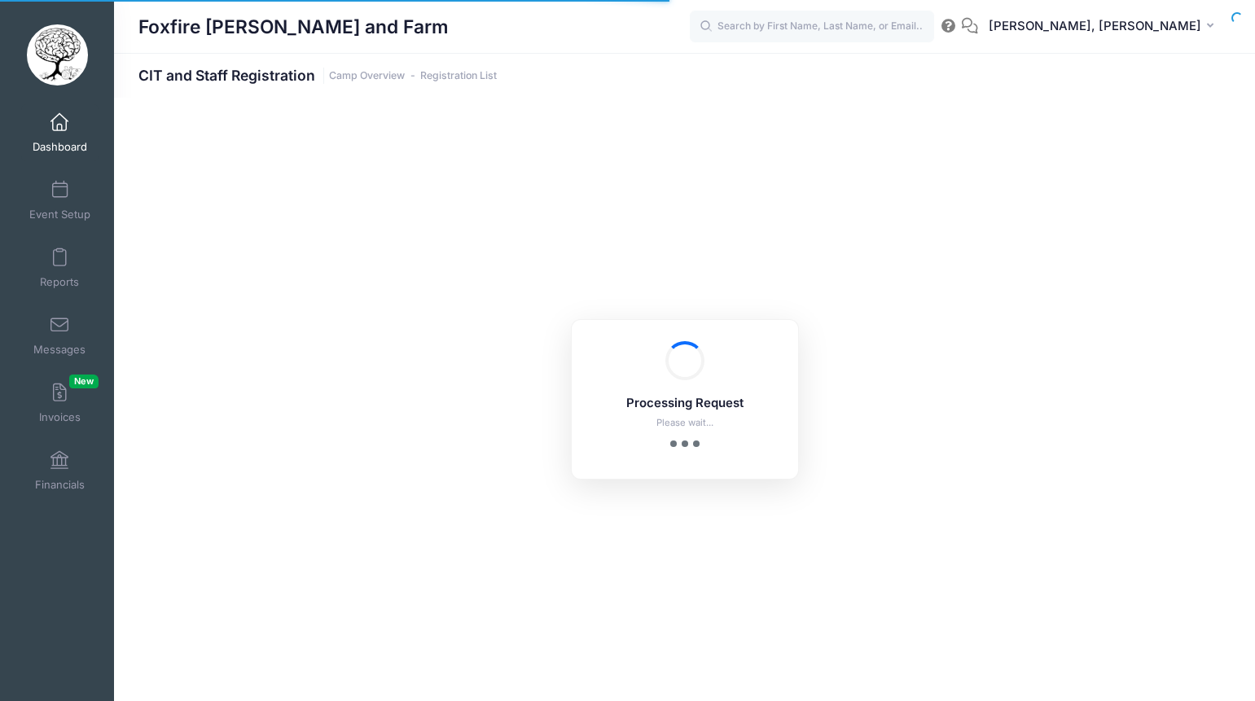
select select "10"
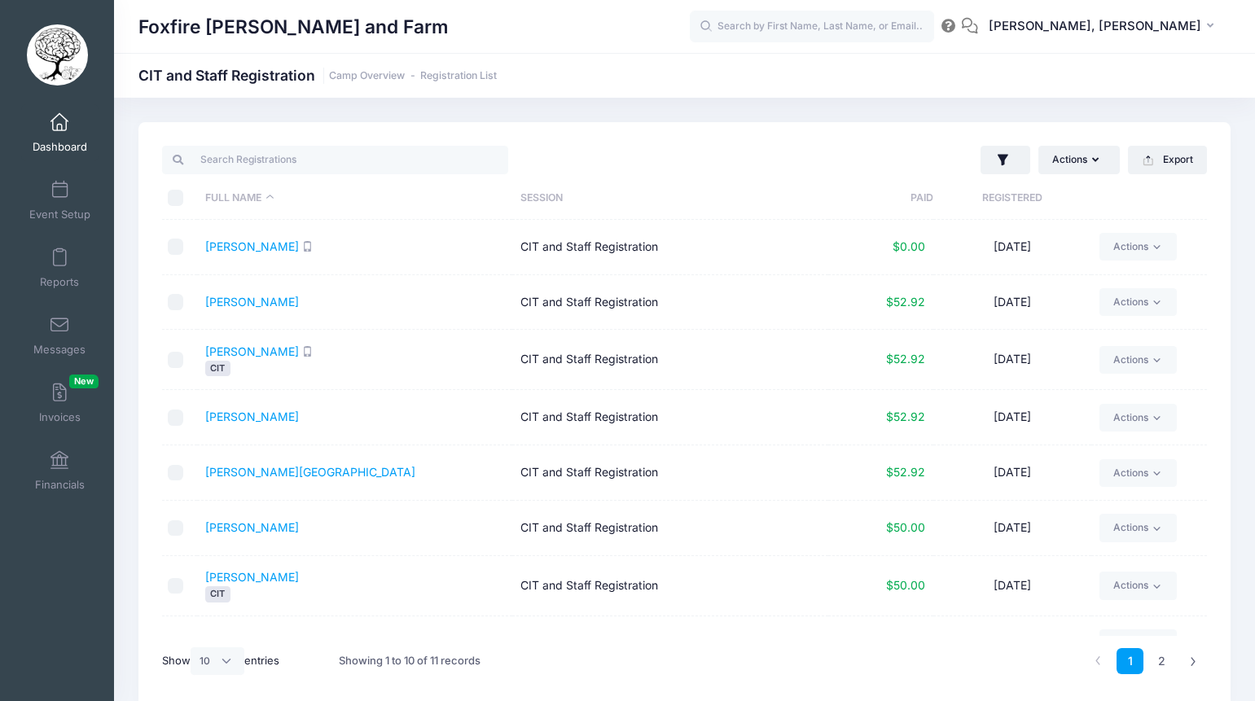
click at [367, 251] on td "[PERSON_NAME]" at bounding box center [355, 247] width 316 height 55
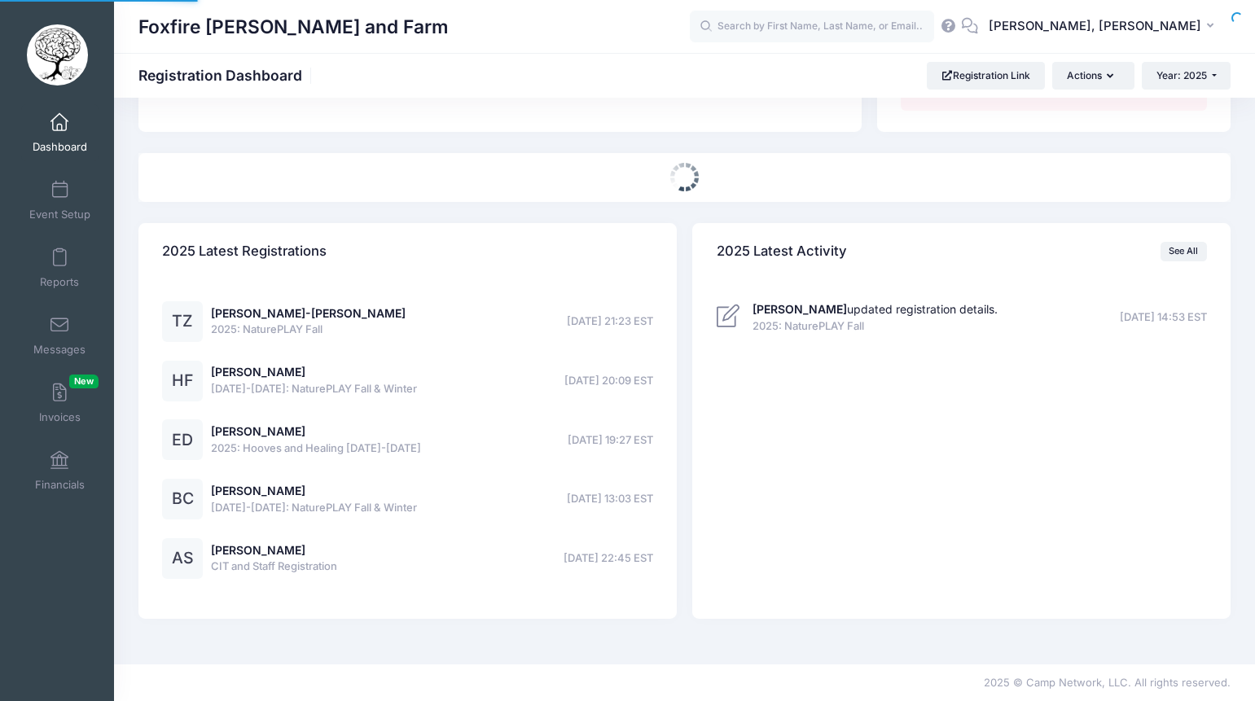
select select
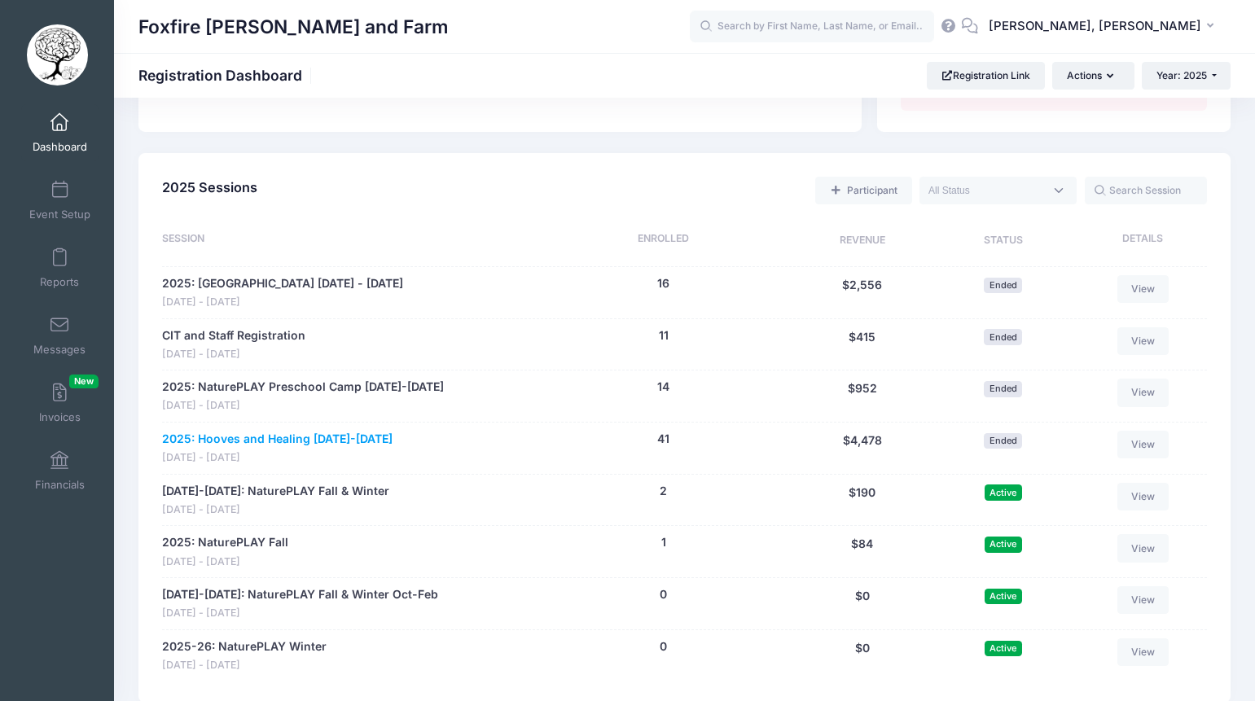
click at [279, 438] on link "2025: Hooves and Healing [DATE]-[DATE]" at bounding box center [277, 439] width 231 height 17
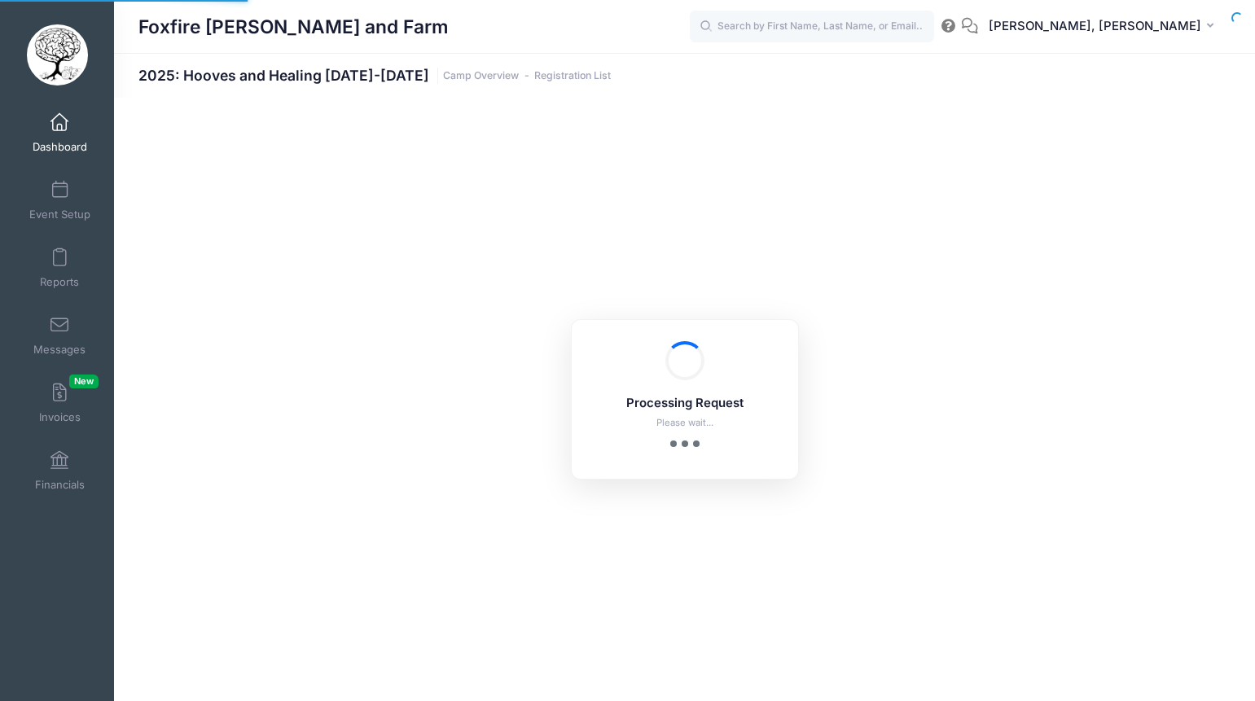
select select "10"
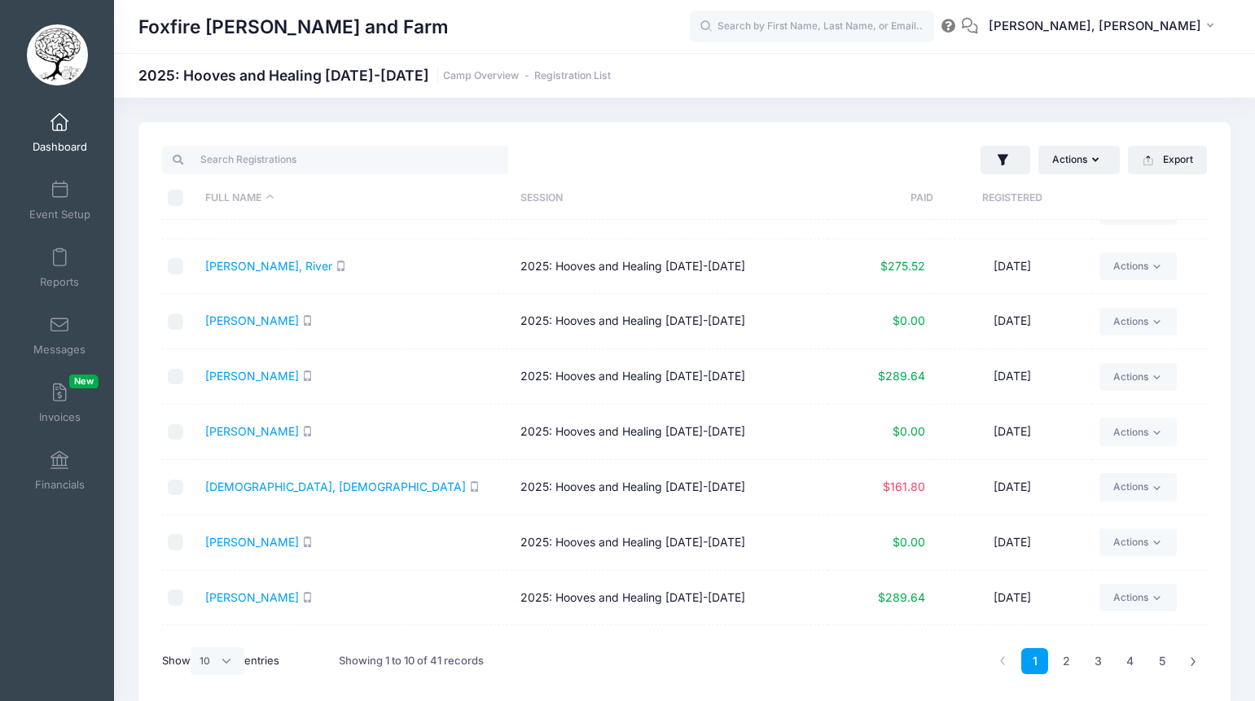
scroll to position [38, 0]
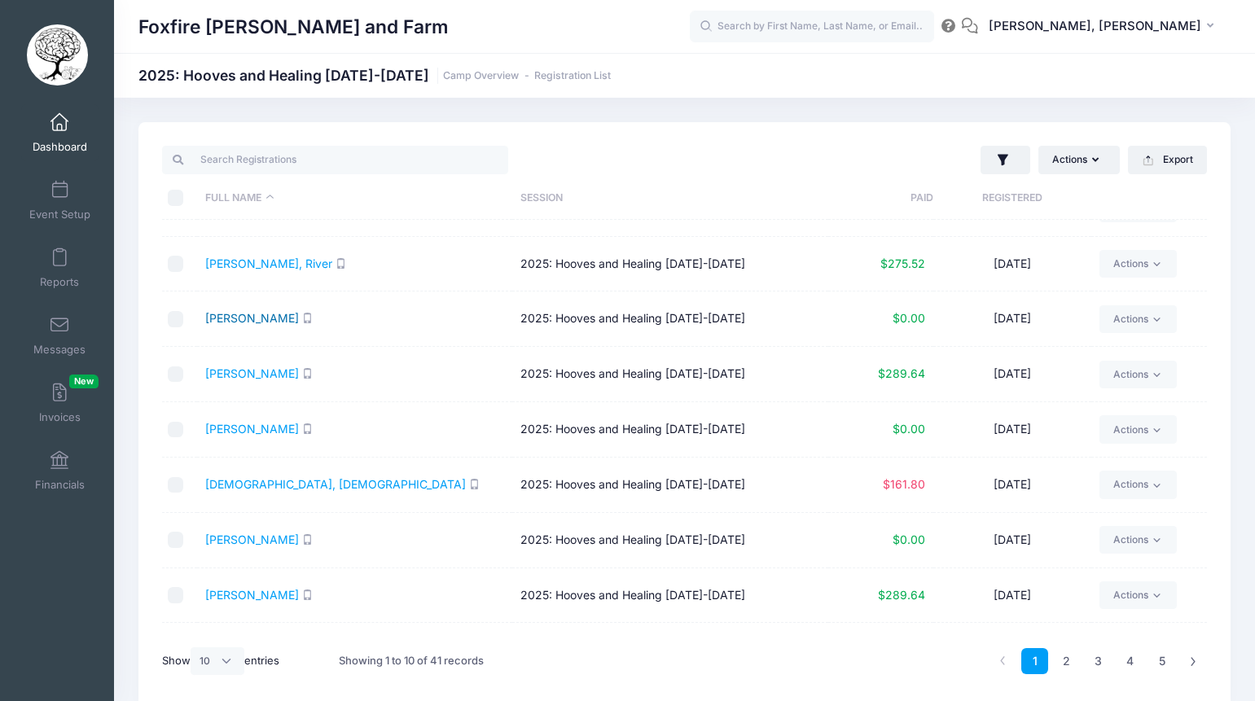
click at [273, 323] on link "[PERSON_NAME]" at bounding box center [252, 318] width 94 height 14
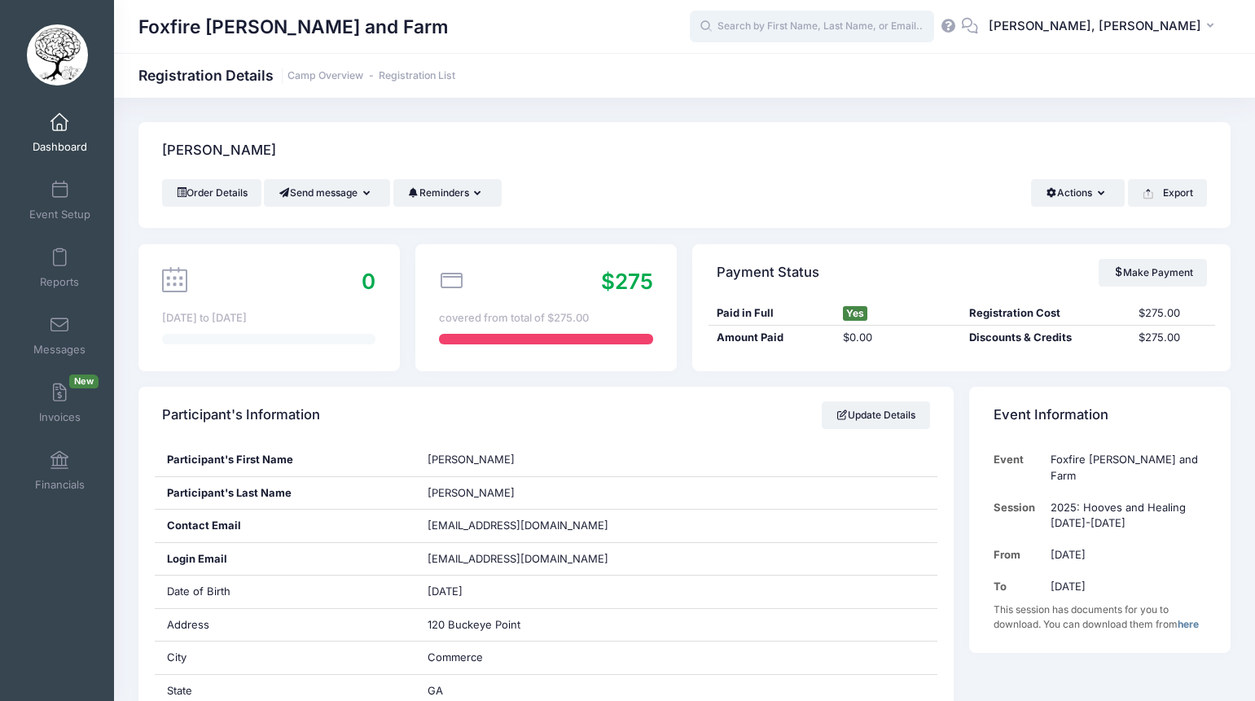
click at [812, 31] on input "text" at bounding box center [812, 27] width 244 height 33
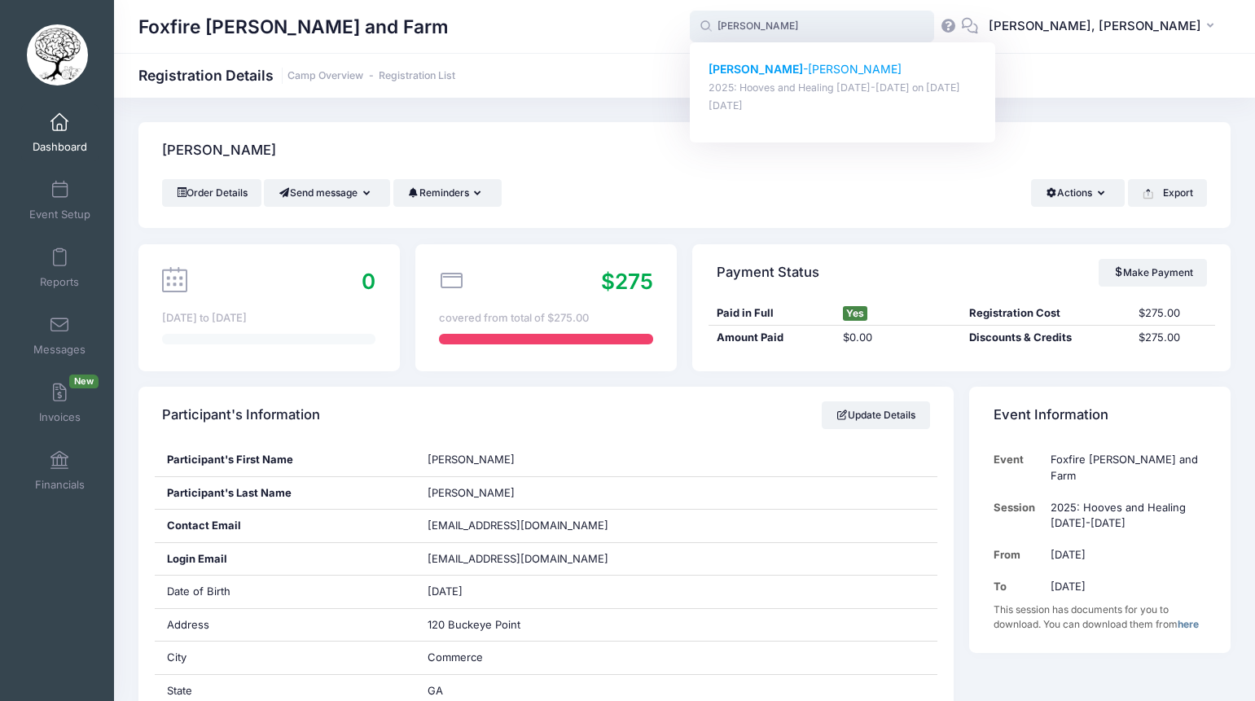
click at [863, 75] on p "[PERSON_NAME] -[PERSON_NAME]" at bounding box center [843, 69] width 269 height 17
type input "[PERSON_NAME]-[PERSON_NAME] (2025: Hooves and Healing [DATE]-[DATE], [DATE])"
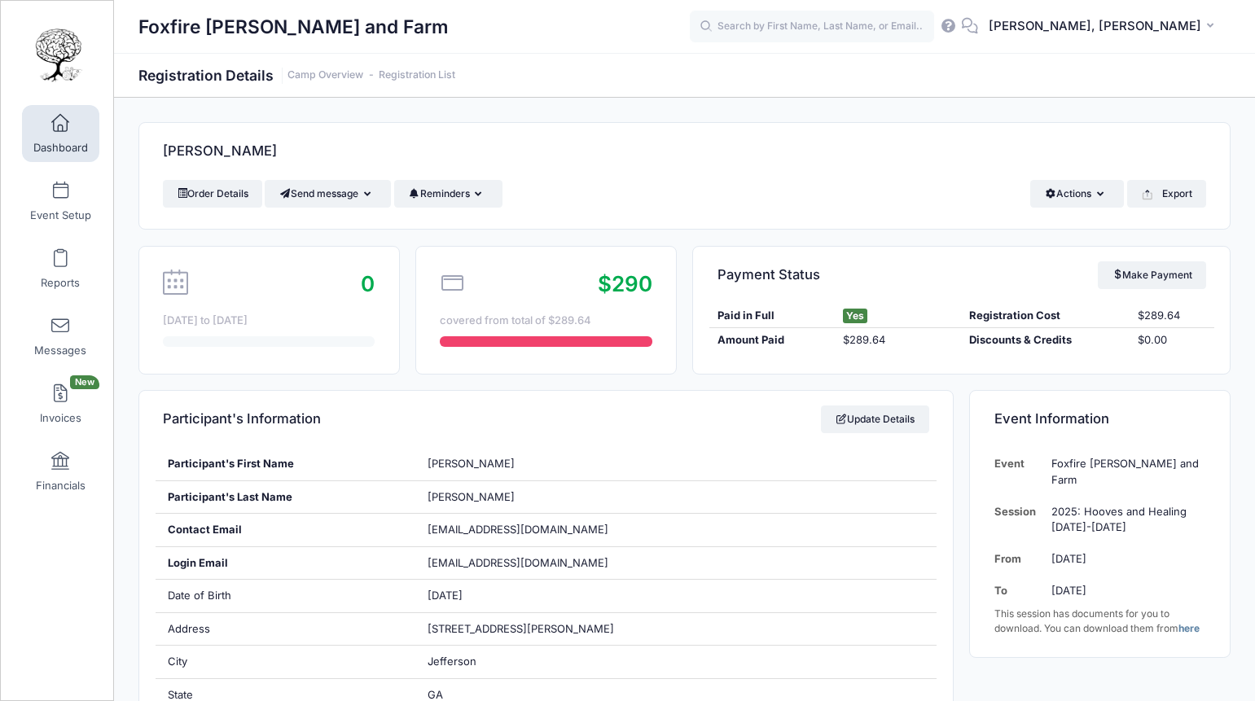
click at [678, 202] on div "Order Details Send message Send Email Send SMS Reminders Send Payment Reminder …" at bounding box center [685, 194] width 1044 height 28
click at [58, 143] on span "Dashboard" at bounding box center [60, 148] width 55 height 14
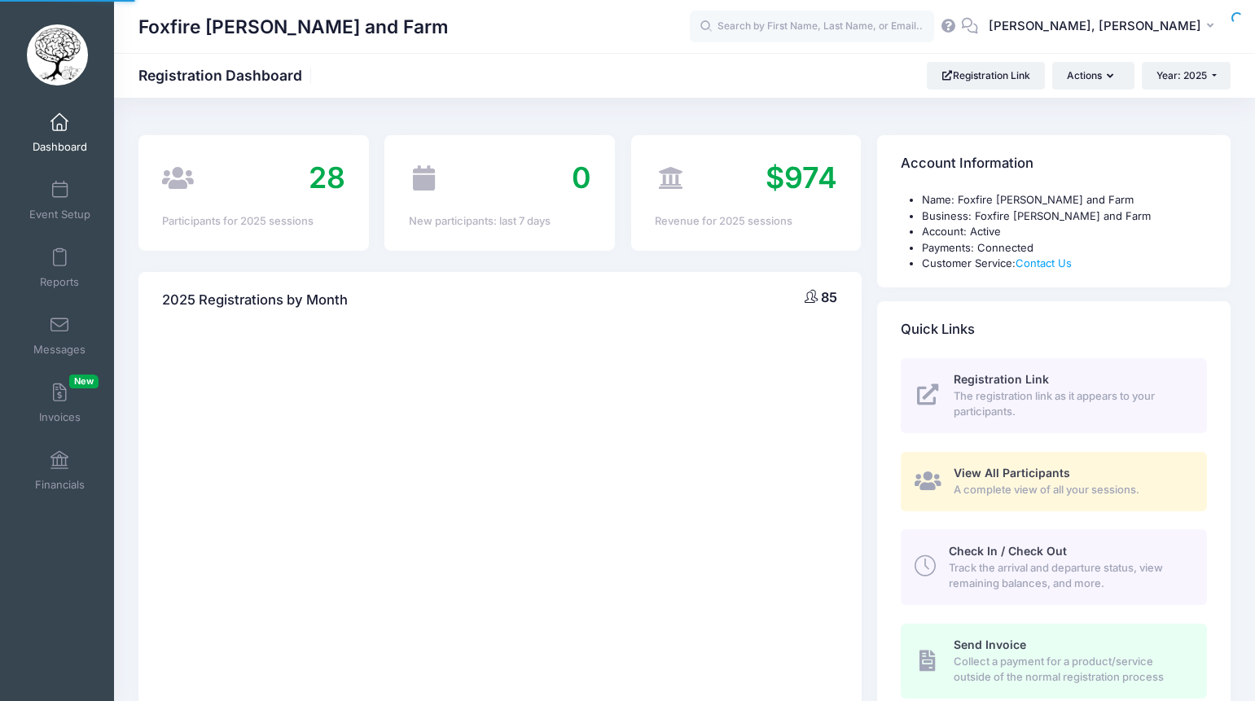
select select
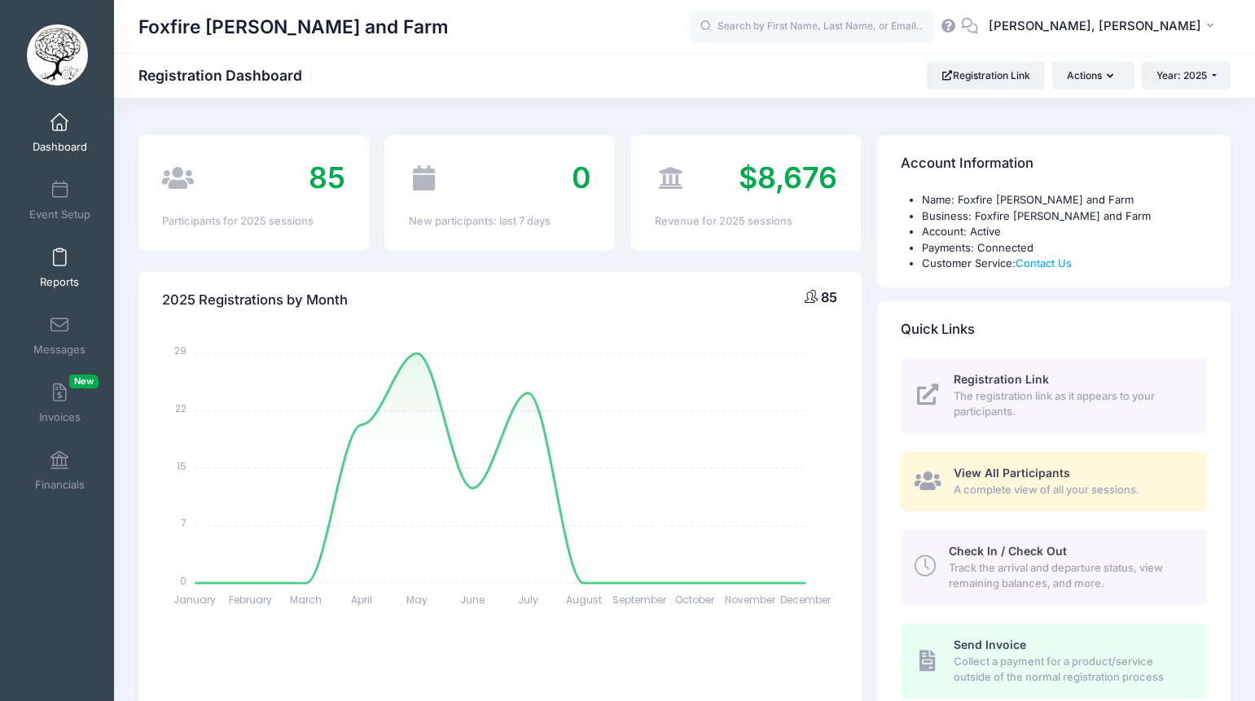
click at [72, 266] on link "Reports" at bounding box center [59, 268] width 77 height 57
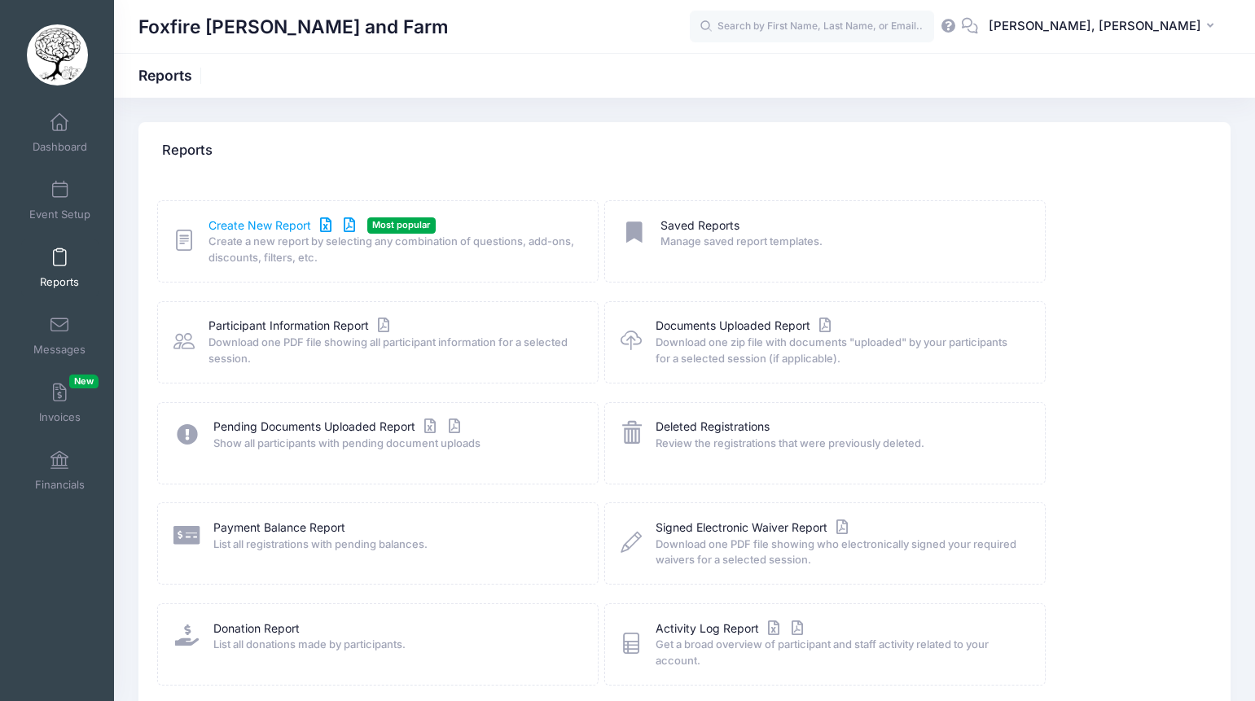
click at [246, 223] on link "Create New Report" at bounding box center [285, 226] width 152 height 17
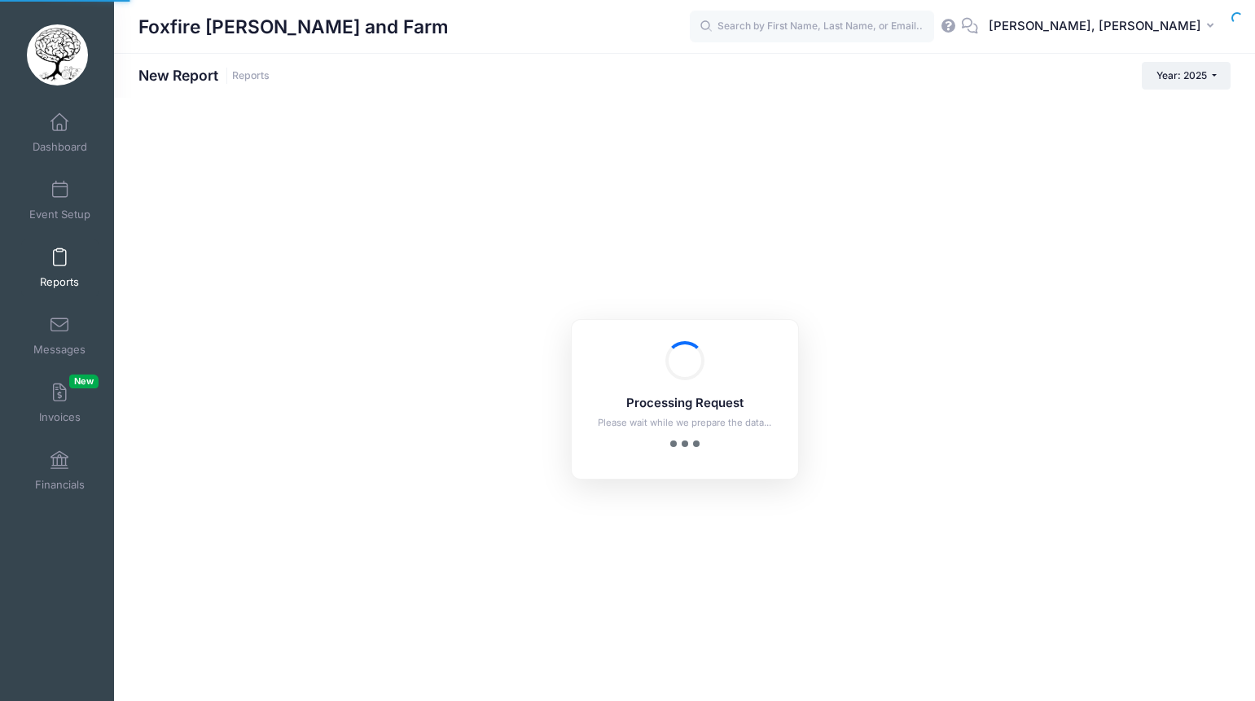
checkbox input "true"
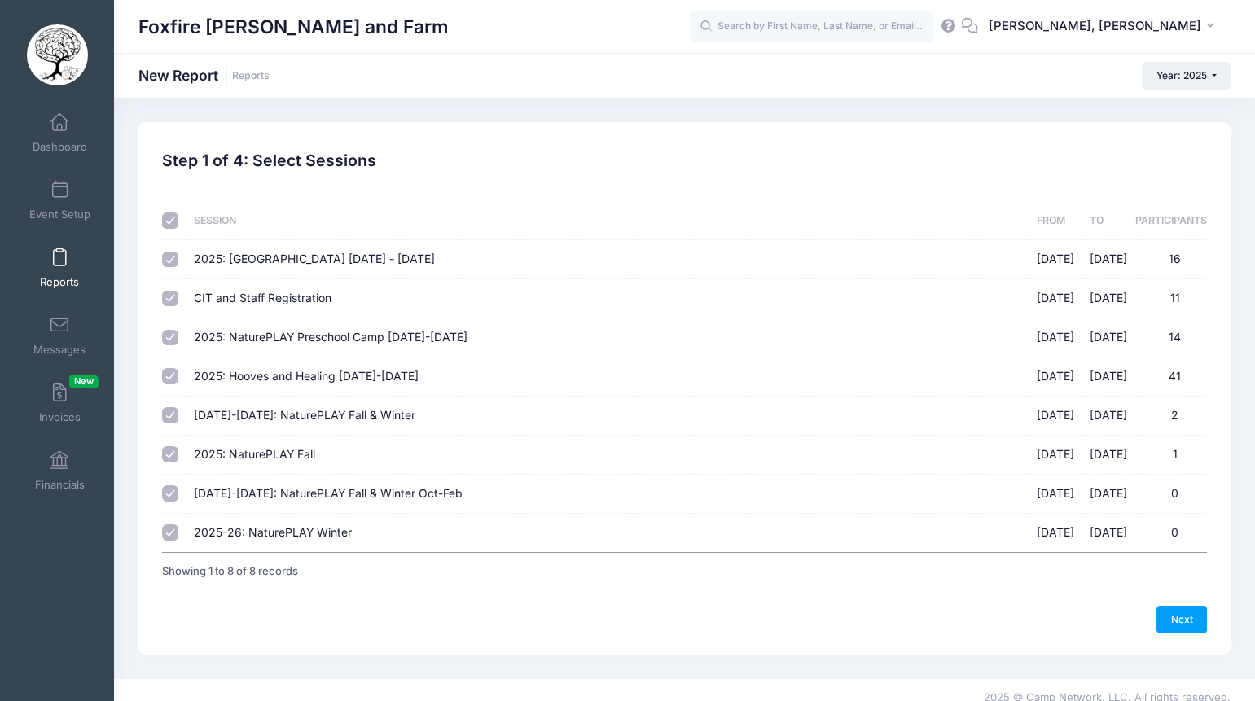
click at [166, 224] on input "checkbox" at bounding box center [170, 221] width 16 height 16
checkbox input "false"
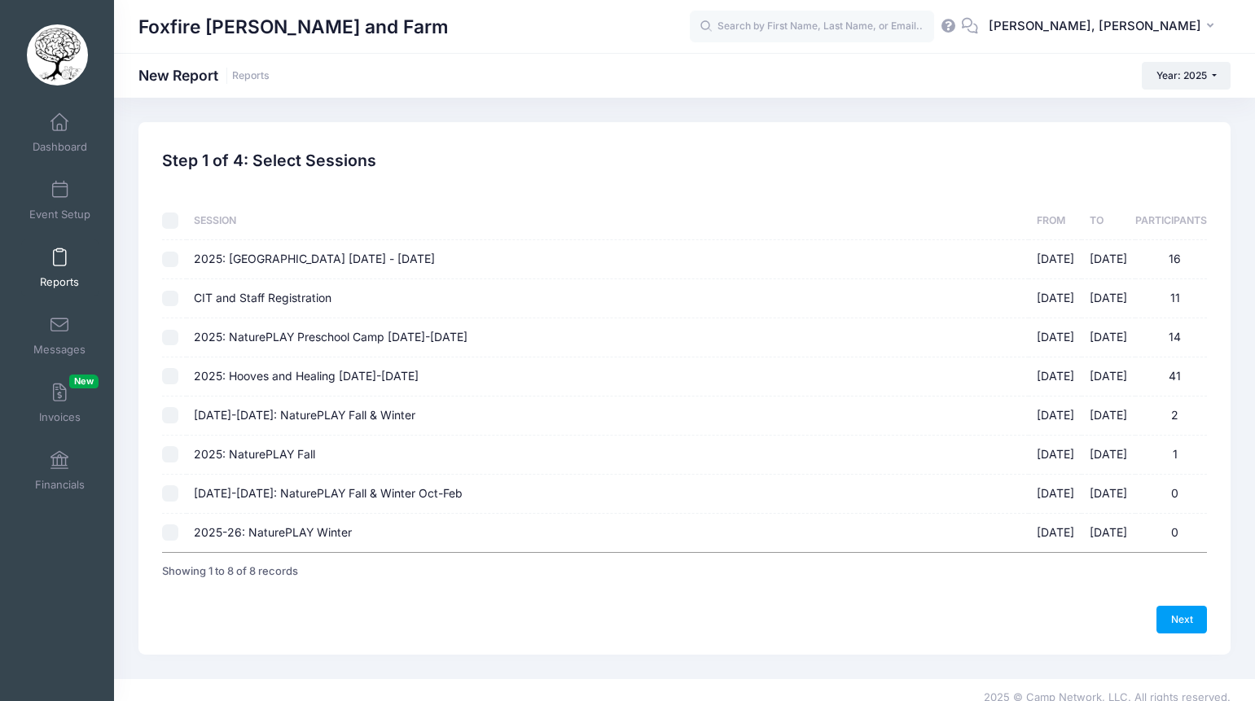
checkbox input "false"
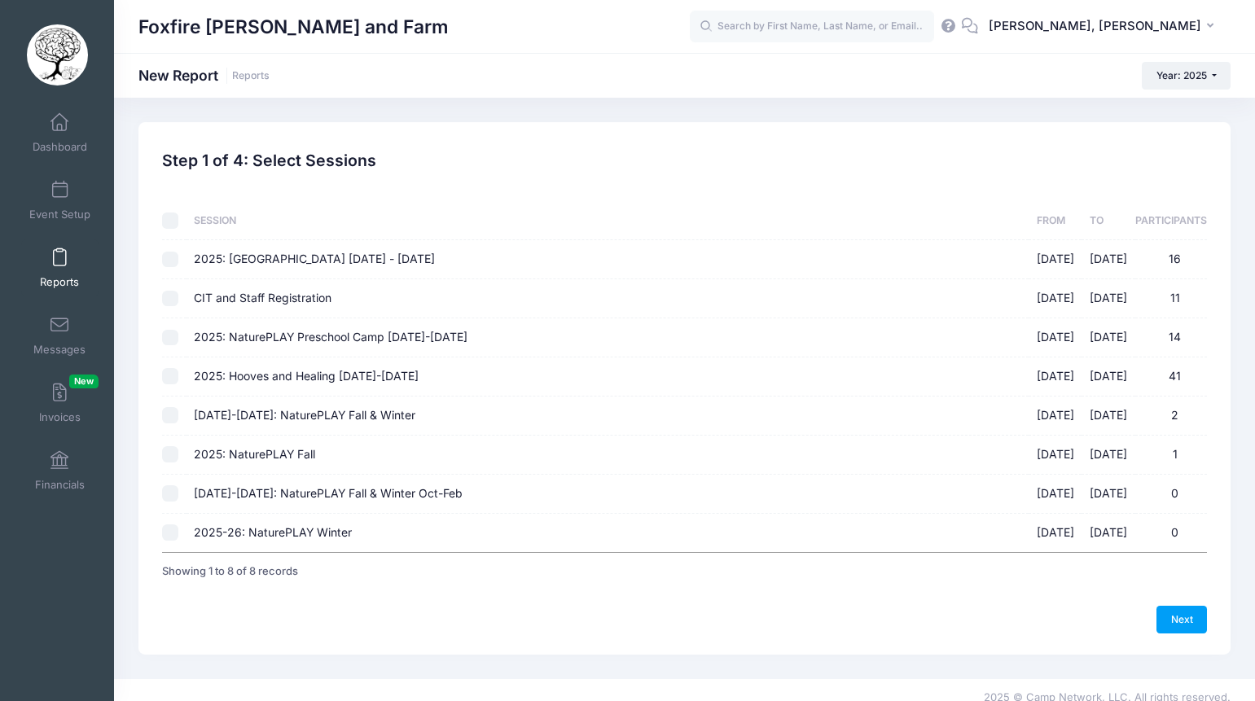
click at [168, 410] on input "2025-2026: NaturePLAY Fall & Winter 09/12/2025 - 02/20/2026 2" at bounding box center [170, 415] width 16 height 16
checkbox input "true"
click at [169, 450] on input "2025: NaturePLAY Fall 09/12/2025 - 11/14/2025 1" at bounding box center [170, 454] width 16 height 16
checkbox input "true"
click at [174, 500] on input "2025-2026: NaturePLAY Fall & Winter Oct-Feb 10/17/2025 - 02/20/2026 0" at bounding box center [170, 494] width 16 height 16
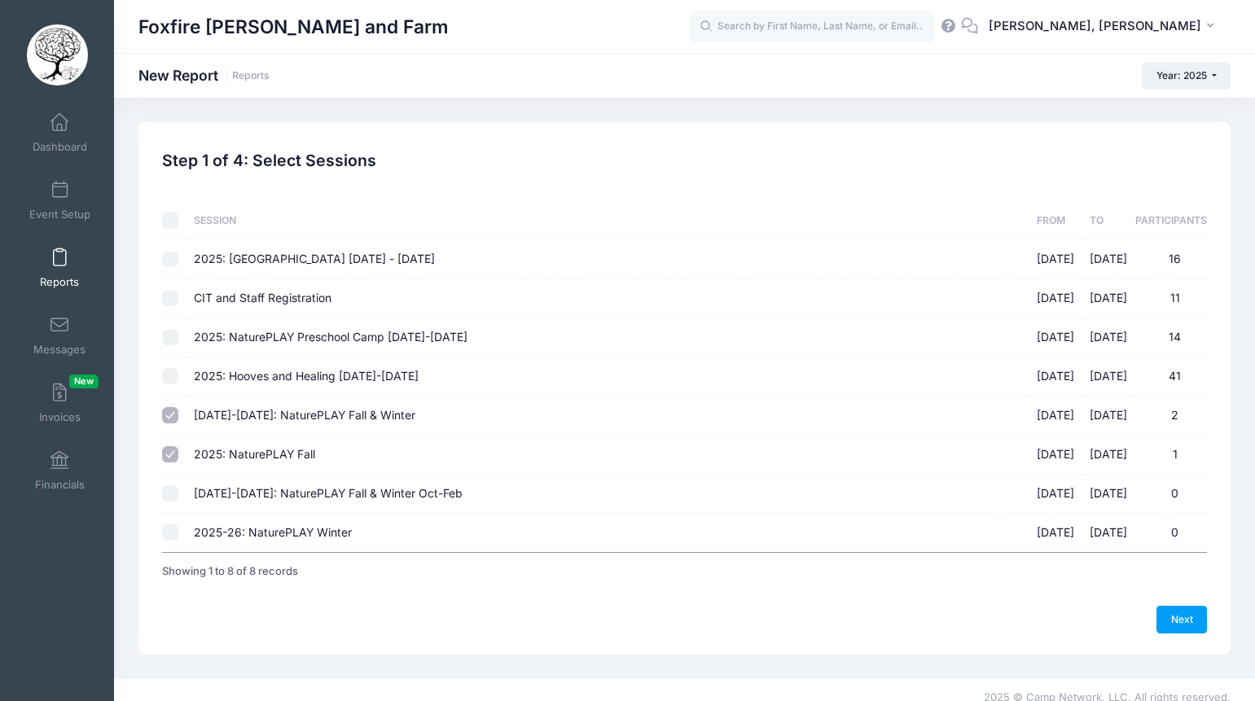
checkbox input "true"
click at [169, 538] on input "2025-26: NaturePLAY Winter 12/12/2025 - 02/20/2026 0" at bounding box center [170, 533] width 16 height 16
checkbox input "true"
click at [1172, 617] on link "Next" at bounding box center [1182, 620] width 51 height 28
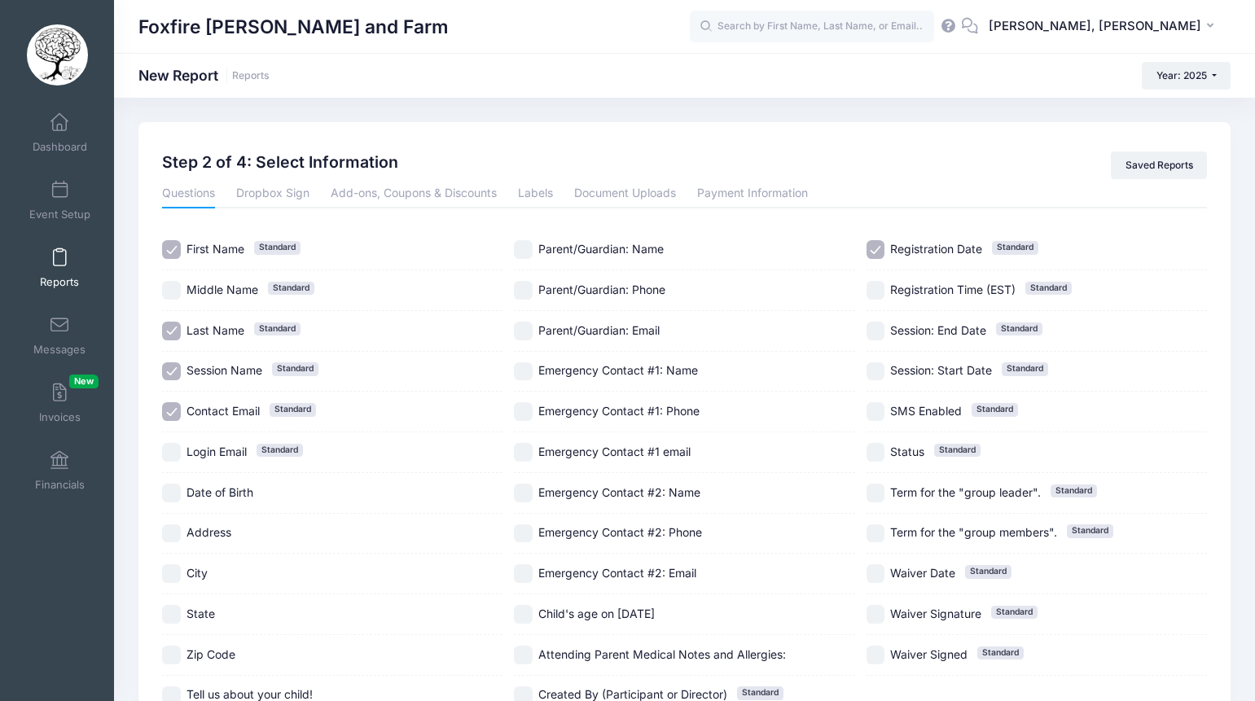
click at [520, 245] on input "Parent/Guardian: Name" at bounding box center [523, 249] width 19 height 19
checkbox input "true"
click at [522, 284] on input "Parent/Guardian: Phone" at bounding box center [523, 290] width 19 height 19
checkbox input "true"
click at [524, 332] on input "Parent/Guardian: Email" at bounding box center [523, 331] width 19 height 19
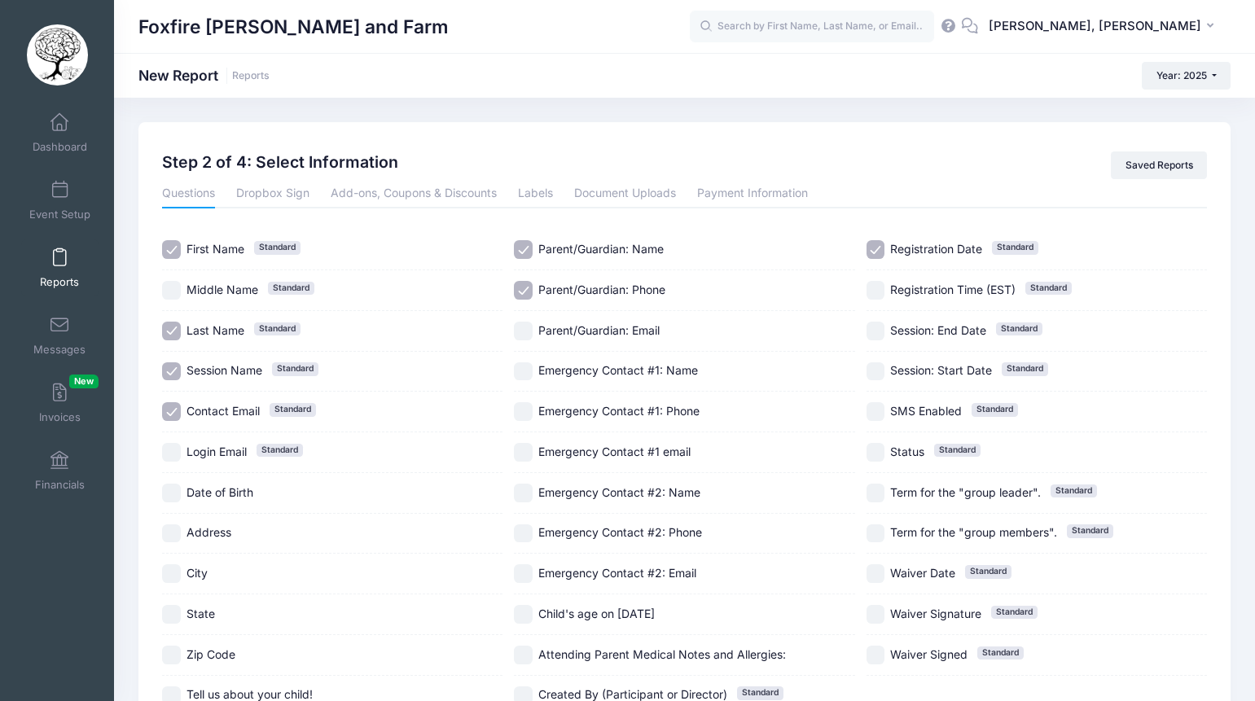
checkbox input "true"
click at [169, 491] on input "Date of Birth" at bounding box center [171, 493] width 19 height 19
checkbox input "true"
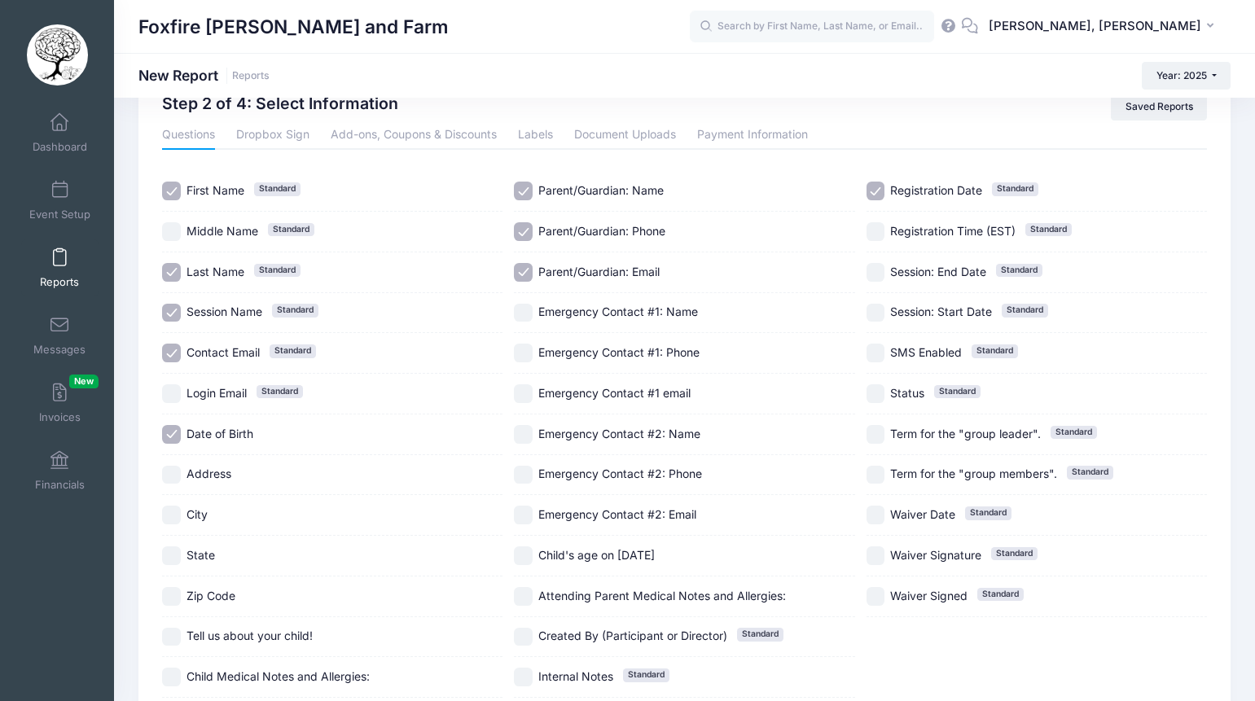
scroll to position [86, 0]
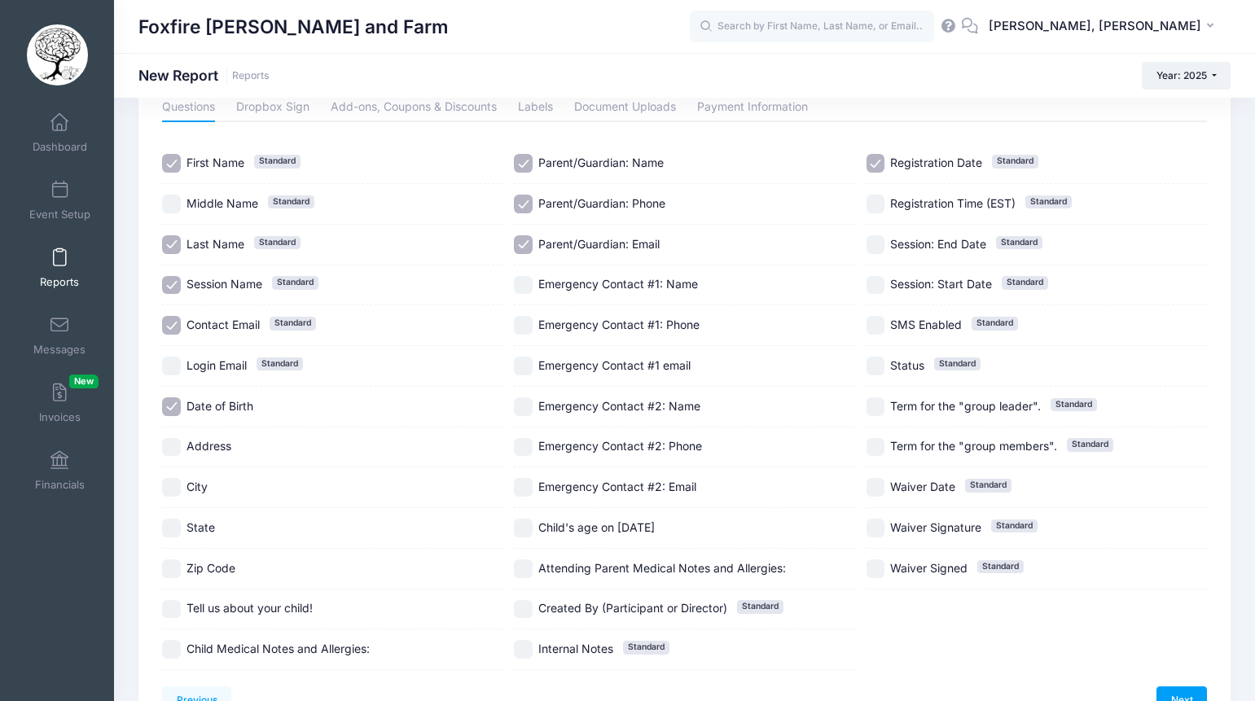
click at [174, 457] on div "Address" at bounding box center [332, 448] width 341 height 41
checkbox input "true"
click at [172, 493] on input "City" at bounding box center [171, 487] width 19 height 19
checkbox input "true"
click at [169, 530] on input "State" at bounding box center [171, 528] width 19 height 19
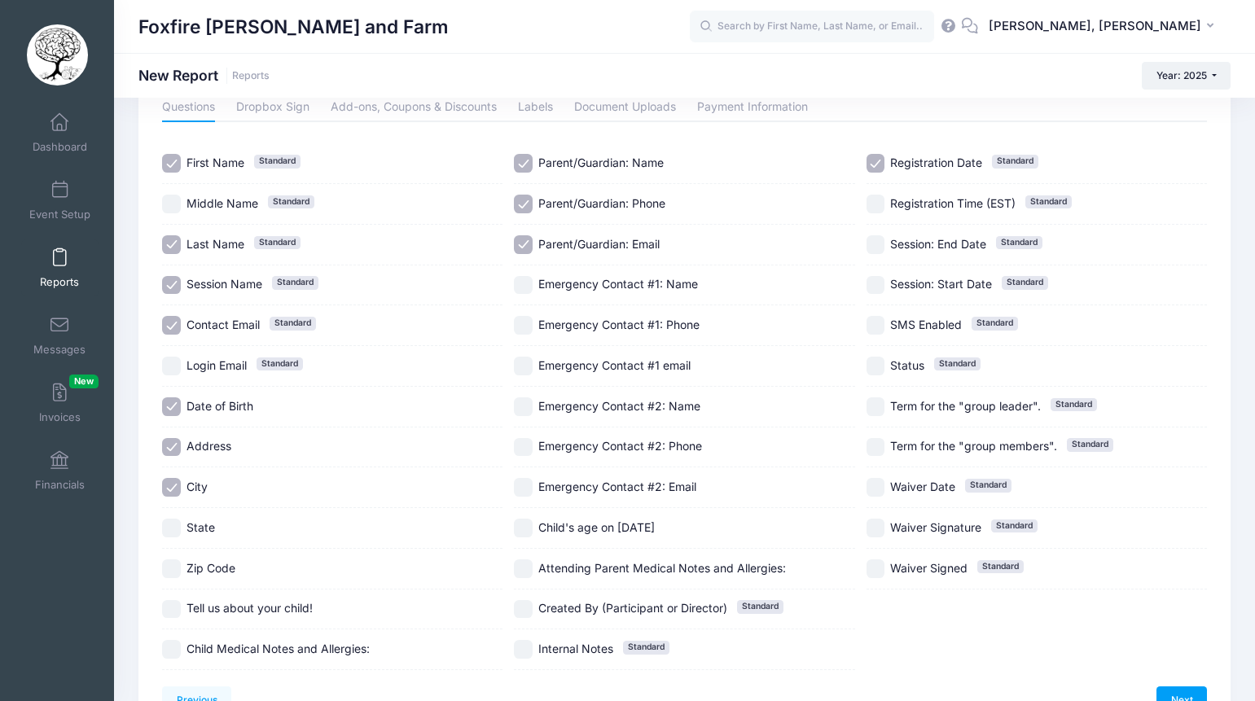
checkbox input "true"
click at [178, 574] on input "Zip Code" at bounding box center [171, 569] width 19 height 19
checkbox input "true"
click at [164, 616] on input "Tell us about your child!" at bounding box center [171, 609] width 19 height 19
checkbox input "true"
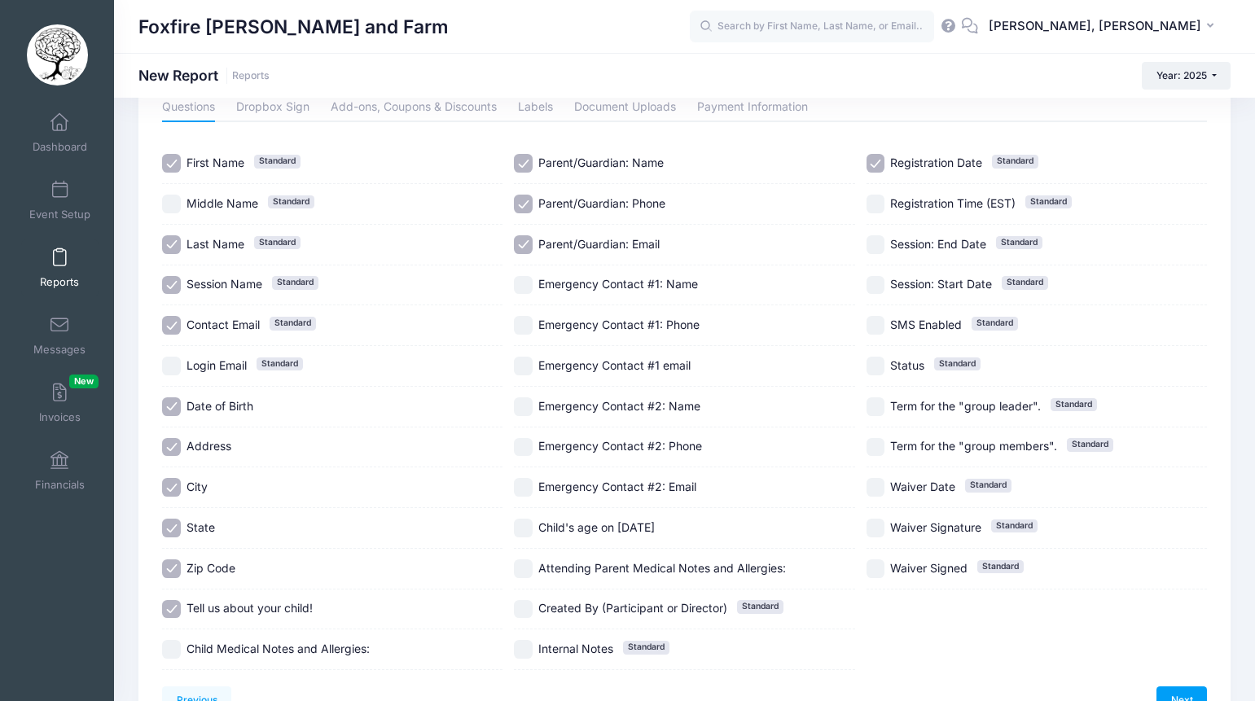
click at [170, 663] on div "Child Medical Notes and Allergies:" at bounding box center [332, 650] width 341 height 41
checkbox input "true"
click at [534, 535] on label "Child's age on August 1st" at bounding box center [684, 528] width 341 height 19
checkbox input "true"
click at [526, 574] on input "Attending Parent Medical Notes and Allergies:" at bounding box center [523, 569] width 19 height 19
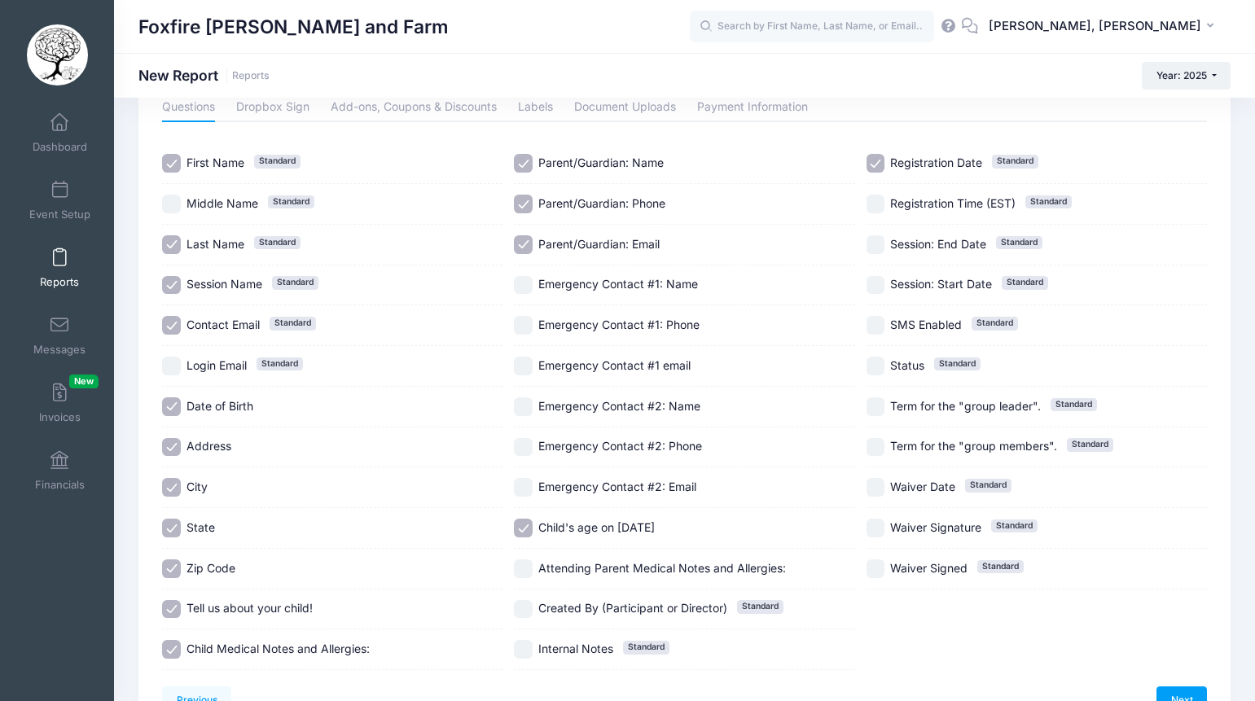
checkbox input "true"
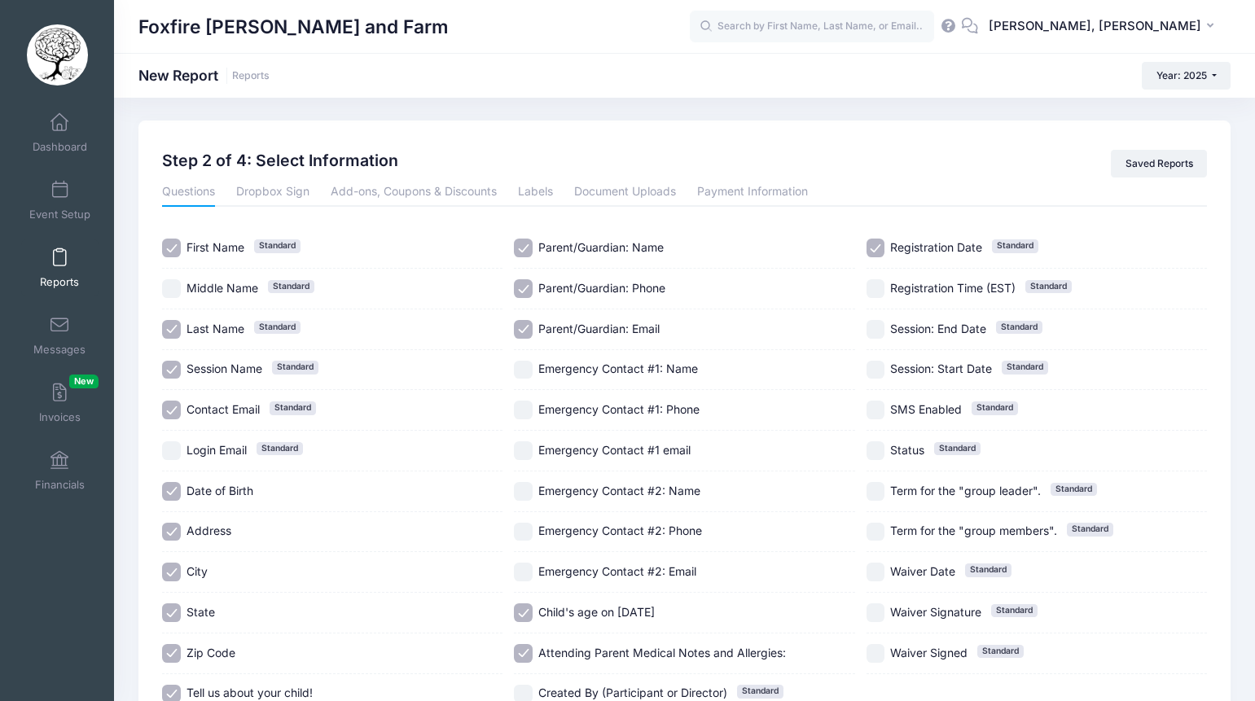
scroll to position [0, 0]
click at [878, 334] on input "Session: End Date Standard" at bounding box center [876, 331] width 19 height 19
checkbox input "true"
click at [872, 363] on input "Session: Start Date Standard" at bounding box center [876, 372] width 19 height 19
checkbox input "true"
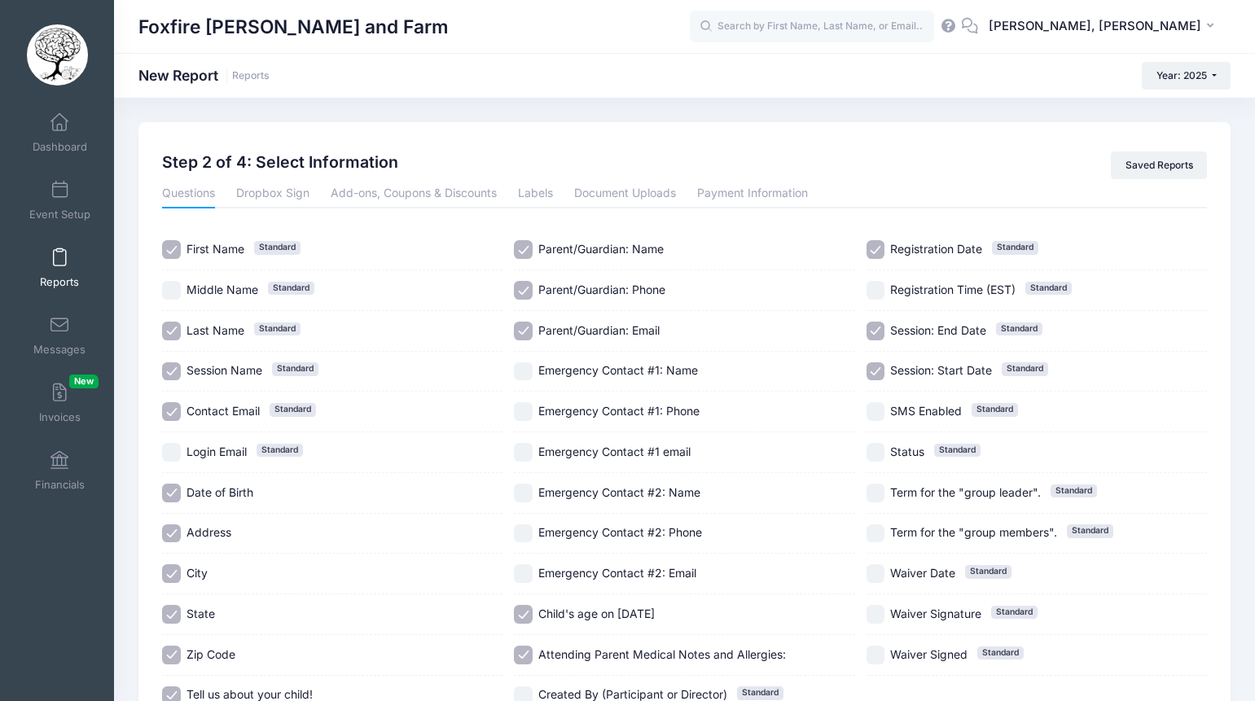
click at [872, 415] on input "SMS Enabled Standard" at bounding box center [876, 411] width 19 height 19
checkbox input "true"
click at [281, 201] on link "Dropbox Sign" at bounding box center [272, 193] width 73 height 29
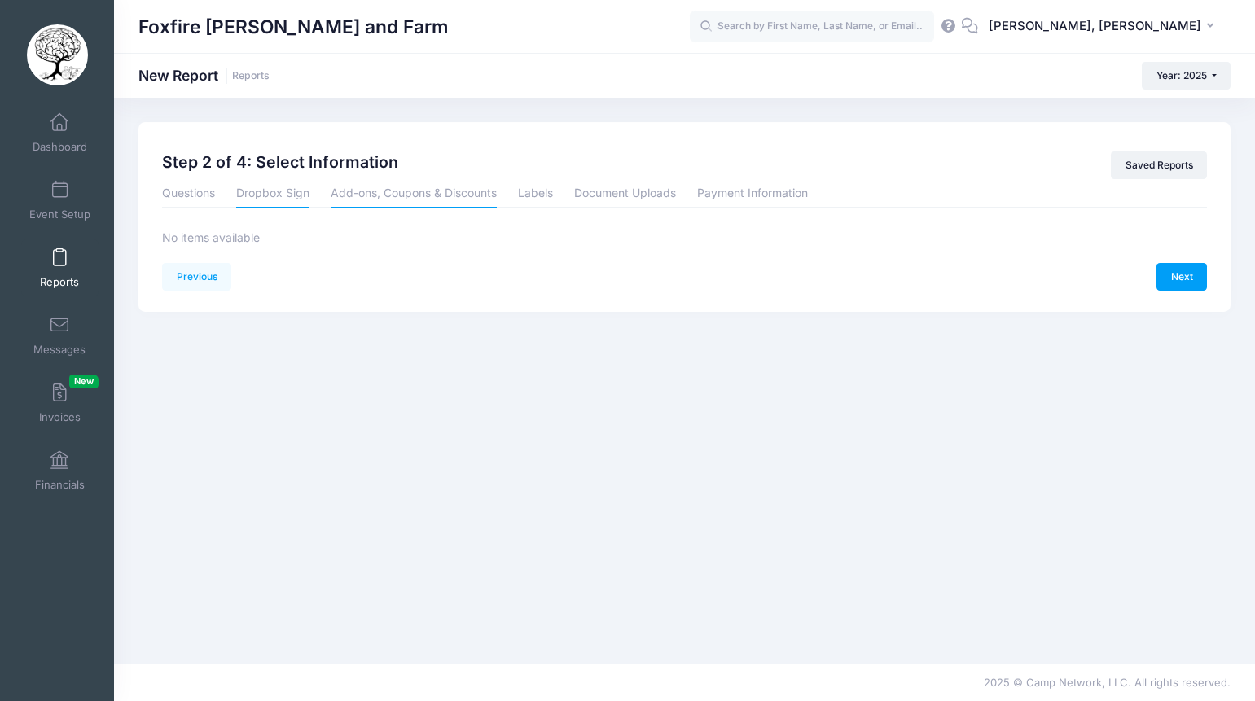
click at [381, 195] on link "Add-ons, Coupons & Discounts" at bounding box center [414, 193] width 166 height 29
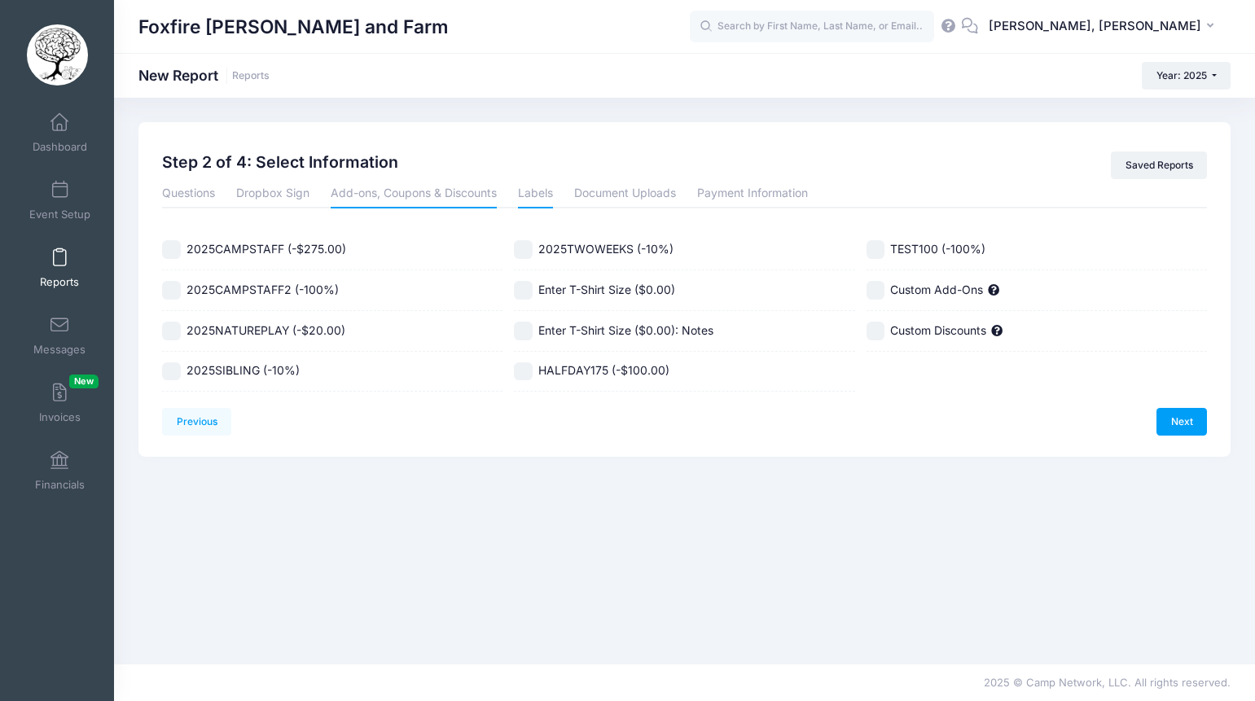
click at [521, 197] on link "Labels" at bounding box center [535, 193] width 35 height 29
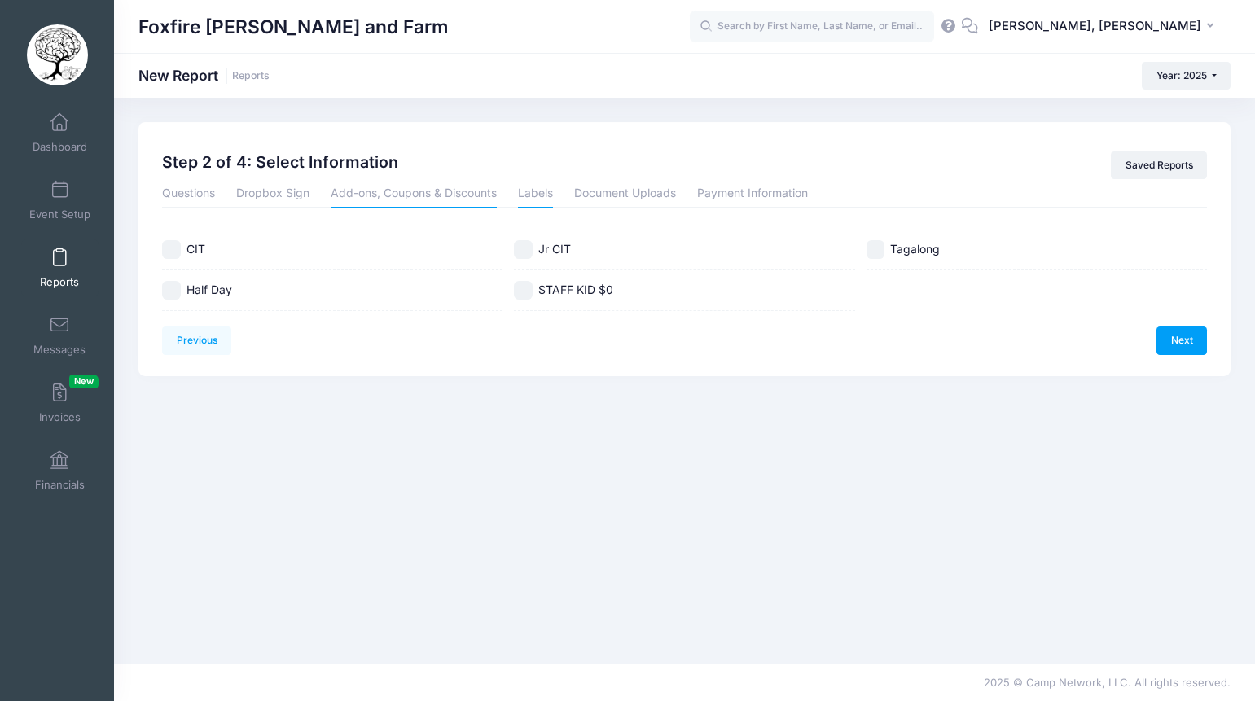
click at [424, 187] on link "Add-ons, Coupons & Discounts" at bounding box center [414, 193] width 166 height 29
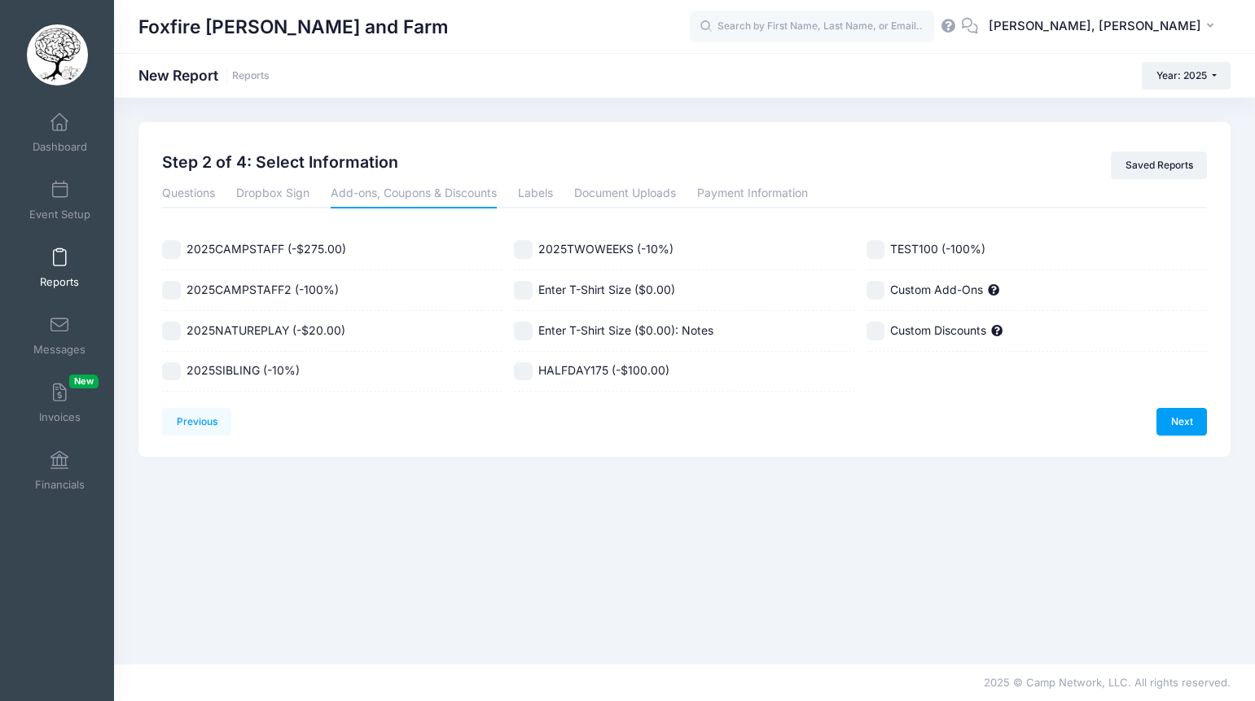
click at [174, 329] on input "2025NATUREPLAY (-$20.00)" at bounding box center [171, 331] width 19 height 19
checkbox input "true"
click at [561, 189] on li "Labels" at bounding box center [536, 193] width 56 height 29
click at [530, 190] on link "Labels" at bounding box center [535, 193] width 35 height 29
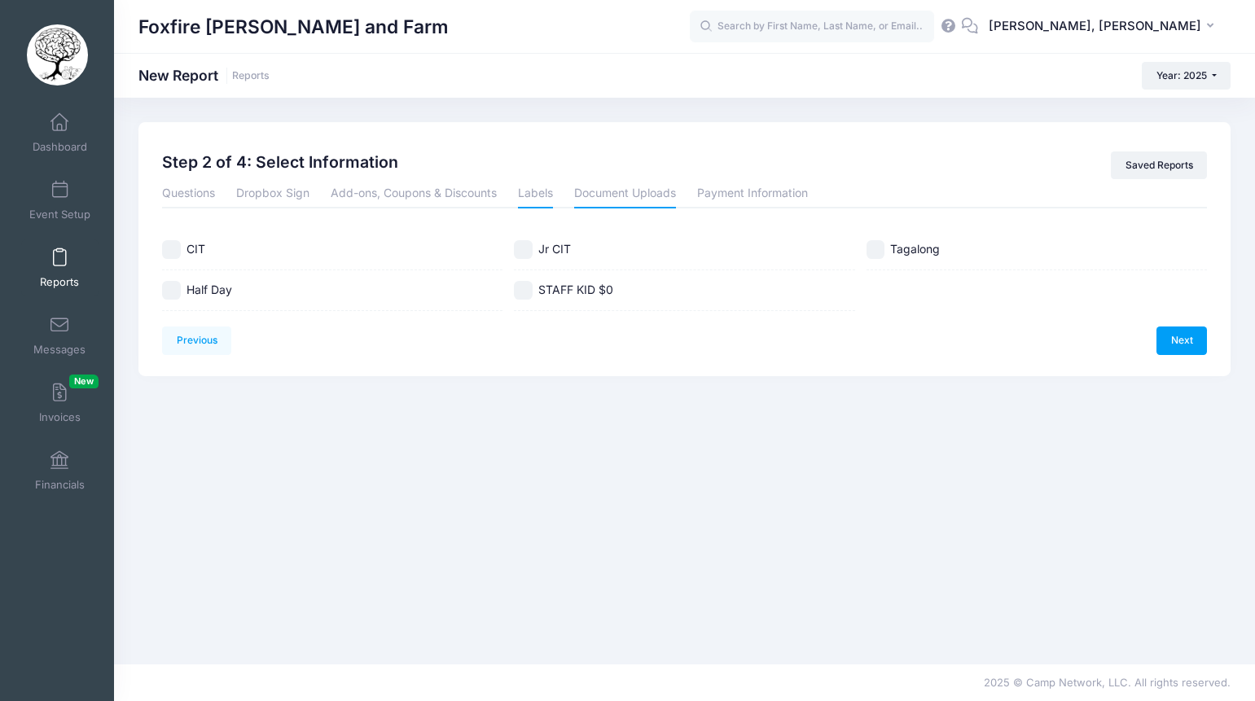
click at [622, 197] on link "Document Uploads" at bounding box center [625, 193] width 102 height 29
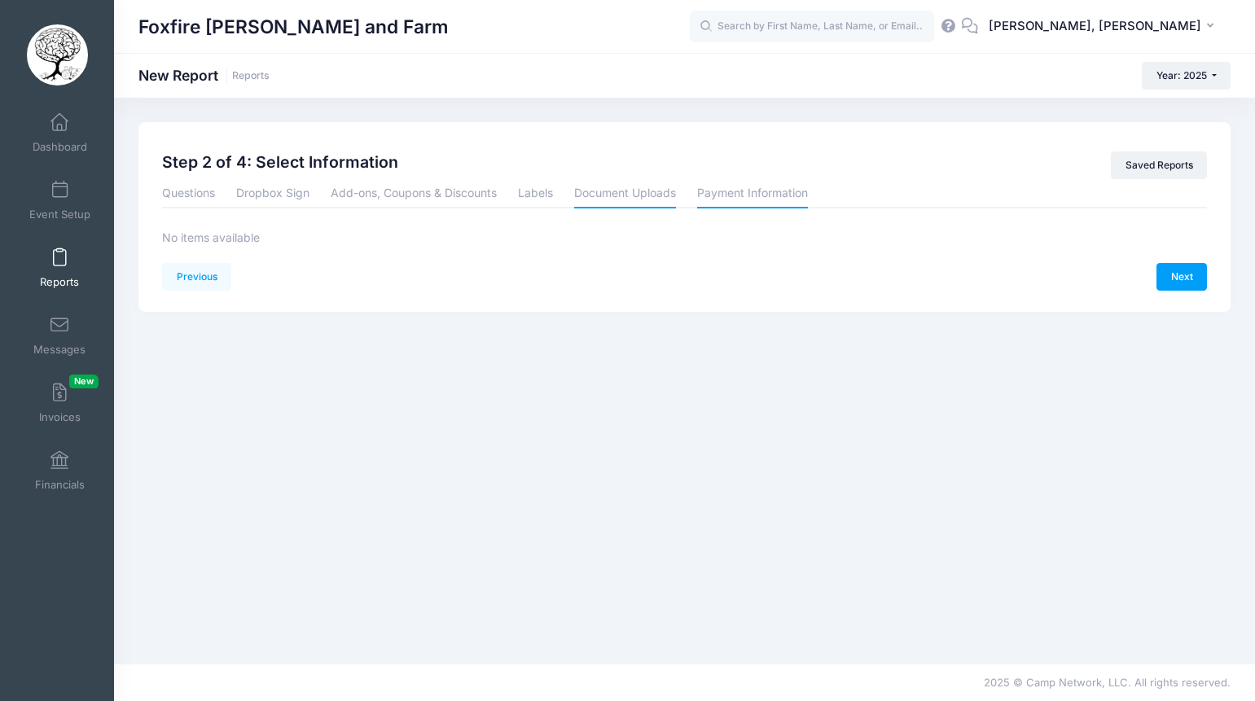
click at [741, 196] on link "Payment Information" at bounding box center [752, 193] width 111 height 29
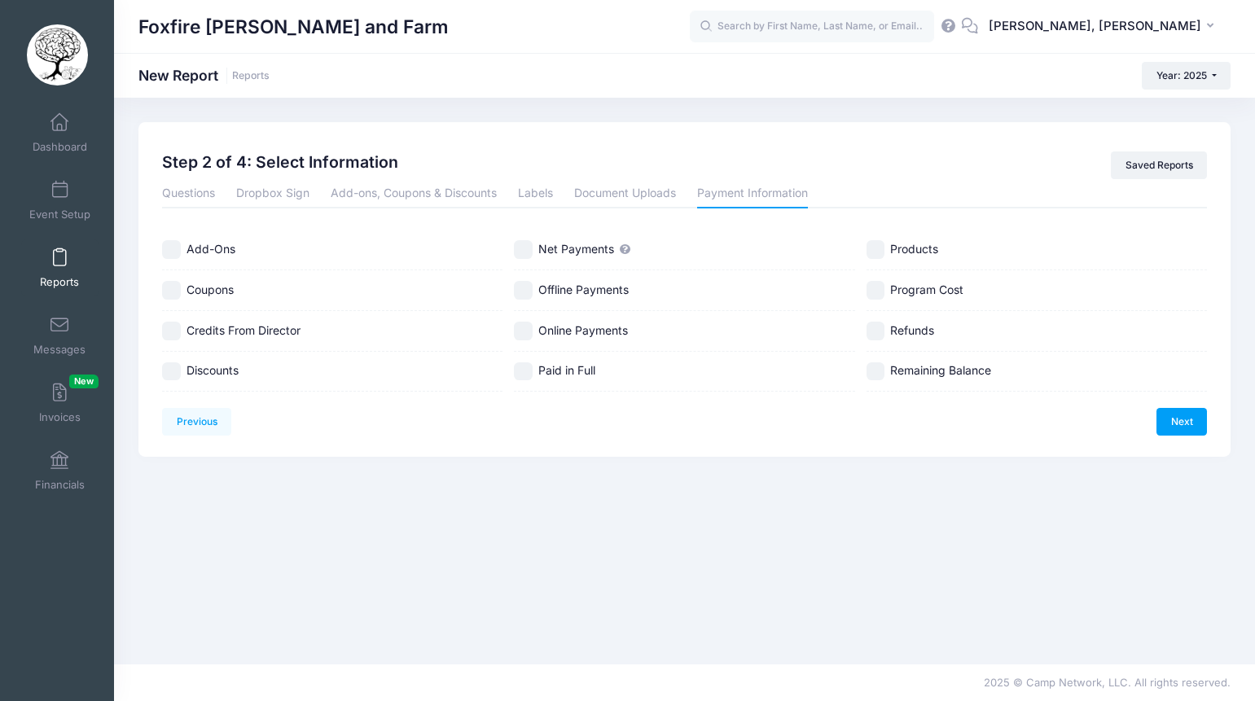
click at [174, 253] on input "Add-Ons" at bounding box center [171, 249] width 19 height 19
checkbox input "true"
click at [174, 290] on input "Coupons" at bounding box center [171, 290] width 19 height 19
checkbox input "true"
click at [169, 334] on input "Credits From Director" at bounding box center [171, 331] width 19 height 19
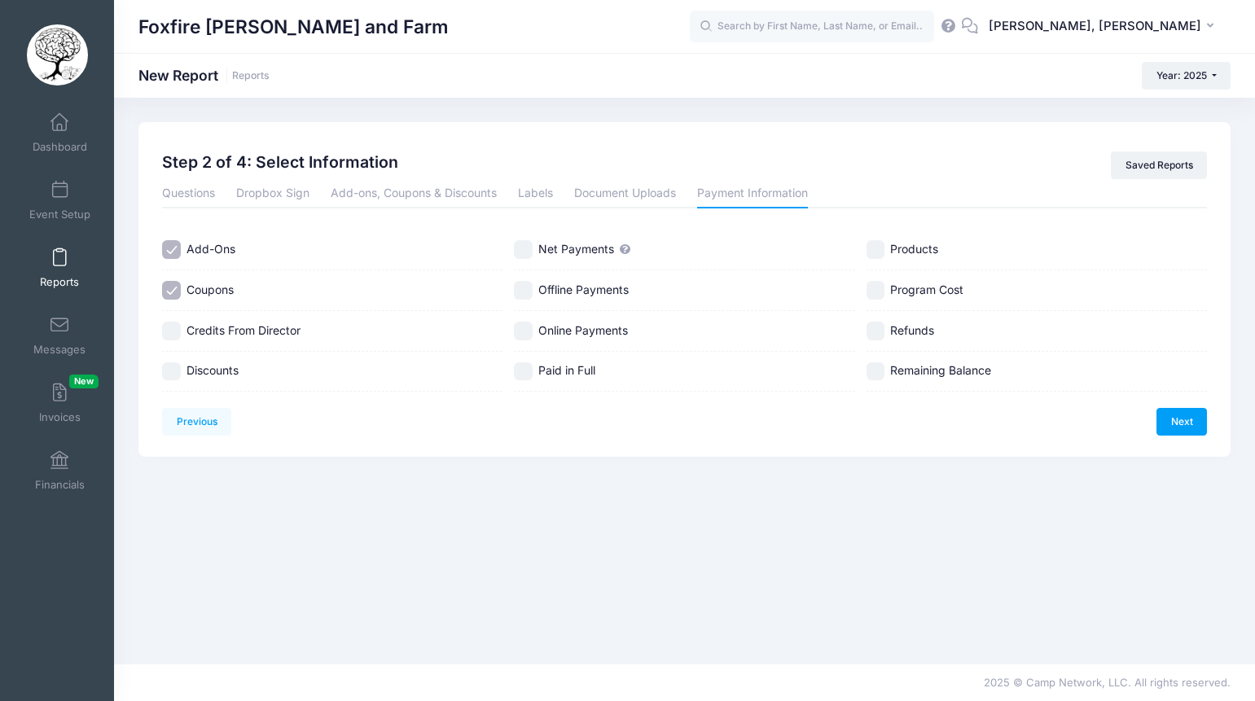
checkbox input "true"
click at [168, 368] on input "Discounts" at bounding box center [171, 372] width 19 height 19
checkbox input "true"
click at [524, 252] on input "Net Payments" at bounding box center [523, 249] width 19 height 19
checkbox input "true"
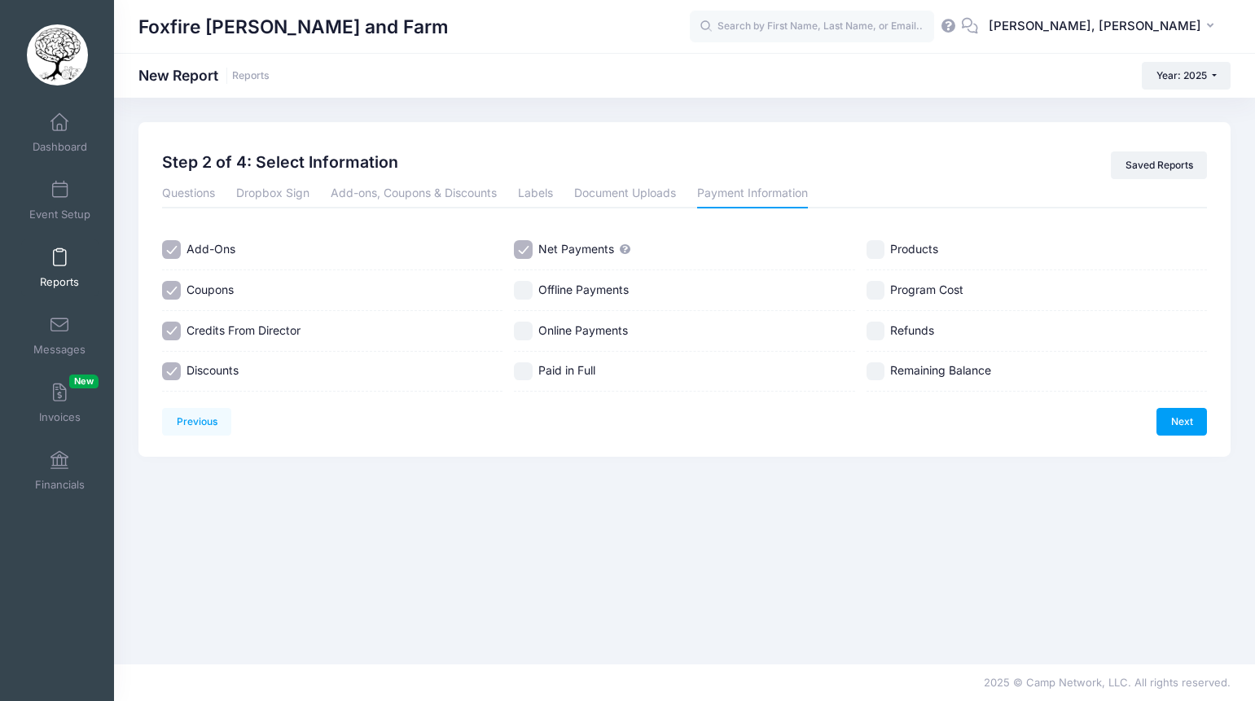
click at [524, 296] on input "Offline Payments" at bounding box center [523, 290] width 19 height 19
checkbox input "true"
click at [525, 348] on div "Online Payments" at bounding box center [684, 331] width 341 height 41
checkbox input "true"
click at [520, 373] on input "Paid in Full" at bounding box center [523, 372] width 19 height 19
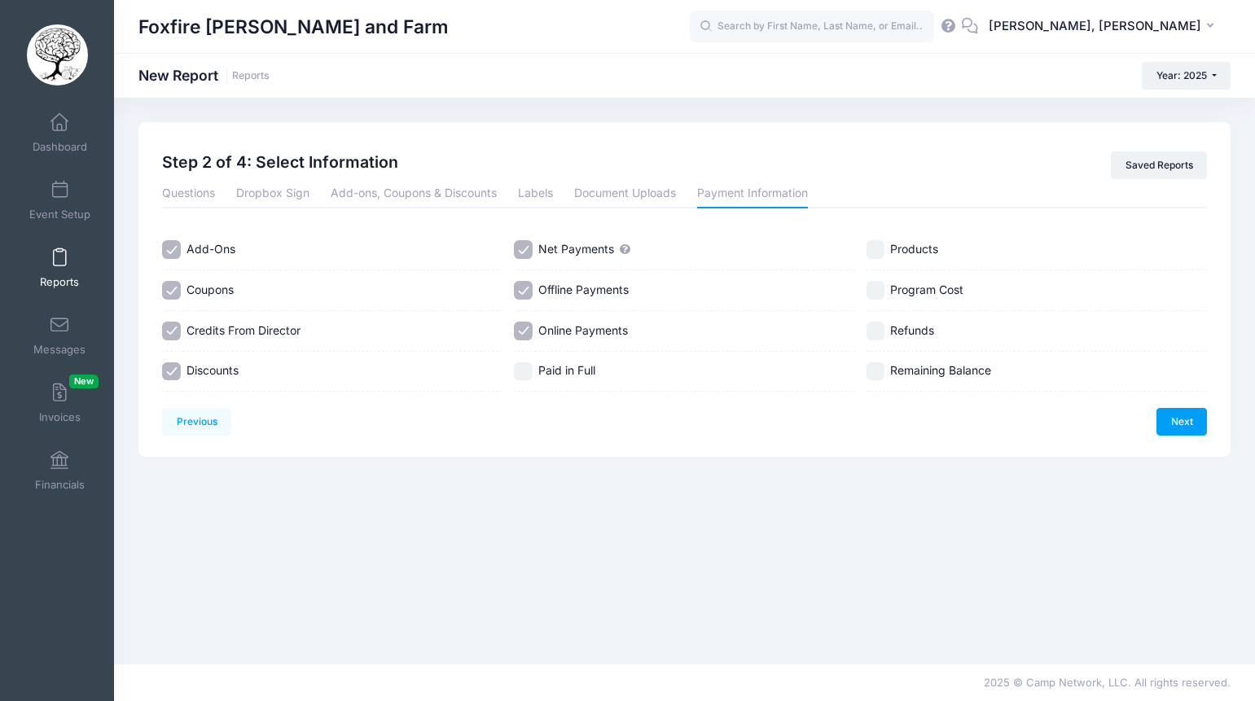
checkbox input "true"
click at [878, 255] on input "Products" at bounding box center [876, 249] width 19 height 19
checkbox input "true"
click at [878, 292] on input "Program Cost" at bounding box center [876, 290] width 19 height 19
checkbox input "true"
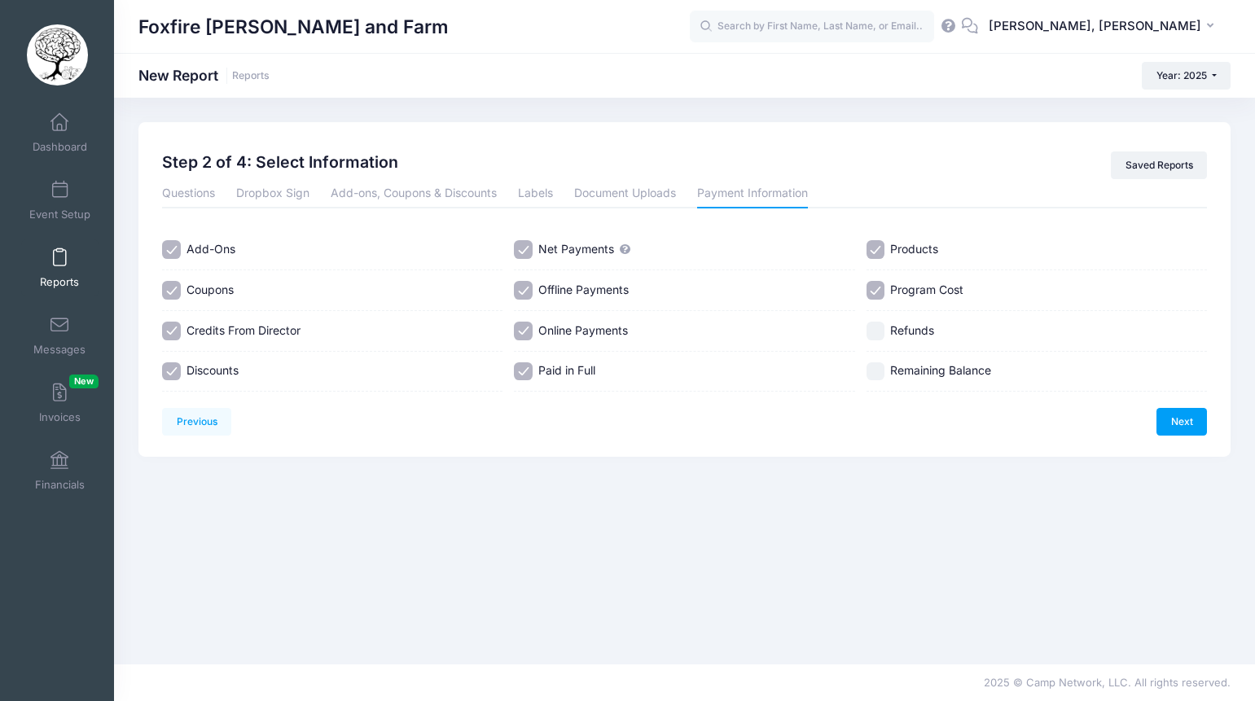
click at [870, 336] on input "Refunds" at bounding box center [876, 331] width 19 height 19
checkbox input "true"
click at [877, 369] on input "Remaining Balance" at bounding box center [876, 372] width 19 height 19
checkbox input "true"
click at [1174, 419] on link "Next" at bounding box center [1182, 422] width 51 height 28
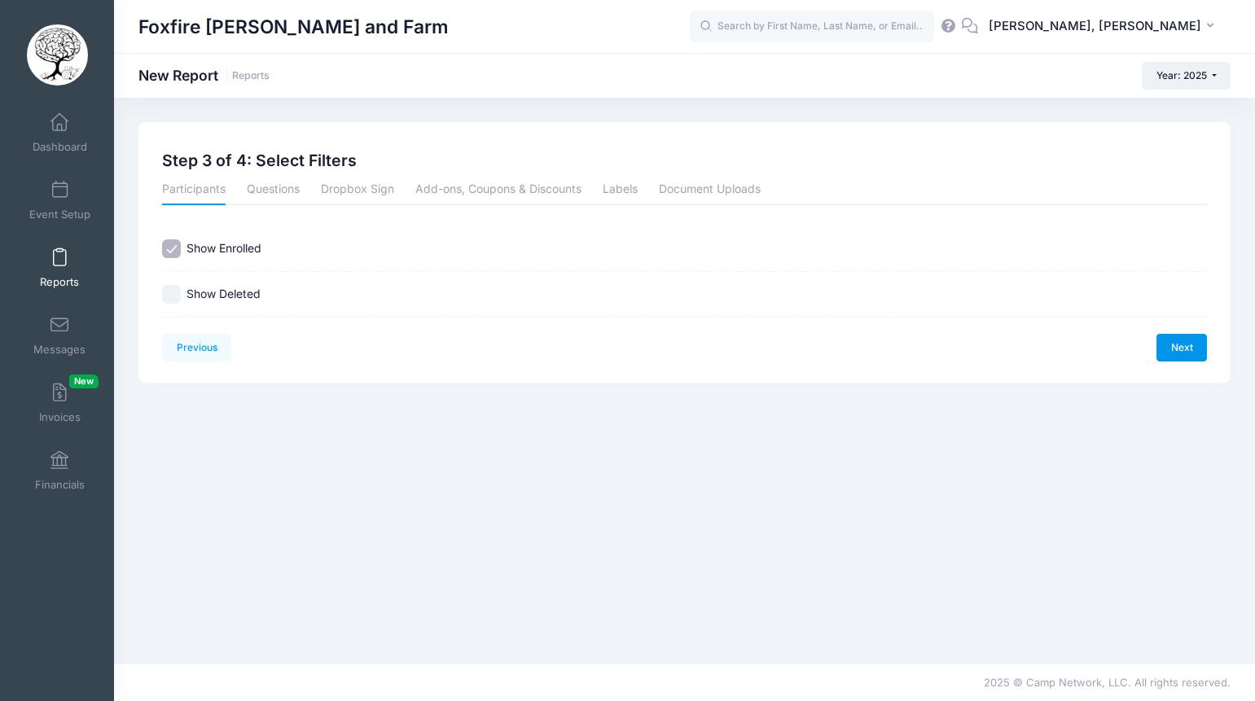
click at [1185, 344] on link "Next" at bounding box center [1182, 348] width 51 height 28
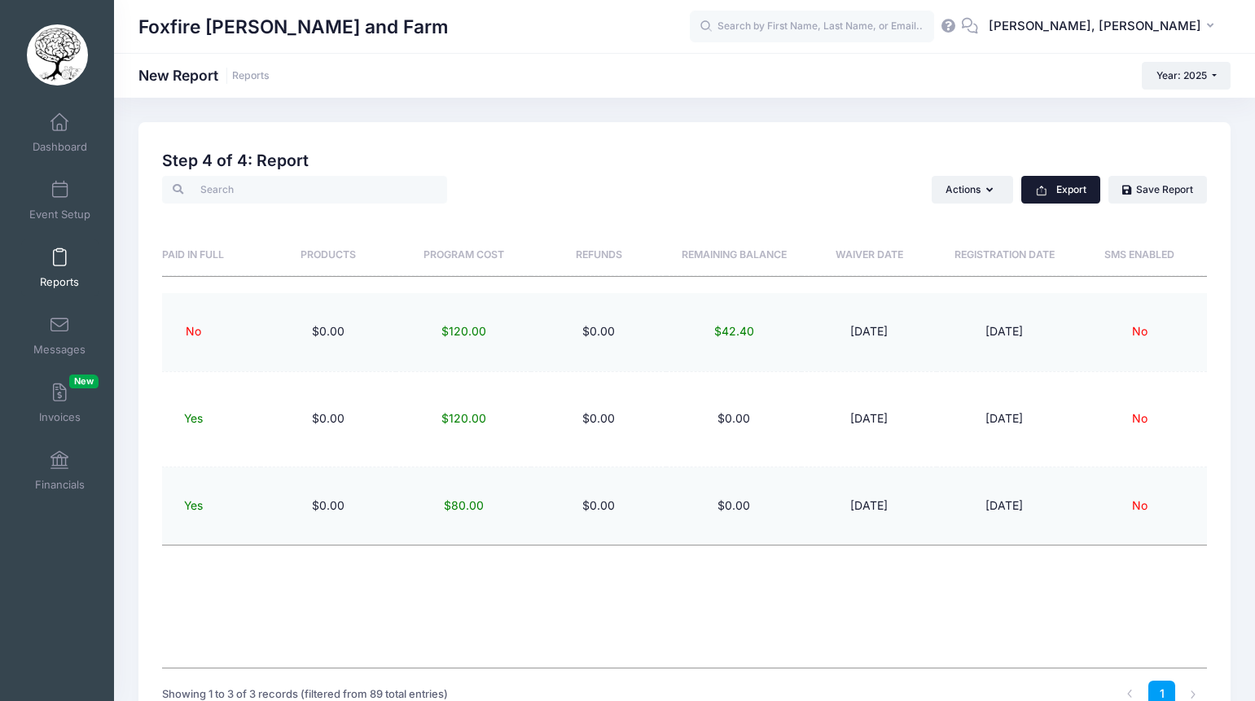
click at [1062, 187] on button "Export" at bounding box center [1061, 190] width 79 height 28
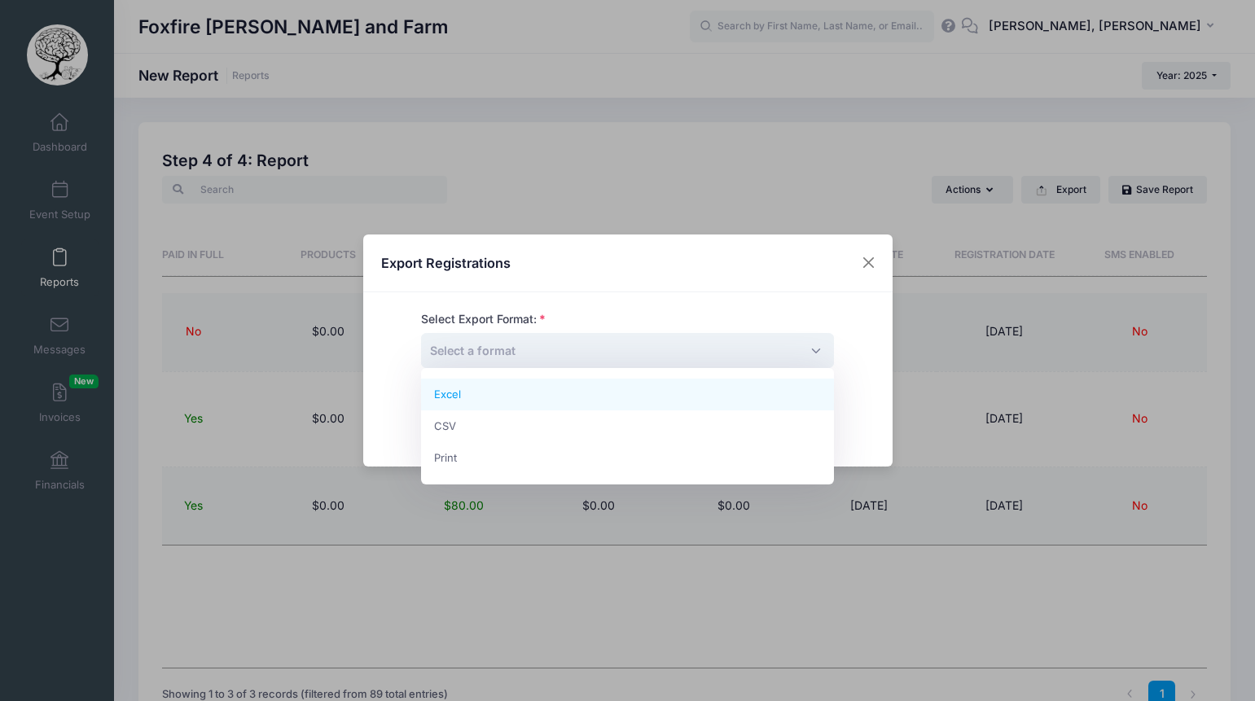
click at [653, 361] on span "Select a format" at bounding box center [627, 350] width 413 height 35
select select "excel"
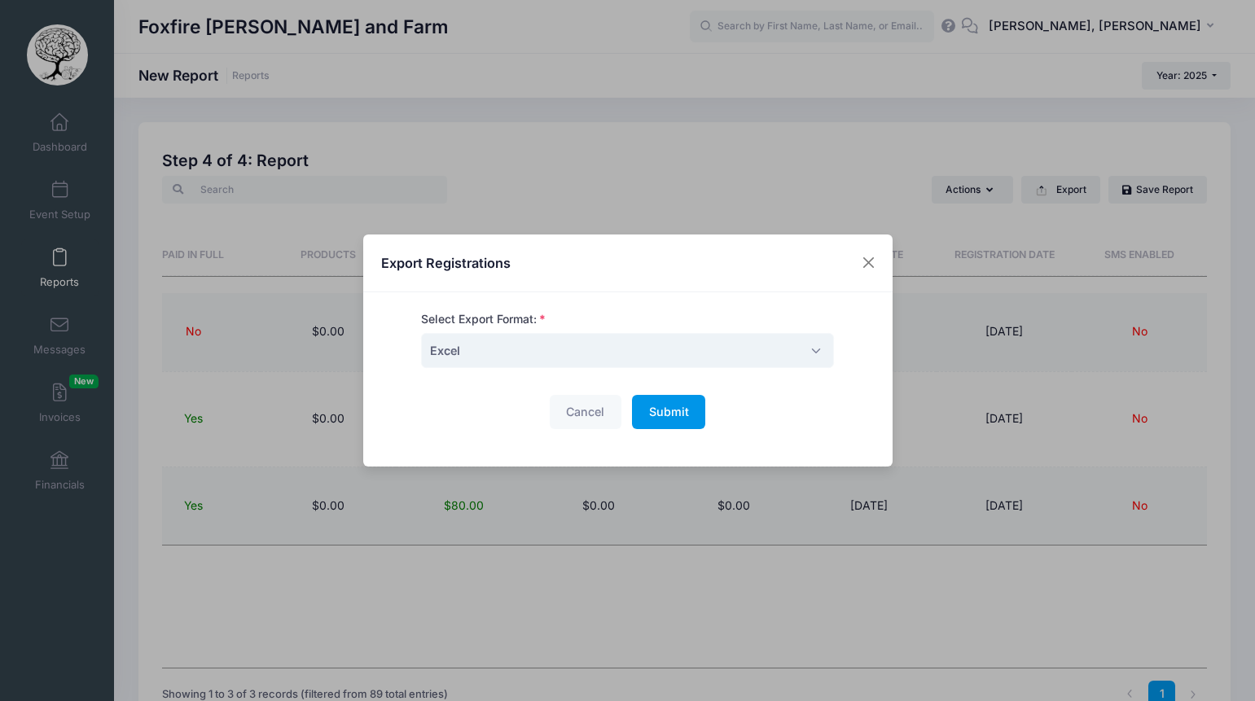
click at [653, 412] on span "Submit" at bounding box center [669, 412] width 40 height 14
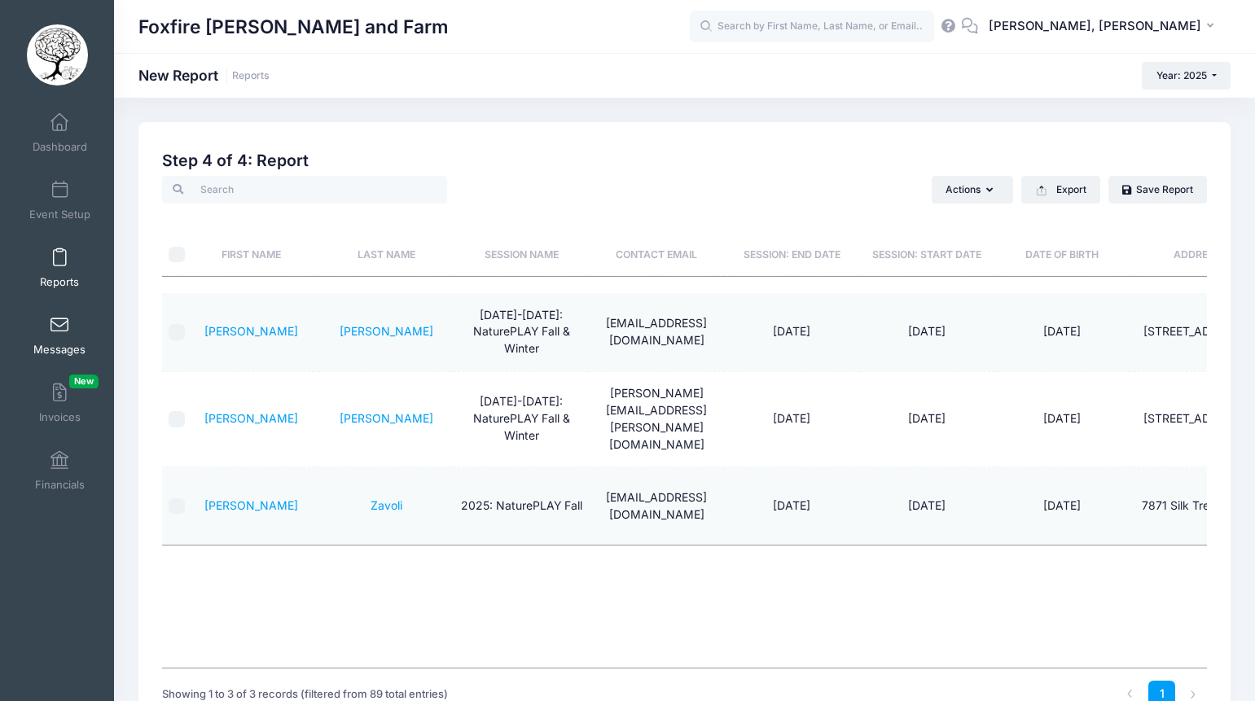
click at [44, 324] on link "Messages" at bounding box center [59, 335] width 77 height 57
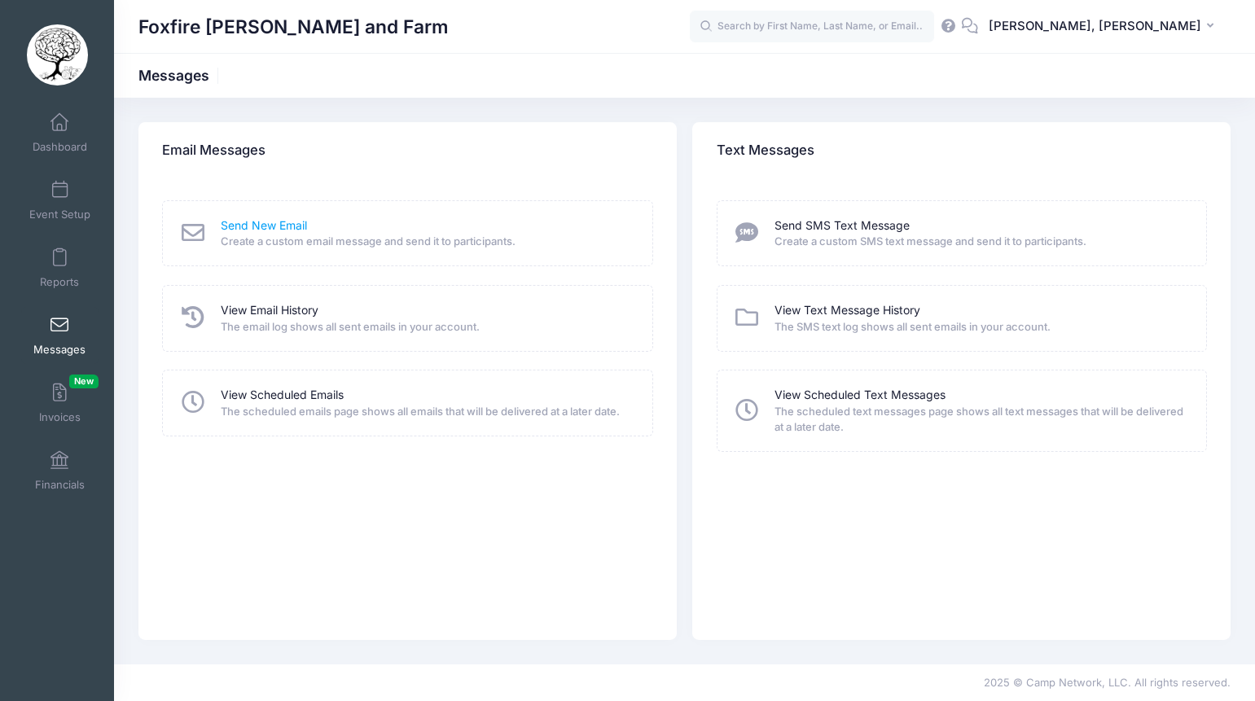
click at [225, 218] on link "Send New Email" at bounding box center [264, 226] width 86 height 17
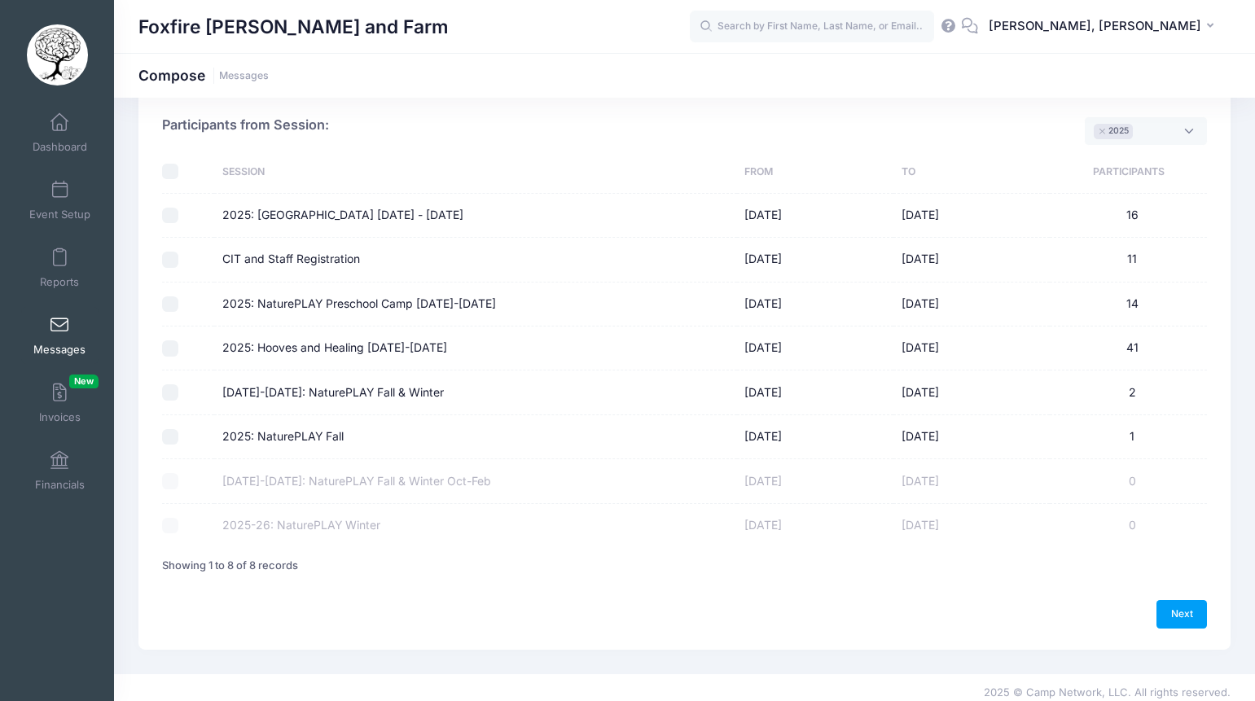
scroll to position [81, 0]
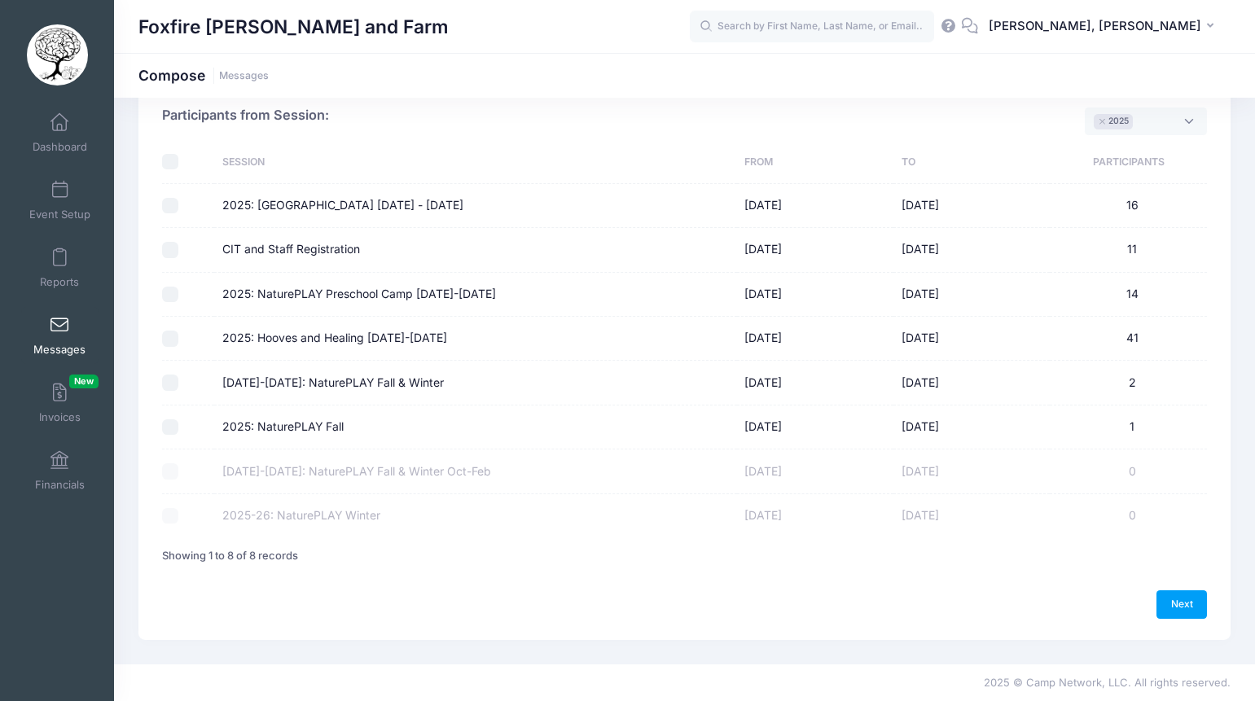
click at [178, 420] on div at bounding box center [184, 428] width 44 height 16
click at [174, 420] on input "2025: NaturePLAY Fall" at bounding box center [170, 428] width 16 height 16
checkbox input "true"
click at [169, 379] on input "[DATE]-[DATE]: NaturePLAY Fall & Winter" at bounding box center [170, 383] width 16 height 16
checkbox input "true"
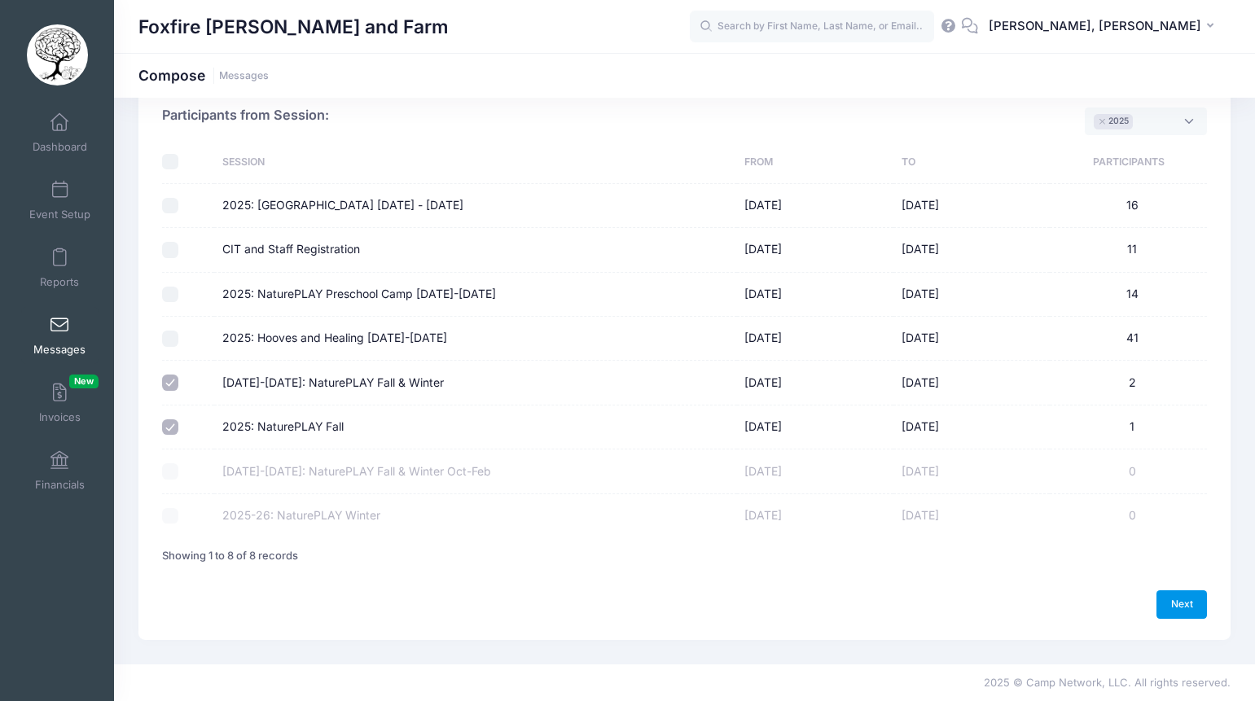
click at [1185, 600] on link "Next" at bounding box center [1182, 605] width 51 height 28
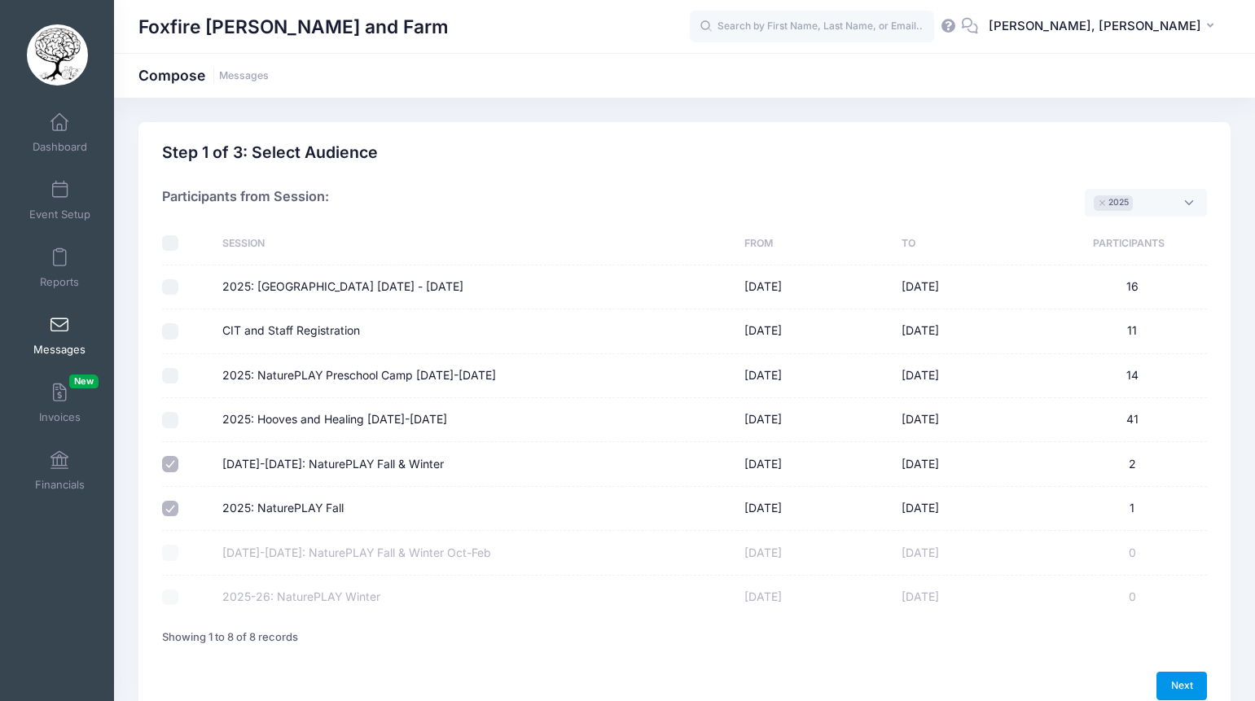
select select "50"
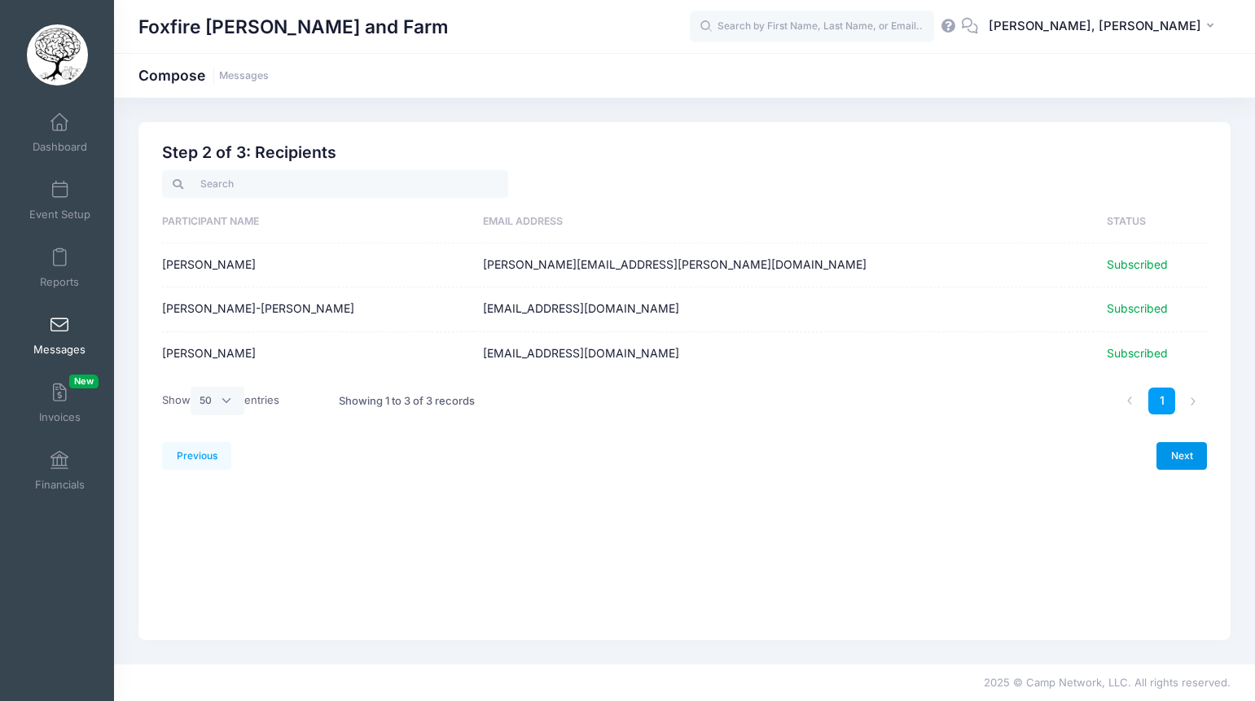
click at [1177, 466] on link "Next" at bounding box center [1182, 456] width 51 height 28
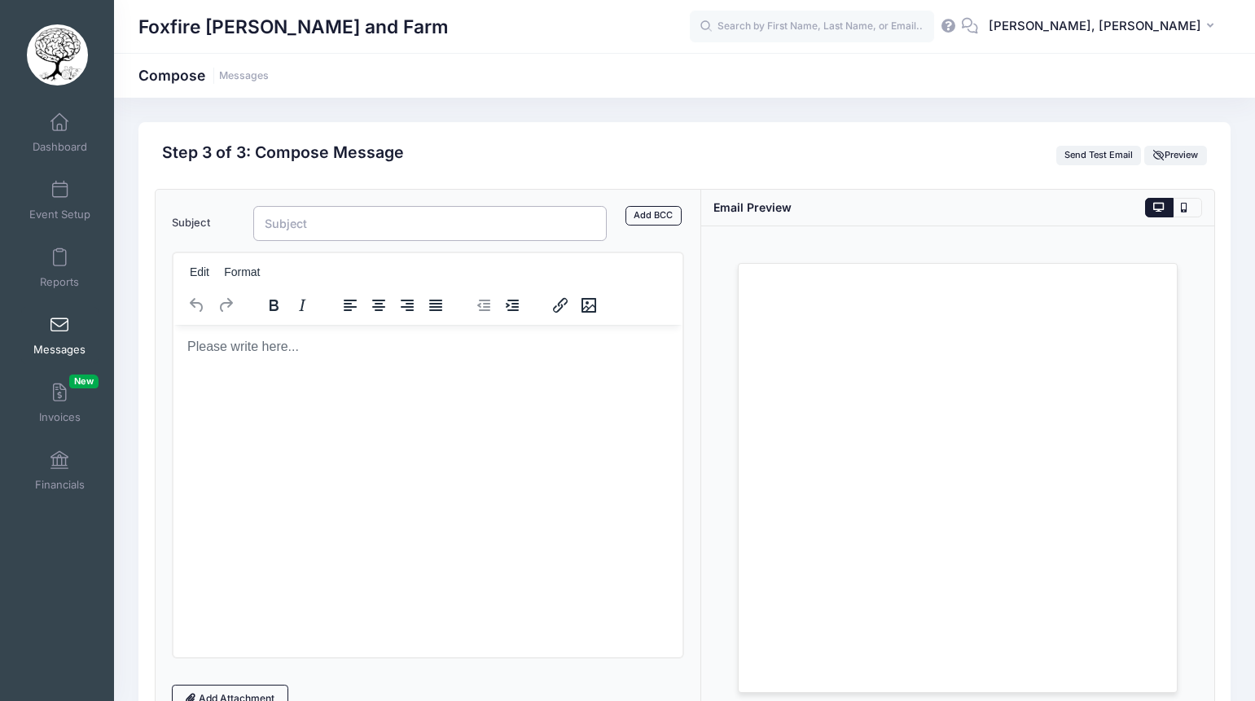
click at [287, 237] on input "Subject" at bounding box center [430, 223] width 354 height 35
type input "Welcome to NaturePLAY!"
click at [253, 368] on html at bounding box center [428, 346] width 510 height 44
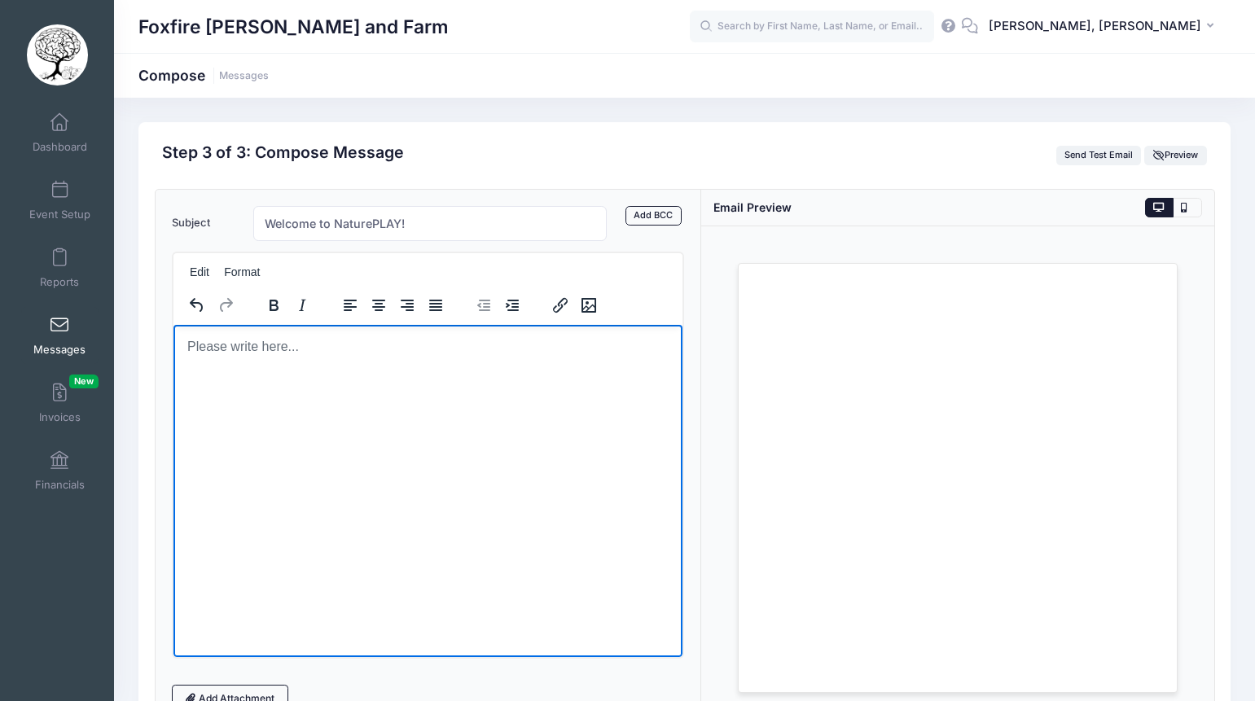
click at [344, 368] on html at bounding box center [428, 346] width 510 height 44
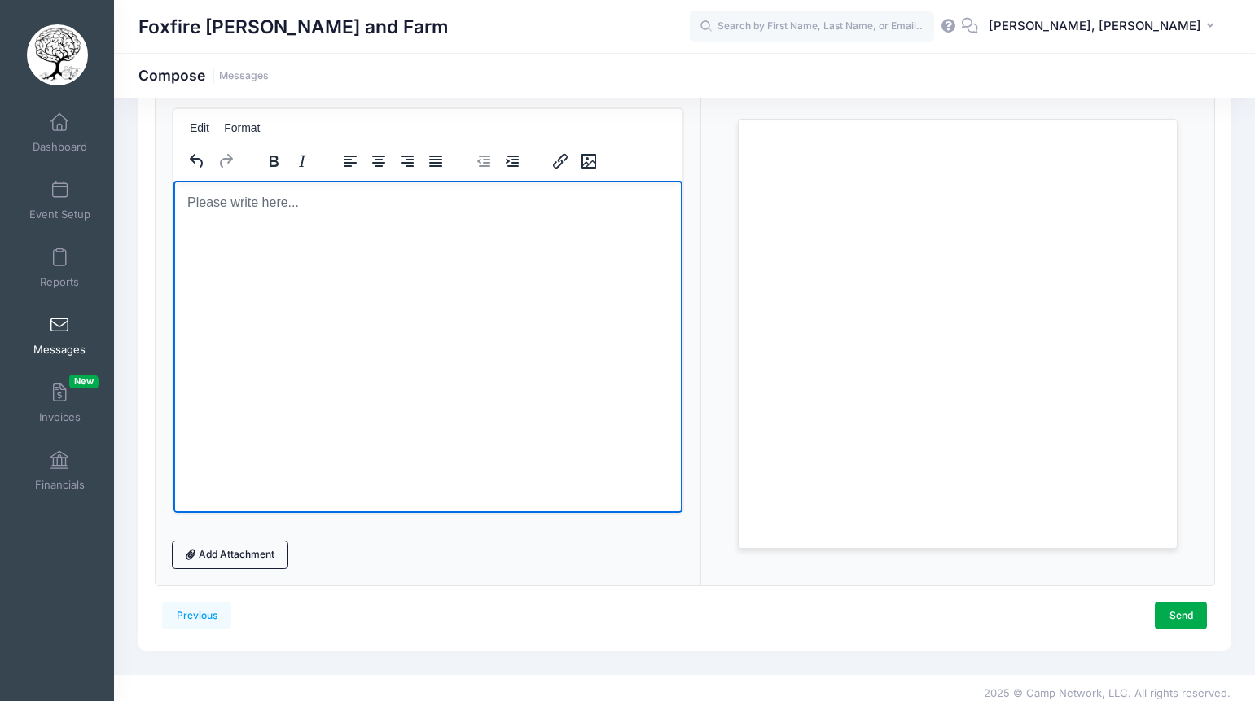
scroll to position [156, 0]
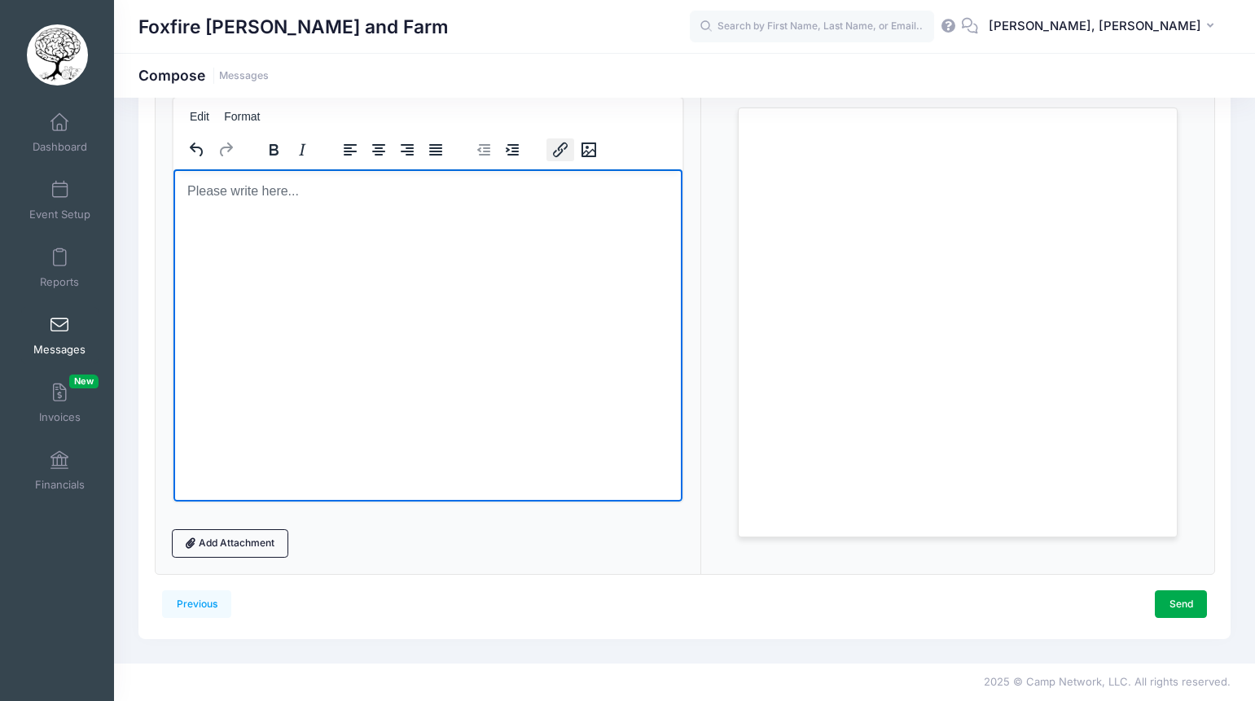
click at [554, 159] on icon "Insert/edit link" at bounding box center [561, 150] width 20 height 20
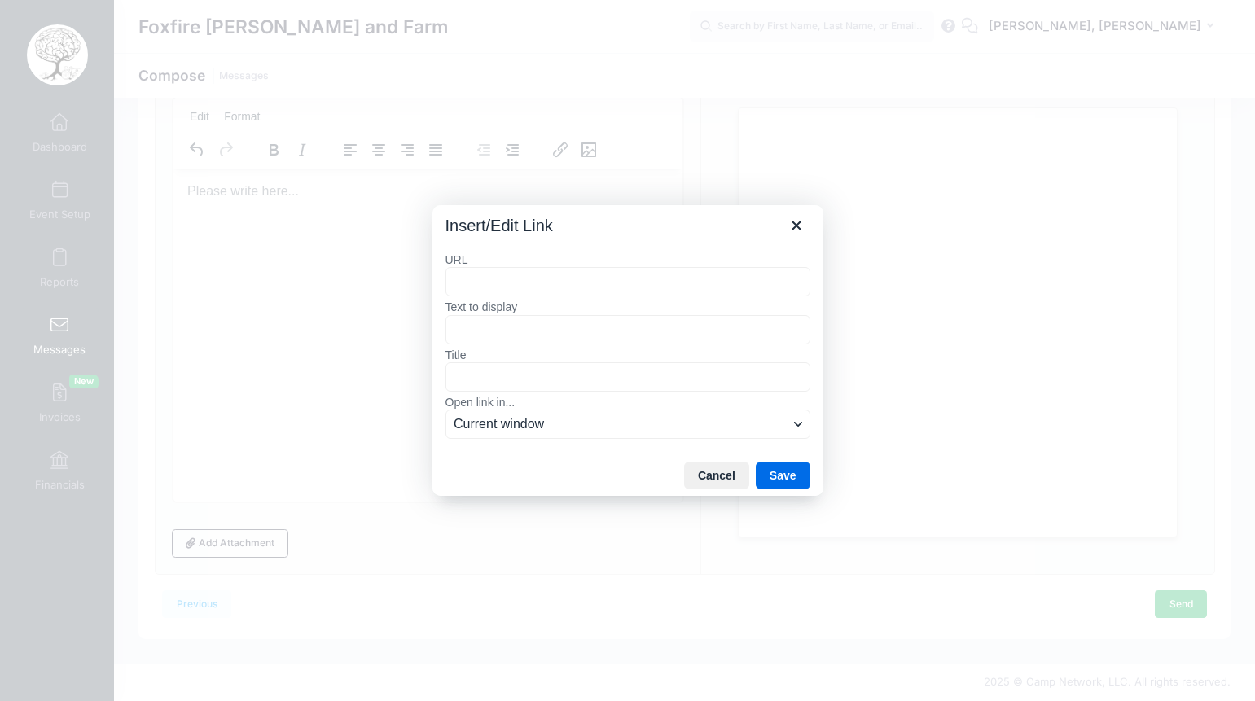
type input "https://myemail.constantcontact.com/Dress-WARM-for-NaturePLAY-Friday-at-Foxfire…"
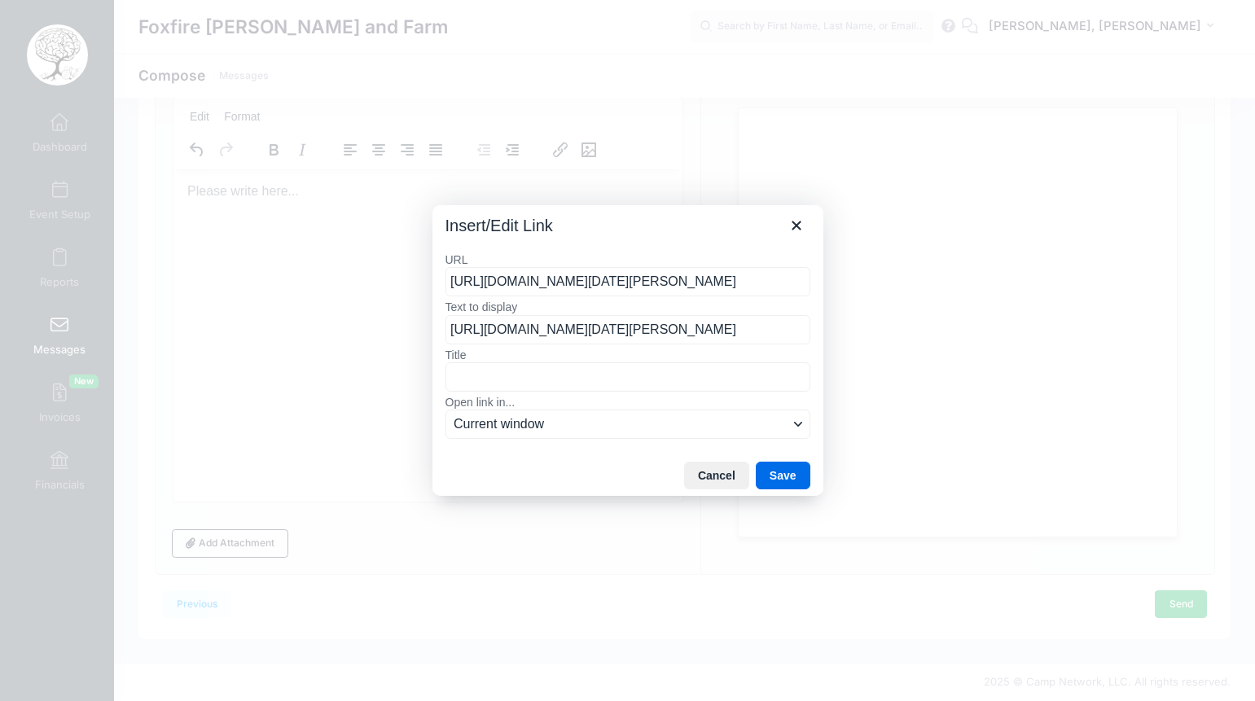
scroll to position [0, 529]
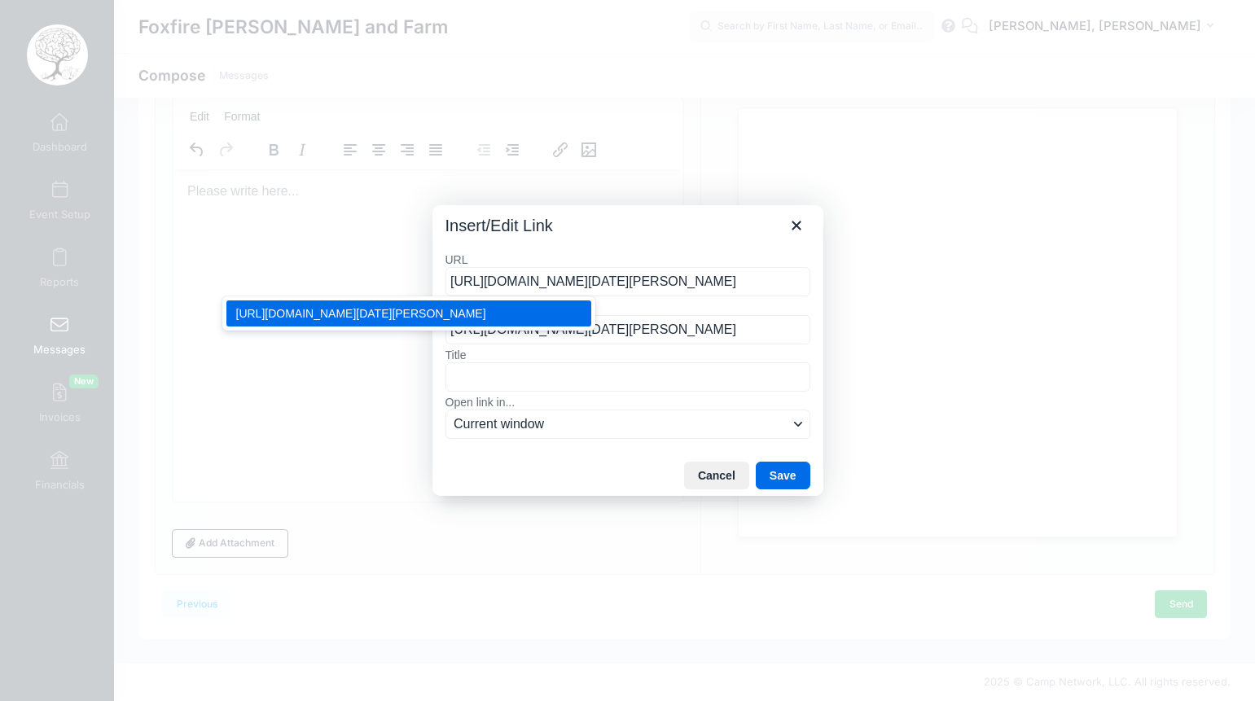
type input "https://myemail.constantcontact.com/Dress-WARM-for-NaturePLAY-Friday-at-Foxfire…"
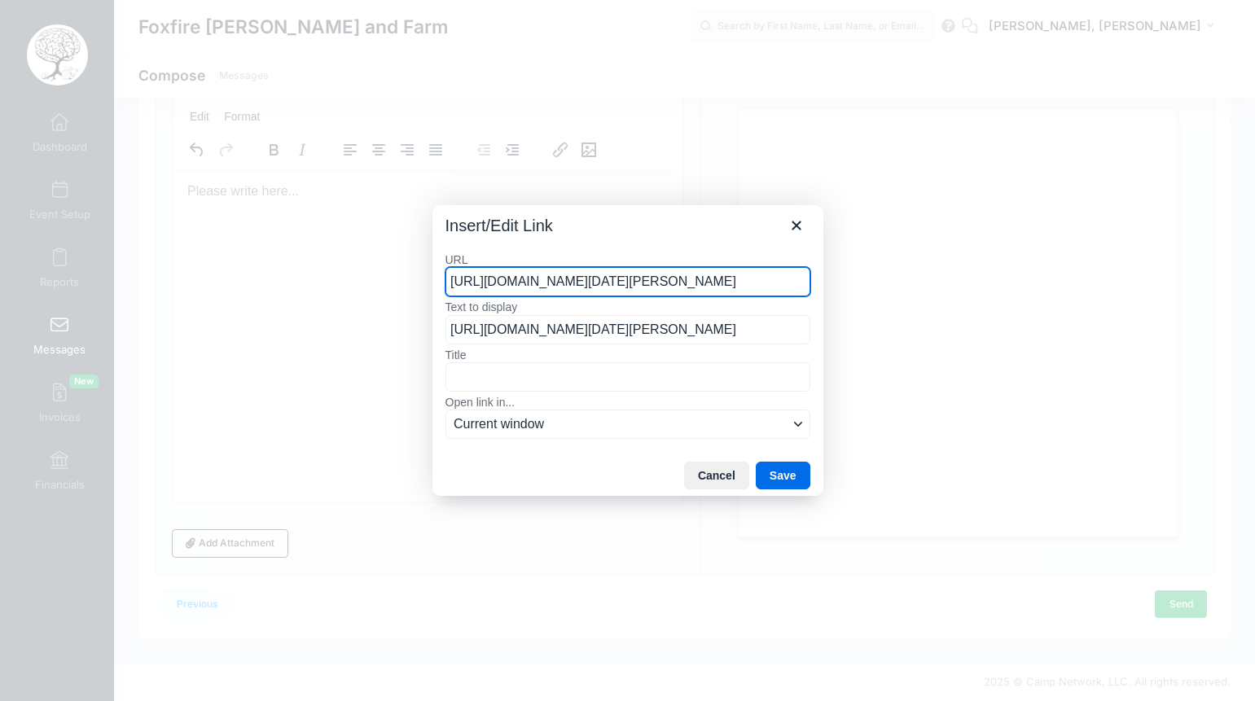
click at [639, 397] on label "Open link in..." at bounding box center [628, 402] width 365 height 15
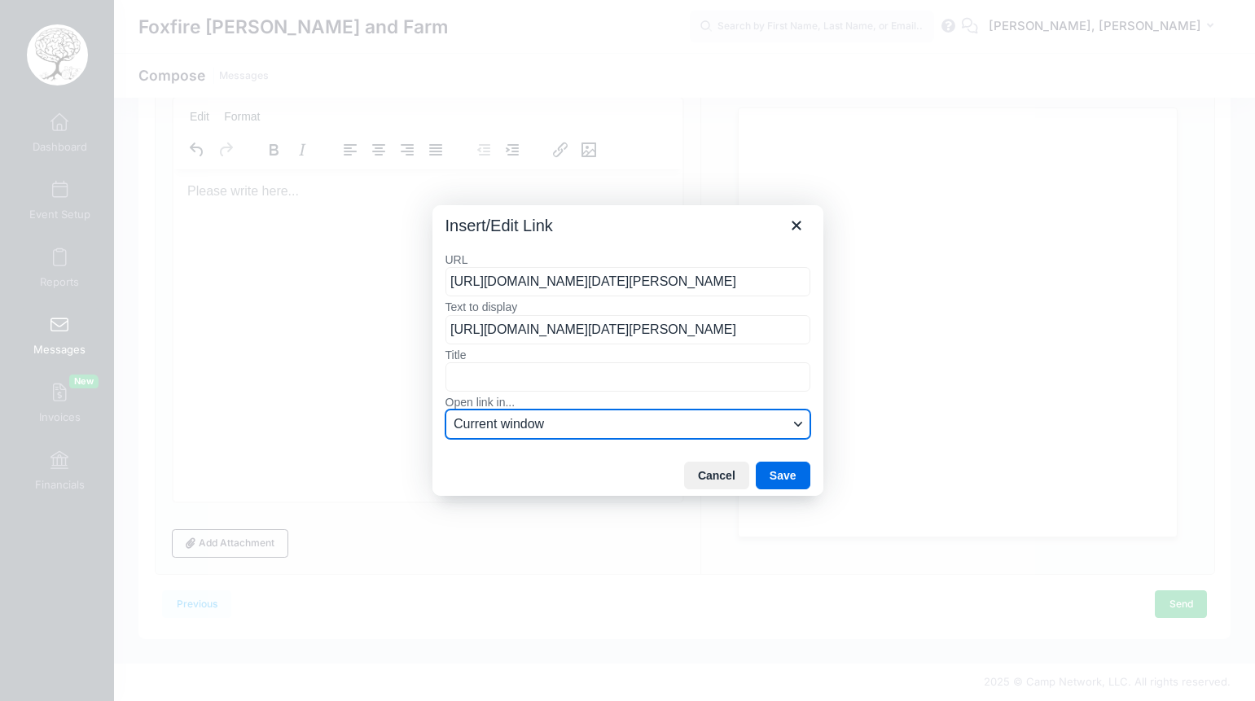
click at [639, 410] on button "Current window" at bounding box center [628, 424] width 365 height 29
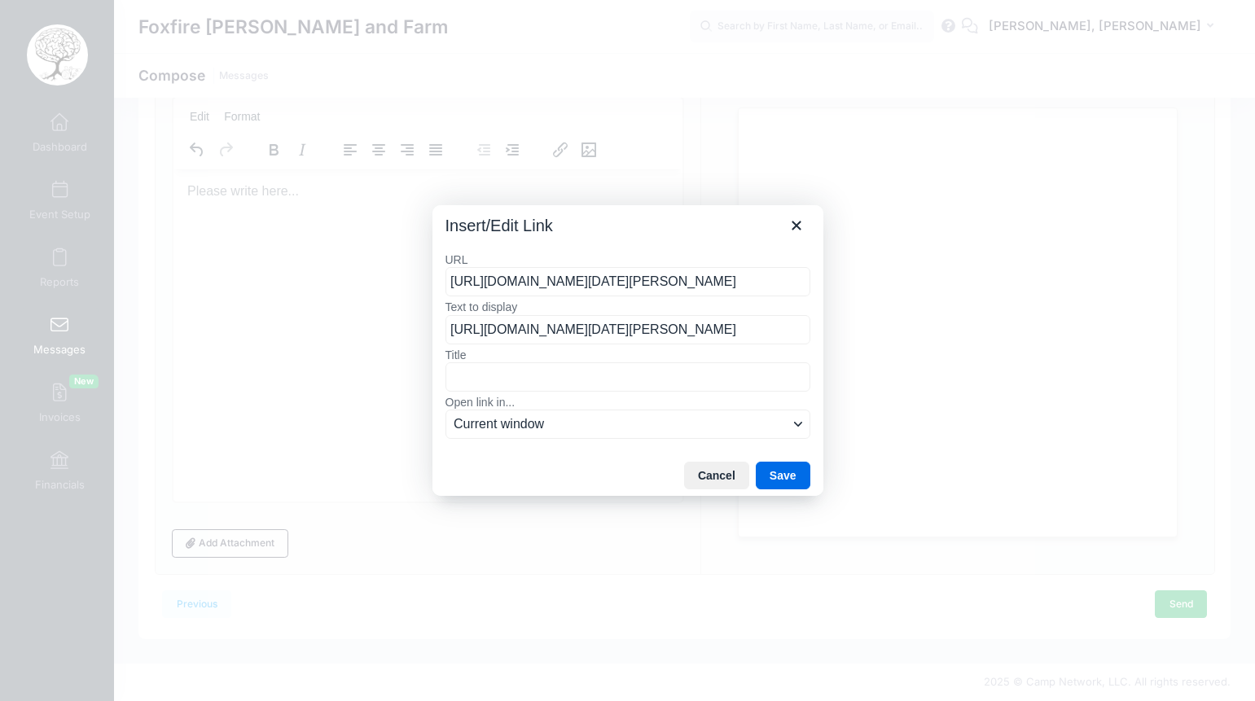
scroll to position [0, 0]
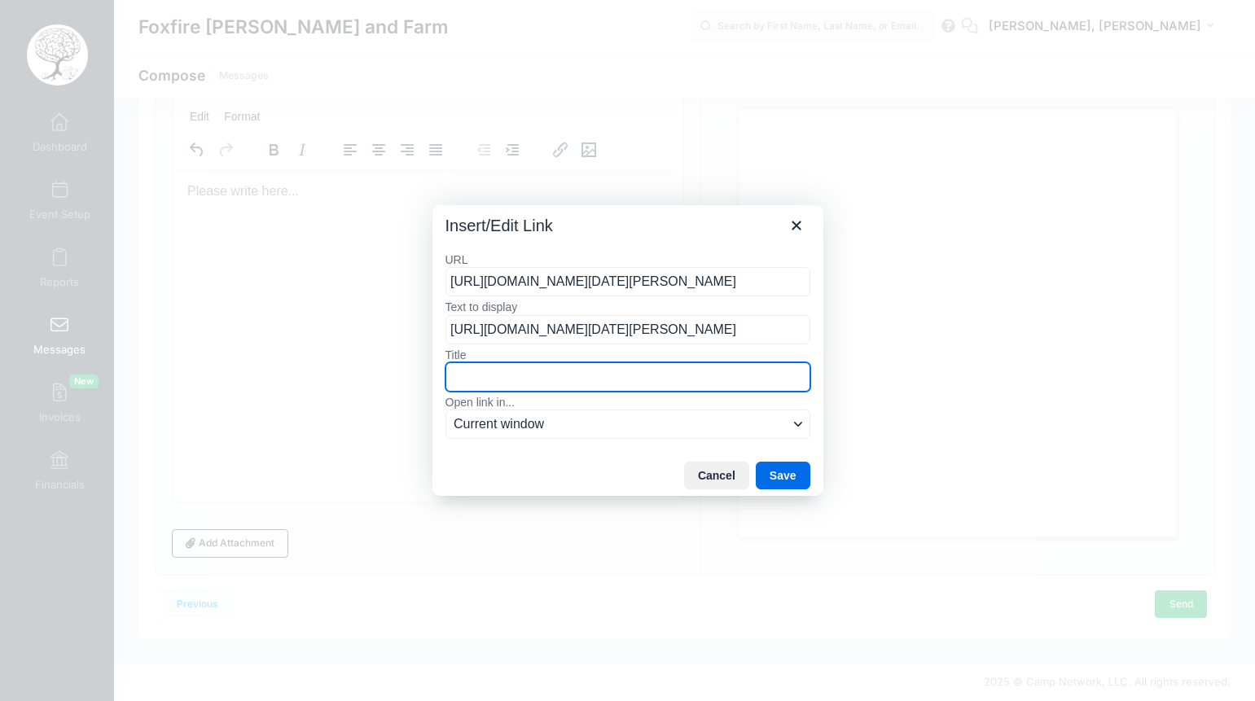
click at [553, 381] on input "Title" at bounding box center [628, 377] width 365 height 29
type input "Welcome to NaturePLAY"
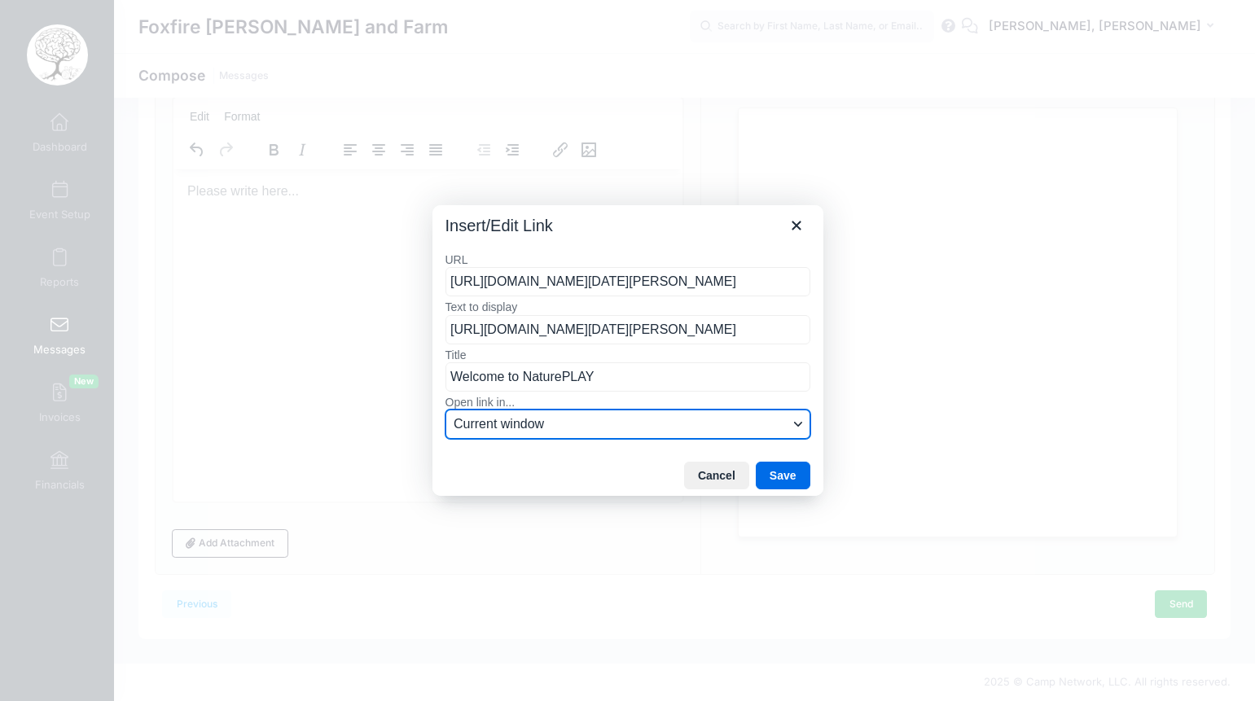
click at [631, 420] on span "Current window" at bounding box center [621, 425] width 335 height 20
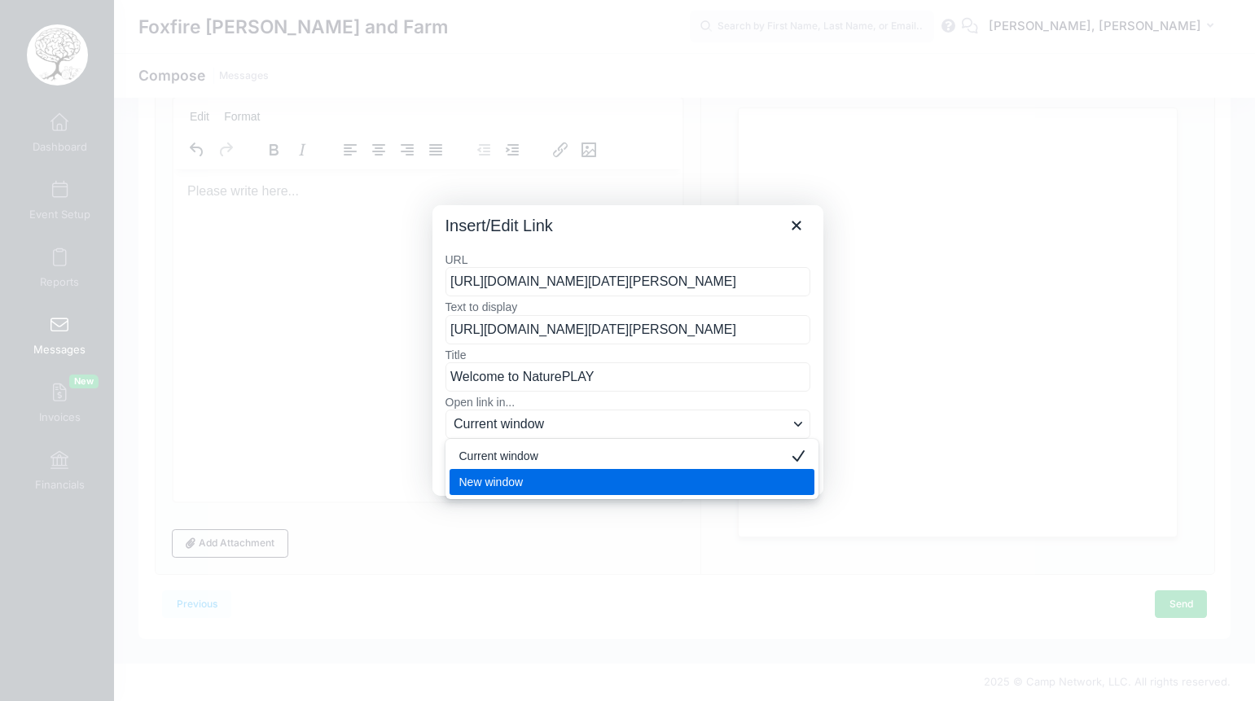
click at [547, 483] on div "New window" at bounding box center [620, 482] width 323 height 20
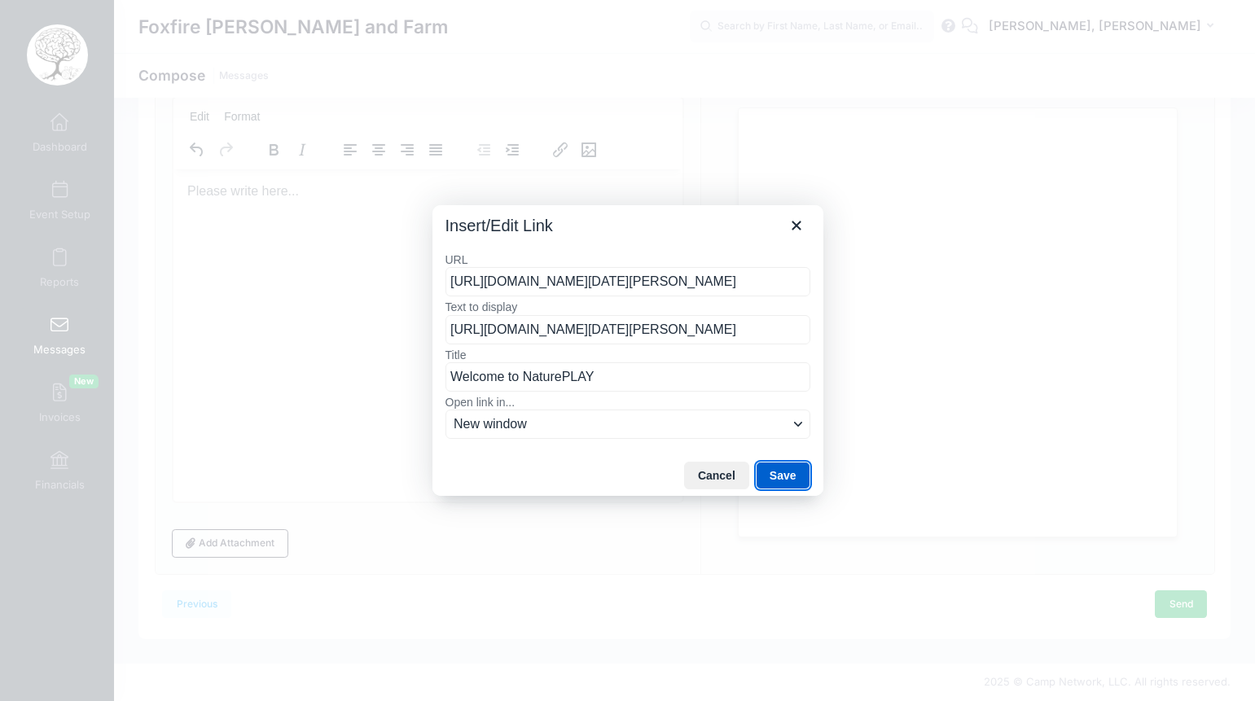
click at [786, 472] on button "Save" at bounding box center [783, 476] width 55 height 28
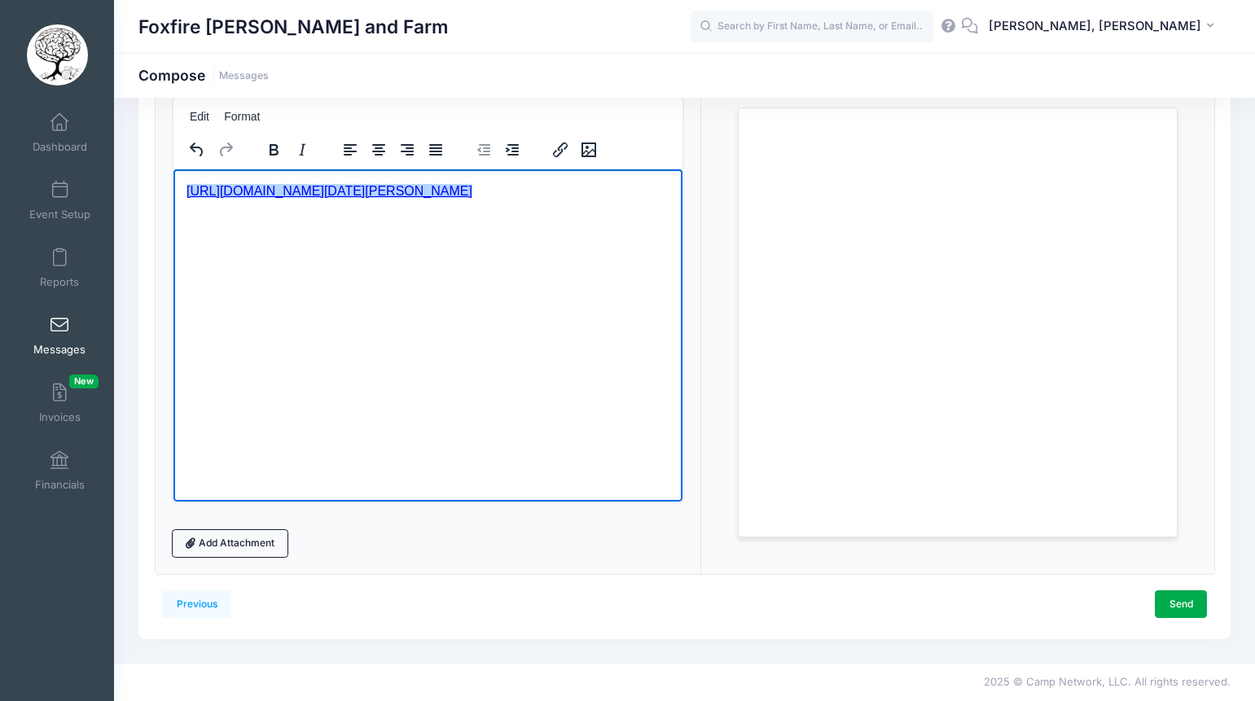
click at [187, 191] on link "﻿https://myemail.constantcontact.com/Dress-WARM-for-NaturePLAY-Friday-at-Foxfir…" at bounding box center [329, 190] width 286 height 14
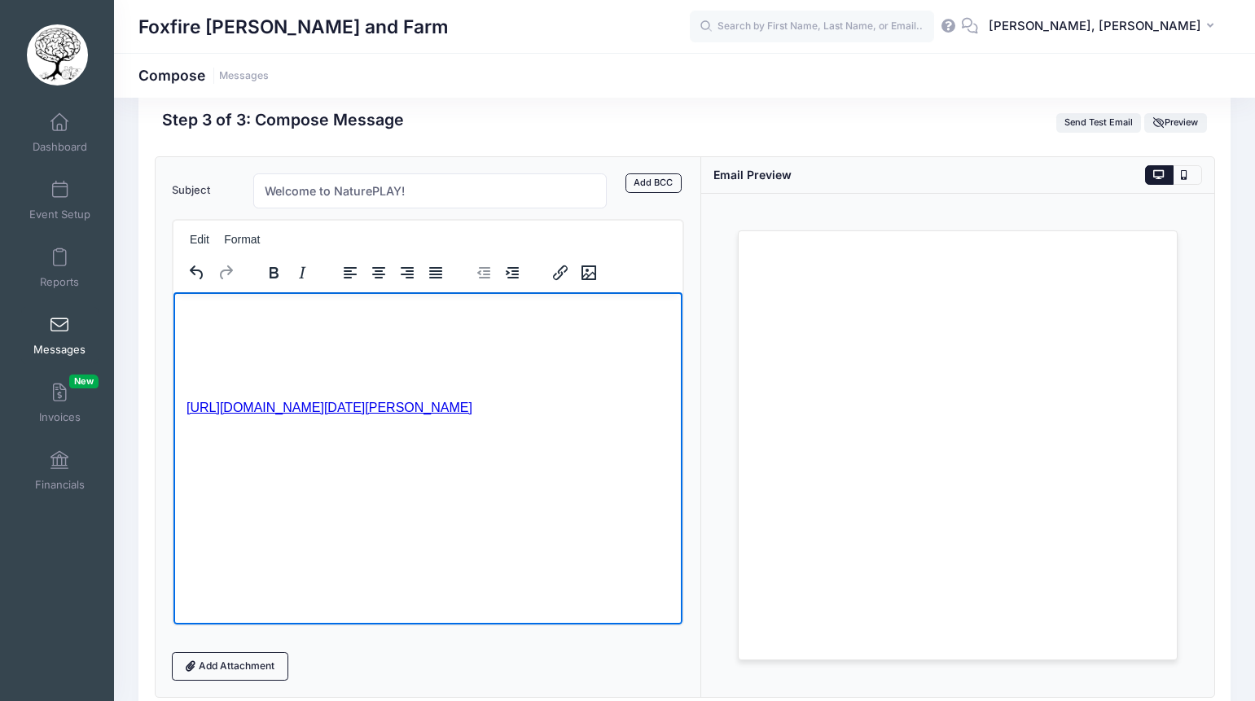
scroll to position [23, 0]
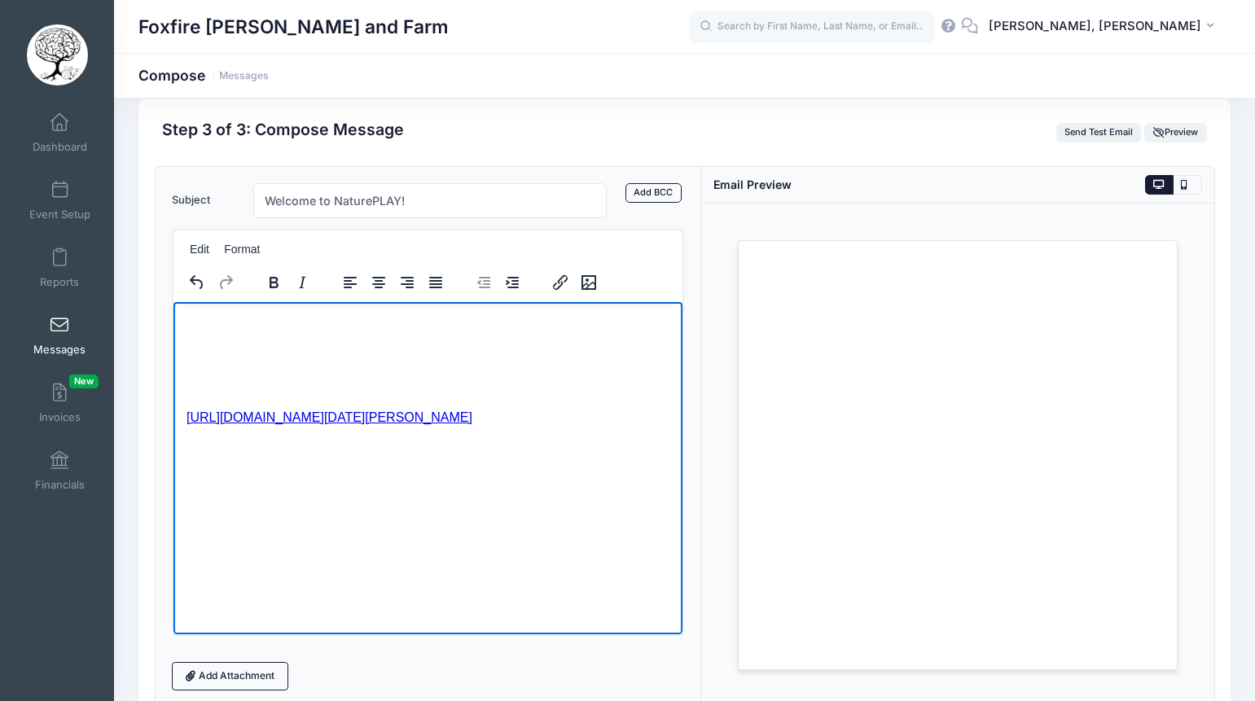
click at [445, 361] on p "Rich Text Area. Press ALT-0 for help." at bounding box center [428, 354] width 484 height 18
click at [407, 324] on p "Rich Text Area. Press ALT-0 for help." at bounding box center [428, 323] width 484 height 18
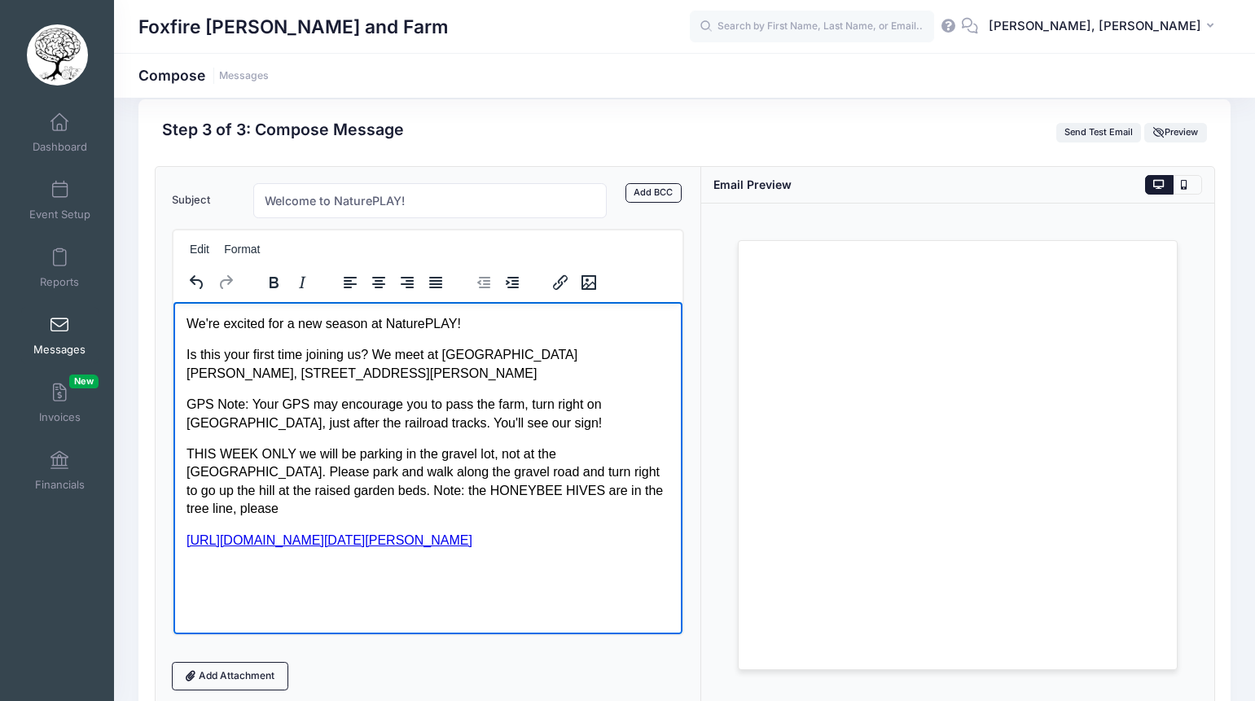
click at [538, 494] on p "THIS WEEK ONLY we will be parking in the gravel lot, not at the pole barn. Plea…" at bounding box center [428, 481] width 484 height 73
click at [607, 487] on p "THIS WEEK ONLY we will be parking in the gravel lot, not at the pole barn. Plea…" at bounding box center [428, 481] width 484 height 73
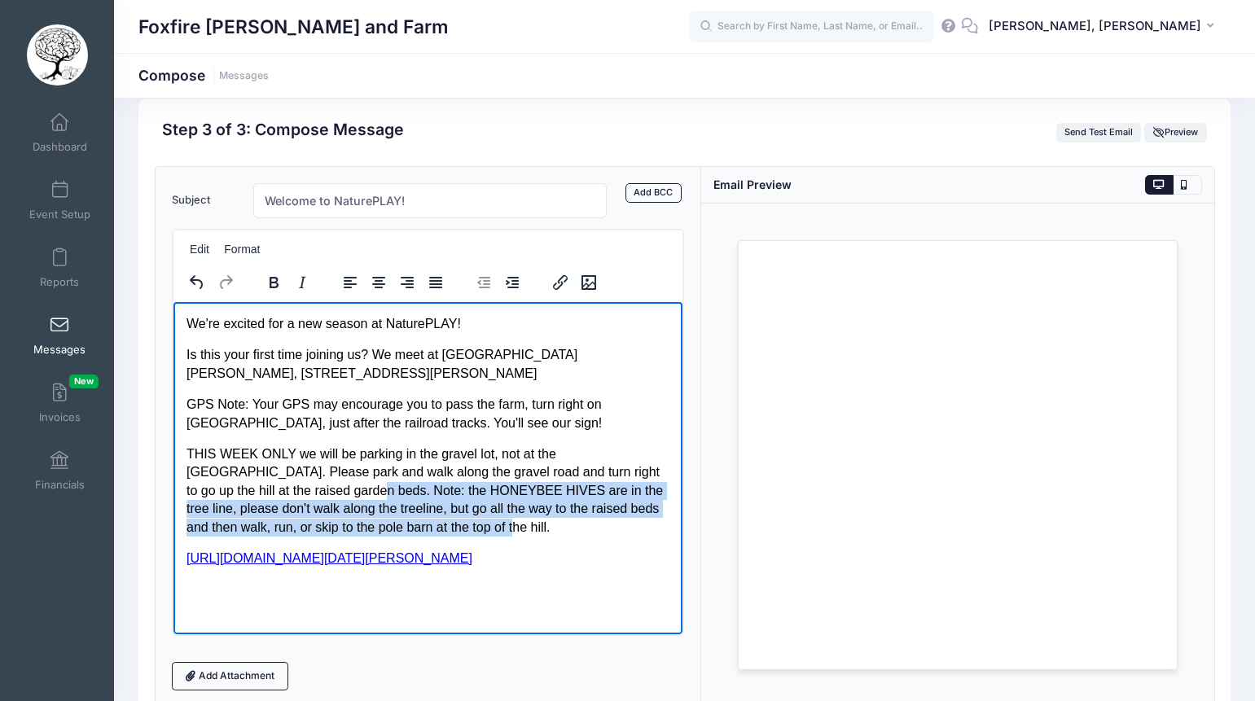
drag, startPoint x: 401, startPoint y: 524, endPoint x: 269, endPoint y: 494, distance: 135.2
click at [269, 494] on p "THIS WEEK ONLY we will be parking in the gravel lot, not at the pole barn. Plea…" at bounding box center [428, 490] width 484 height 91
click at [301, 279] on icon "Italic" at bounding box center [302, 283] width 20 height 20
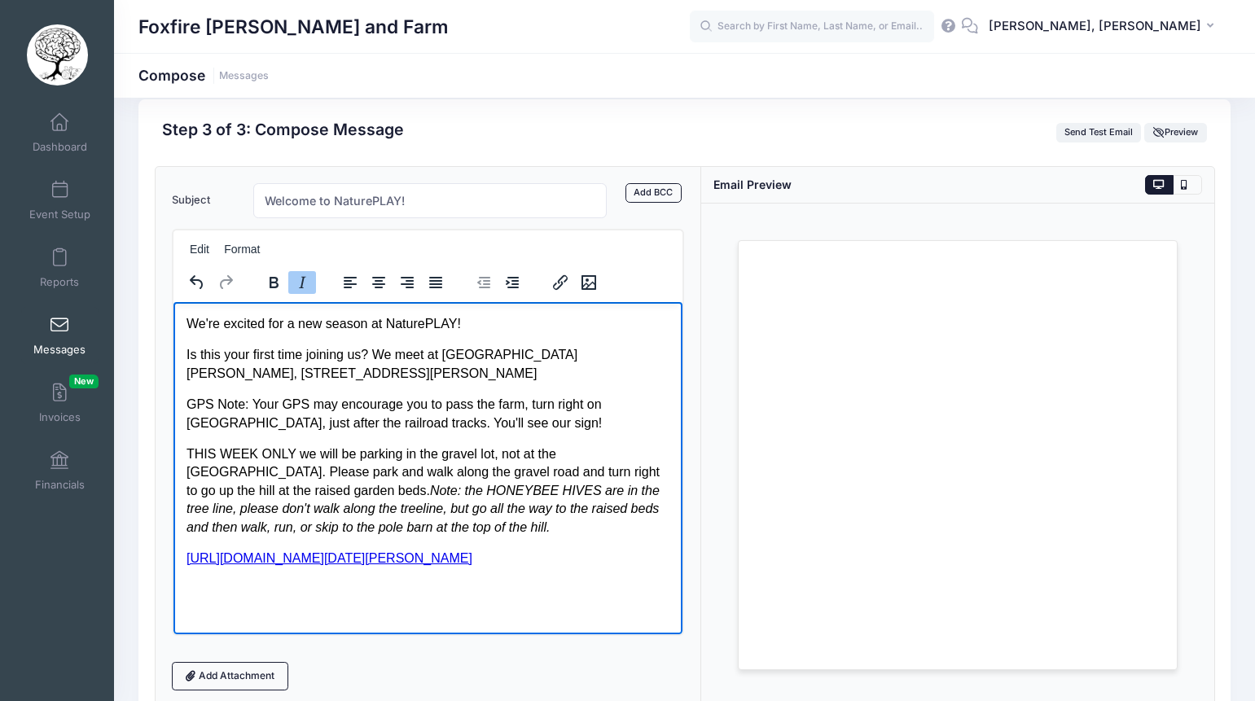
click at [355, 483] on em "Note: the HONEYBEE HIVES are in the tree line, please don't walk along the tree…" at bounding box center [422, 508] width 473 height 51
click at [441, 526] on p "THIS WEEK ONLY we will be parking in the gravel lot, not at the pole barn. Plea…" at bounding box center [428, 490] width 484 height 91
click at [191, 407] on p "GPS Note: Your GPS may encourage you to pass the farm, turn right on Foxfire Dr…" at bounding box center [428, 413] width 484 height 37
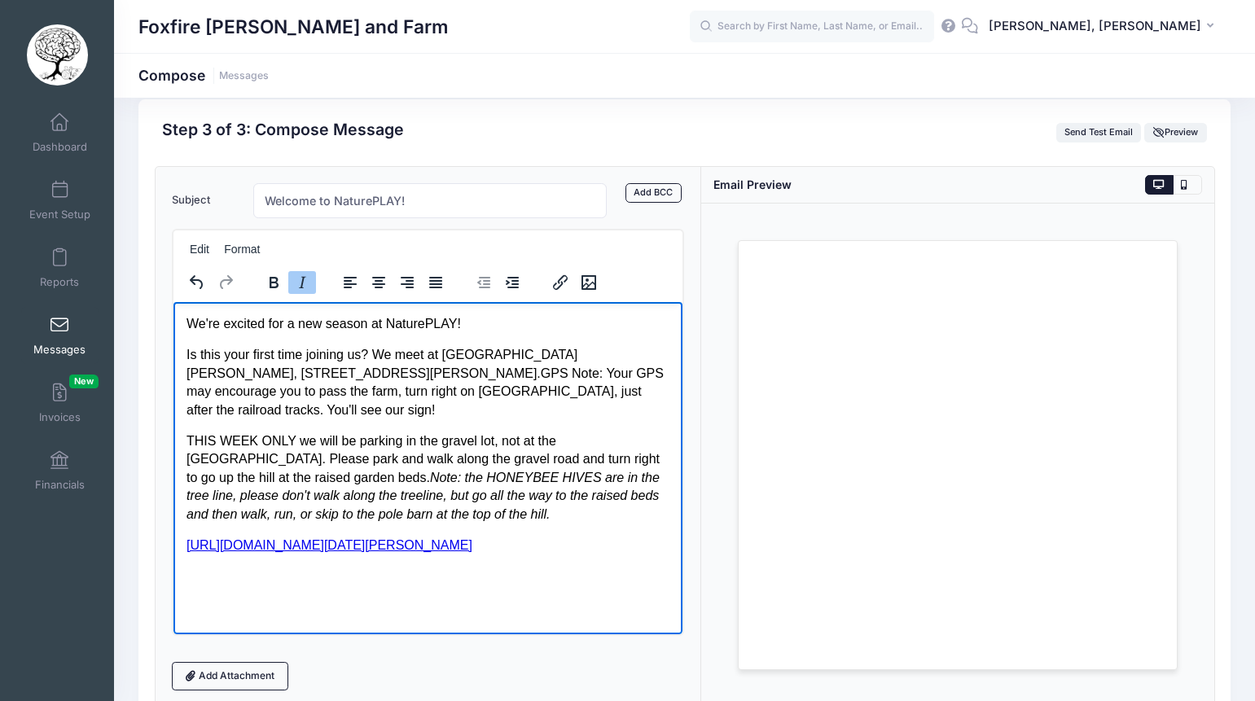
click at [325, 470] on em "Note: the HONEYBEE HIVES are in the tree line, please don't walk along the tree…" at bounding box center [422, 495] width 473 height 51
click at [437, 494] on p "THIS WEEK ONLY we will be parking in the gravel lot, not at the pole barn. Plea…" at bounding box center [428, 477] width 484 height 91
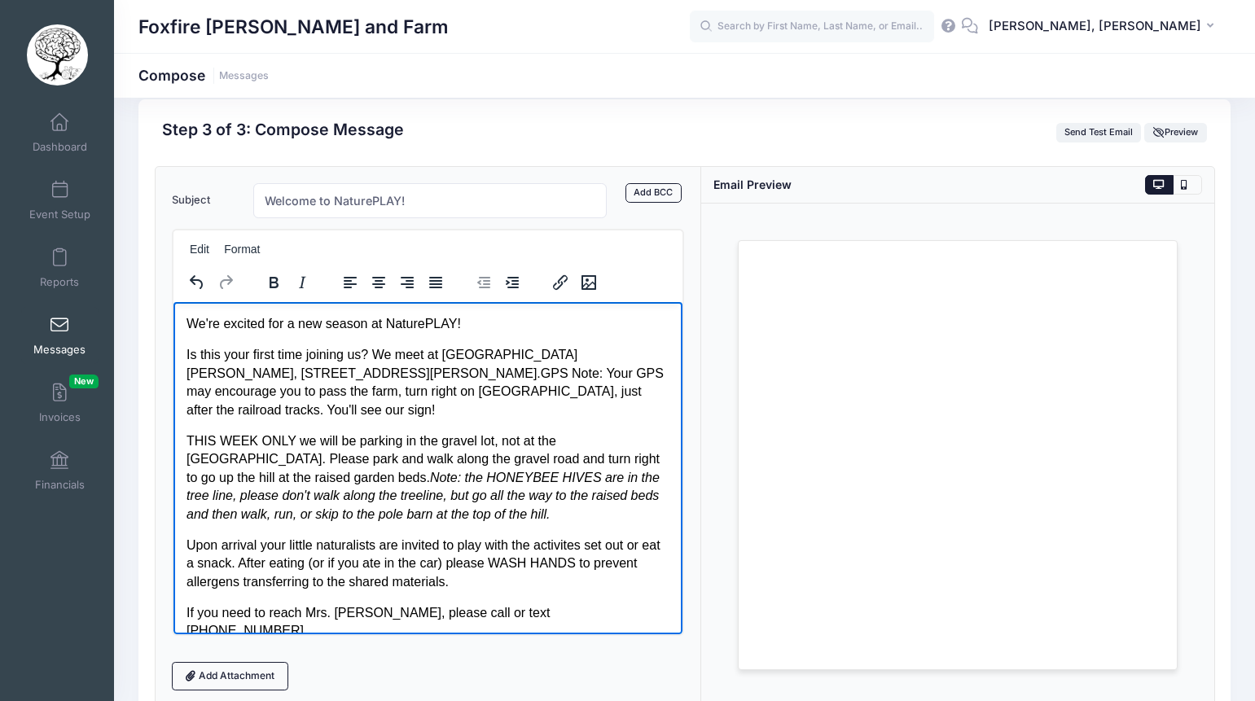
scroll to position [33, 0]
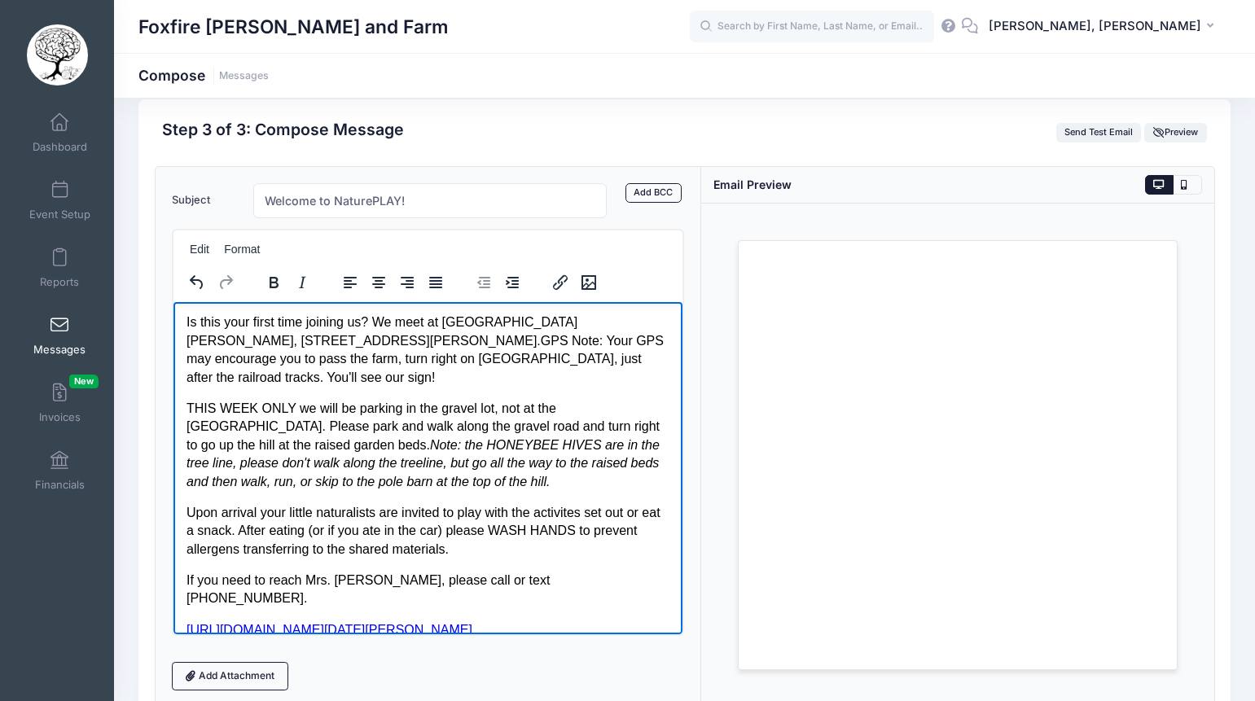
click at [268, 437] on em "Note: the HONEYBEE HIVES are in the tree line, please don't walk along the tree…" at bounding box center [422, 462] width 473 height 51
click at [448, 449] on em "Note: the HONEYBEE HIVES are in the tree line, please don't walk along the tree…" at bounding box center [422, 462] width 473 height 51
click at [188, 399] on p "THIS WEEK ONLY we will be parking in the gravel lot, not at the pole barn. Plea…" at bounding box center [428, 444] width 484 height 91
click at [400, 399] on p "Parking change for THIS WEEK ONLY we will be parking in the gravel lot, not at …" at bounding box center [428, 444] width 484 height 91
click at [543, 438] on em "Note: the HONEYBEE HIVES are in the tree line, please don't walk along the tree…" at bounding box center [426, 462] width 481 height 51
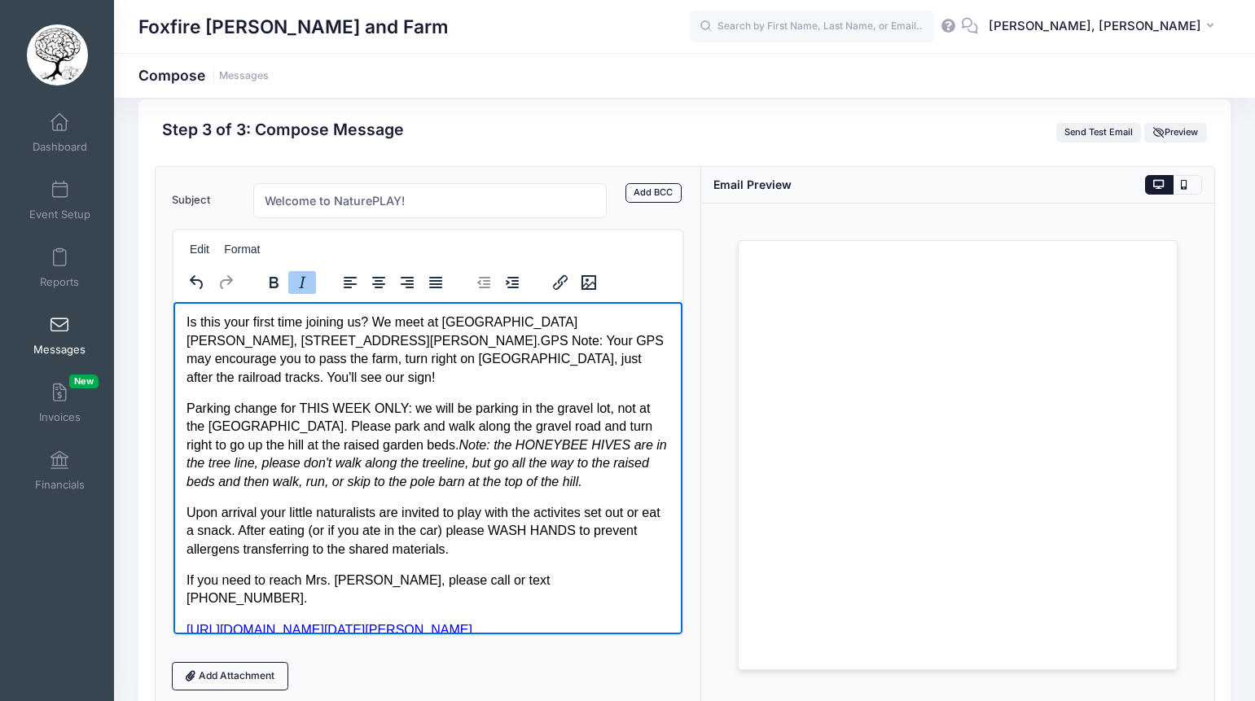
click at [559, 457] on p "Parking change for THIS WEEK ONLY: we will be parking in the gravel lot, not at…" at bounding box center [428, 444] width 484 height 91
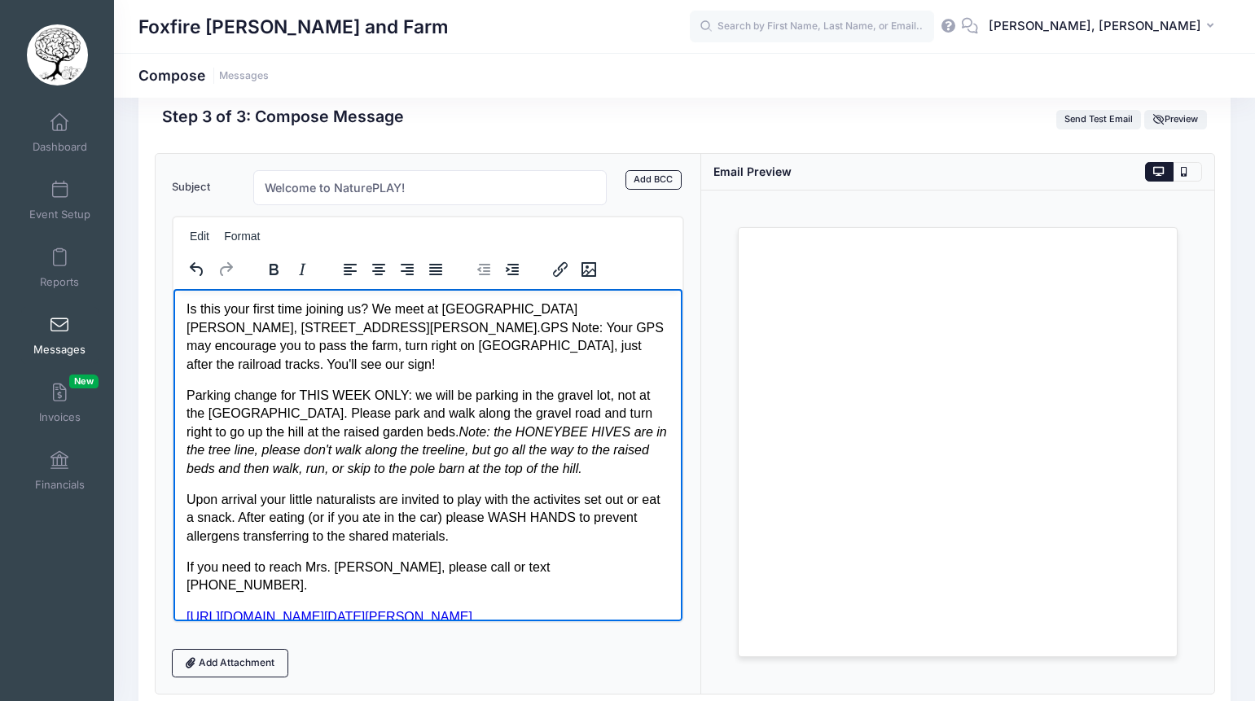
click at [710, 414] on div "Loading..." at bounding box center [957, 442] width 513 height 503
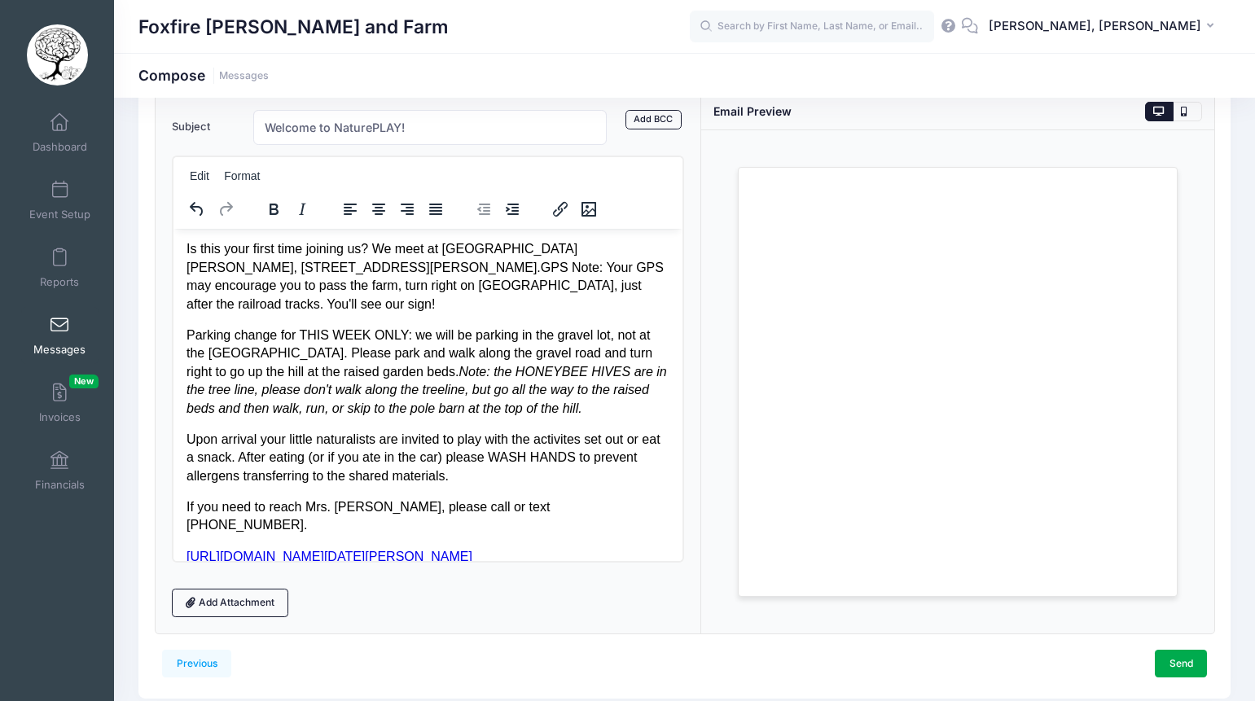
scroll to position [156, 0]
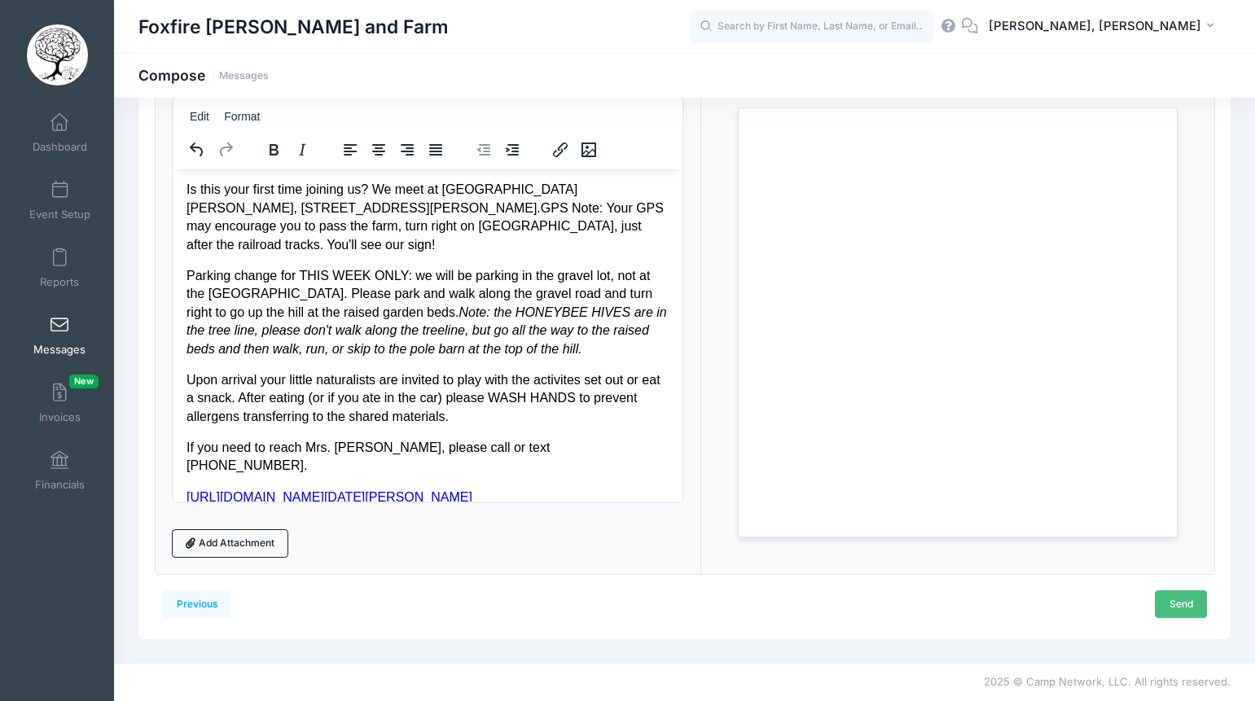
click at [1180, 604] on link "Send" at bounding box center [1181, 605] width 52 height 28
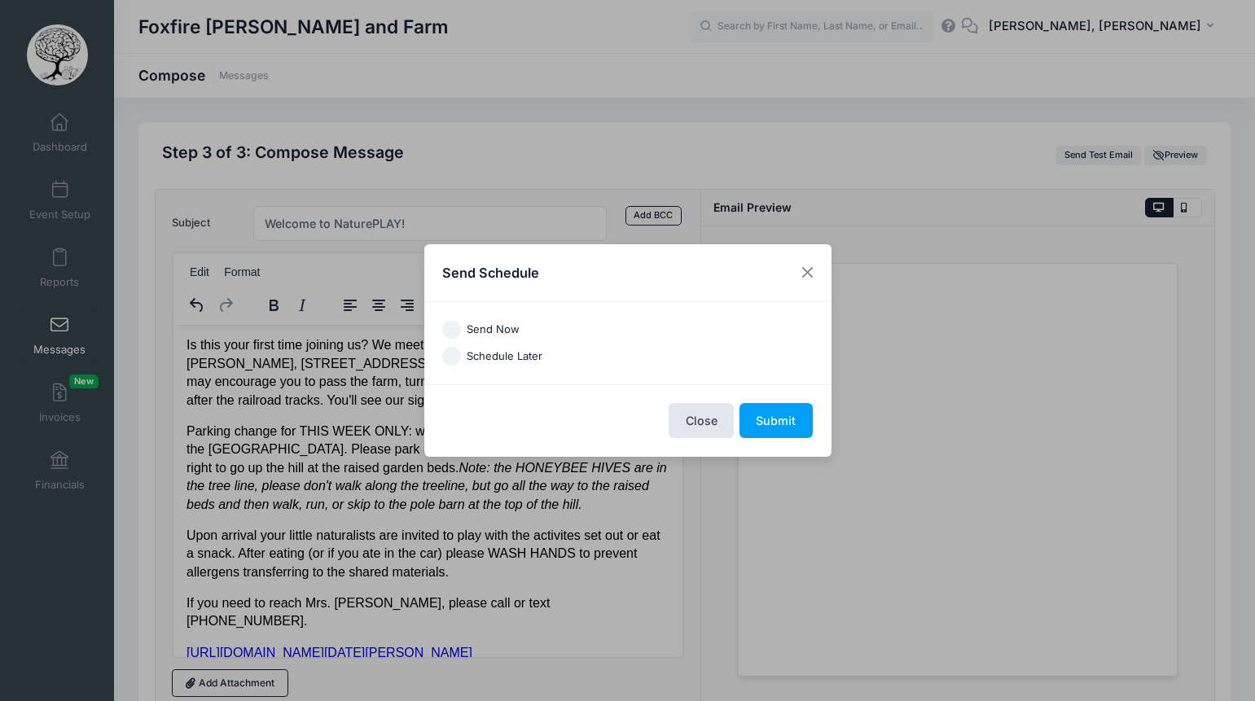
click at [478, 327] on label "Send Now" at bounding box center [493, 330] width 53 height 16
click at [461, 327] on input "Send Now" at bounding box center [451, 330] width 19 height 19
radio input "true"
click at [702, 423] on button "Close" at bounding box center [701, 420] width 65 height 35
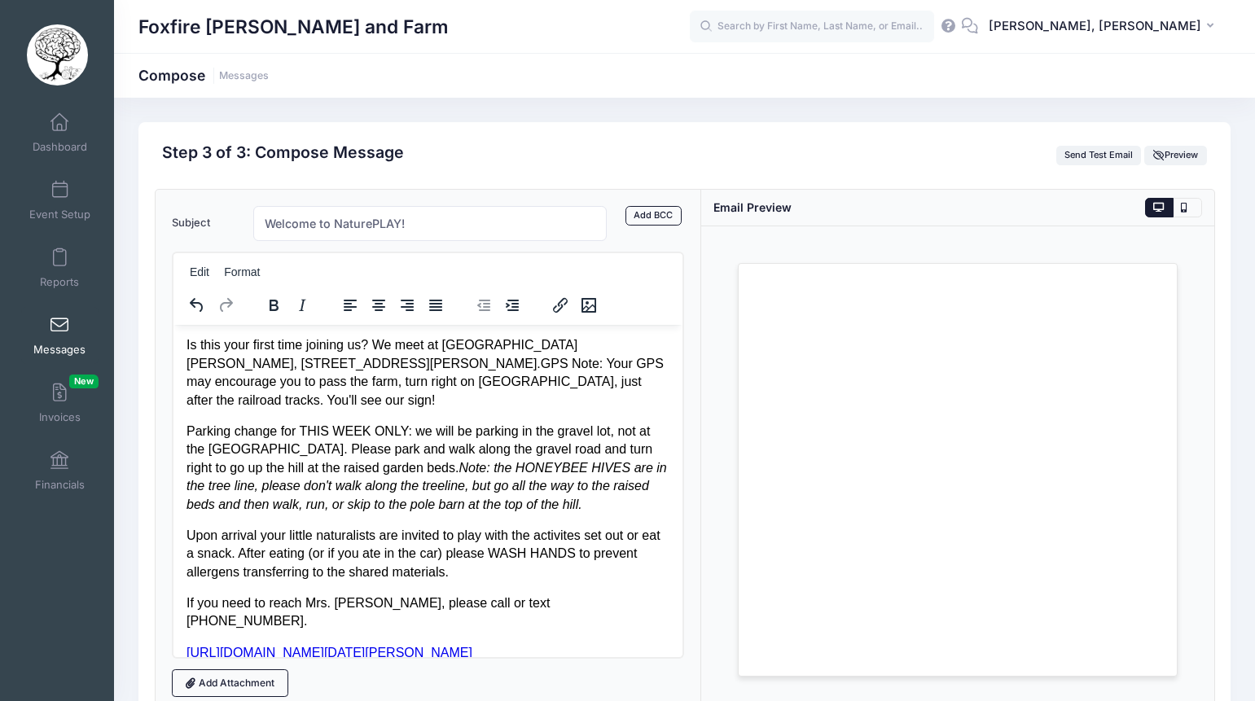
click at [477, 437] on p "Parking change for THIS WEEK ONLY: we will be parking in the gravel lot, not at…" at bounding box center [428, 467] width 484 height 91
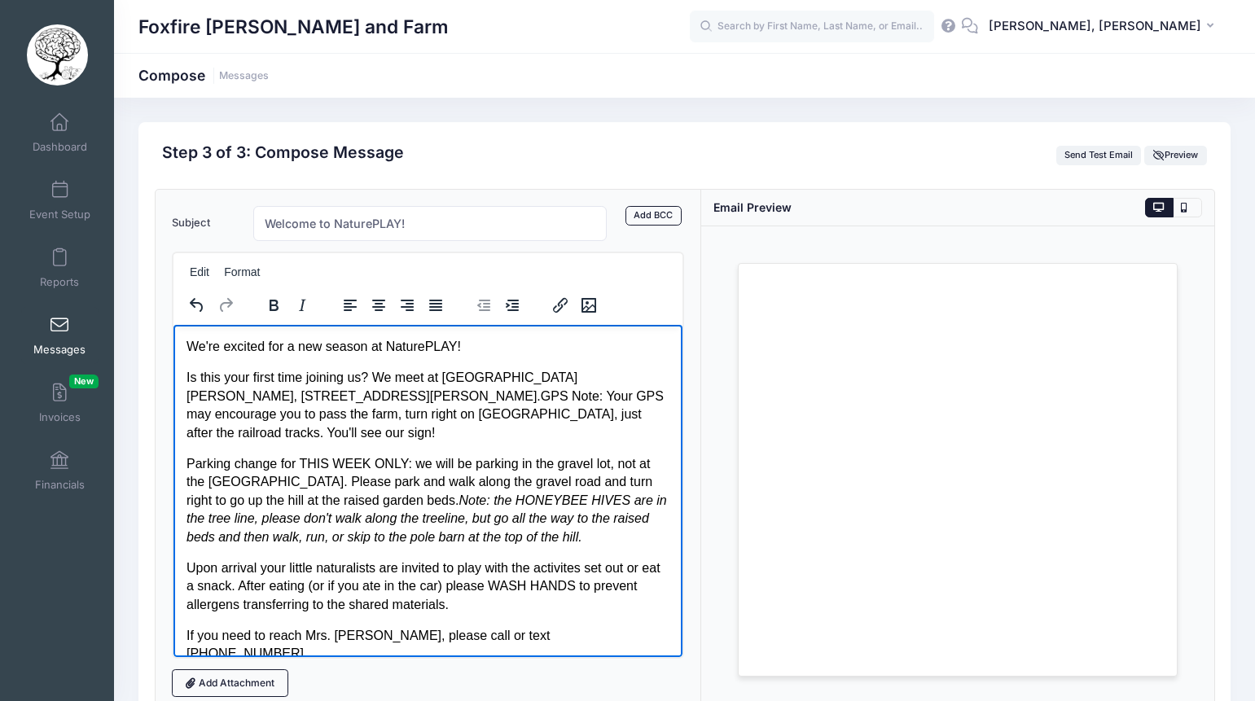
click at [493, 353] on p "We're excited for a new season at NaturePLAY!" at bounding box center [428, 346] width 484 height 18
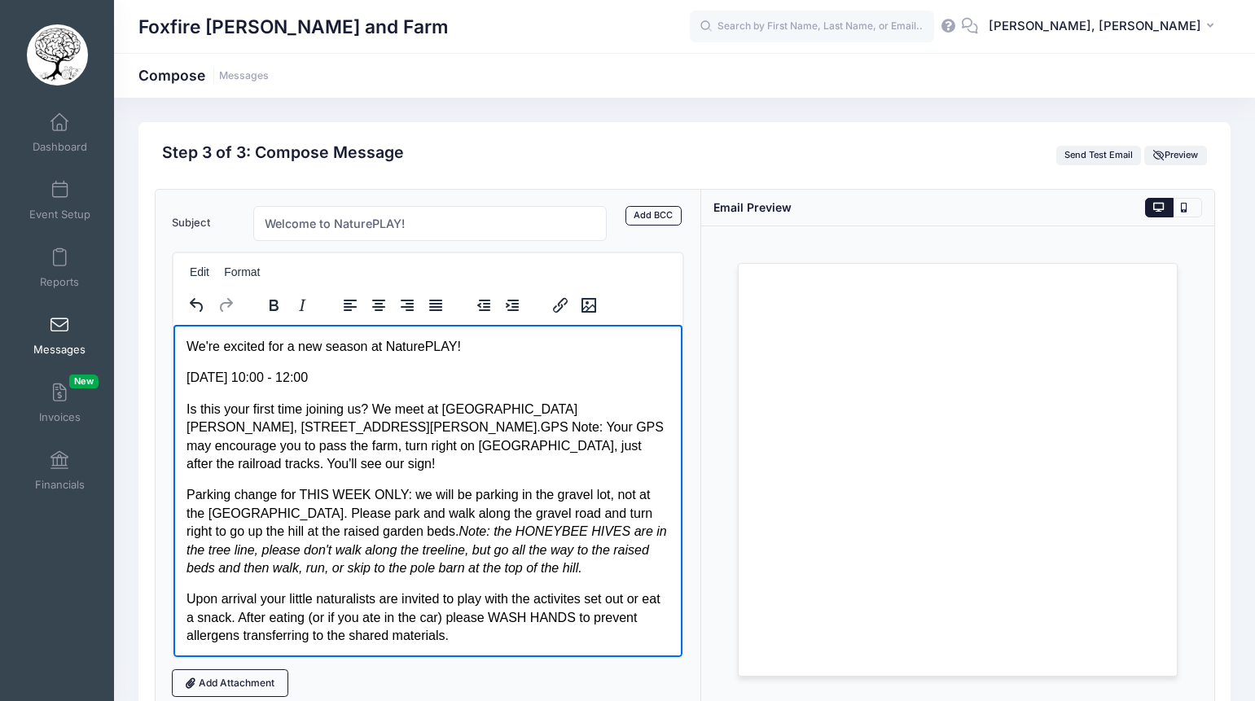
drag, startPoint x: 417, startPoint y: 373, endPoint x: 389, endPoint y: 349, distance: 36.9
click at [389, 349] on body "We're excited for a new season at NaturePLAY! Friday, September 12th 10:00 - 12…" at bounding box center [428, 531] width 484 height 389
click at [270, 304] on icon "Bold" at bounding box center [274, 305] width 9 height 11
click at [474, 415] on p "Is this your first time joining us? We meet at Foxfire Woods & Farm, 59 Foxfire…" at bounding box center [428, 436] width 484 height 73
click at [363, 486] on p "Parking change for THIS WEEK ONLY: we will be parking in the gravel lot, not at…" at bounding box center [428, 531] width 484 height 91
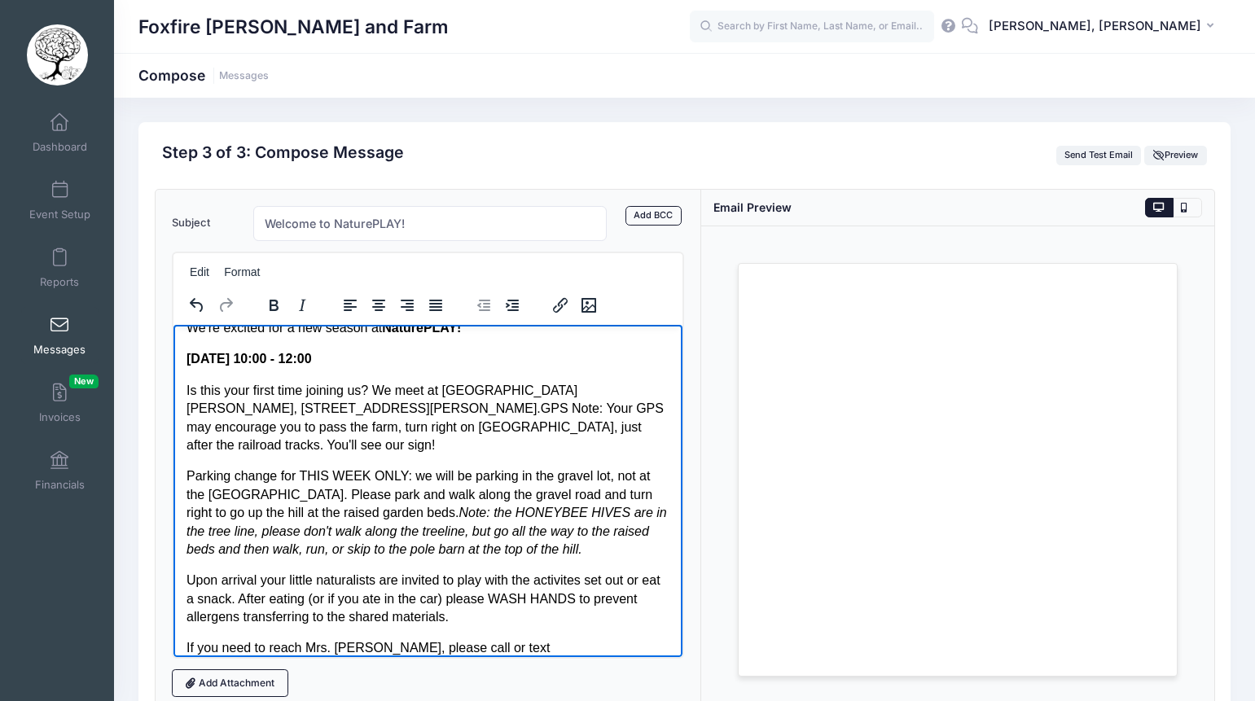
scroll to position [13, 0]
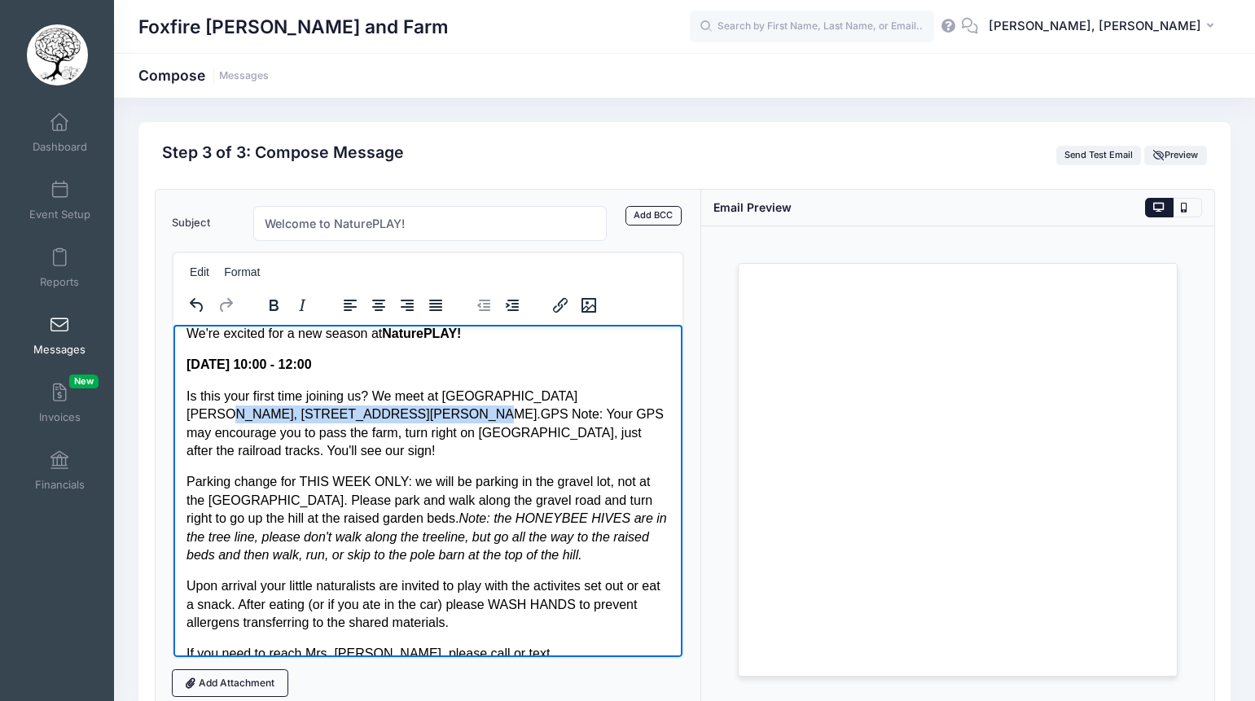
drag, startPoint x: 587, startPoint y: 393, endPoint x: 347, endPoint y: 416, distance: 240.7
click at [347, 416] on p "Is this your first time joining us? We meet at Foxfire Woods & Farm, 59 Foxfire…" at bounding box center [428, 423] width 484 height 73
click at [277, 305] on icon "Bold" at bounding box center [274, 306] width 20 height 20
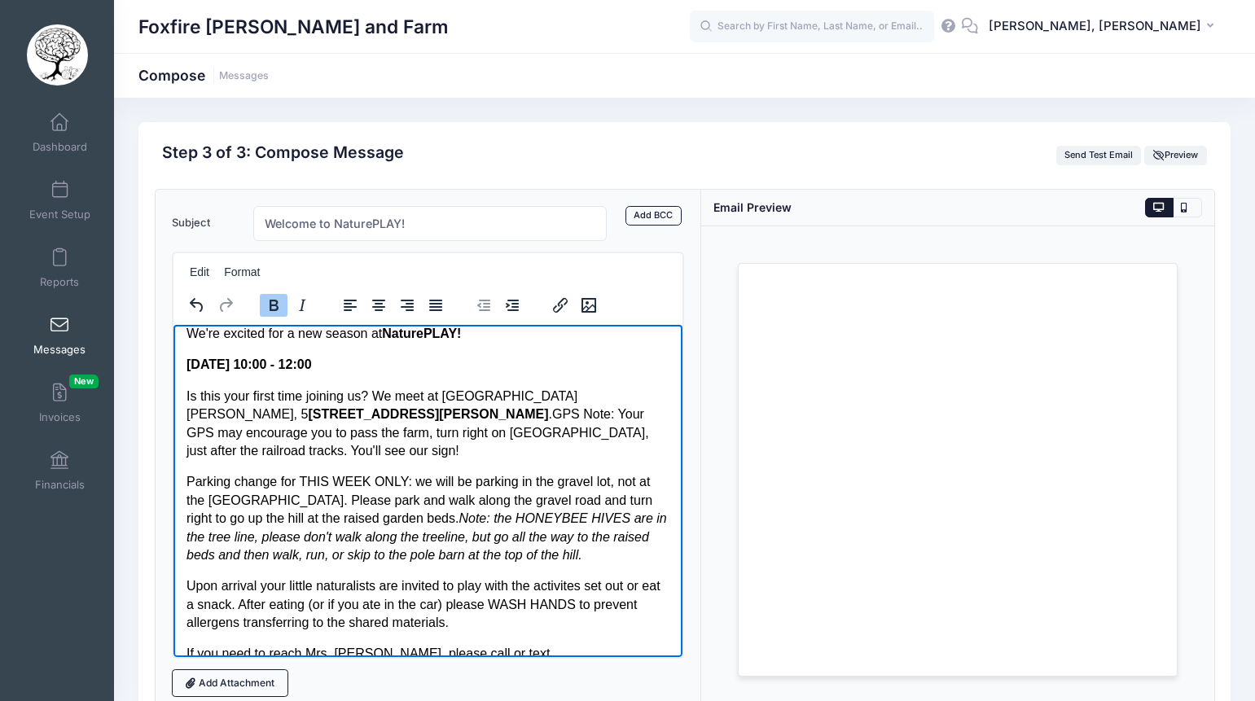
click at [438, 477] on p "Parking change for THIS WEEK ONLY: we will be parking in the gravel lot, not at…" at bounding box center [428, 517] width 484 height 91
click at [289, 436] on p "Is this your first time joining us? We meet at Foxfire Woods & Farm, 5 9 Foxfir…" at bounding box center [428, 423] width 484 height 73
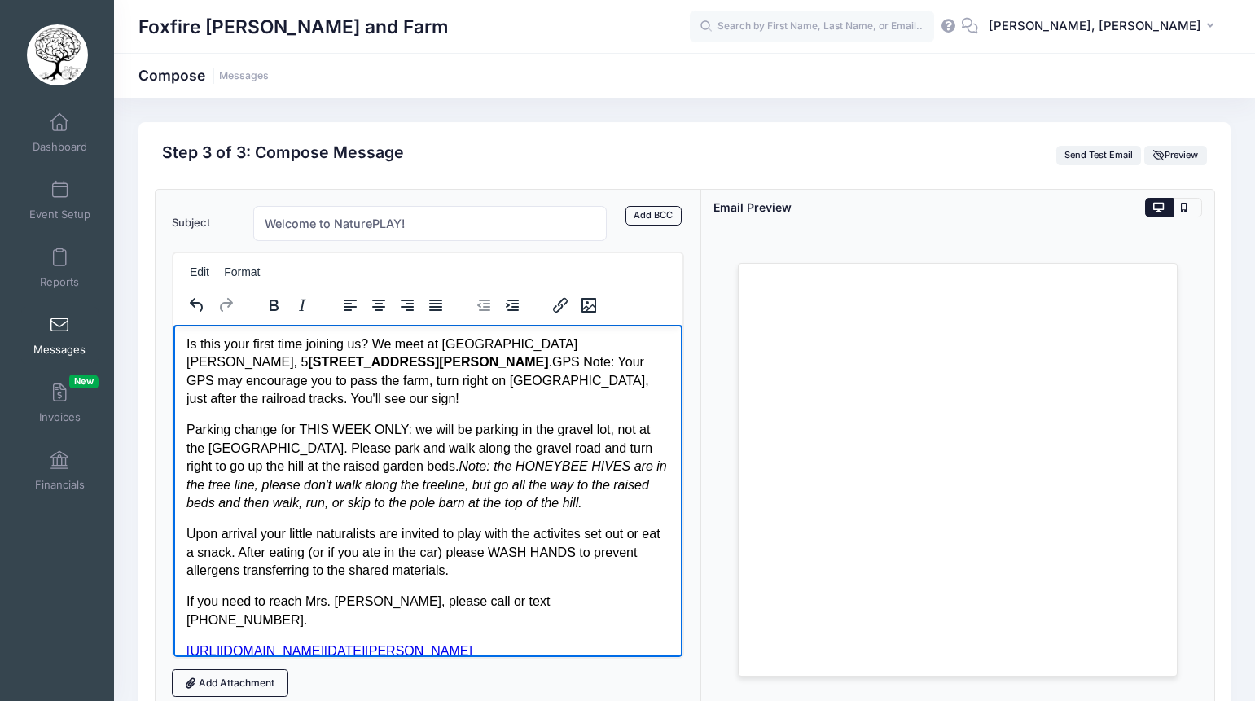
scroll to position [82, 0]
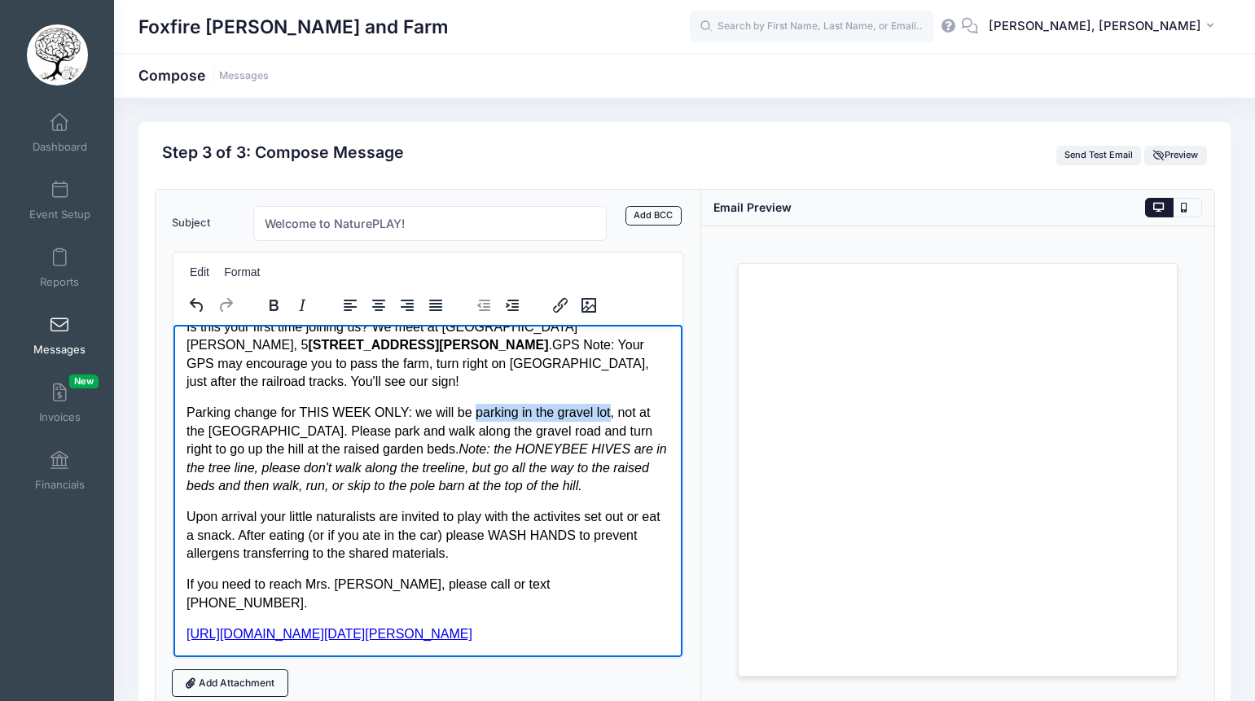
drag, startPoint x: 472, startPoint y: 413, endPoint x: 609, endPoint y: 415, distance: 136.1
click at [609, 415] on p "Parking change for THIS WEEK ONLY: we will be parking in the gravel lot, not at…" at bounding box center [428, 448] width 484 height 91
click at [278, 305] on icon "Bold" at bounding box center [274, 306] width 20 height 20
click at [411, 465] on em "Note: the HONEYBEE HIVES are in the tree line, please don't walk along the tree…" at bounding box center [426, 467] width 481 height 51
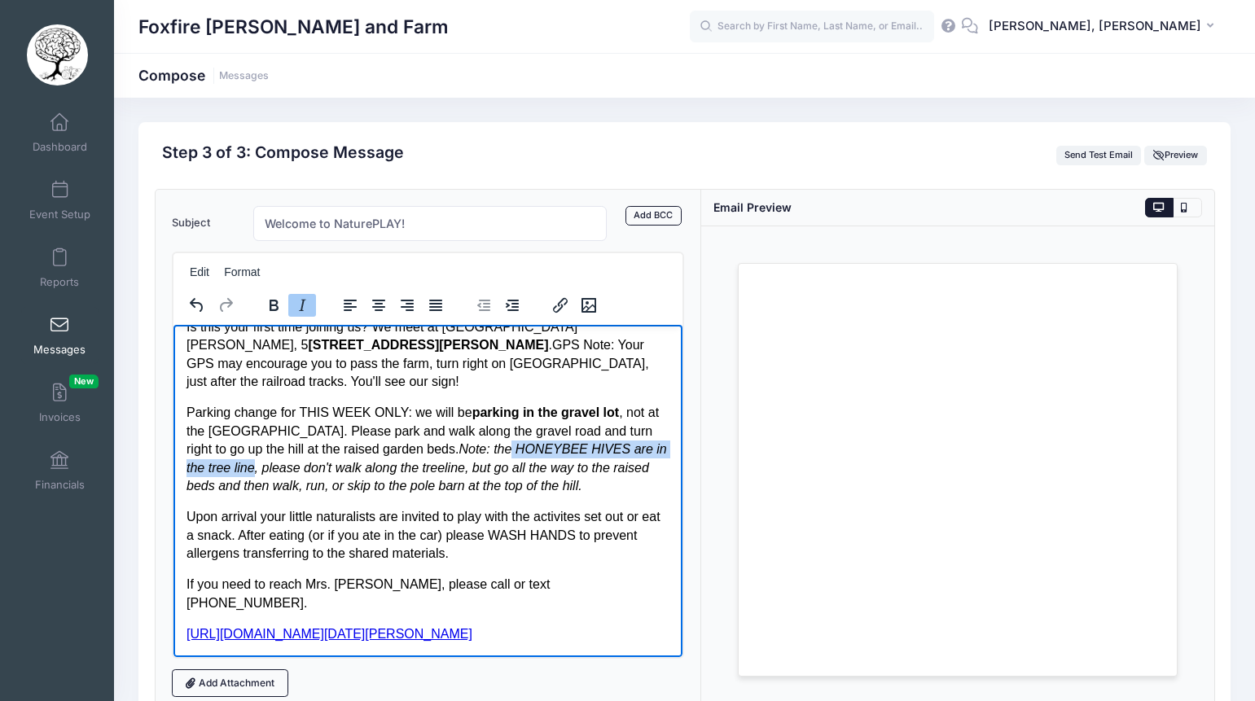
drag, startPoint x: 442, startPoint y: 450, endPoint x: 660, endPoint y: 454, distance: 218.4
click at [660, 454] on em "Note: the HONEYBEE HIVES are in the tree line, please don't walk along the tree…" at bounding box center [426, 467] width 481 height 51
click at [273, 303] on icon "Bold" at bounding box center [274, 306] width 20 height 20
click at [276, 459] on p "Parking change for THIS WEEK ONLY: we will be parking in the gravel lot , not a…" at bounding box center [428, 448] width 484 height 91
click at [295, 529] on p "Upon arrival your little naturalists are invited to play with the activites set…" at bounding box center [428, 535] width 484 height 55
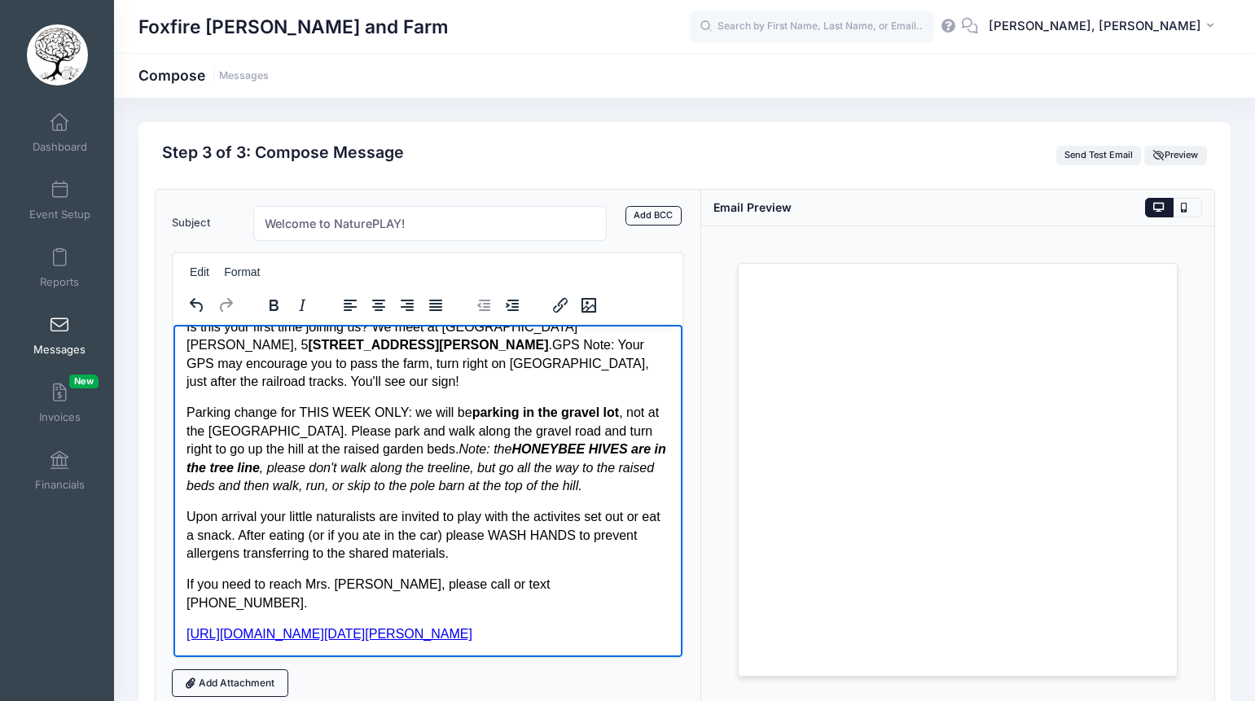
click at [520, 555] on p "Upon arrival your little naturalists are invited to play with the activites set…" at bounding box center [428, 535] width 484 height 55
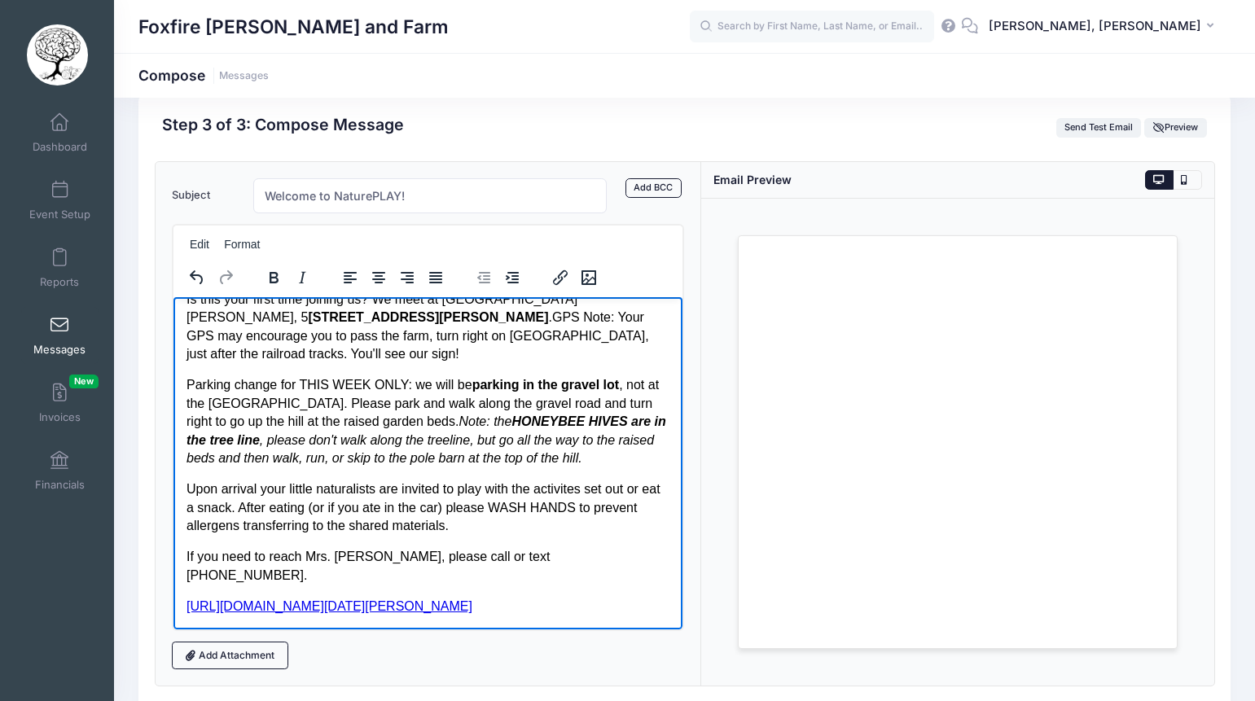
scroll to position [30, 0]
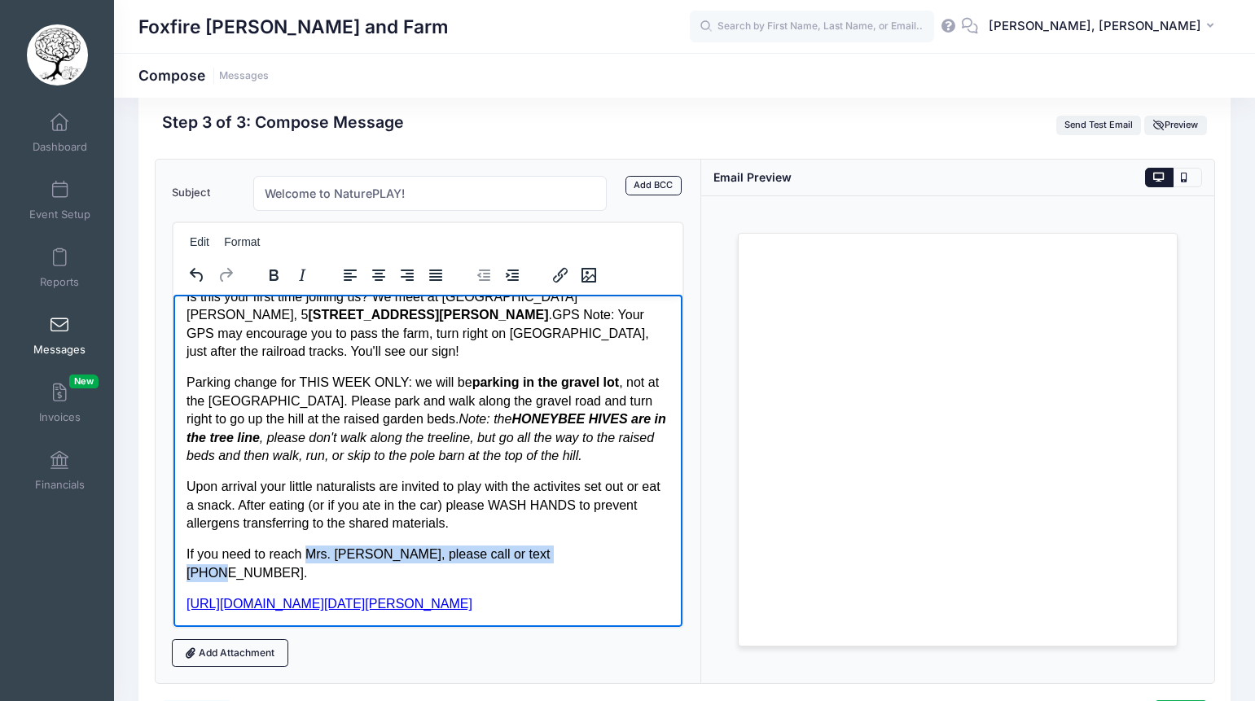
drag, startPoint x: 306, startPoint y: 554, endPoint x: 569, endPoint y: 559, distance: 262.4
click at [569, 559] on p "If you need to reach Mrs. Alison, please call or text 770-519-3185." at bounding box center [428, 563] width 484 height 37
drag, startPoint x: 270, startPoint y: 555, endPoint x: 569, endPoint y: 553, distance: 299.8
click at [569, 553] on p "If you need to reach Mrs. Alison, please call or text 770-519-3185." at bounding box center [428, 563] width 484 height 37
click at [275, 280] on icon "Bold" at bounding box center [274, 275] width 9 height 11
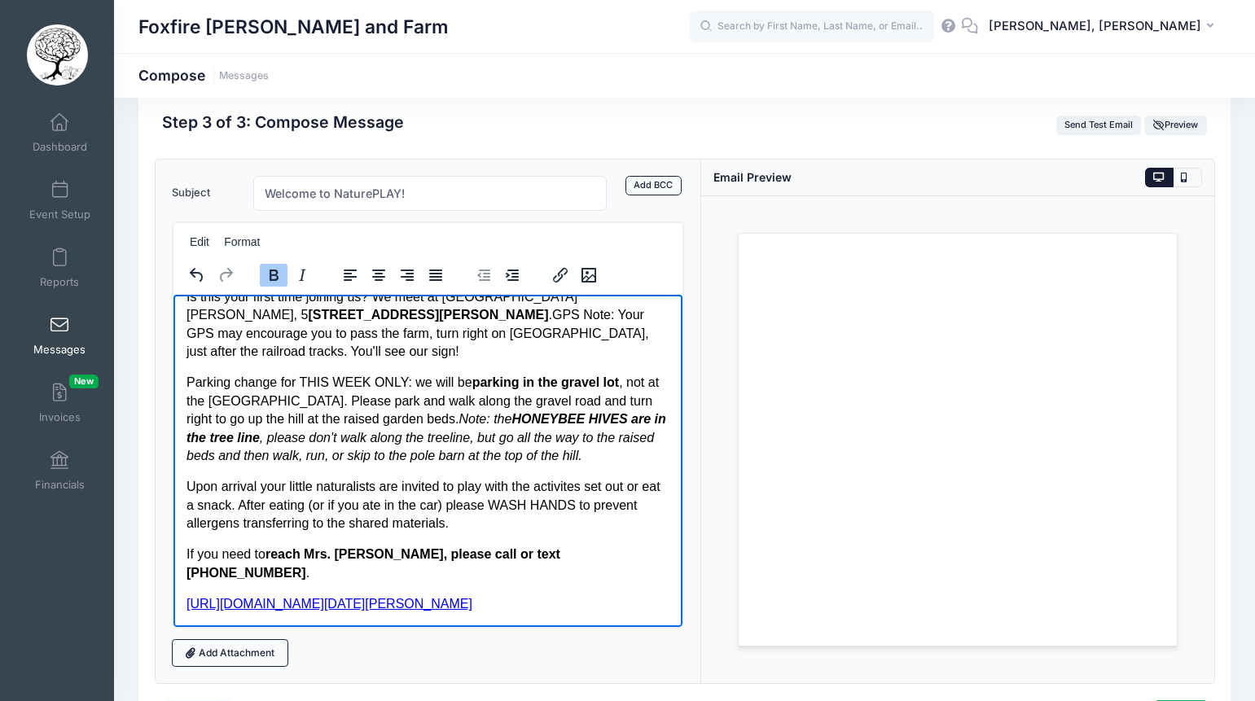
click at [279, 473] on body "We're excited for a new season at NaturePLAY! Friday, September 12th 10:00 - 12…" at bounding box center [428, 419] width 484 height 389
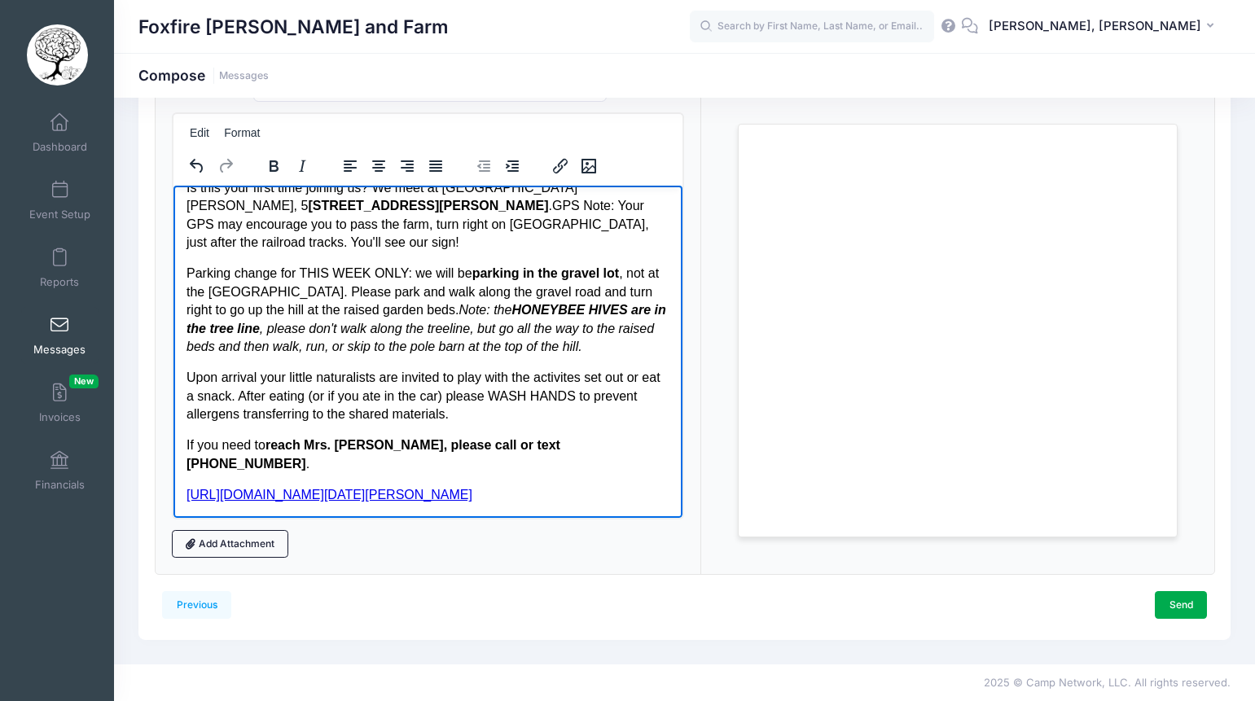
click at [389, 384] on p "Upon arrival your little naturalists are invited to play with the activites set…" at bounding box center [428, 395] width 484 height 55
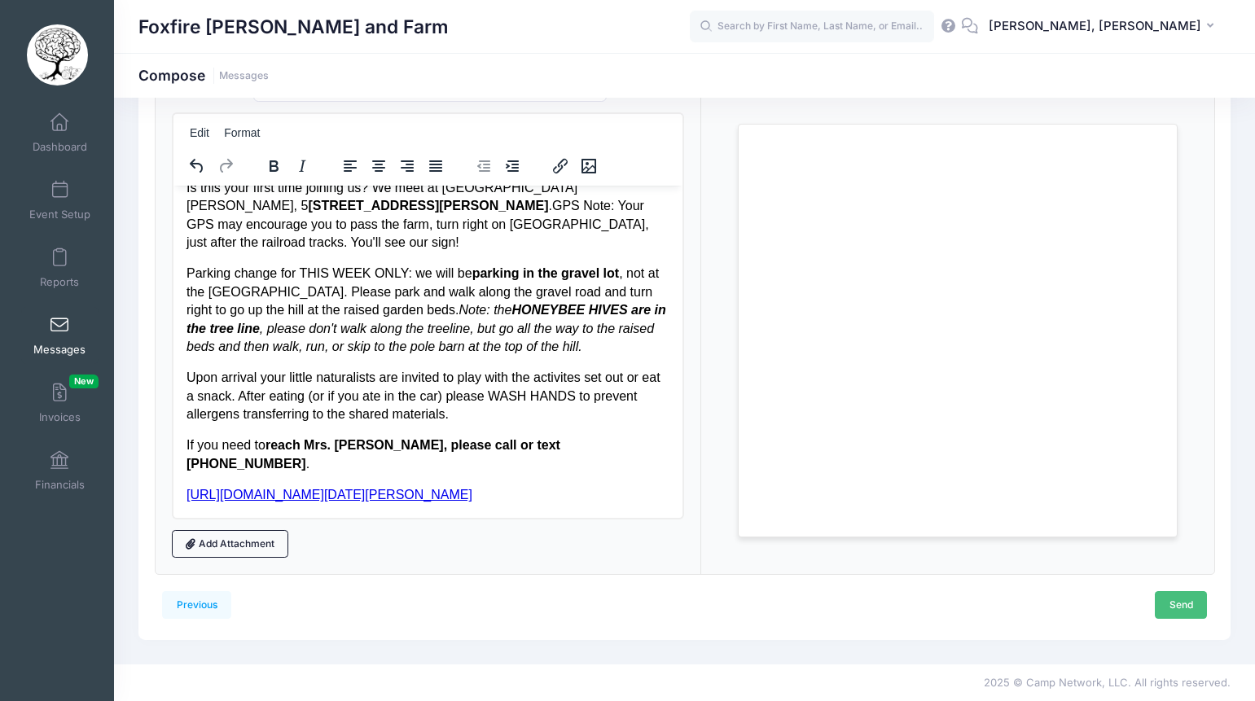
click at [1172, 609] on link "Send" at bounding box center [1181, 605] width 52 height 28
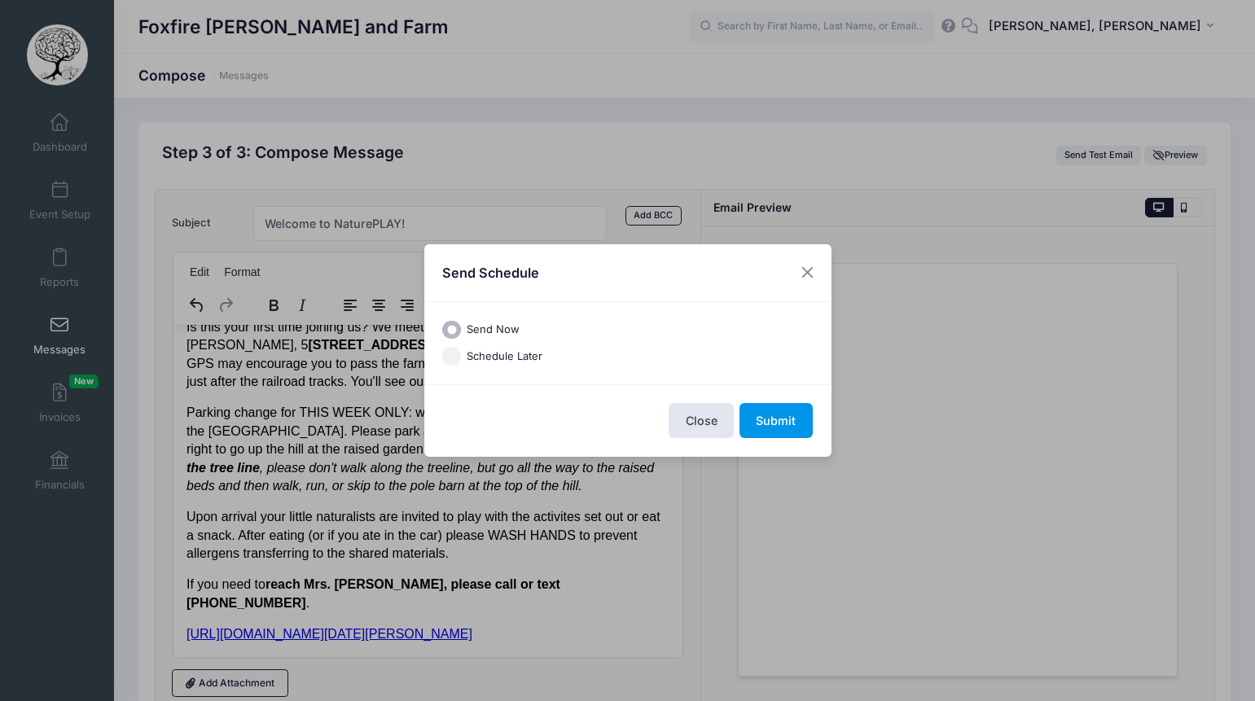
click at [766, 415] on button "Submit" at bounding box center [776, 420] width 73 height 35
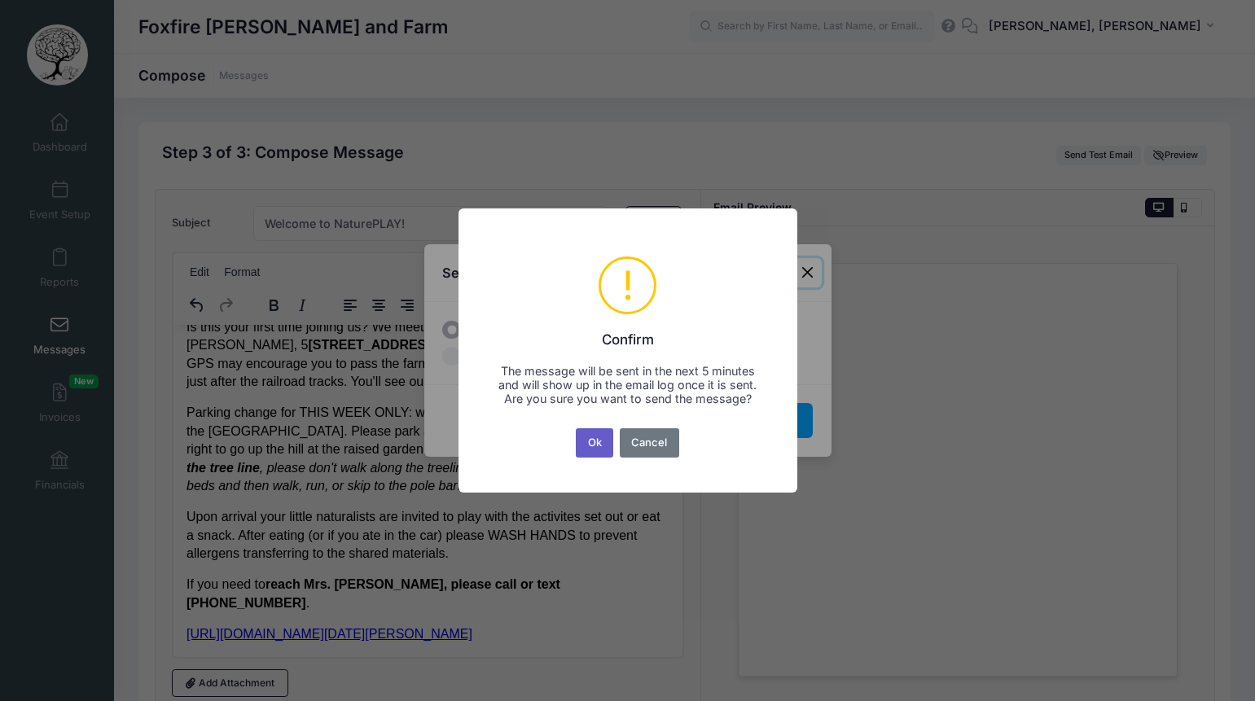
click at [600, 455] on button "Ok" at bounding box center [594, 443] width 37 height 29
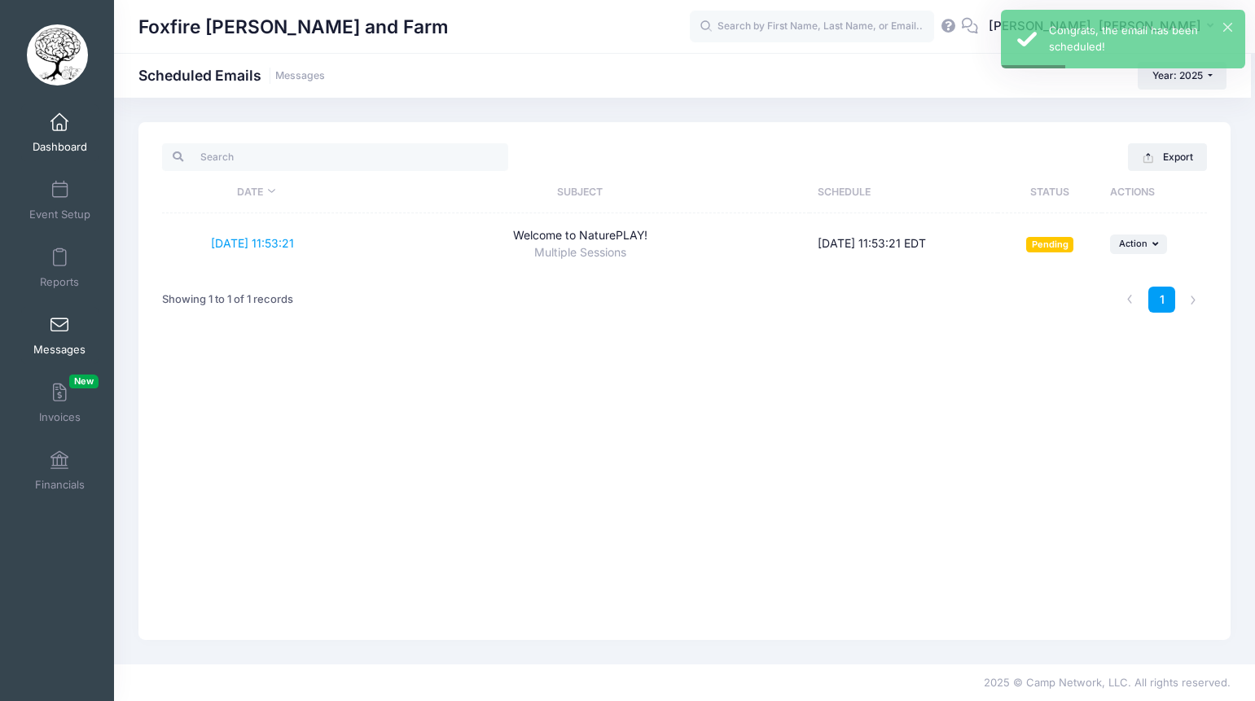
click at [59, 130] on span at bounding box center [59, 123] width 0 height 18
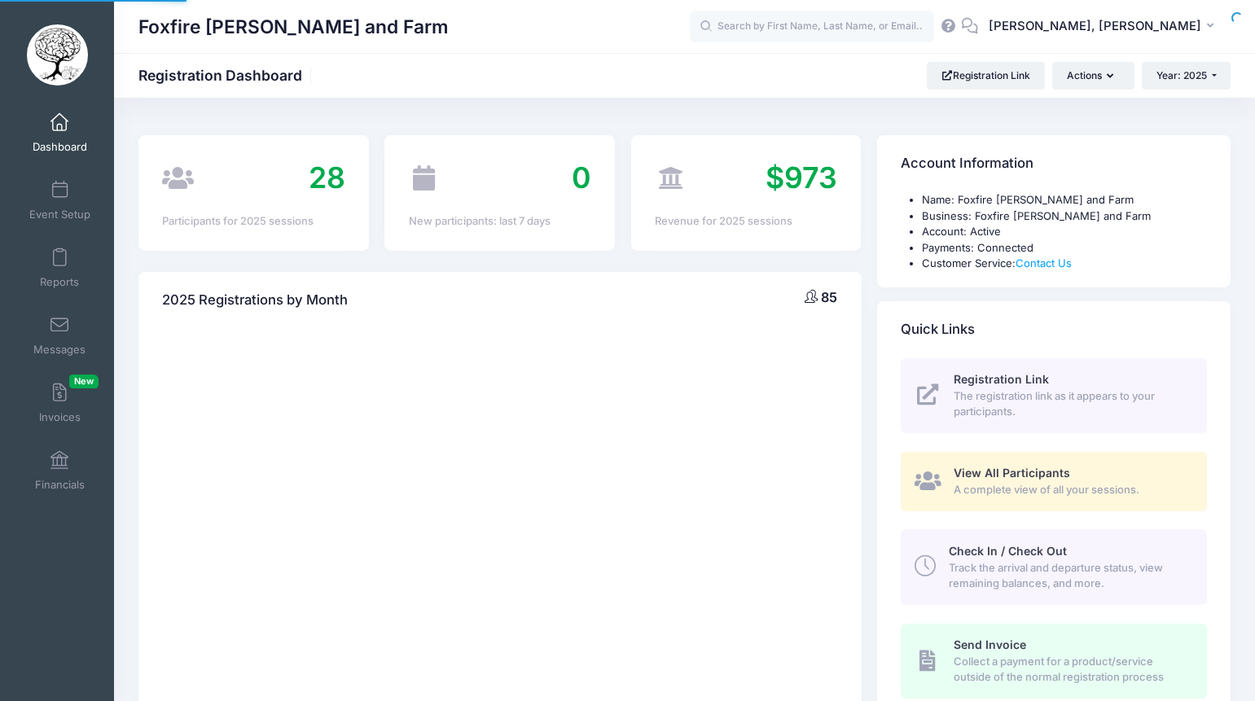
select select
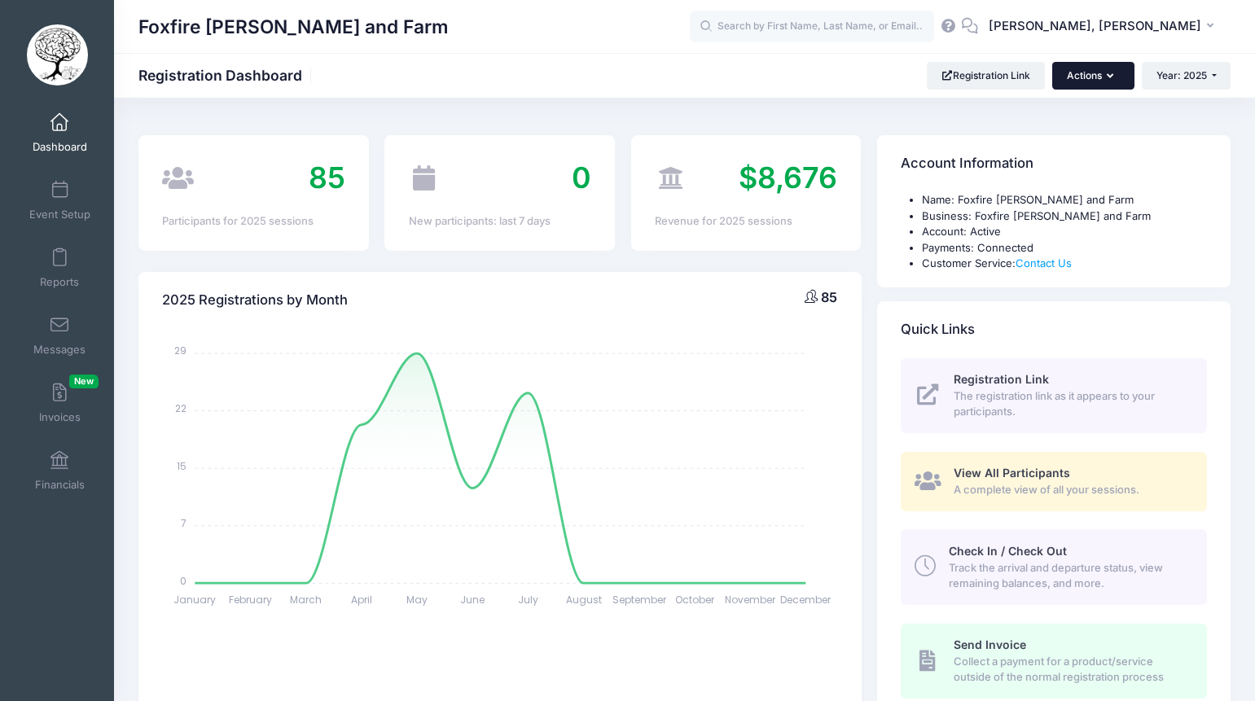
click at [1076, 77] on button "Actions" at bounding box center [1093, 76] width 81 height 28
click at [1021, 148] on link "Participant" at bounding box center [1051, 146] width 147 height 31
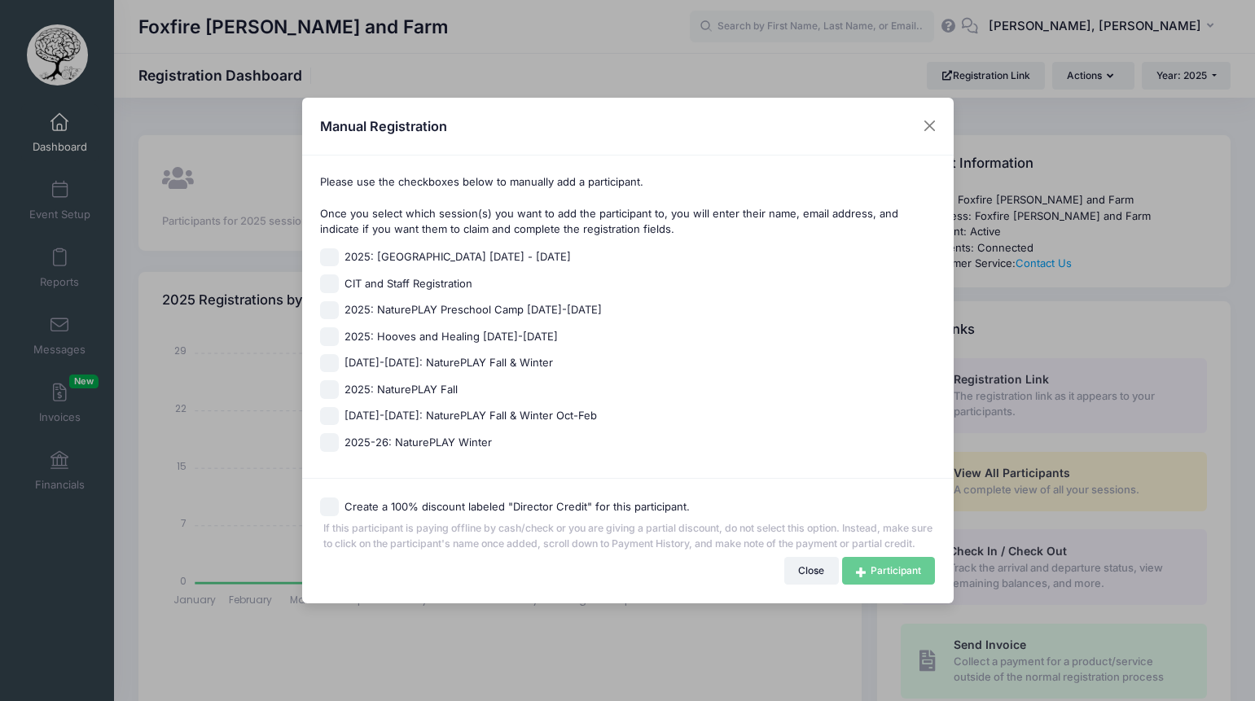
click at [327, 407] on input "[DATE]-[DATE]: NaturePLAY Fall & Winter Oct-Feb" at bounding box center [329, 416] width 19 height 19
checkbox input "true"
click at [327, 501] on input "Create a 100% discount labeled "Director Credit" for this participant." at bounding box center [329, 507] width 19 height 19
checkbox input "true"
click at [900, 581] on link "Participant" at bounding box center [888, 571] width 93 height 28
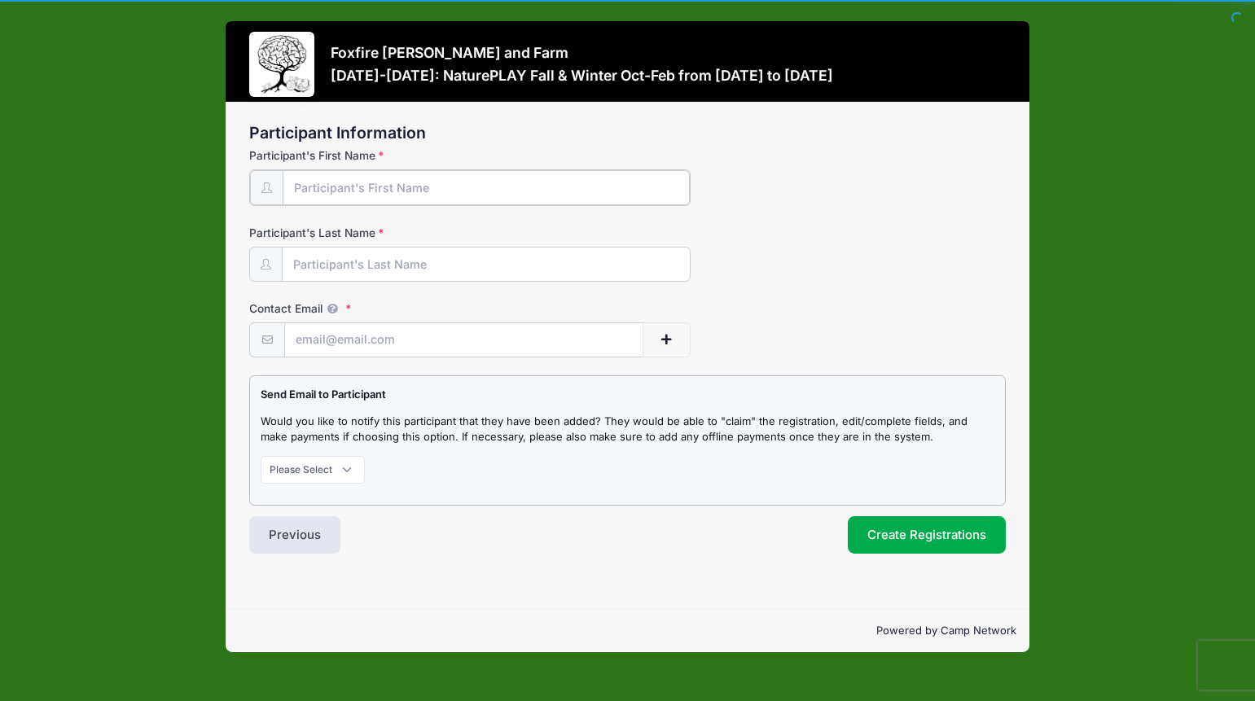
click at [454, 190] on input "Participant's First Name" at bounding box center [486, 187] width 407 height 35
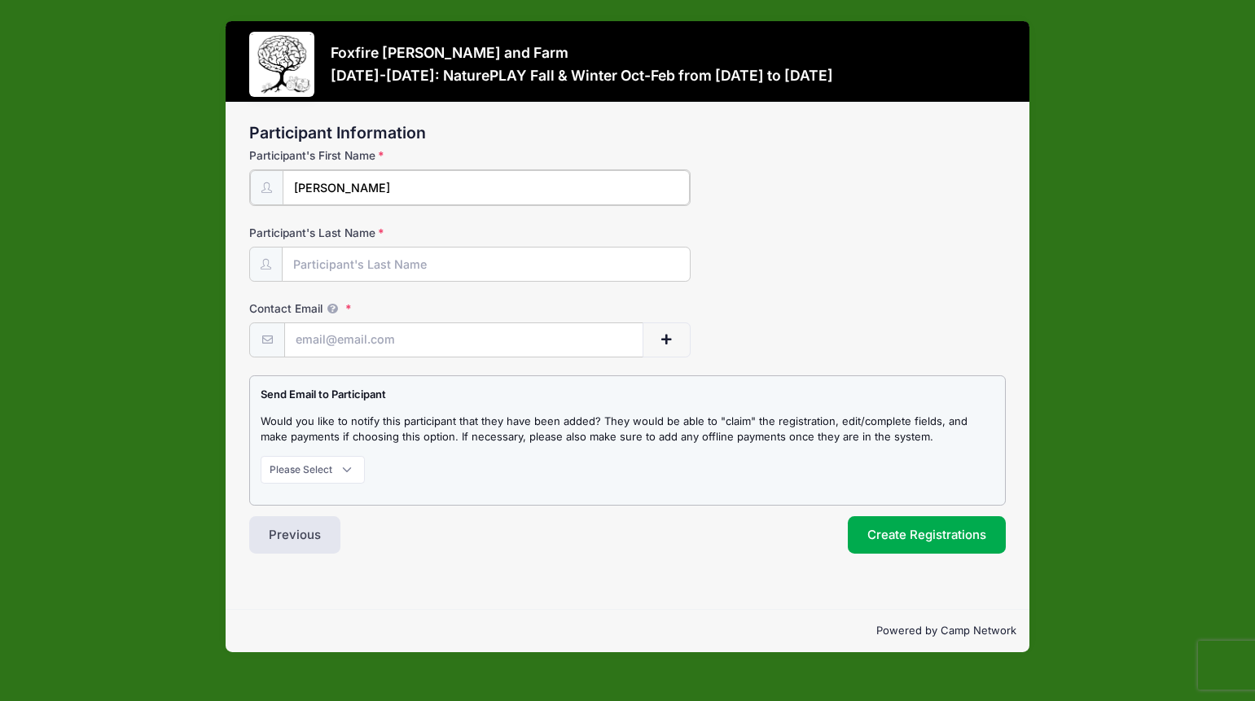
type input "[PERSON_NAME]"
type input "a"
type input "[EMAIL_ADDRESS][DOMAIN_NAME]"
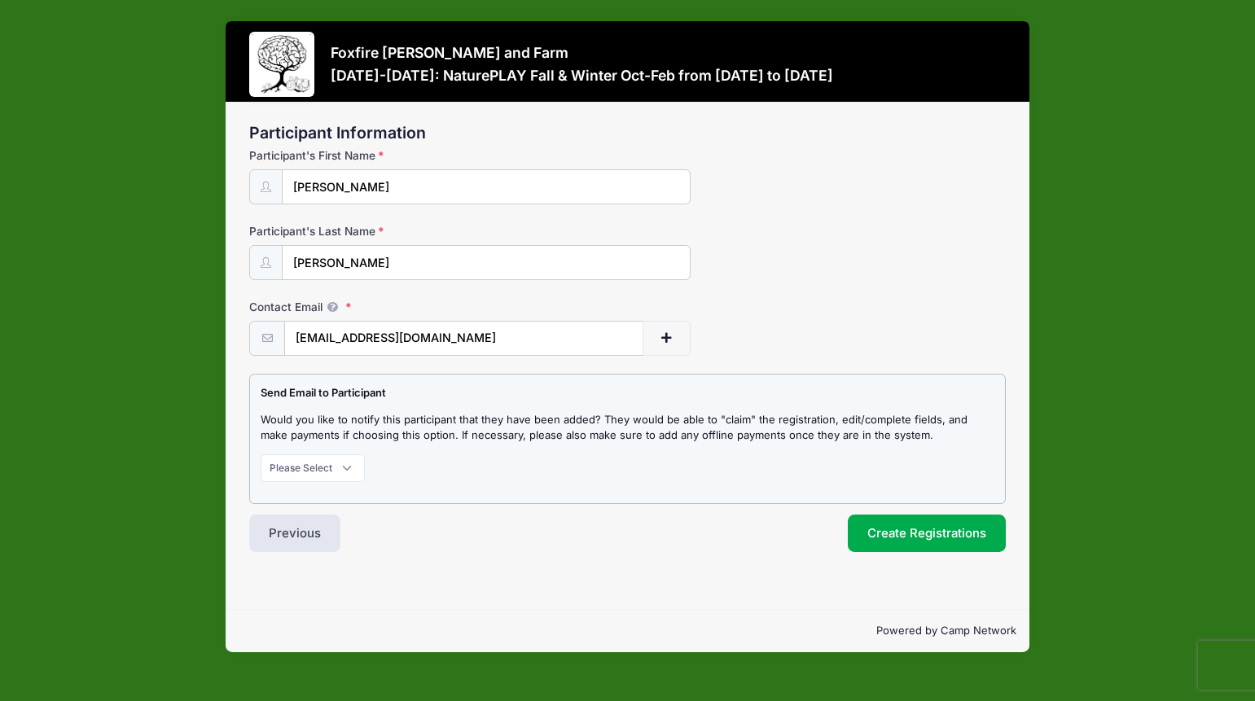
drag, startPoint x: 494, startPoint y: 424, endPoint x: 405, endPoint y: 442, distance: 90.6
click at [492, 424] on p "Would you like to notify this participant that they have been added? They would…" at bounding box center [628, 428] width 734 height 32
click at [334, 464] on select "Please Select Don't Notify Notify" at bounding box center [313, 469] width 104 height 28
select select "1"
click at [261, 455] on select "Please Select Don't Notify Notify" at bounding box center [313, 469] width 104 height 28
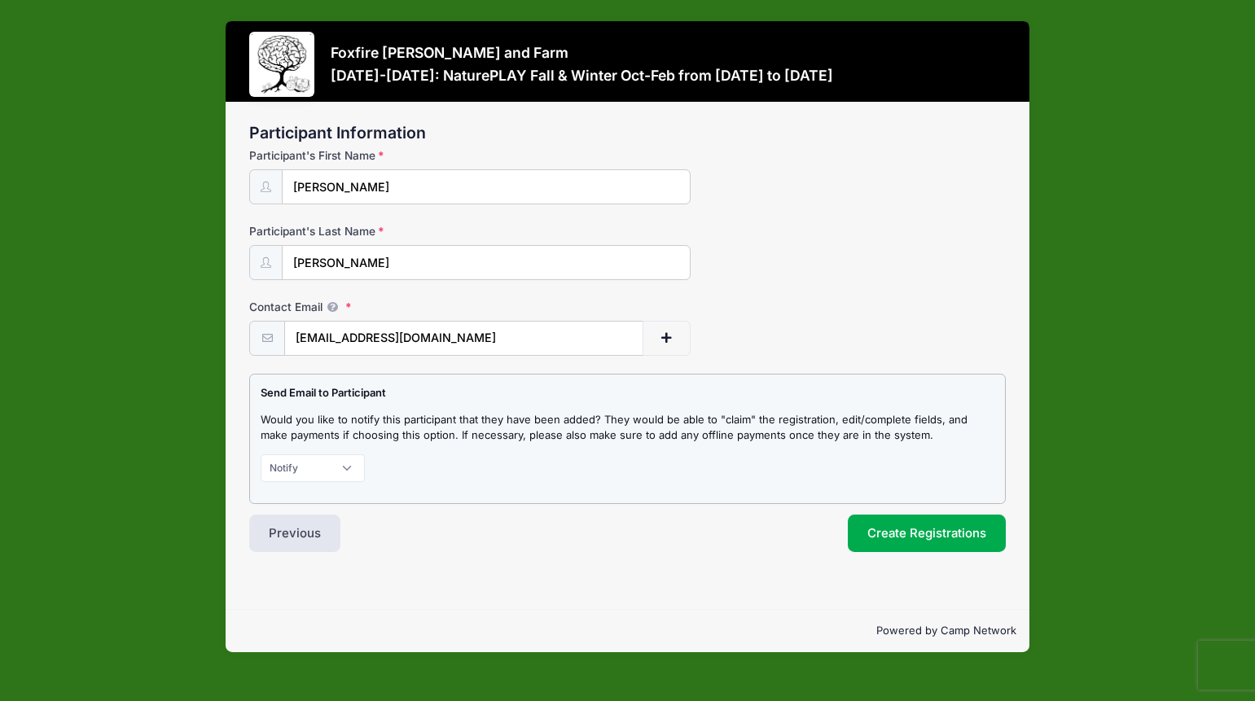
click at [535, 487] on div "Send Email to Participant Would you like to notify this participant that they h…" at bounding box center [627, 439] width 757 height 130
click at [874, 529] on button "Create Registrations" at bounding box center [927, 533] width 158 height 37
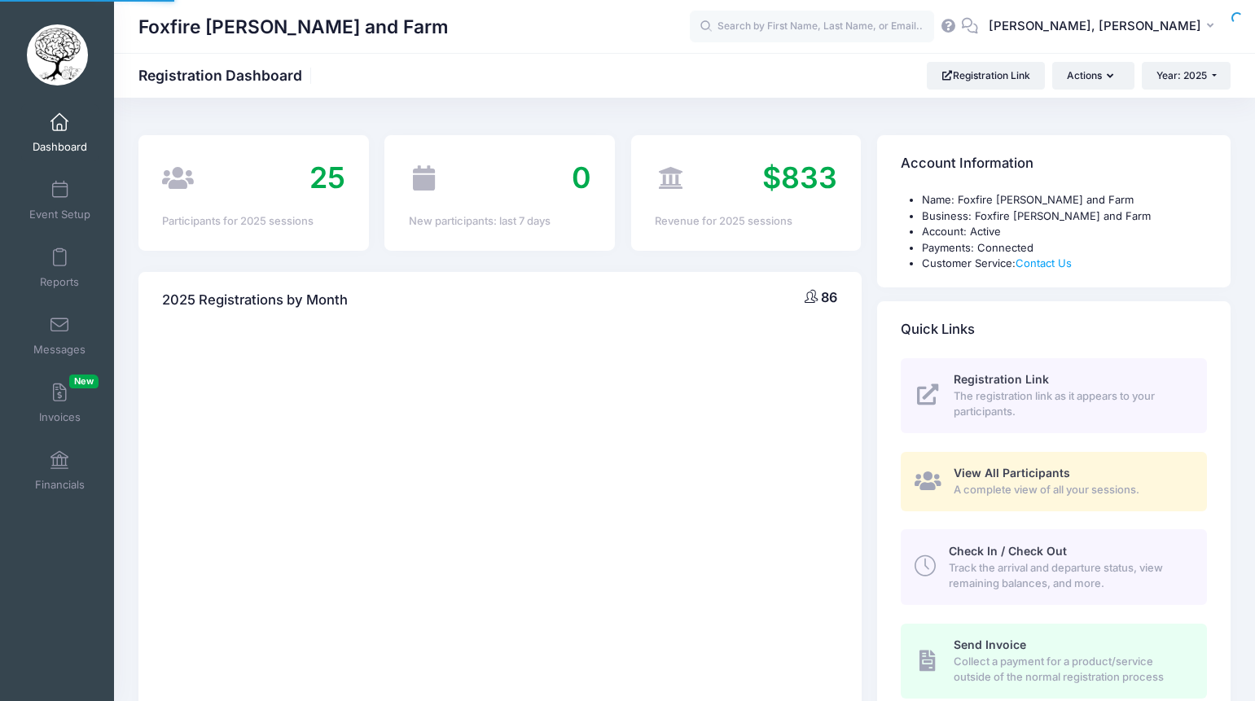
select select
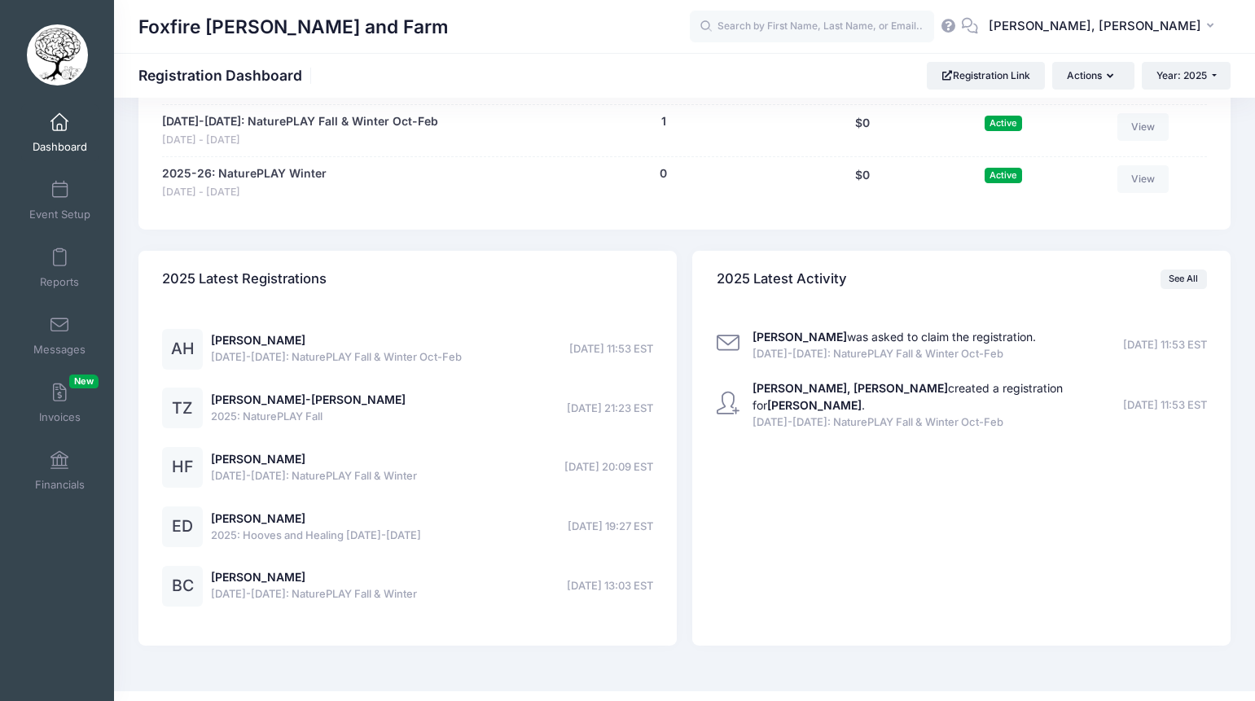
scroll to position [1167, 0]
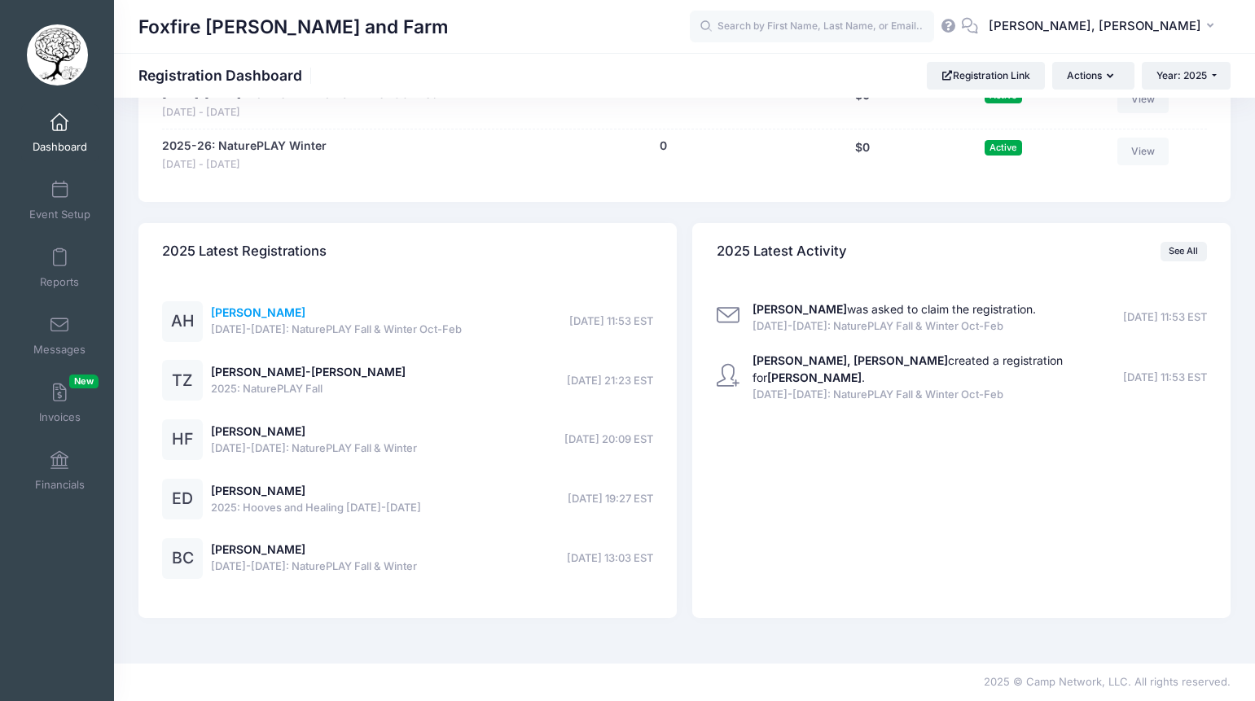
click at [253, 319] on link "[PERSON_NAME]" at bounding box center [258, 312] width 94 height 14
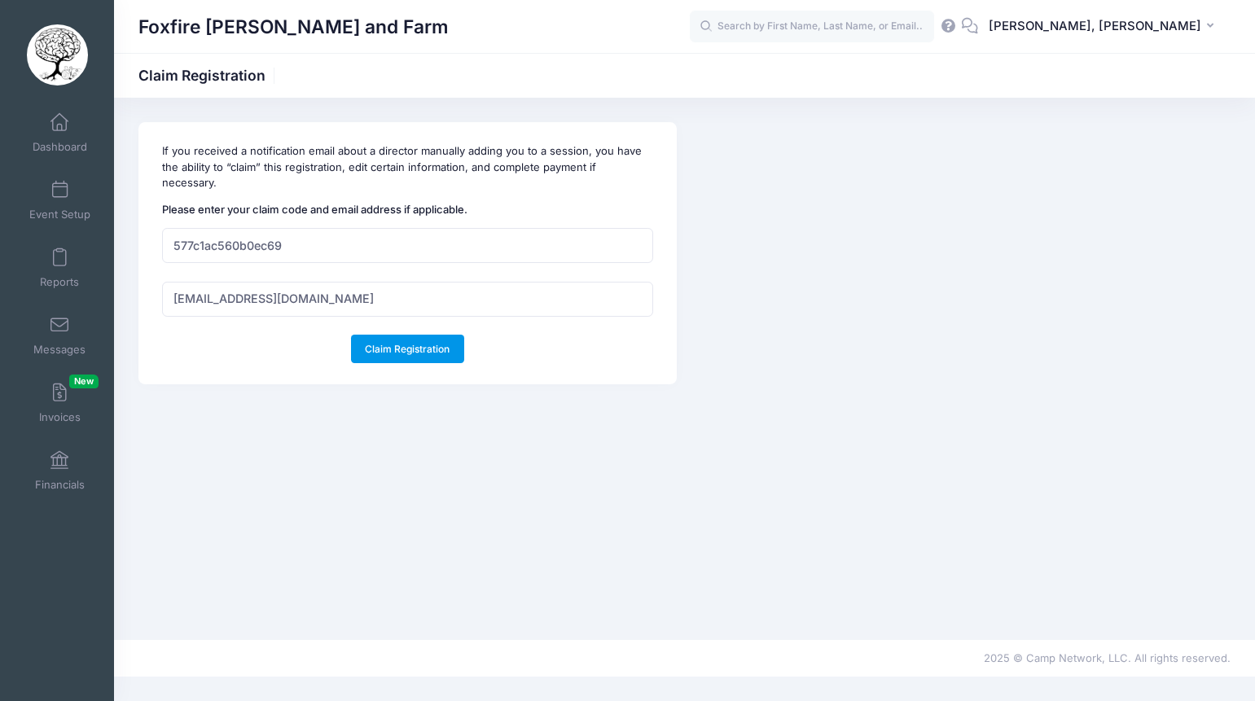
click at [398, 345] on button "Claim Registration" at bounding box center [407, 349] width 113 height 28
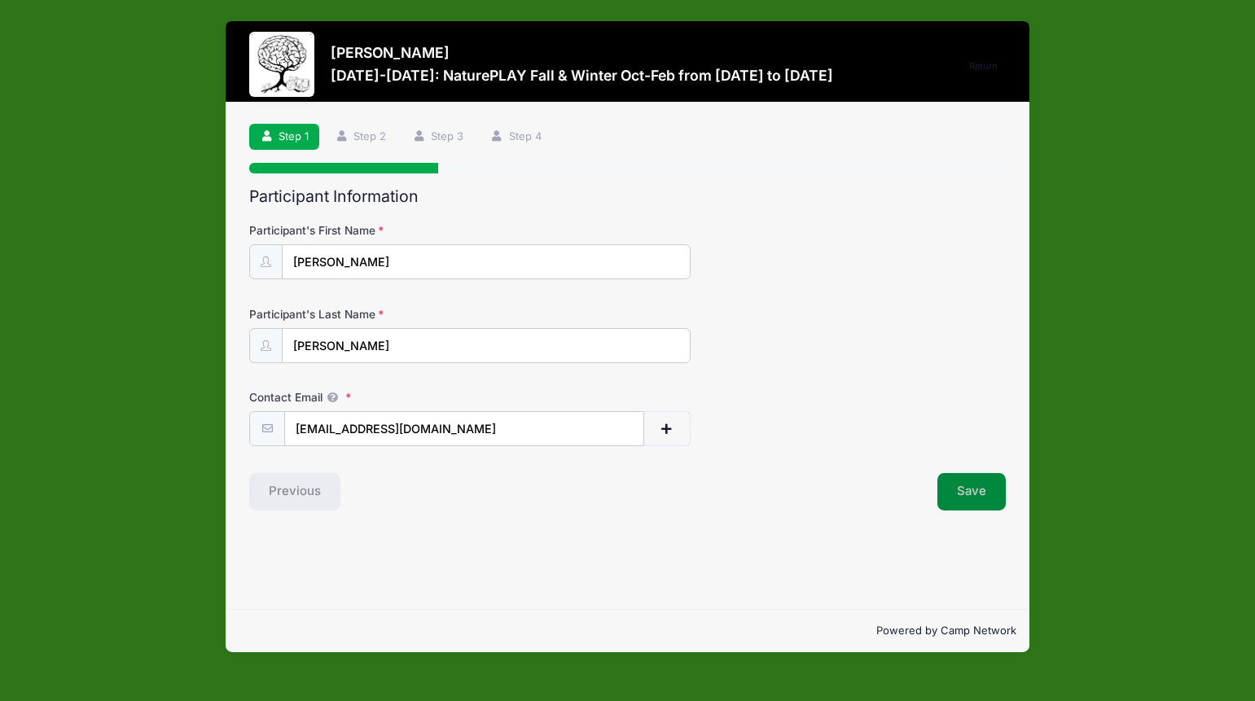
click at [961, 473] on button "Save" at bounding box center [972, 491] width 68 height 37
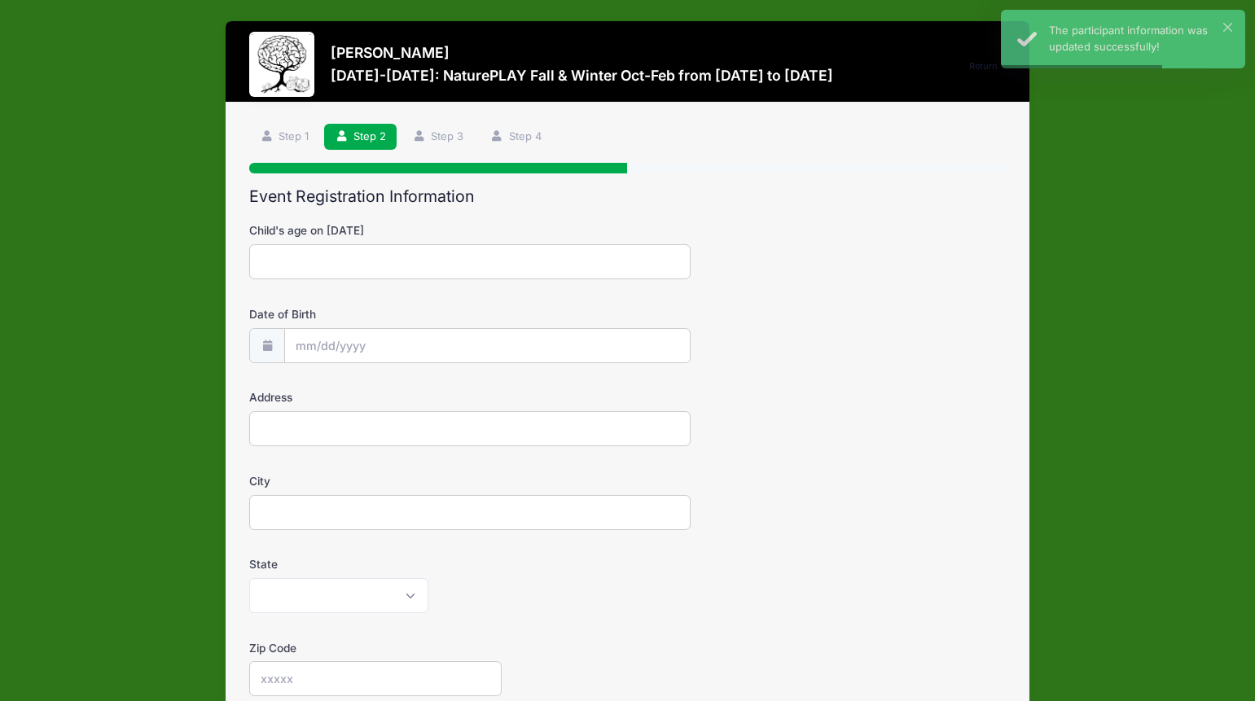
click at [903, 383] on form "Child's age on [DATE] Date of Birth Address City State" at bounding box center [627, 654] width 757 height 865
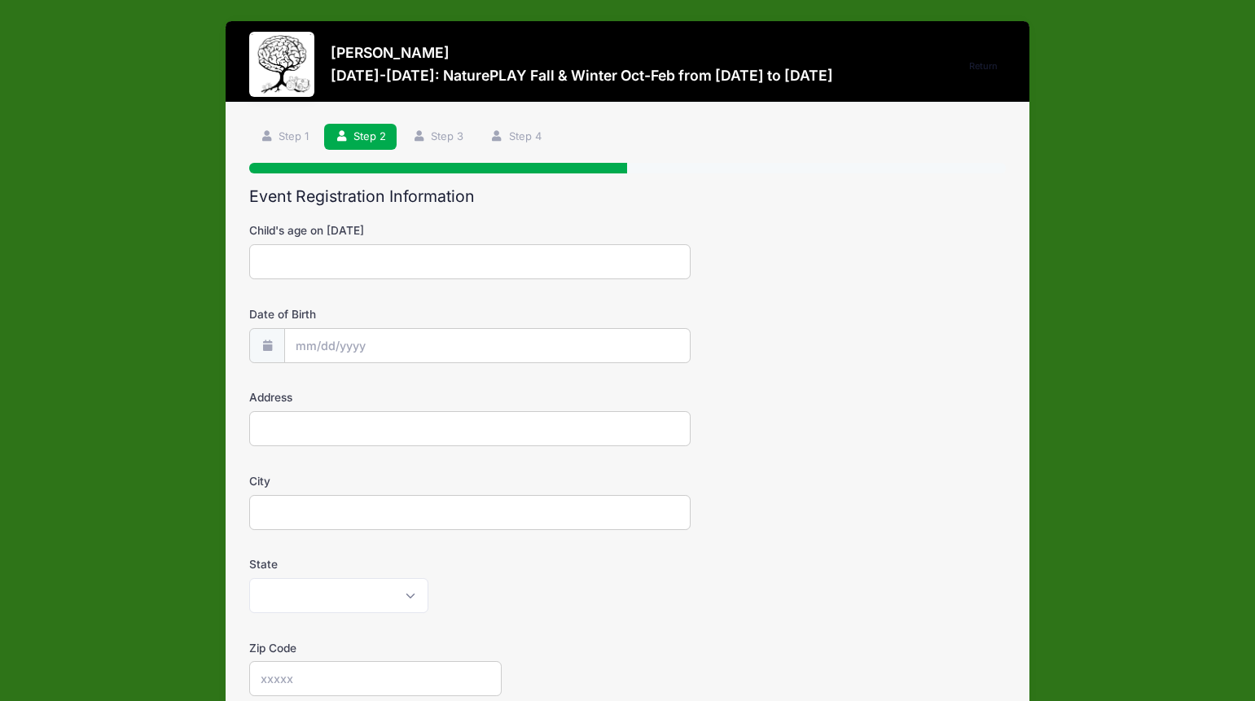
click at [1200, 30] on div "Avery Hux 2025-2026: NaturePLAY Fall & Winter Oct-Feb from 10/17/2025 to 02/20/…" at bounding box center [627, 618] width 1206 height 1237
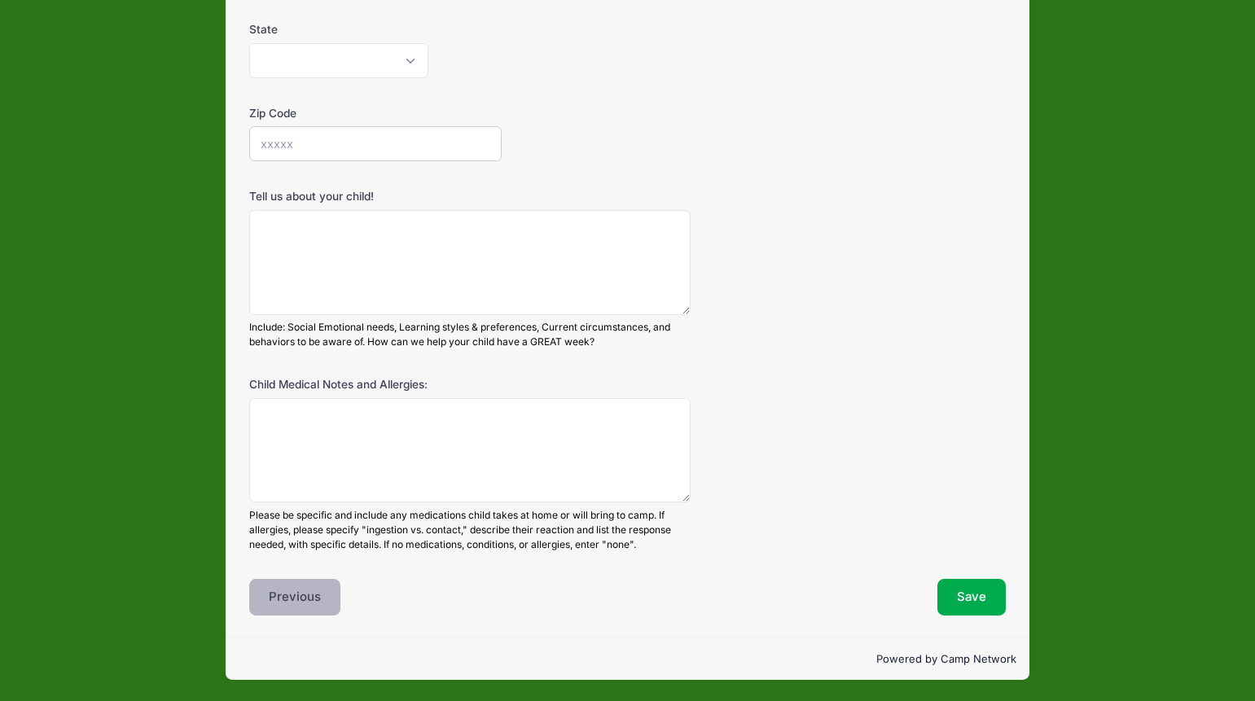
click at [279, 595] on button "Previous" at bounding box center [294, 597] width 91 height 37
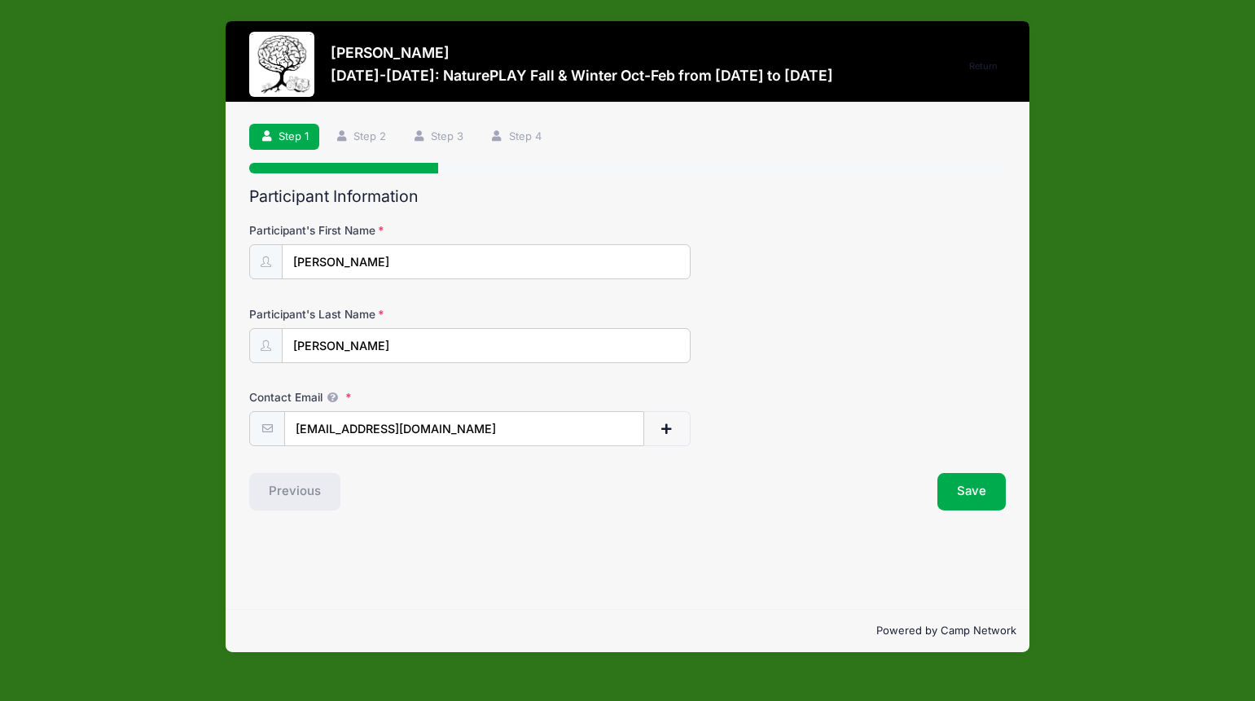
click at [376, 72] on h3 "2025-2026: NaturePLAY Fall & Winter Oct-Feb from 10/17/2025 to 02/20/2026" at bounding box center [582, 75] width 503 height 17
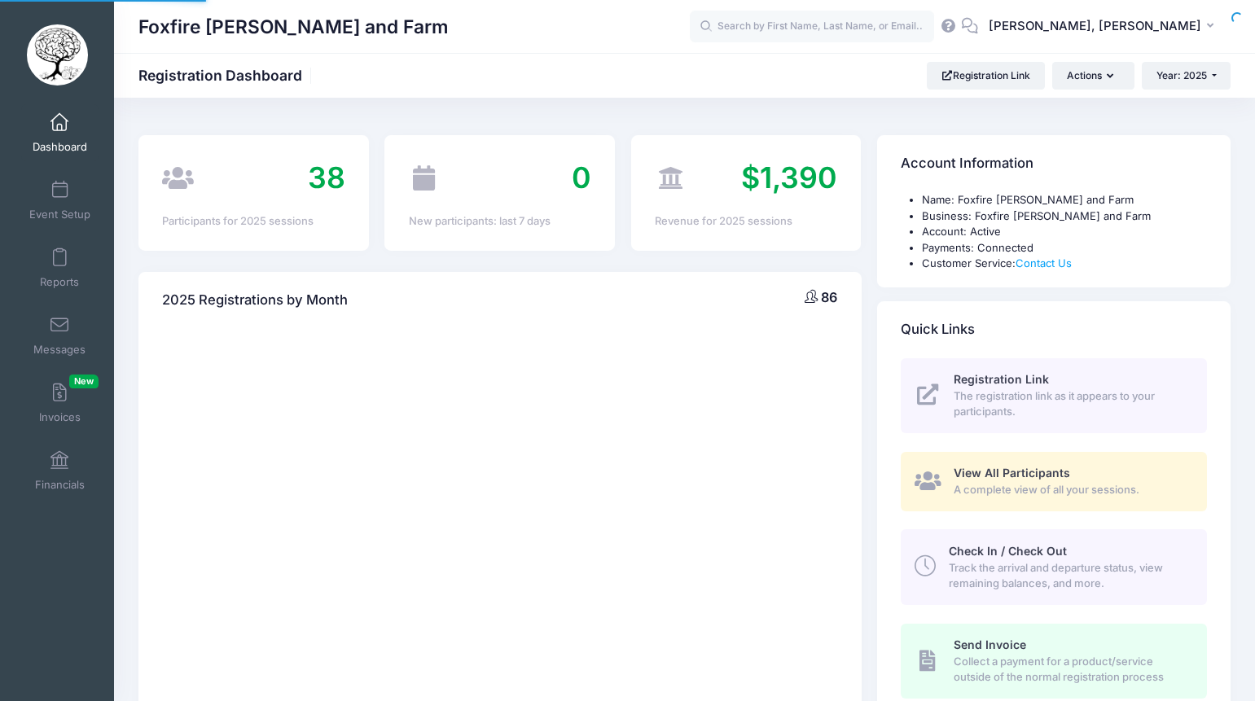
select select
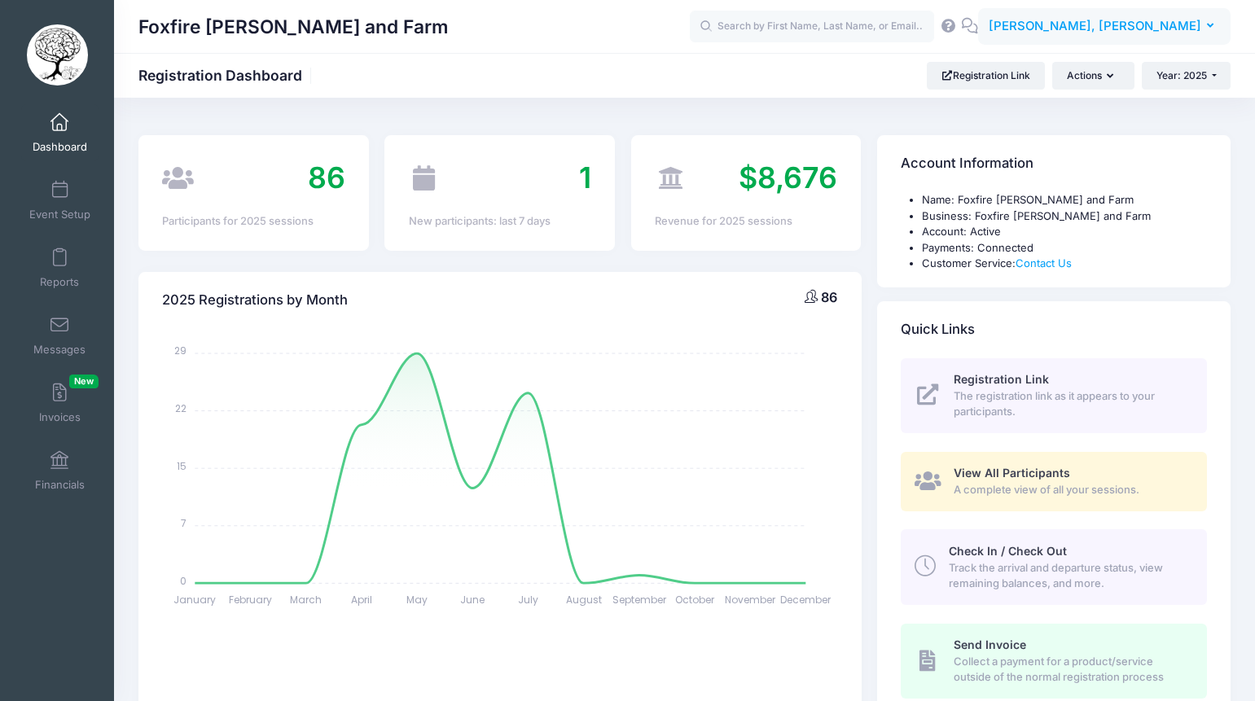
click at [1165, 37] on button "AT [PERSON_NAME], [PERSON_NAME]" at bounding box center [1104, 26] width 253 height 37
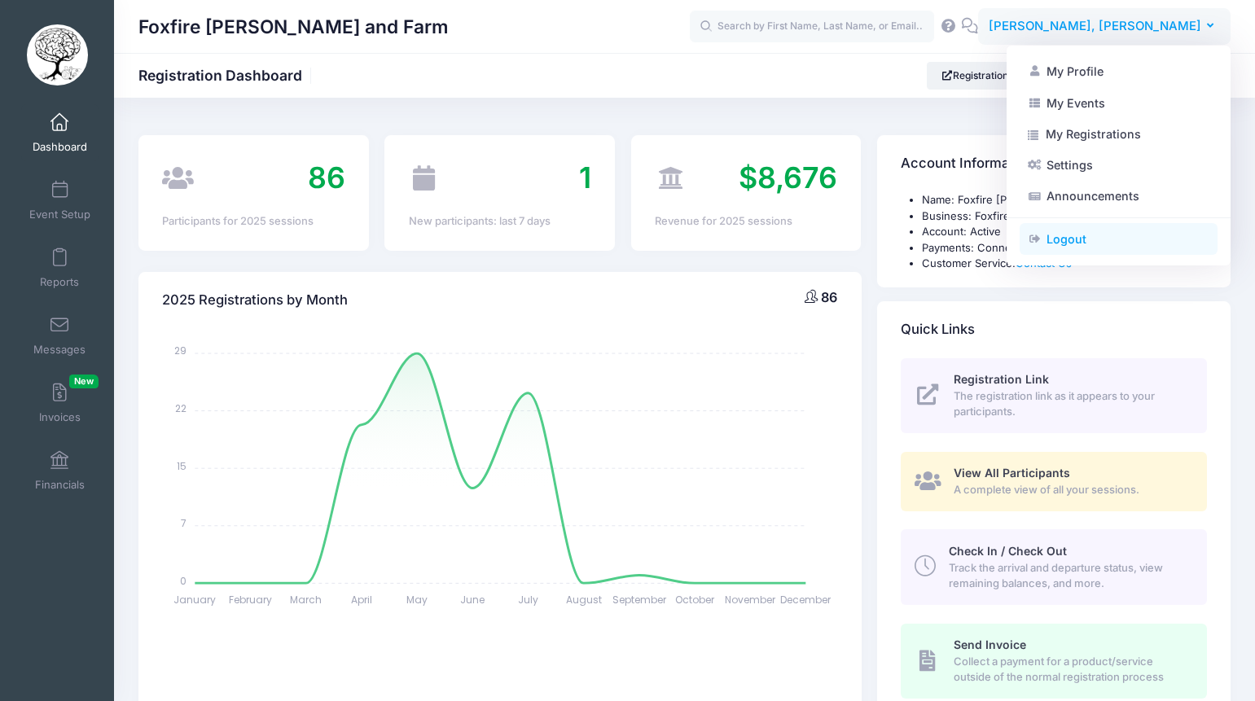
click at [1053, 240] on link "Logout" at bounding box center [1119, 239] width 198 height 31
